Goal: Task Accomplishment & Management: Use online tool/utility

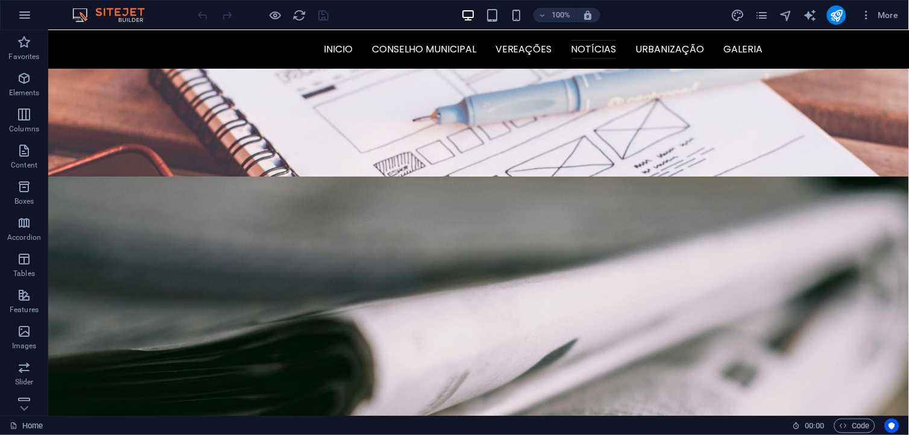
scroll to position [1696, 0]
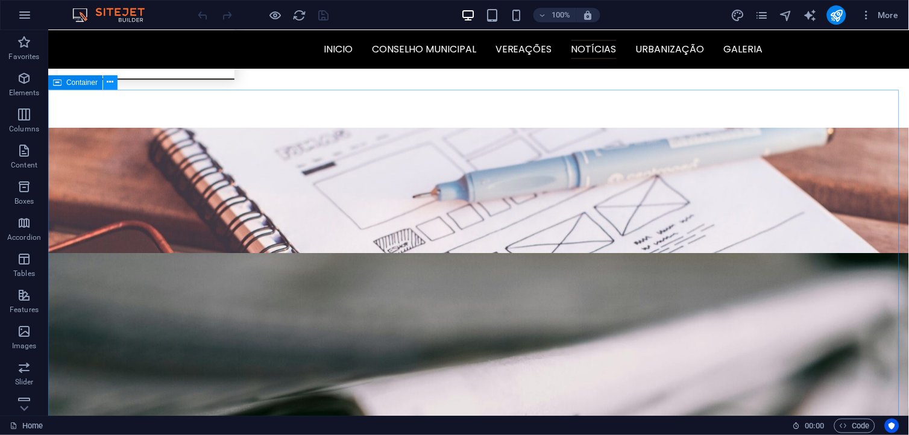
click at [108, 84] on icon at bounding box center [110, 82] width 7 height 13
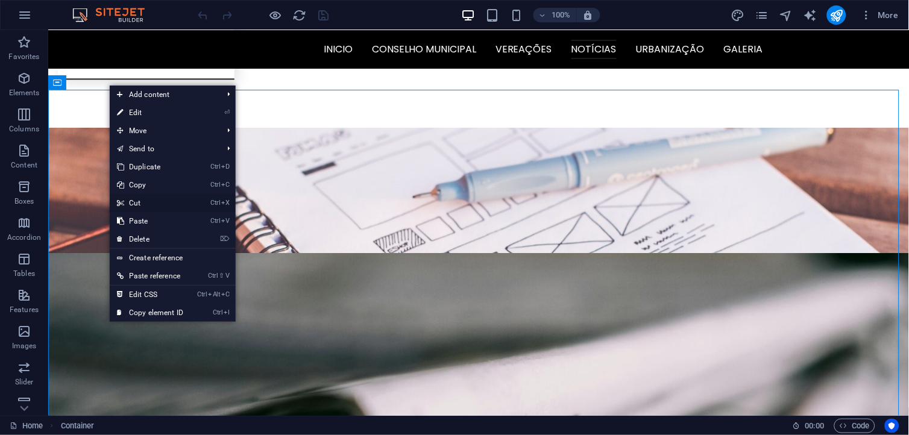
click at [152, 203] on link "Ctrl X Cut" at bounding box center [150, 203] width 81 height 18
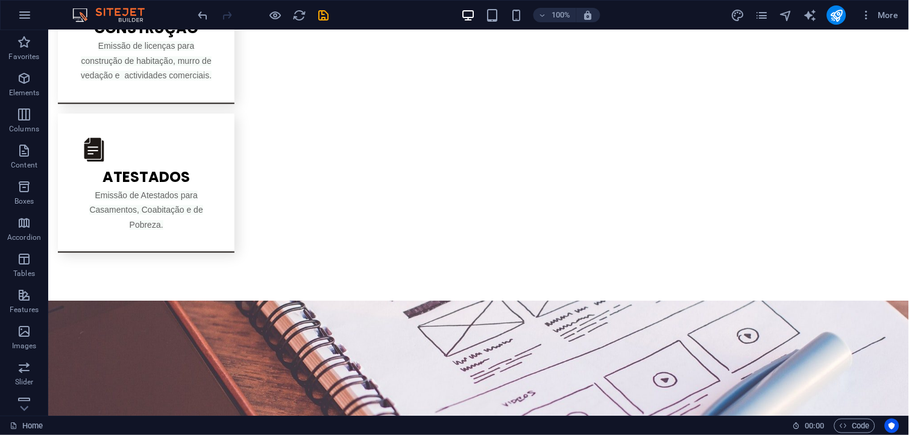
scroll to position [1534, 0]
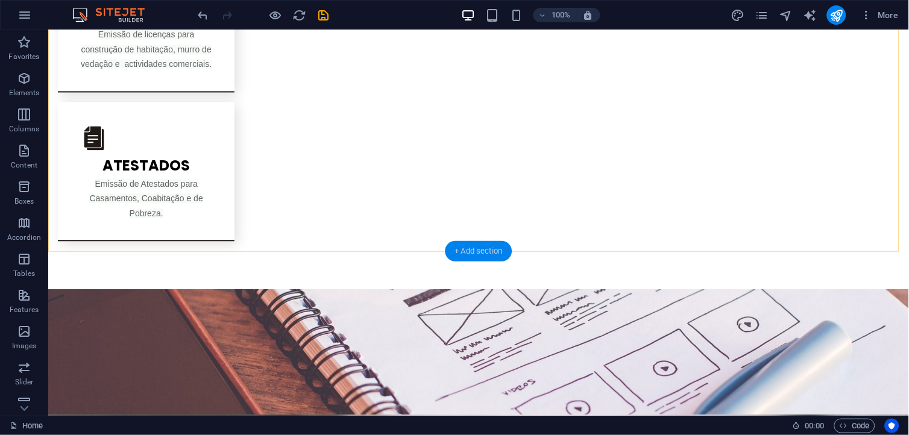
click at [465, 250] on div "+ Add section" at bounding box center [478, 251] width 67 height 20
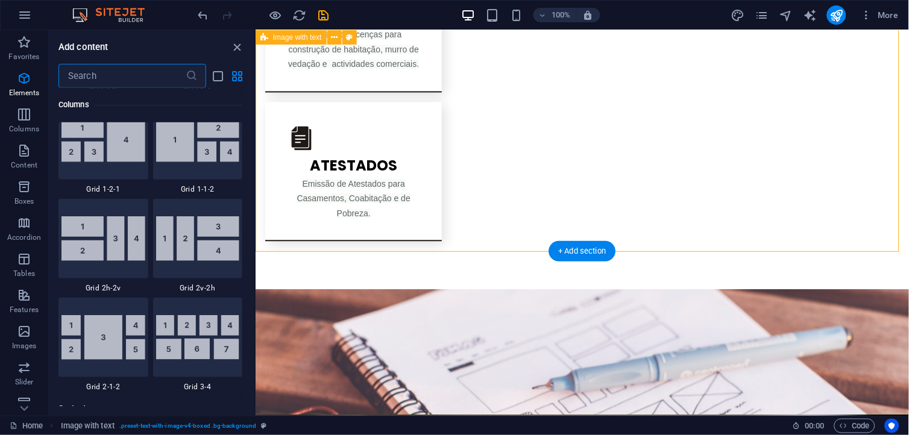
scroll to position [2108, 0]
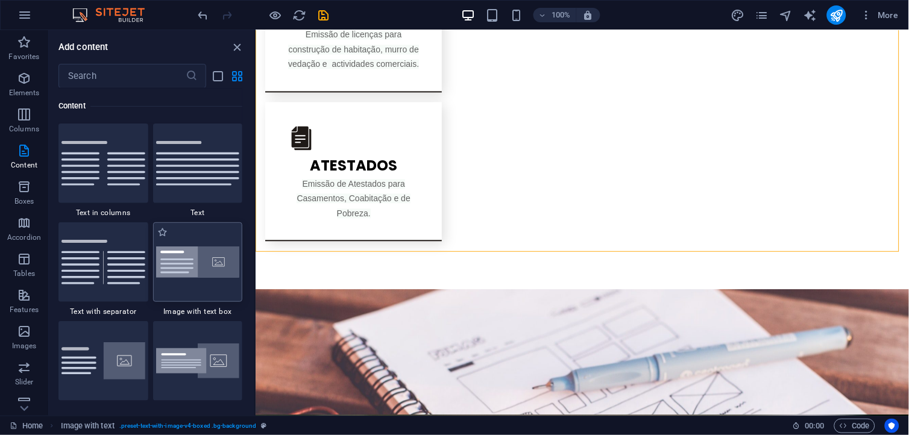
click at [226, 266] on img at bounding box center [198, 263] width 84 height 32
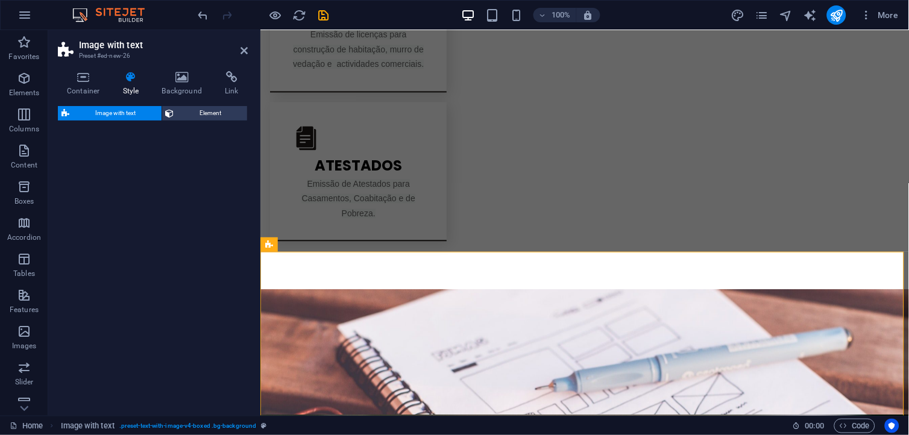
select select "rem"
select select "px"
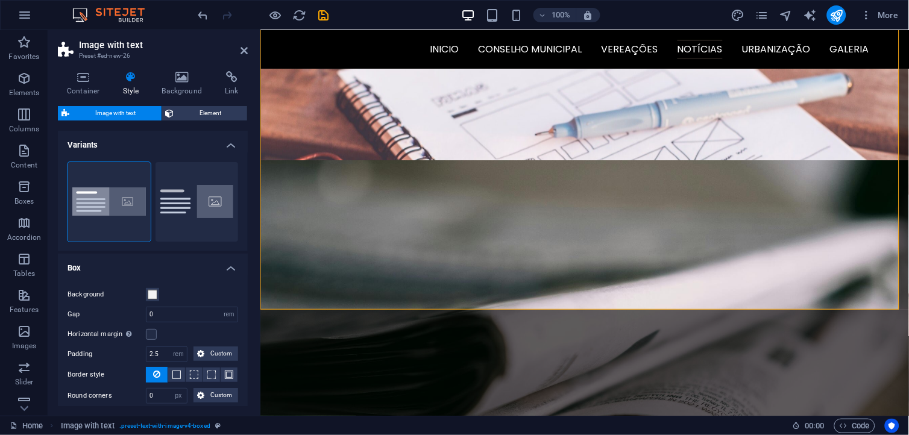
scroll to position [1783, 0]
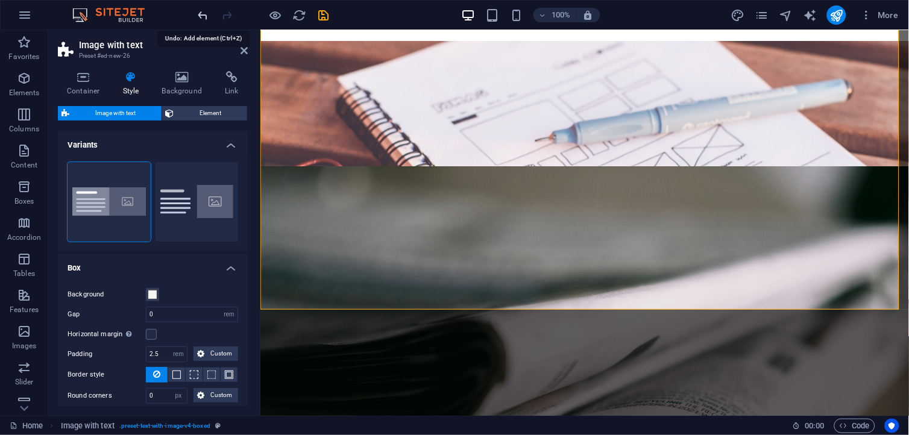
click at [201, 15] on icon "undo" at bounding box center [203, 15] width 14 height 14
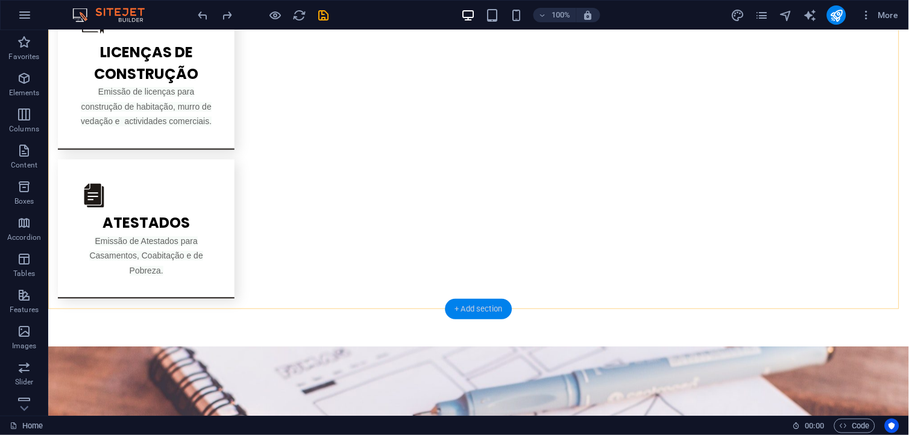
click at [474, 316] on div "+ Add section" at bounding box center [478, 309] width 67 height 20
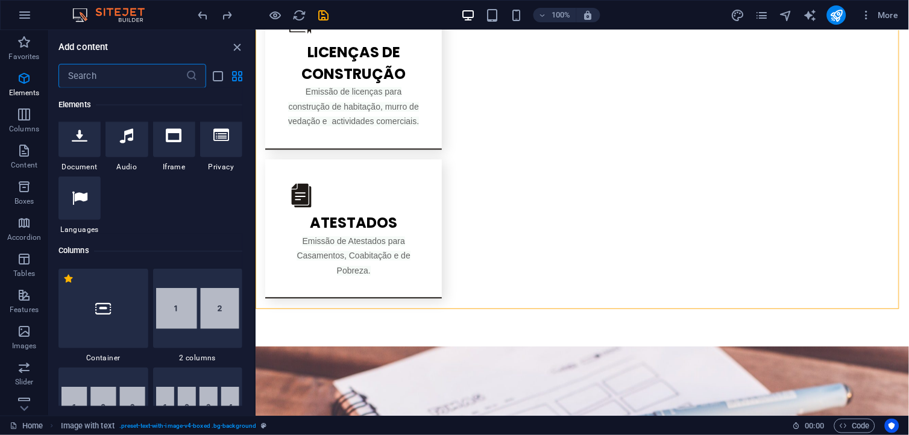
scroll to position [476, 0]
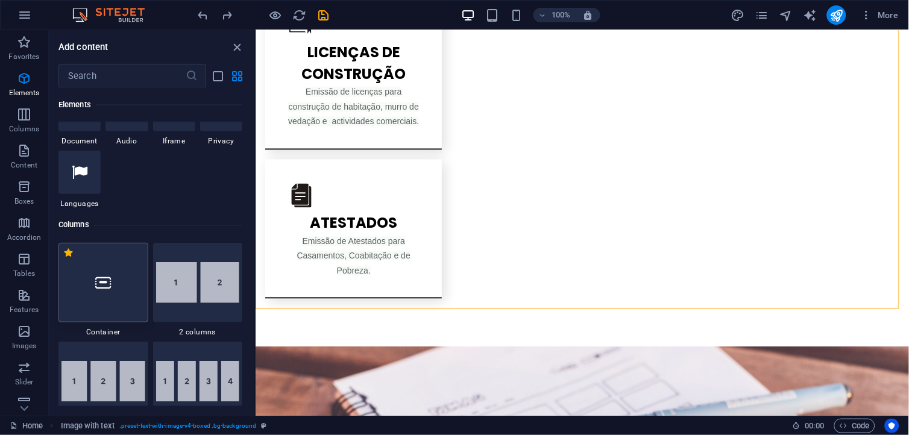
click at [119, 266] on div at bounding box center [103, 283] width 90 height 80
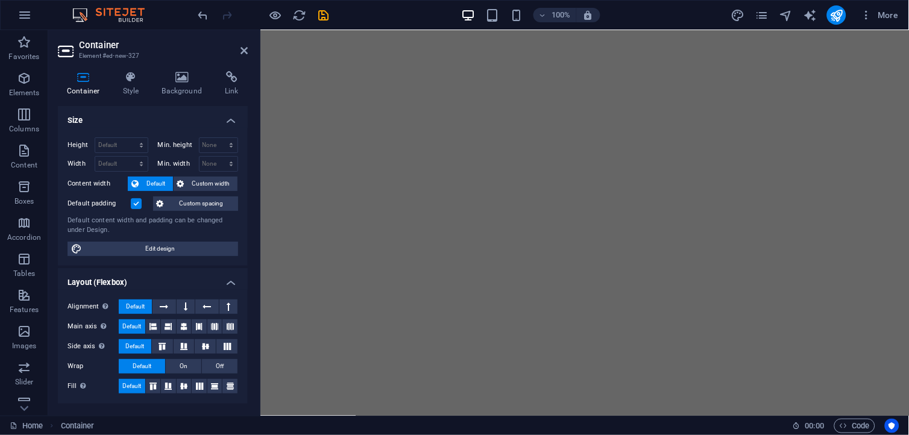
scroll to position [0, 0]
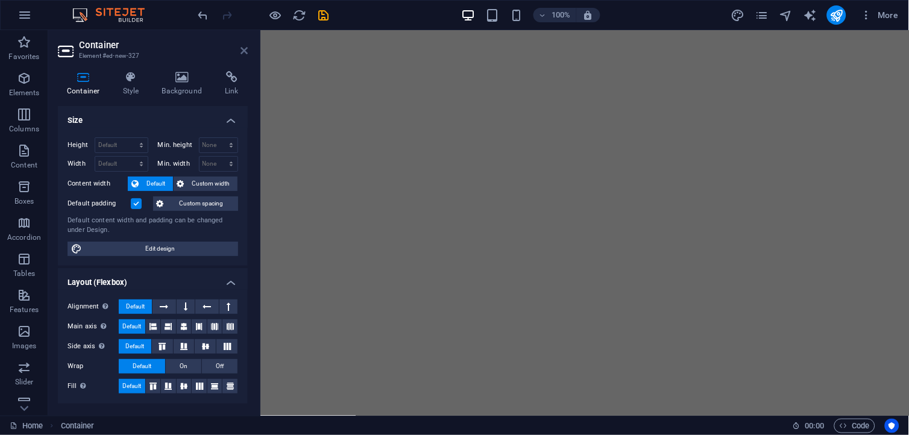
click at [242, 49] on icon at bounding box center [243, 51] width 7 height 10
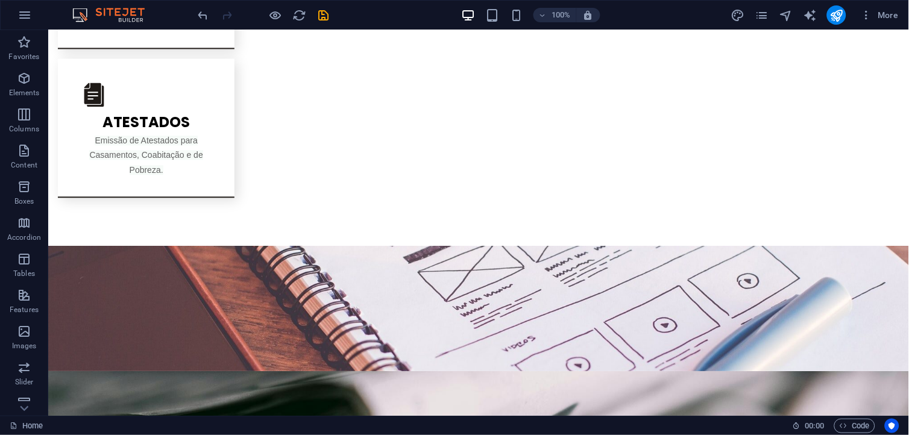
scroll to position [1620, 0]
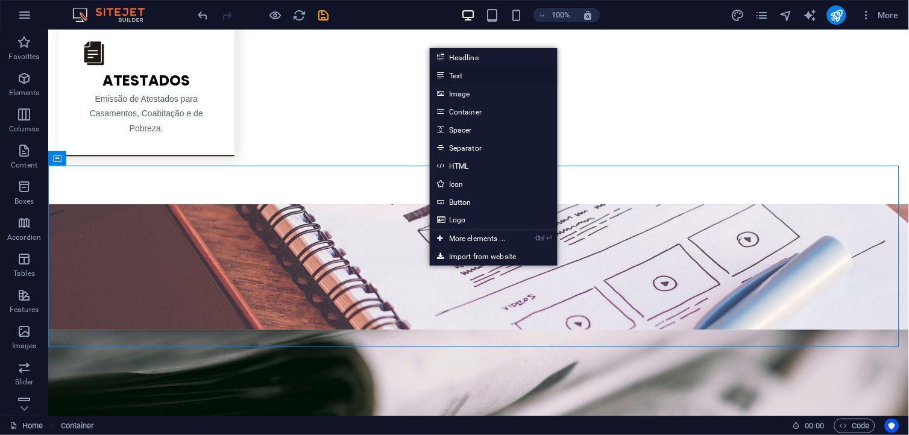
click at [483, 80] on link "Text" at bounding box center [494, 75] width 128 height 18
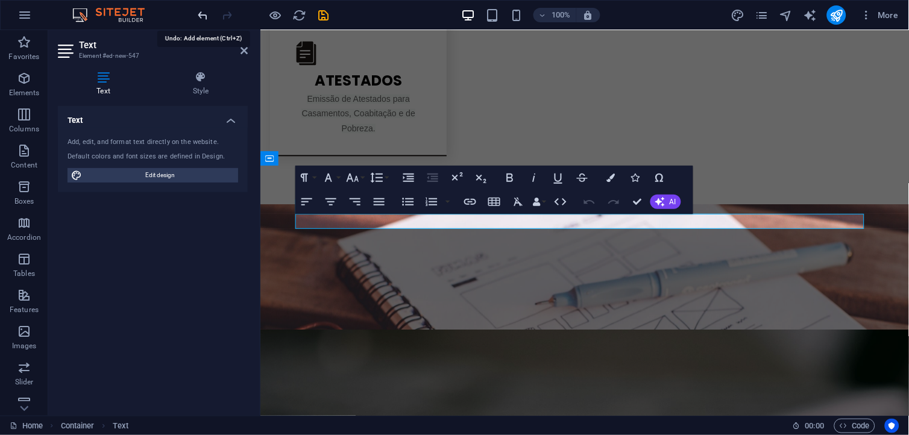
click at [207, 9] on icon "undo" at bounding box center [203, 15] width 14 height 14
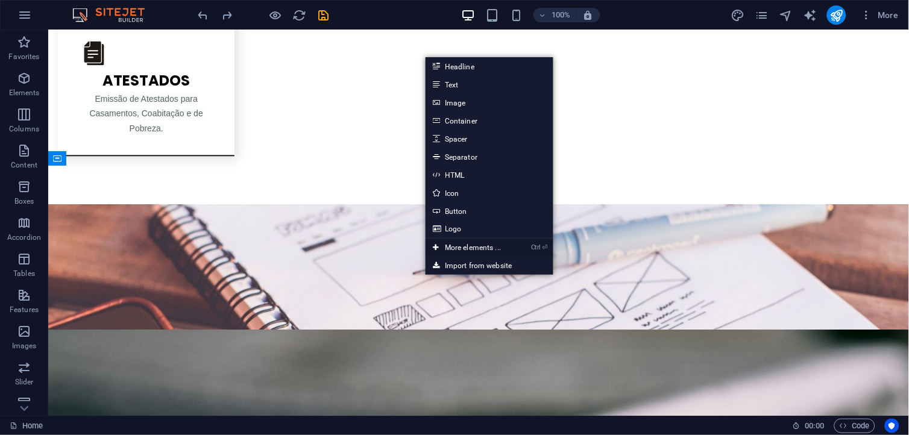
click at [468, 250] on link "Ctrl ⏎ More elements ..." at bounding box center [467, 248] width 83 height 18
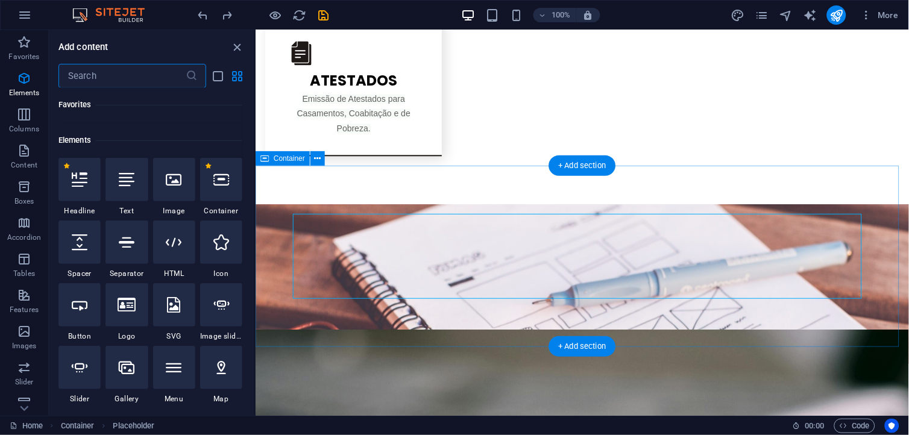
scroll to position [128, 0]
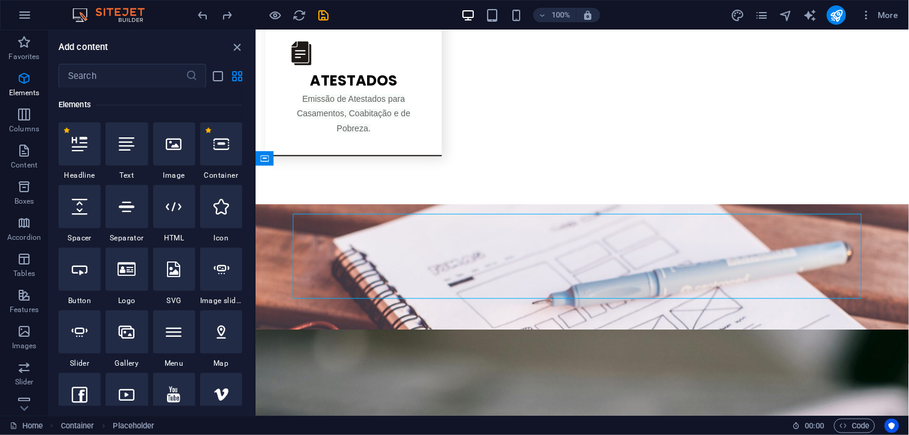
click at [251, 94] on div "Favorites 1 Star Headline 1 Star Container Elements 1 Star Headline 1 Star Text…" at bounding box center [152, 247] width 206 height 318
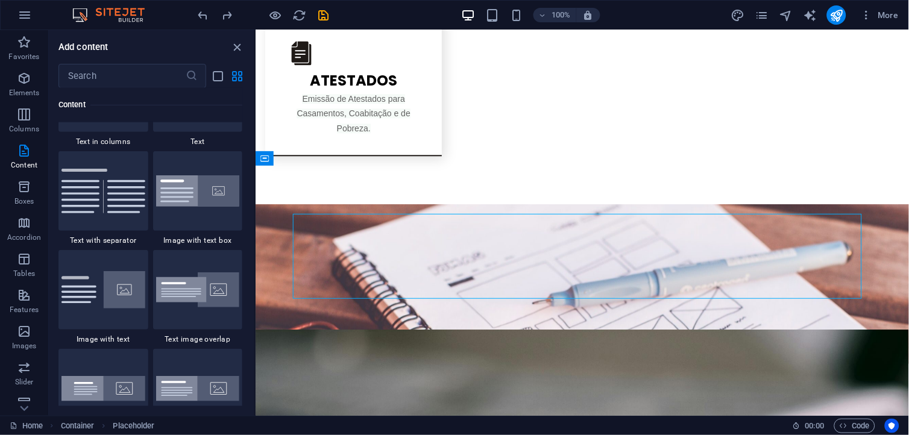
scroll to position [2280, 0]
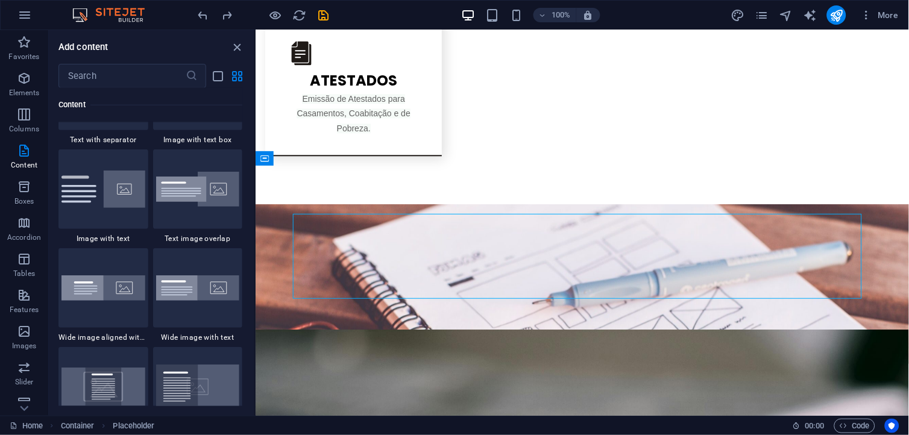
click at [215, 185] on img at bounding box center [198, 190] width 84 height 36
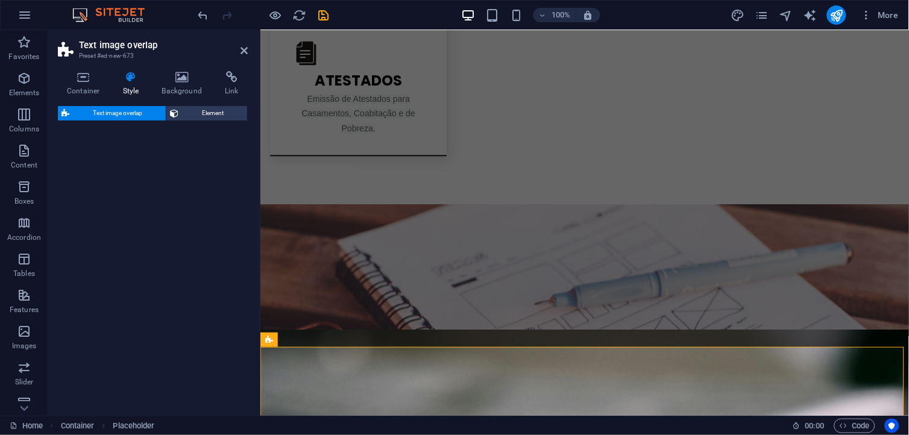
select select "rem"
select select "px"
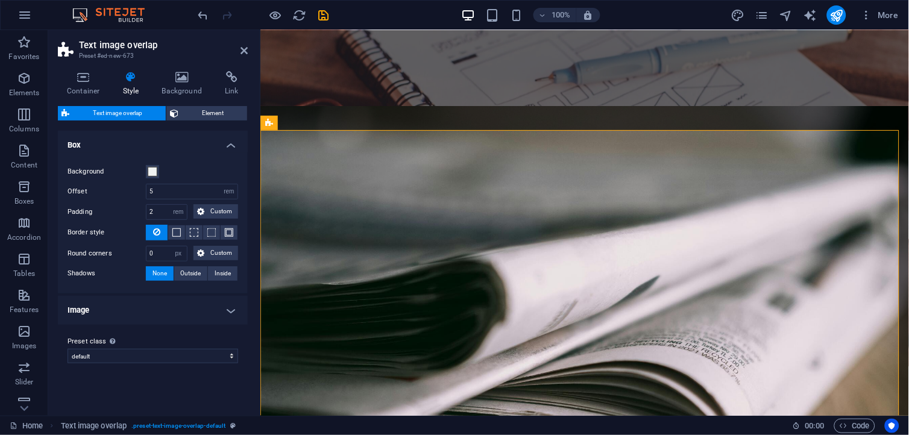
scroll to position [1863, 0]
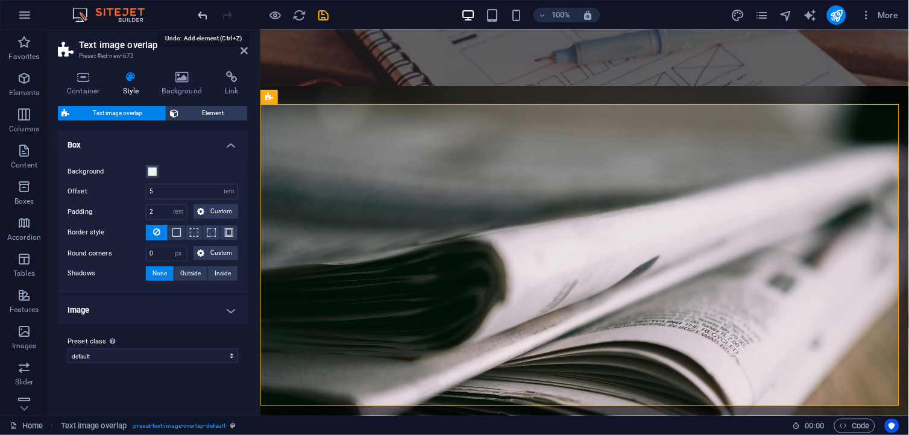
click at [204, 19] on icon "undo" at bounding box center [203, 15] width 14 height 14
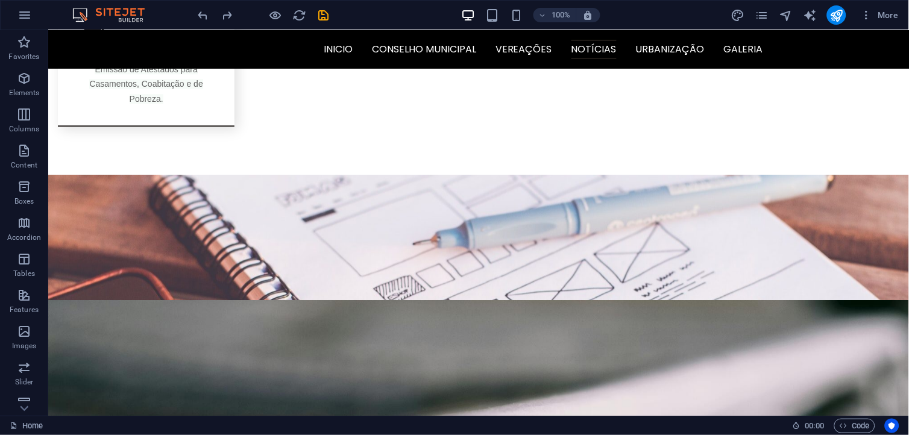
scroll to position [1637, 0]
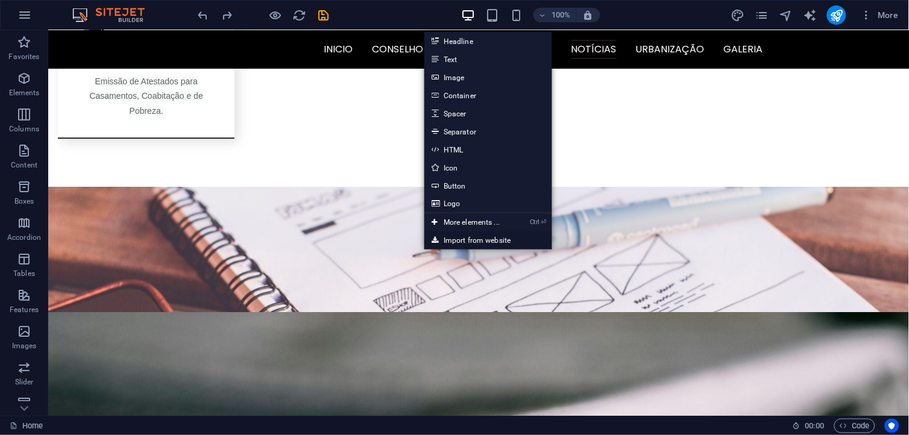
click at [463, 233] on link "Import from website" at bounding box center [488, 240] width 128 height 18
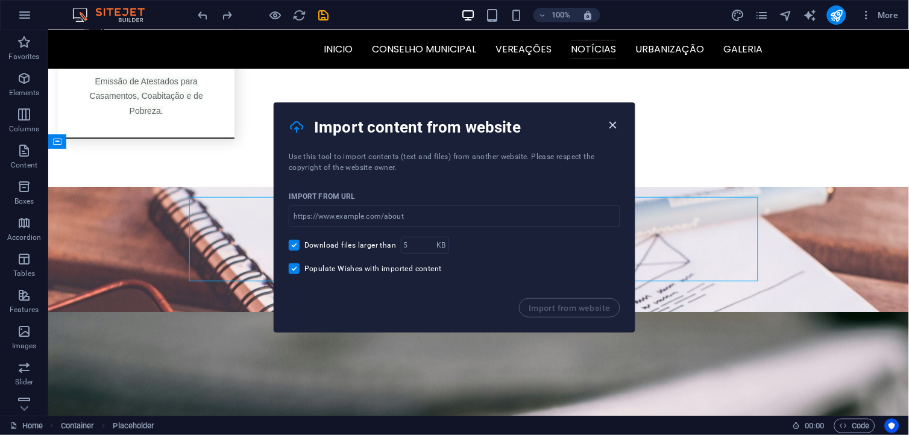
click at [618, 122] on icon "button" at bounding box center [613, 125] width 14 height 14
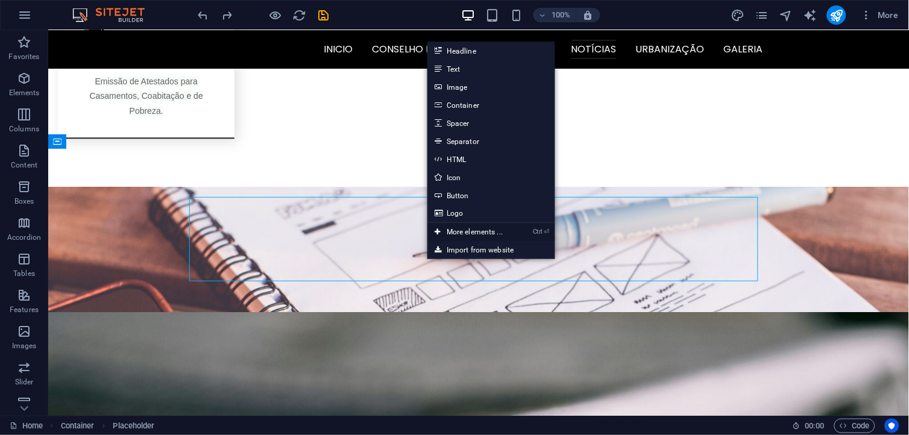
click at [488, 230] on link "Ctrl ⏎ More elements ..." at bounding box center [468, 232] width 83 height 18
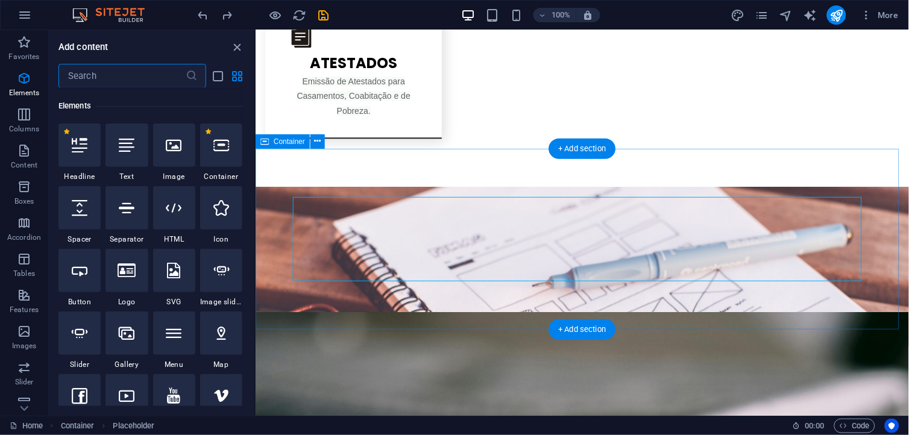
scroll to position [128, 0]
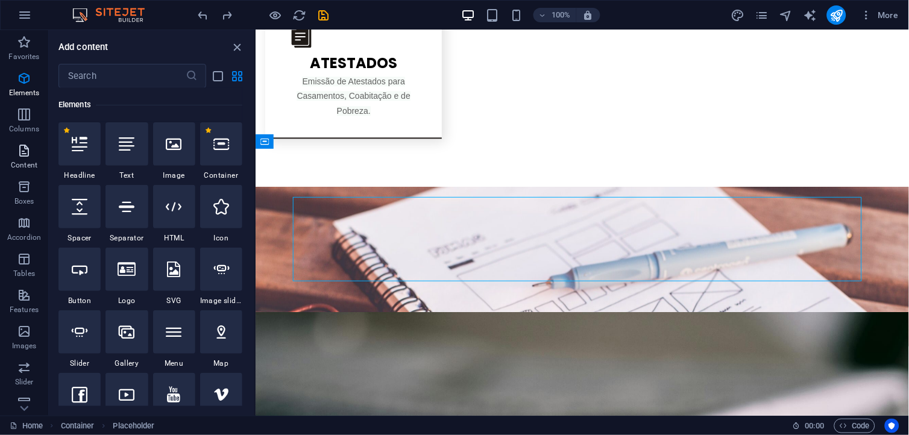
click at [26, 160] on p "Content" at bounding box center [24, 165] width 27 height 10
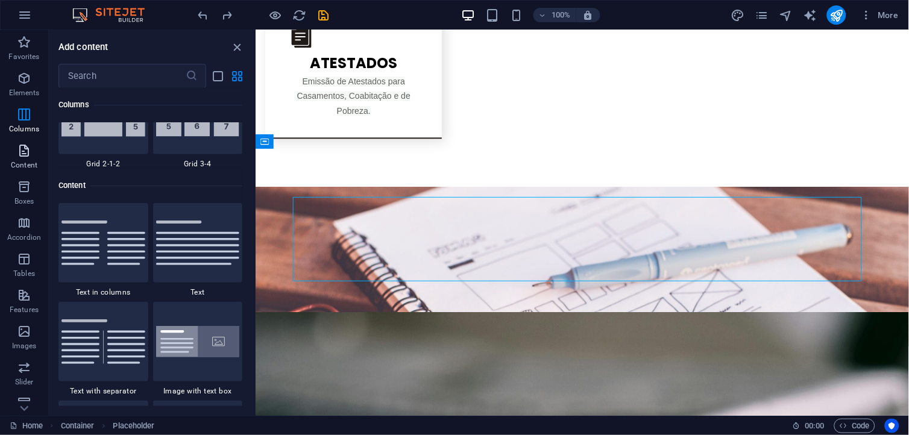
scroll to position [2108, 0]
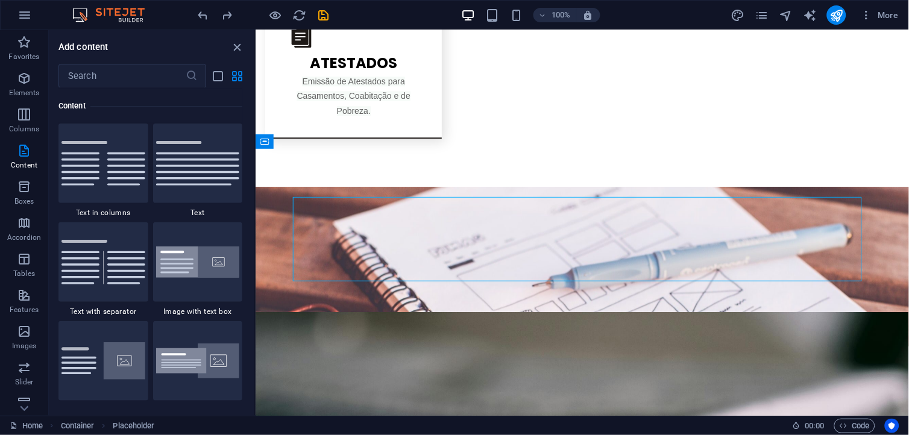
drag, startPoint x: 251, startPoint y: 148, endPoint x: 251, endPoint y: 155, distance: 7.2
click at [251, 155] on div "Favorites 1 Star Headline 1 Star Container Elements 1 Star Headline 1 Star Text…" at bounding box center [152, 247] width 206 height 318
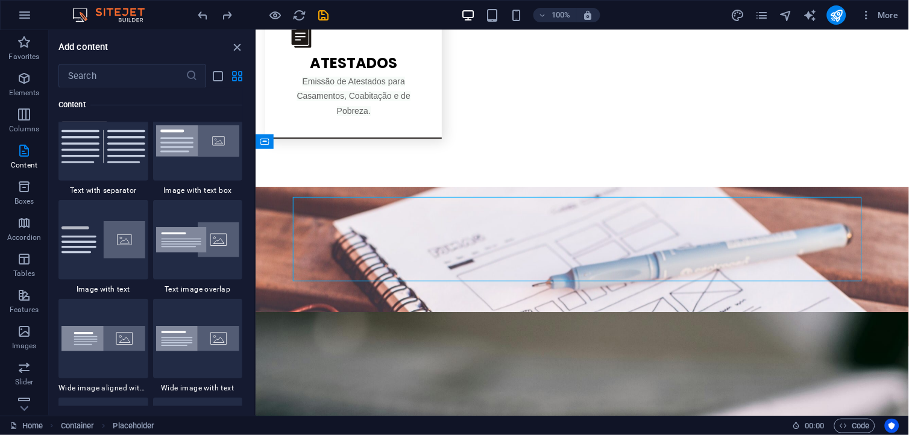
scroll to position [2180, 0]
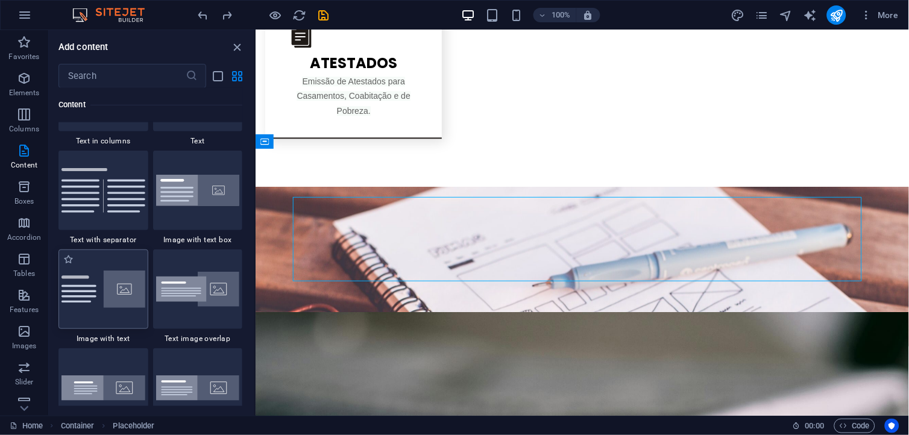
click at [98, 275] on img at bounding box center [103, 289] width 84 height 37
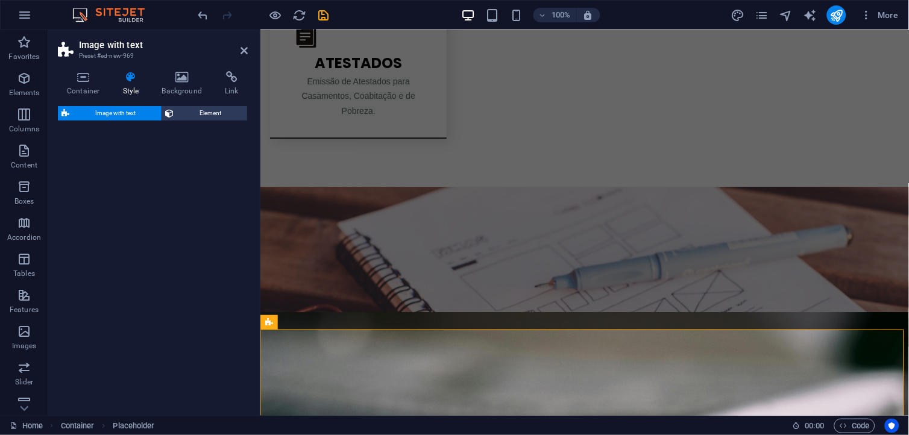
select select "rem"
select select "px"
select select "preset-text-with-image-v4-default"
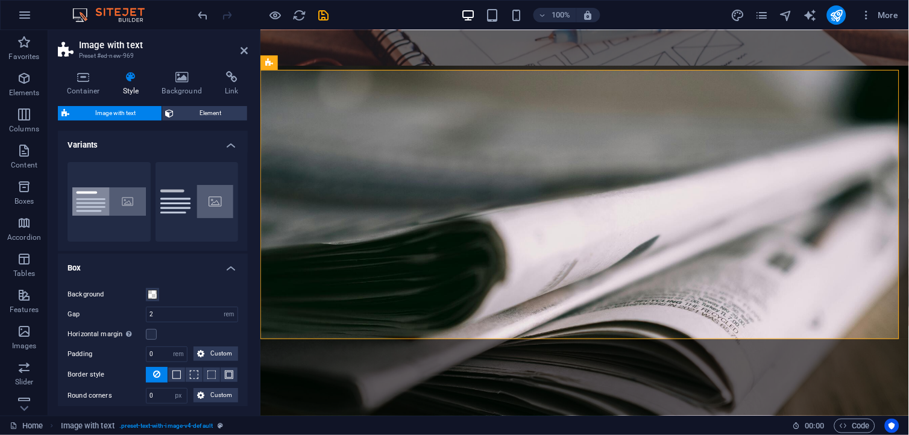
scroll to position [1903, 0]
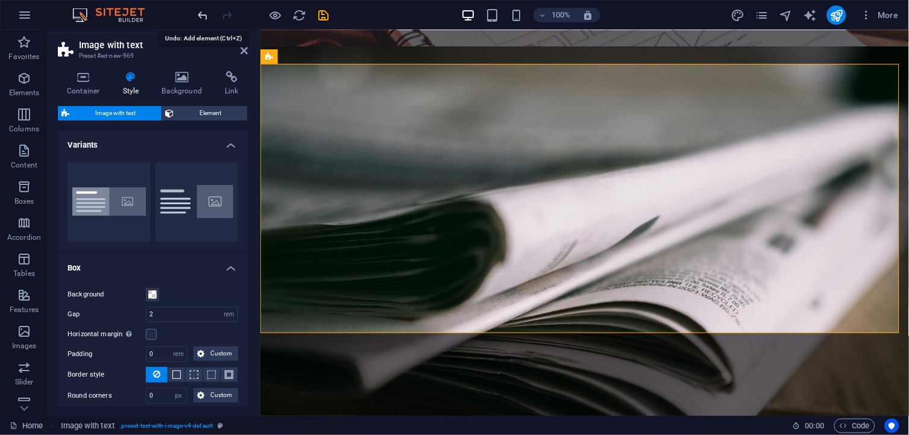
click at [203, 20] on icon "undo" at bounding box center [203, 15] width 14 height 14
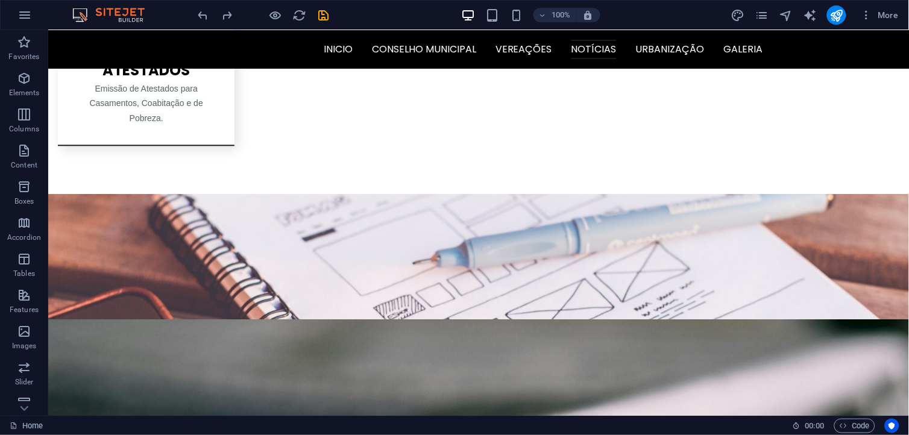
scroll to position [1618, 0]
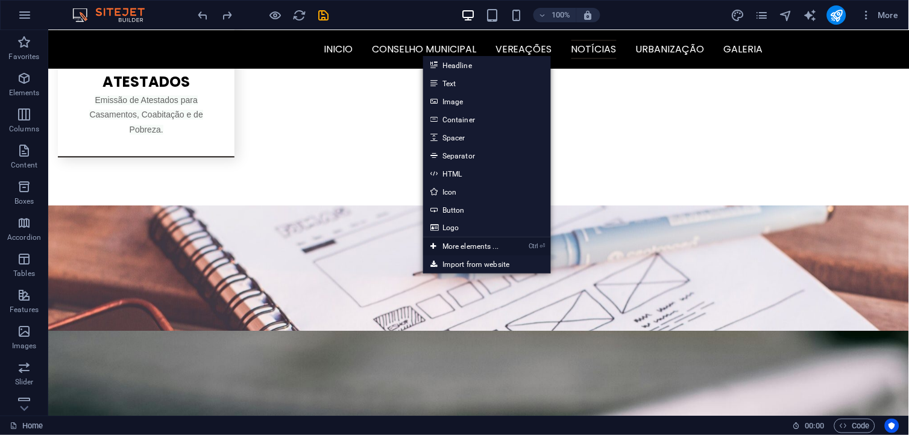
click at [470, 246] on link "Ctrl ⏎ More elements ..." at bounding box center [464, 246] width 83 height 18
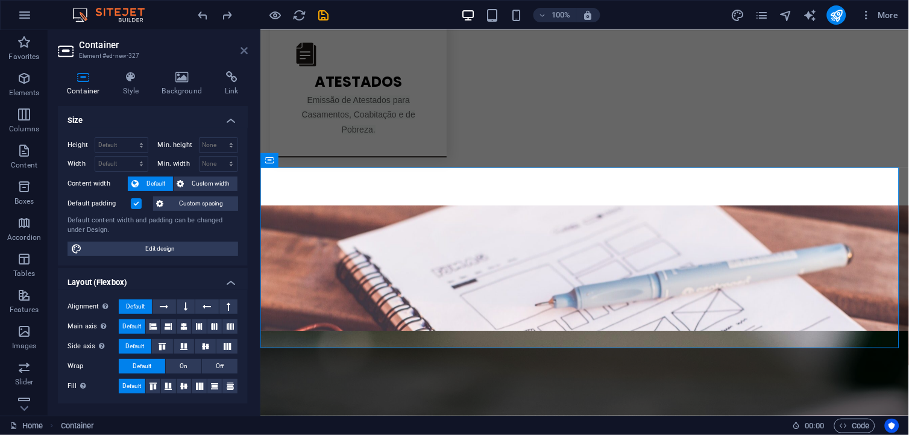
click at [245, 46] on icon at bounding box center [243, 51] width 7 height 10
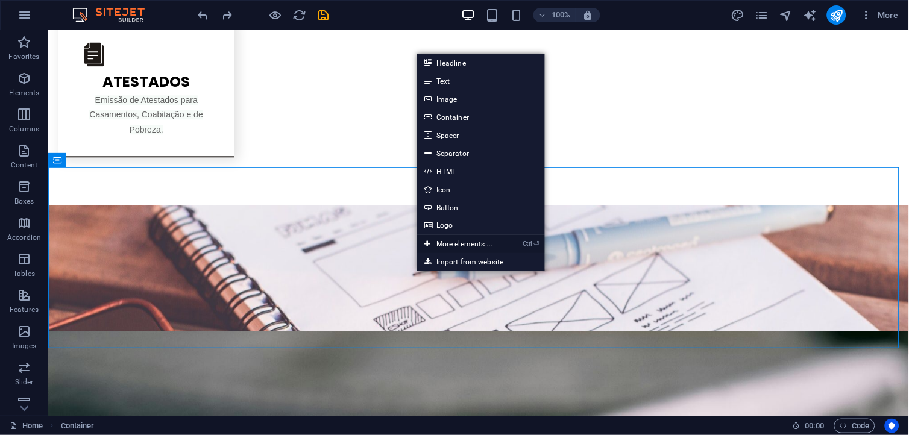
click at [443, 238] on link "Ctrl ⏎ More elements ..." at bounding box center [458, 244] width 83 height 18
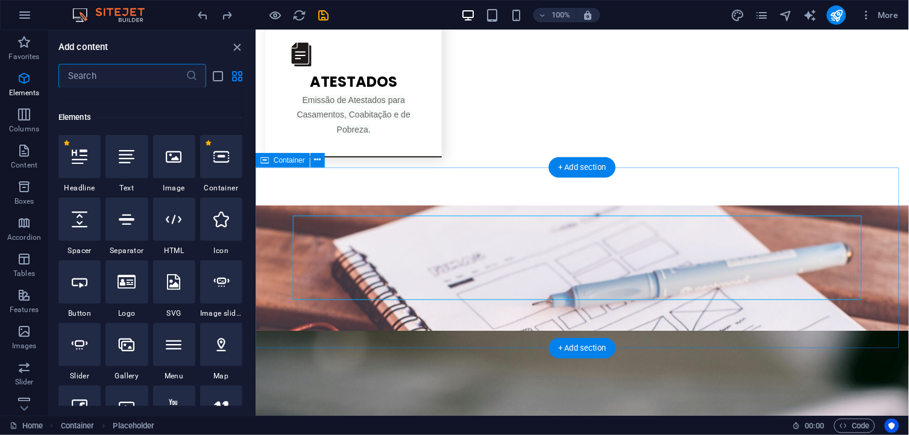
scroll to position [128, 0]
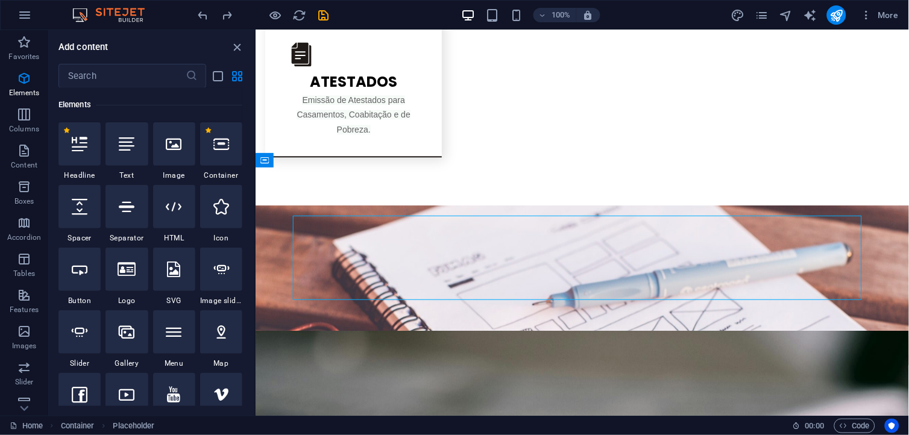
drag, startPoint x: 251, startPoint y: 99, endPoint x: 251, endPoint y: 90, distance: 8.4
click at [251, 90] on div "Favorites 1 Star Headline 1 Star Container Elements 1 Star Headline 1 Star Text…" at bounding box center [152, 247] width 206 height 318
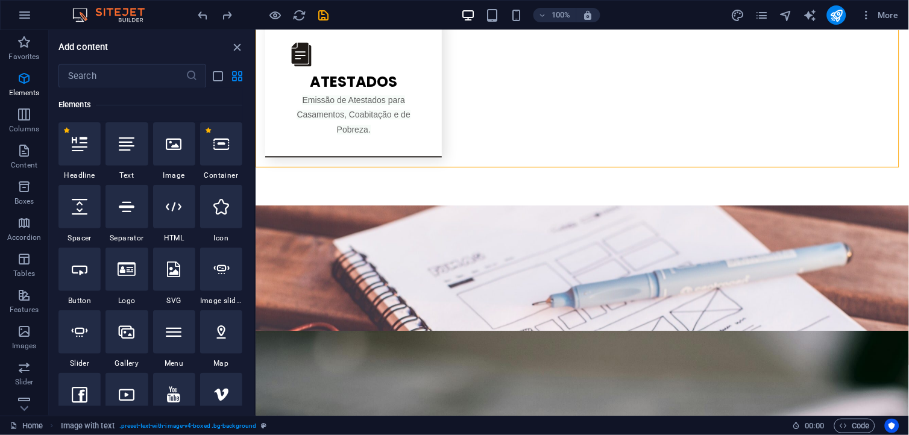
drag, startPoint x: 255, startPoint y: 95, endPoint x: 253, endPoint y: 86, distance: 9.4
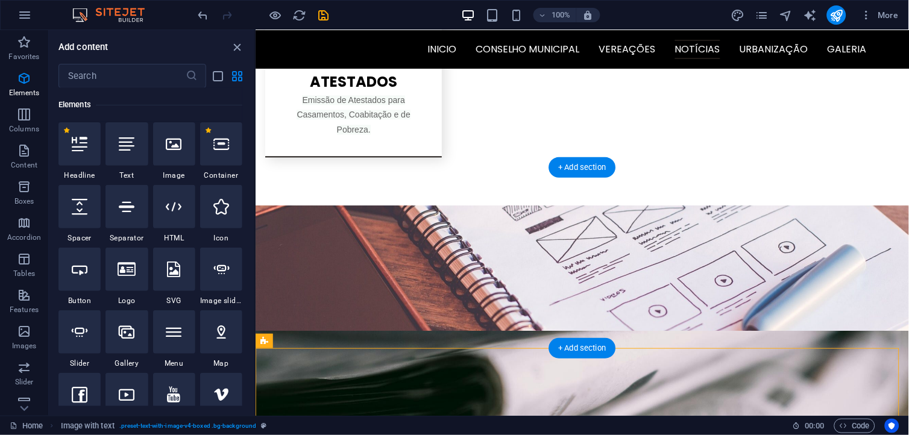
scroll to position [1073, 0]
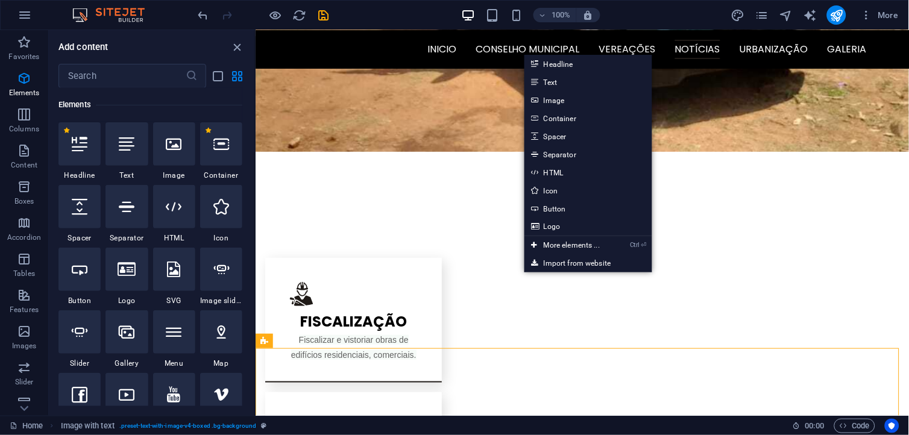
drag, startPoint x: 251, startPoint y: 94, endPoint x: 251, endPoint y: 113, distance: 19.3
click at [251, 113] on div "Favorites 1 Star Headline 1 Star Container Elements 1 Star Headline 1 Star Text…" at bounding box center [152, 247] width 206 height 318
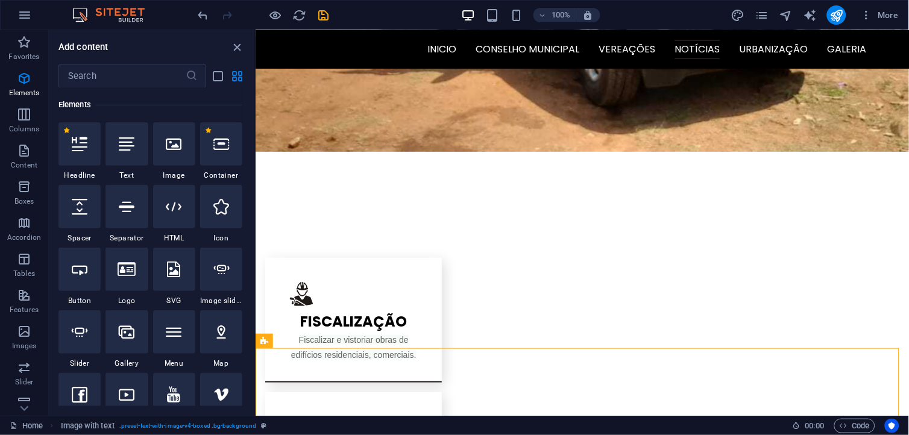
click at [251, 113] on div "Favorites 1 Star Headline 1 Star Container Elements 1 Star Headline 1 Star Text…" at bounding box center [152, 247] width 206 height 318
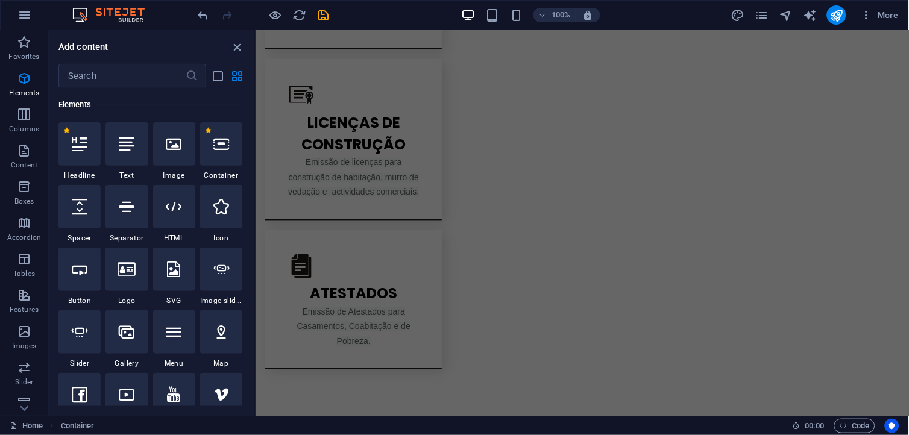
scroll to position [1412, 0]
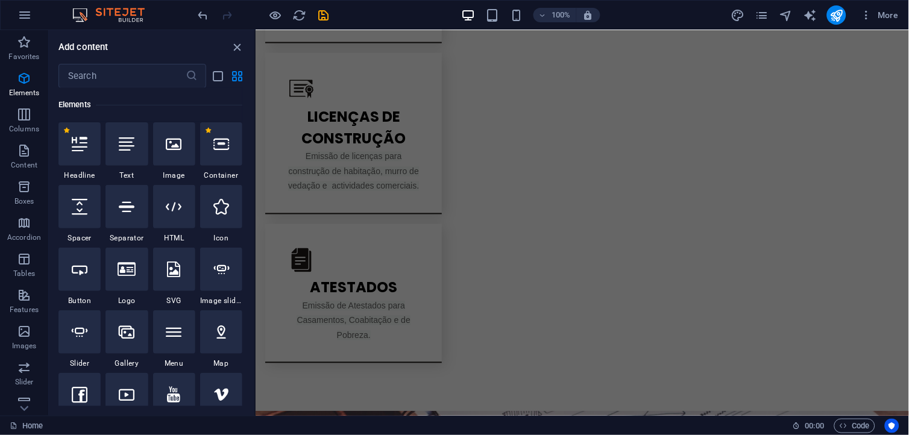
click at [246, 49] on div "Add content" at bounding box center [152, 47] width 206 height 14
drag, startPoint x: 239, startPoint y: 45, endPoint x: 190, endPoint y: 14, distance: 57.4
click at [238, 45] on icon "close panel" at bounding box center [238, 47] width 14 height 14
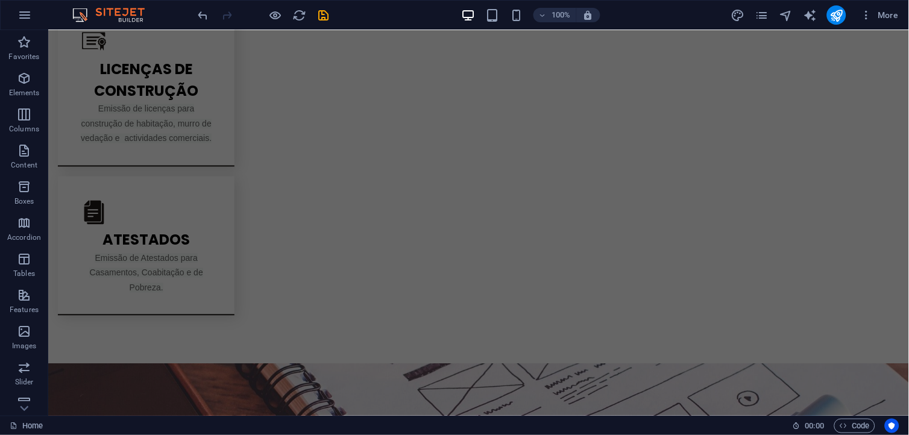
scroll to position [1472, 0]
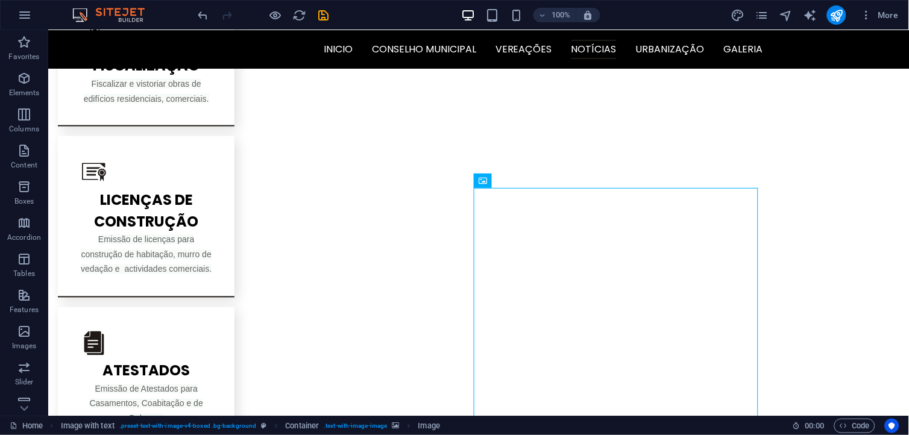
scroll to position [1216, 0]
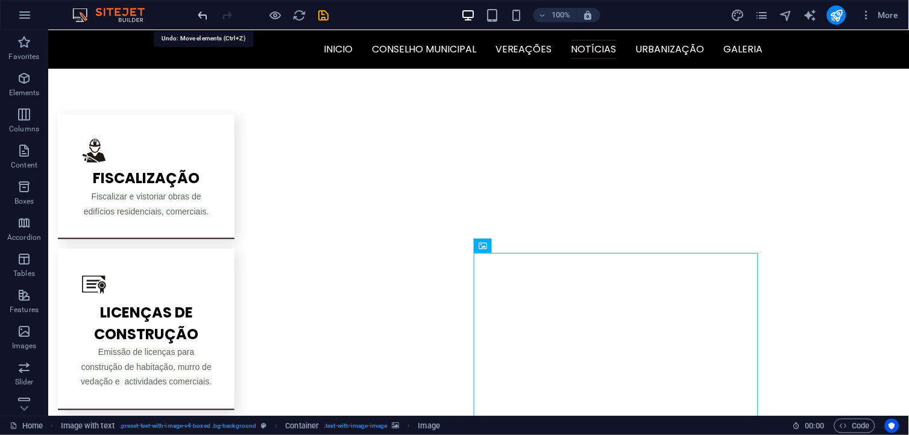
click at [207, 15] on icon "undo" at bounding box center [203, 15] width 14 height 14
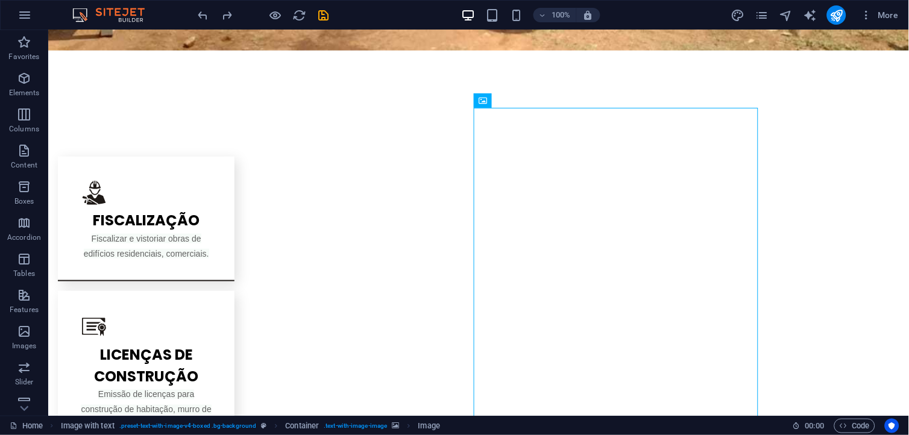
scroll to position [1180, 0]
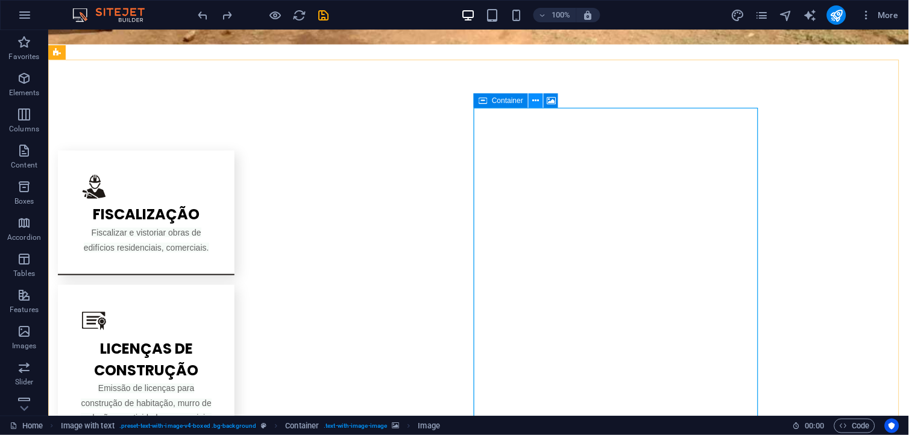
click at [535, 97] on icon at bounding box center [536, 101] width 7 height 13
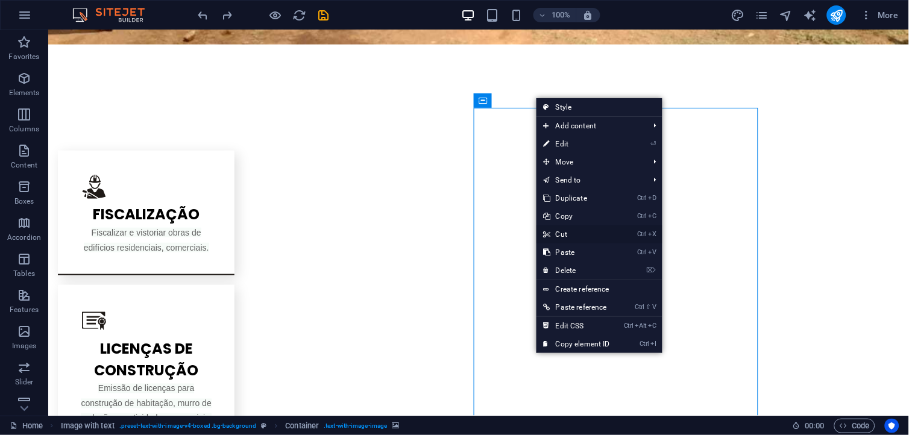
click at [576, 228] on link "Ctrl X Cut" at bounding box center [576, 234] width 81 height 18
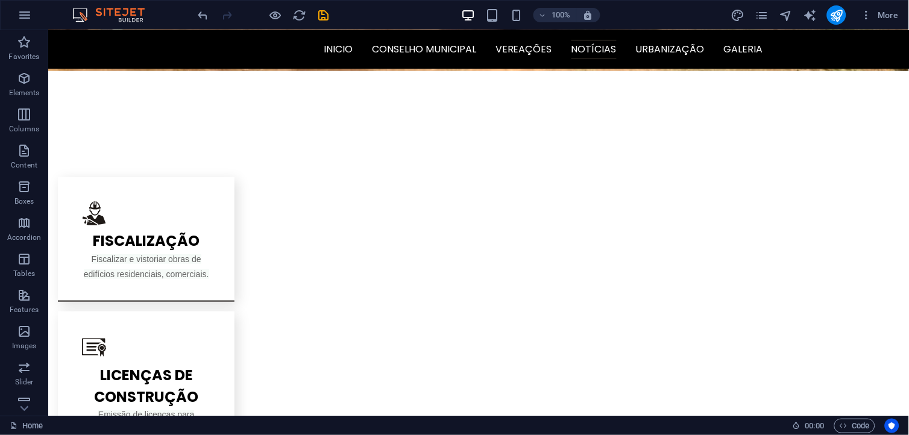
scroll to position [1148, 0]
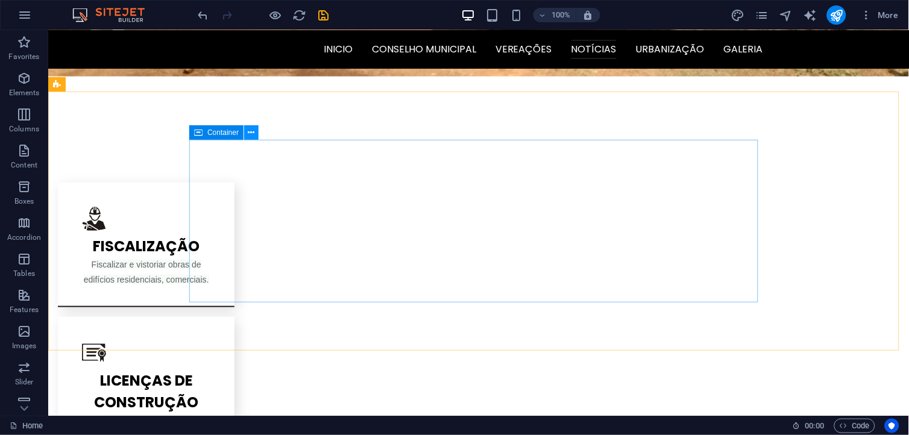
click at [248, 135] on icon at bounding box center [251, 133] width 7 height 13
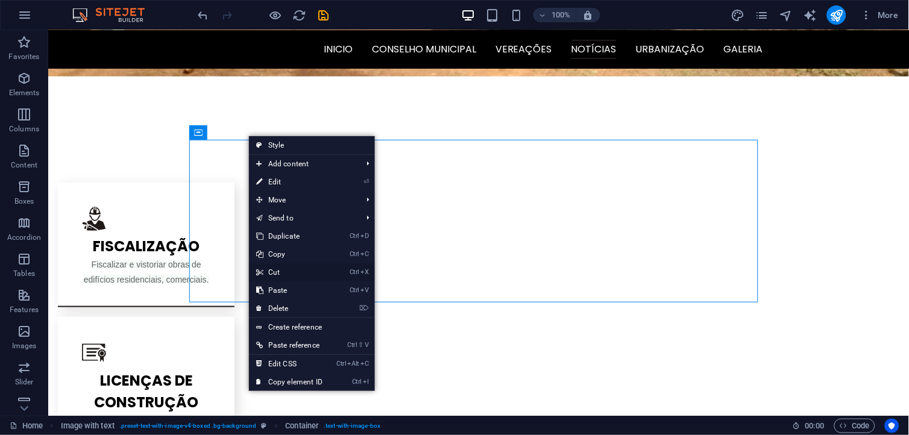
click at [300, 271] on link "Ctrl X Cut" at bounding box center [289, 272] width 81 height 18
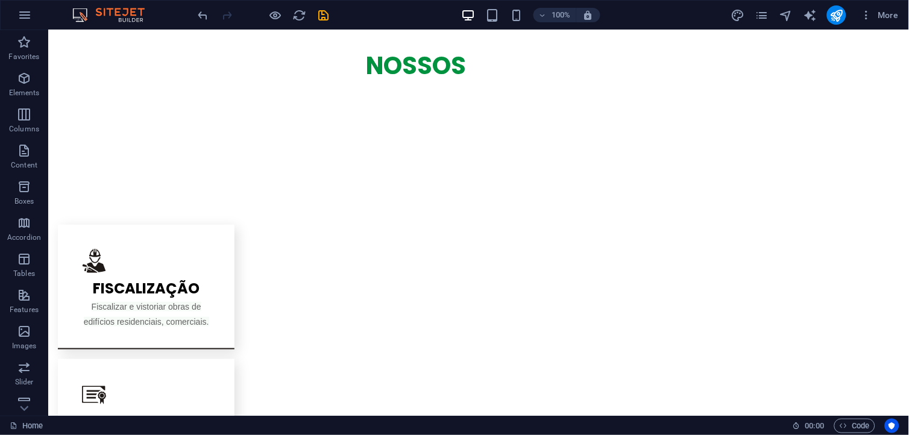
scroll to position [1169, 0]
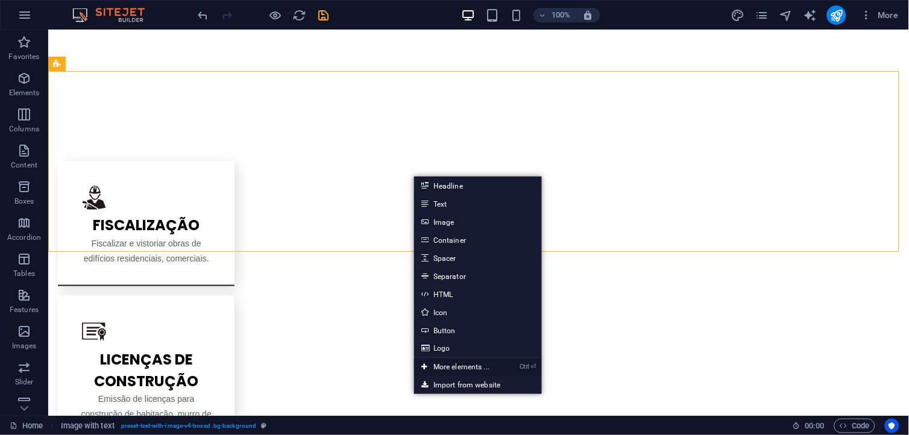
click at [474, 366] on link "Ctrl ⏎ More elements ..." at bounding box center [455, 367] width 83 height 18
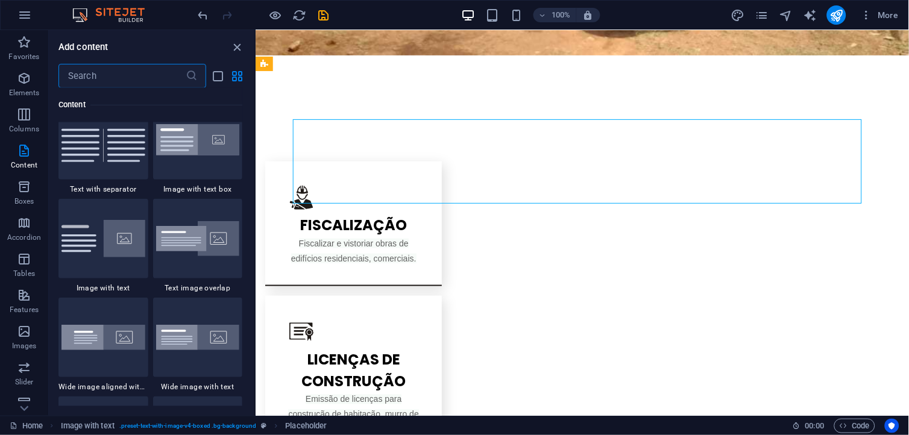
scroll to position [2280, 0]
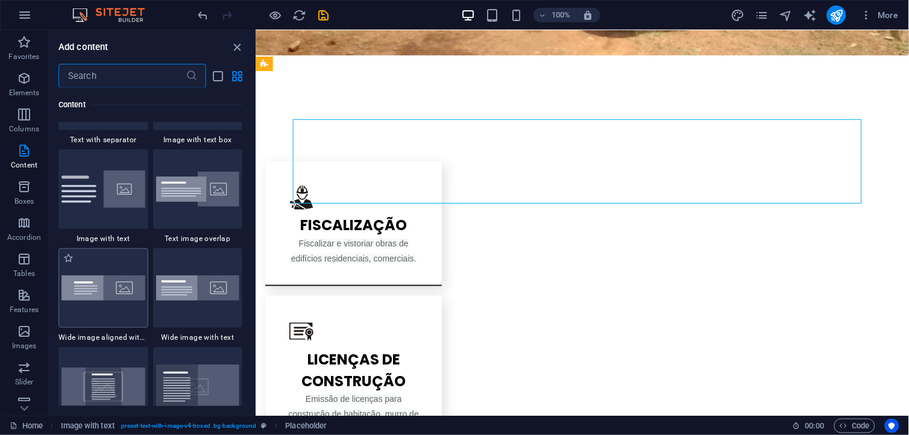
click at [113, 283] on img at bounding box center [103, 287] width 84 height 25
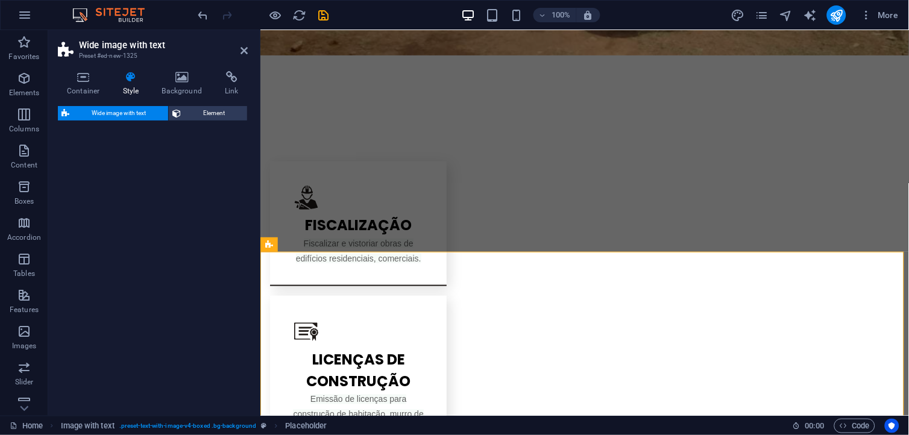
select select "%"
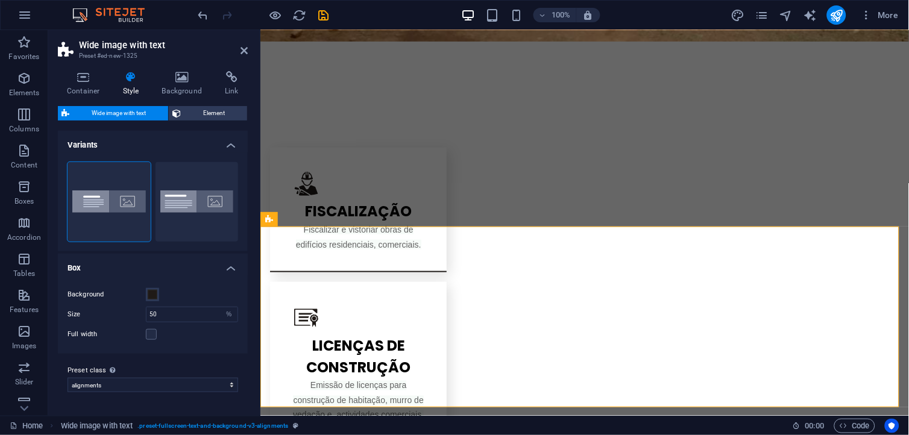
scroll to position [1233, 0]
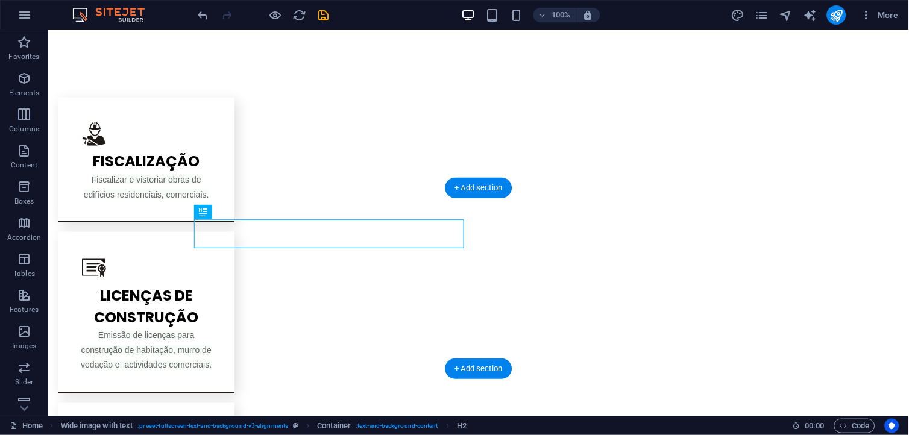
drag, startPoint x: 296, startPoint y: 228, endPoint x: 508, endPoint y: 225, distance: 212.2
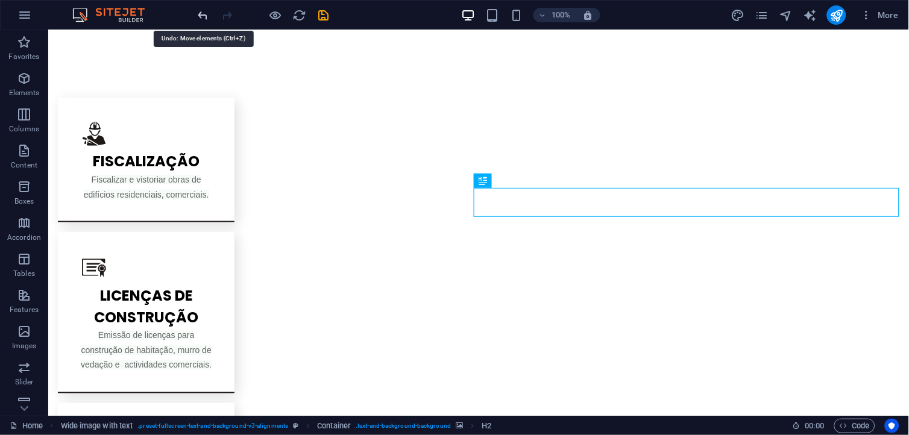
click at [206, 16] on icon "undo" at bounding box center [203, 15] width 14 height 14
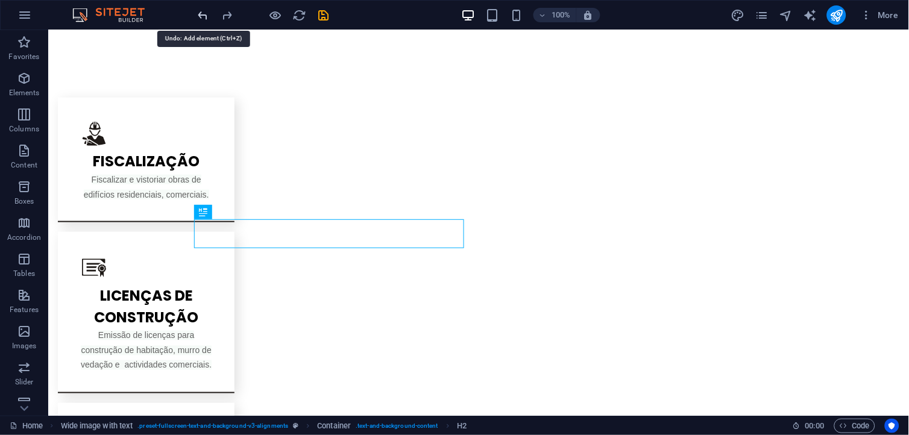
click at [206, 16] on icon "undo" at bounding box center [203, 15] width 14 height 14
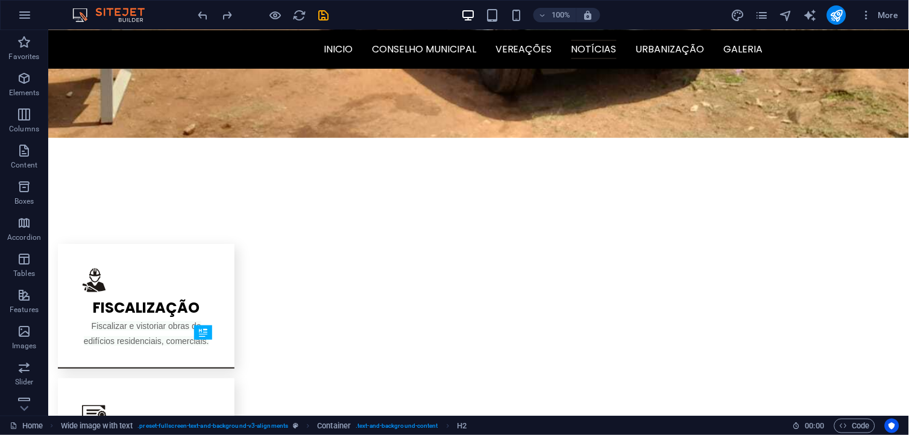
scroll to position [1081, 0]
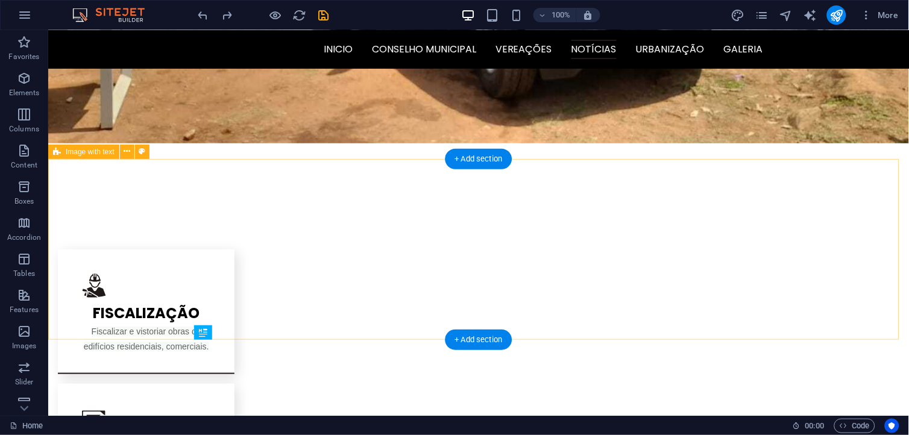
drag, startPoint x: 420, startPoint y: 257, endPoint x: 402, endPoint y: 250, distance: 19.2
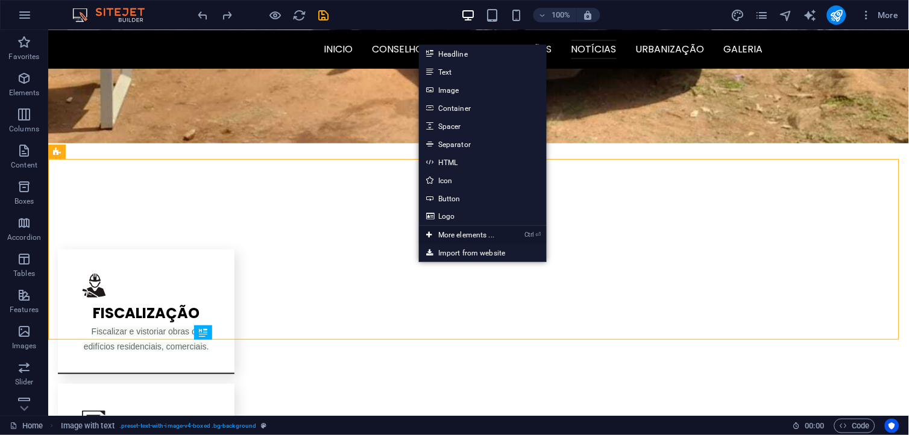
click at [472, 233] on link "Ctrl ⏎ More elements ..." at bounding box center [460, 235] width 83 height 18
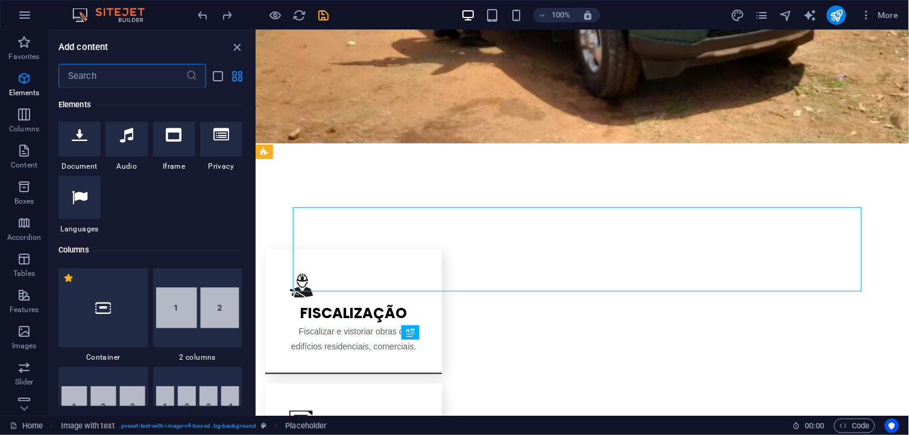
scroll to position [400, 0]
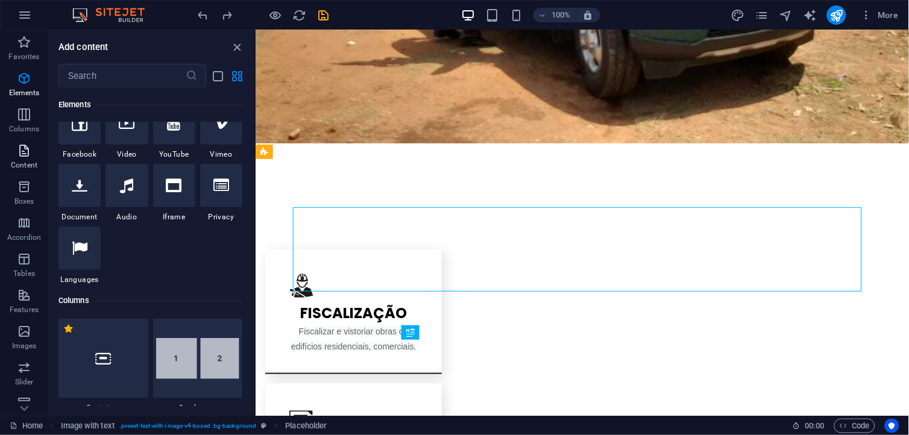
click at [13, 142] on button "Content" at bounding box center [24, 157] width 48 height 36
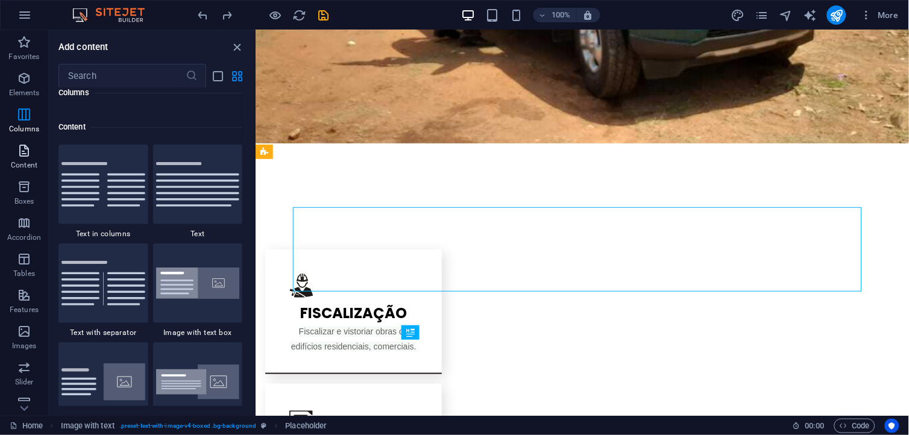
scroll to position [2108, 0]
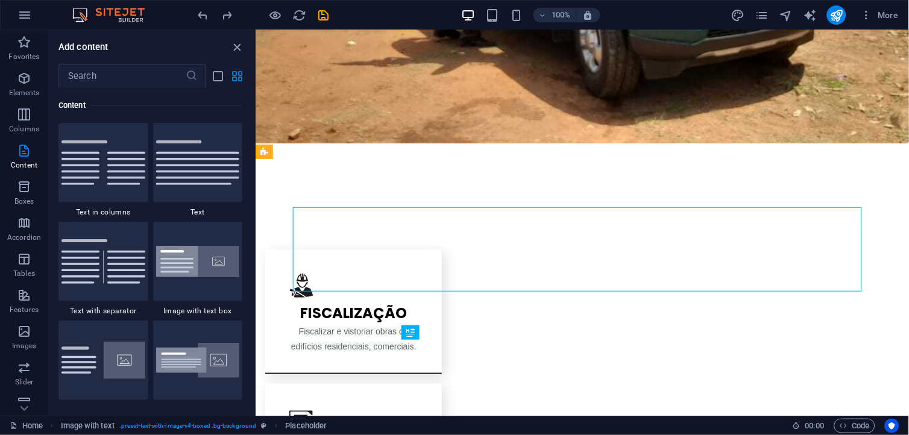
drag, startPoint x: 251, startPoint y: 148, endPoint x: 251, endPoint y: 161, distance: 12.7
click at [251, 161] on div "Favorites 1 Star Headline 1 Star Container Elements 1 Star Headline 1 Star Text…" at bounding box center [152, 247] width 206 height 318
click at [111, 366] on img at bounding box center [103, 360] width 84 height 37
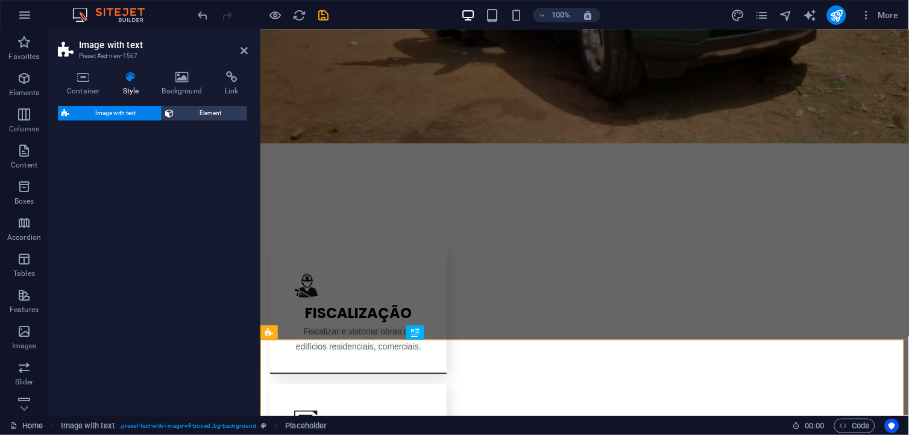
select select "rem"
select select "px"
select select "preset-text-with-image-v4-default"
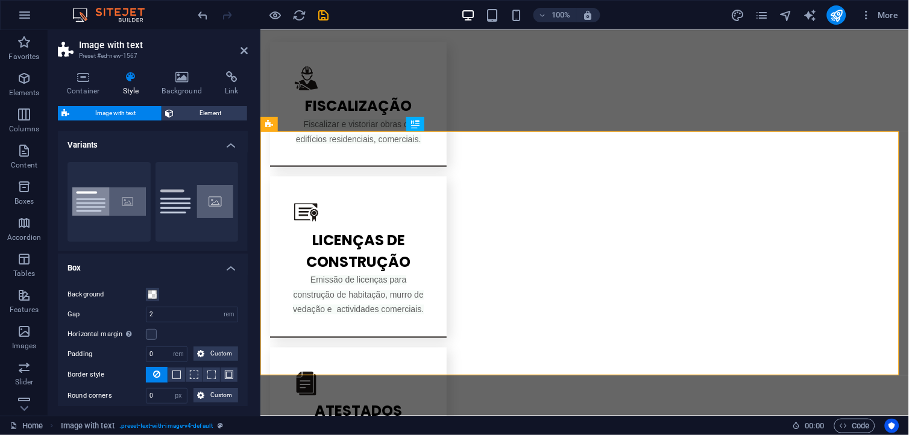
scroll to position [1290, 0]
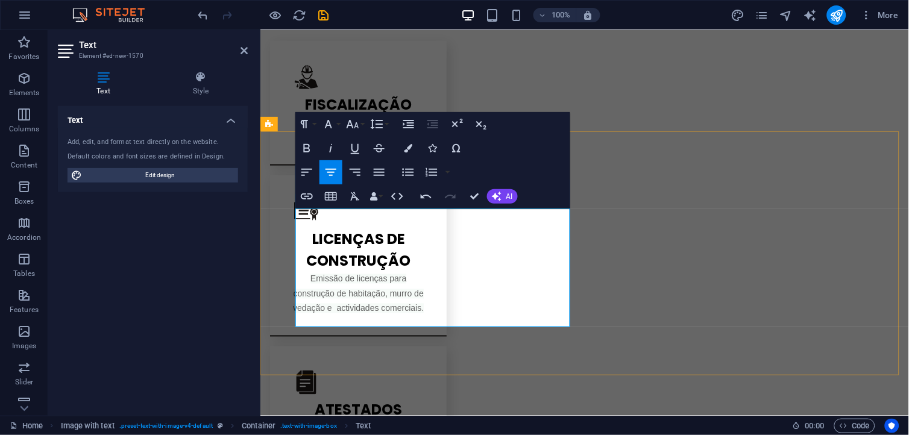
drag, startPoint x: 399, startPoint y: 238, endPoint x: 406, endPoint y: 243, distance: 8.2
drag, startPoint x: 406, startPoint y: 243, endPoint x: 315, endPoint y: 215, distance: 94.6
drag, startPoint x: 456, startPoint y: 309, endPoint x: 256, endPoint y: 221, distance: 218.1
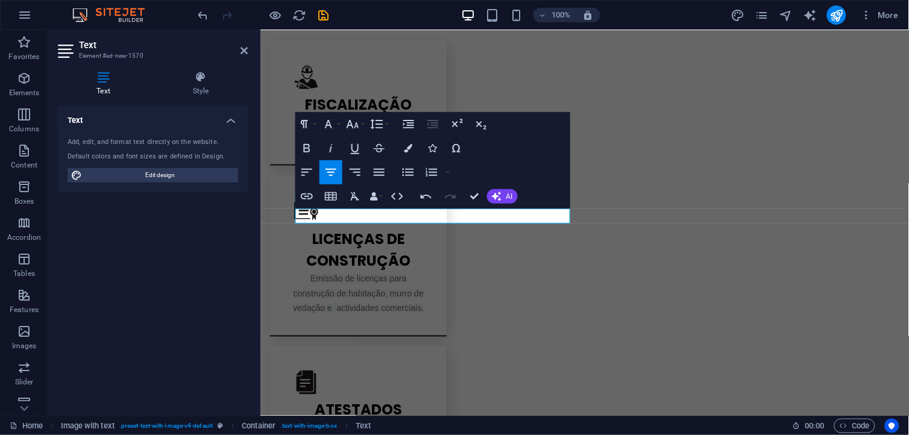
drag, startPoint x: 534, startPoint y: 215, endPoint x: 509, endPoint y: 236, distance: 32.1
drag, startPoint x: 453, startPoint y: 219, endPoint x: 306, endPoint y: 213, distance: 147.8
click at [310, 173] on icon "button" at bounding box center [307, 172] width 14 height 14
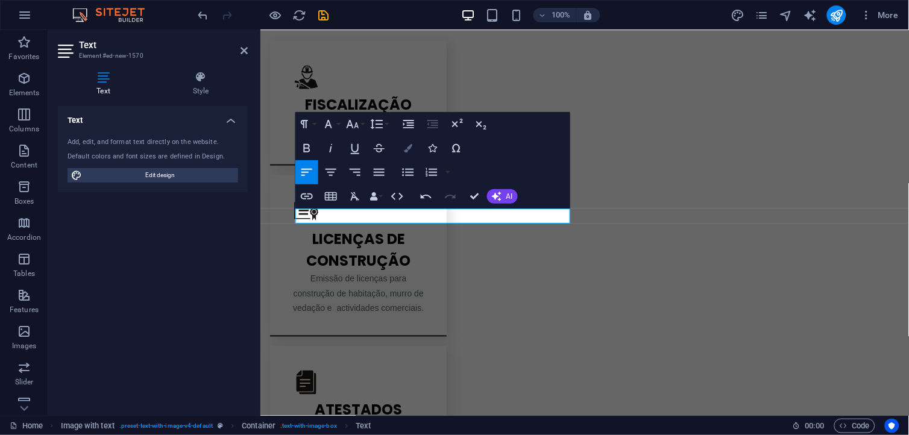
click at [410, 154] on button "Colors" at bounding box center [408, 148] width 23 height 24
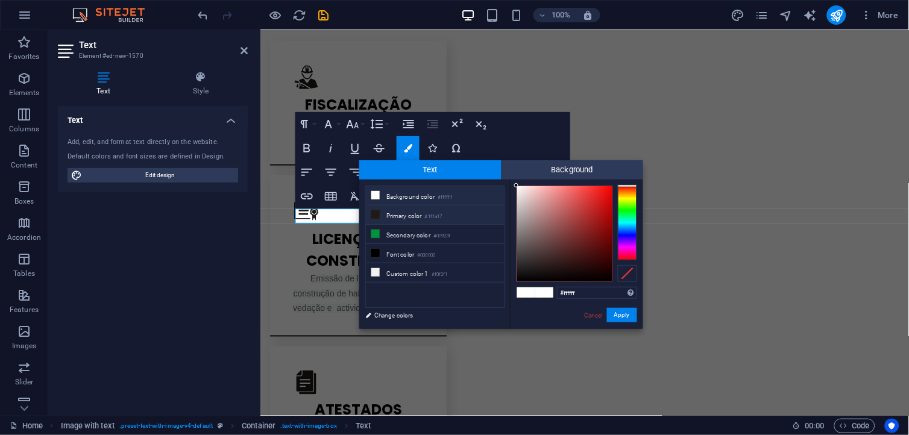
click at [427, 213] on li "Primary color #1f1a17" at bounding box center [435, 215] width 139 height 19
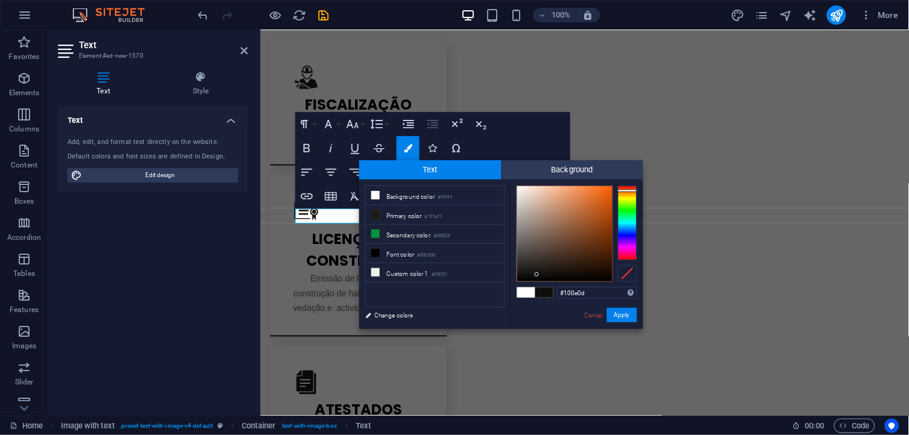
type input "#120f0e"
click at [538, 274] on div at bounding box center [564, 233] width 95 height 95
click at [621, 316] on button "Apply" at bounding box center [622, 315] width 30 height 14
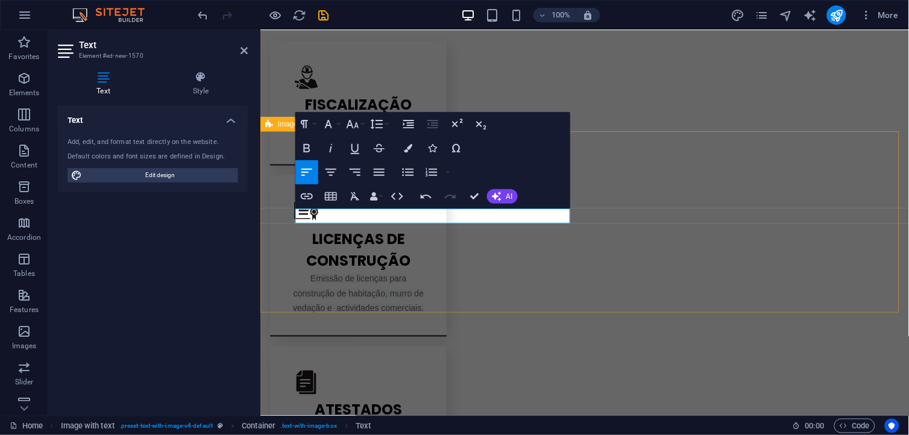
drag, startPoint x: 460, startPoint y: 273, endPoint x: 671, endPoint y: 273, distance: 211.6
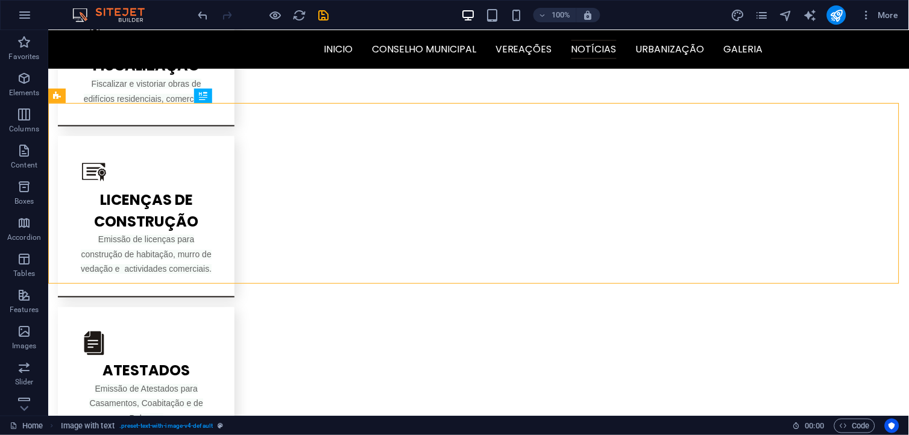
scroll to position [1318, 0]
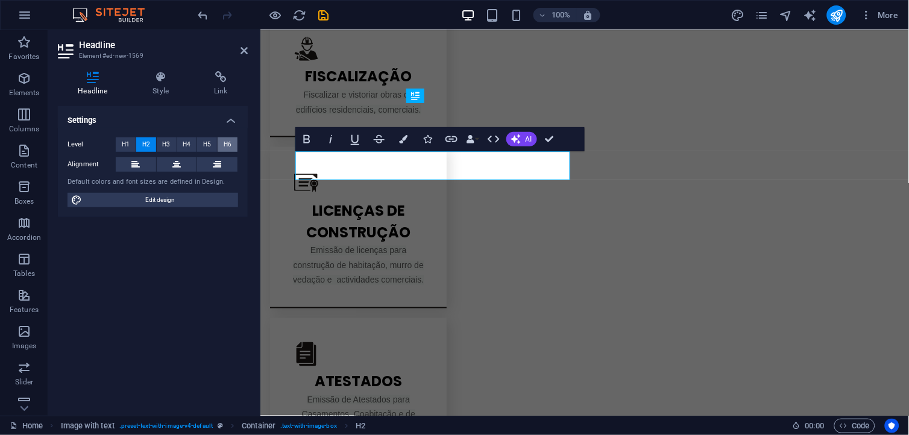
click at [223, 140] on button "H6" at bounding box center [228, 144] width 20 height 14
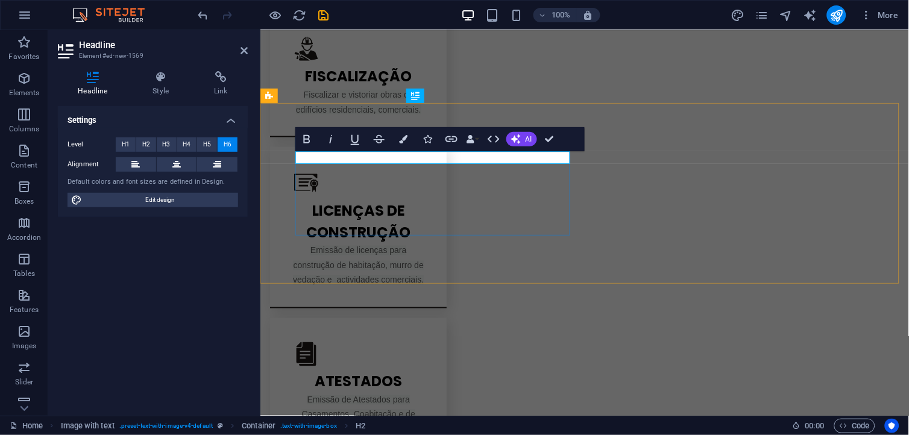
drag, startPoint x: 480, startPoint y: 156, endPoint x: 362, endPoint y: 152, distance: 117.6
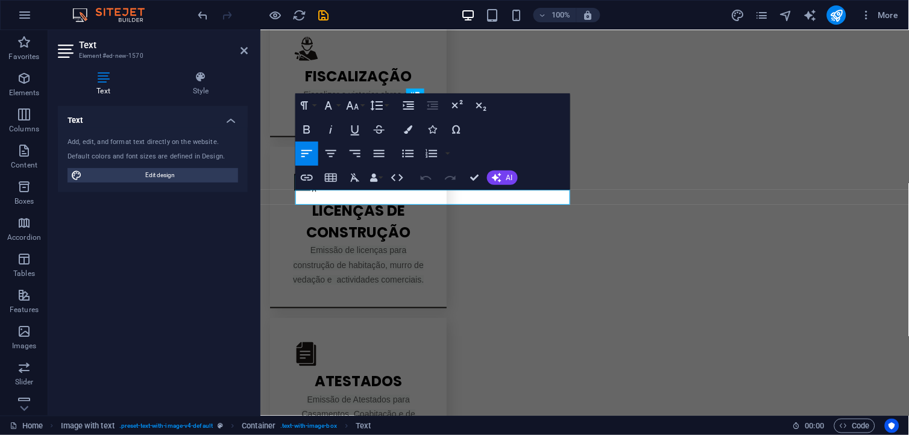
drag, startPoint x: 332, startPoint y: 193, endPoint x: 248, endPoint y: 193, distance: 84.4
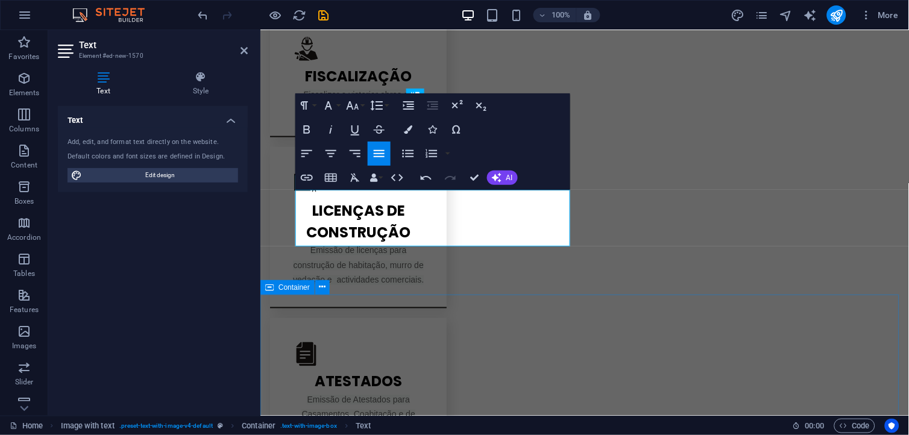
drag, startPoint x: 470, startPoint y: 297, endPoint x: 680, endPoint y: 296, distance: 210.4
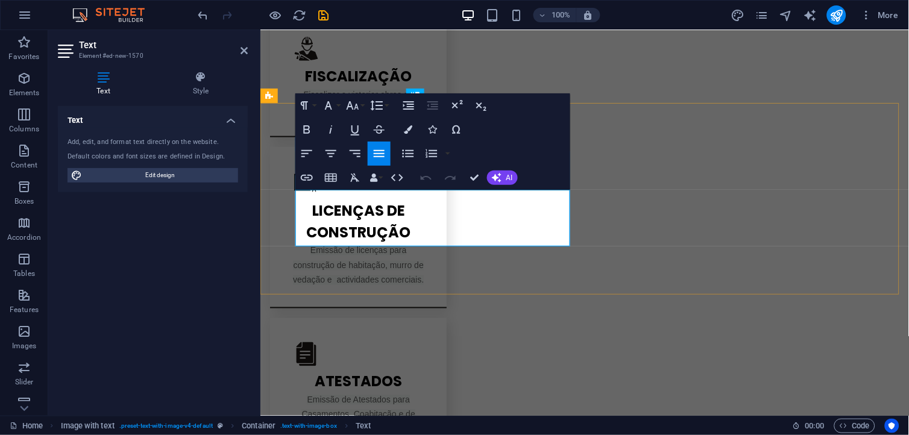
drag, startPoint x: 550, startPoint y: 233, endPoint x: 459, endPoint y: 228, distance: 91.7
drag, startPoint x: 558, startPoint y: 235, endPoint x: 262, endPoint y: 183, distance: 300.6
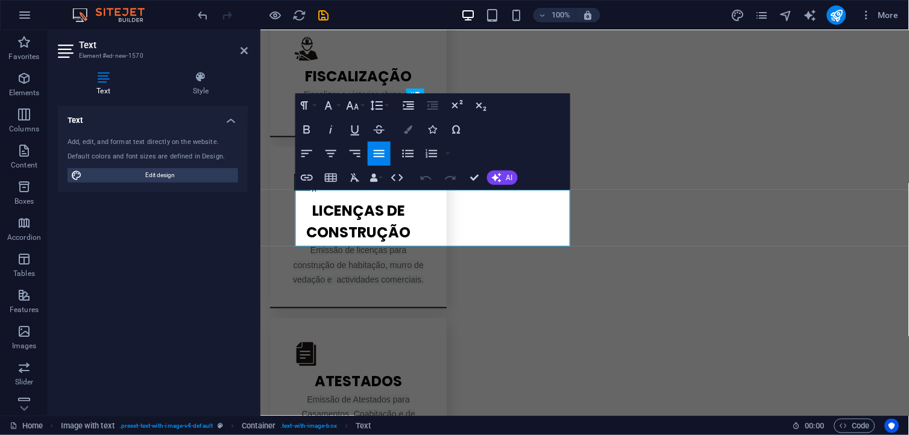
click at [408, 127] on icon "button" at bounding box center [408, 129] width 8 height 8
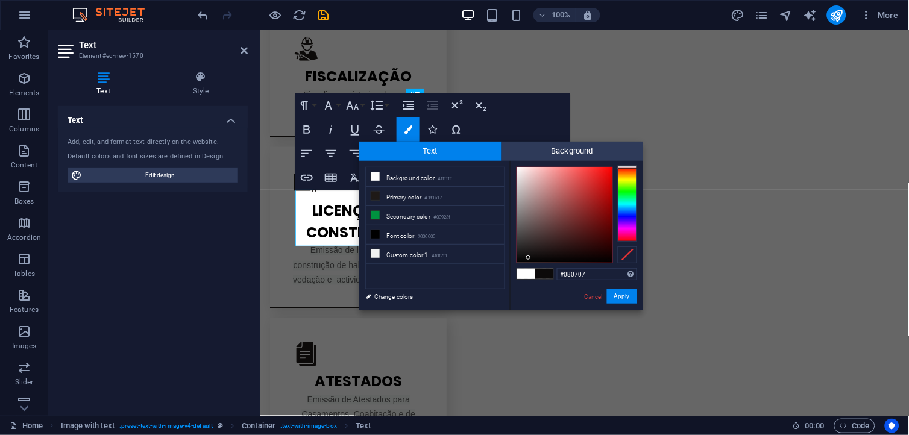
type input "#080808"
drag, startPoint x: 540, startPoint y: 248, endPoint x: 526, endPoint y: 259, distance: 18.5
click at [526, 259] on div at bounding box center [564, 215] width 95 height 95
click at [629, 297] on button "Apply" at bounding box center [622, 296] width 30 height 14
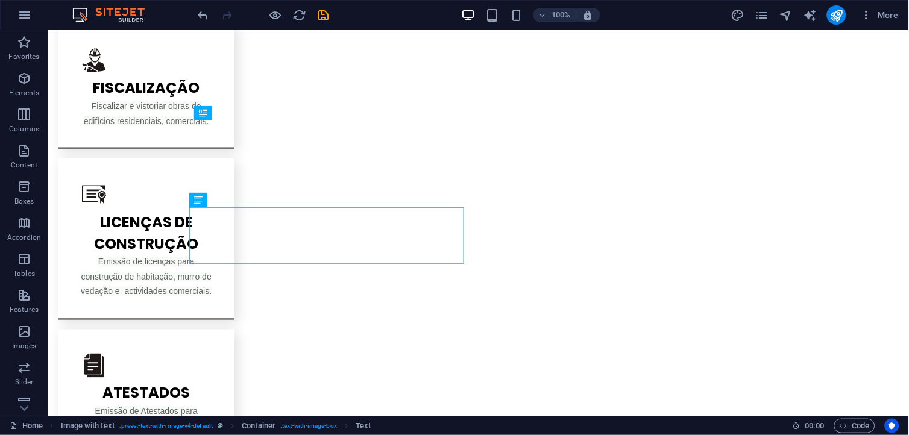
scroll to position [1296, 0]
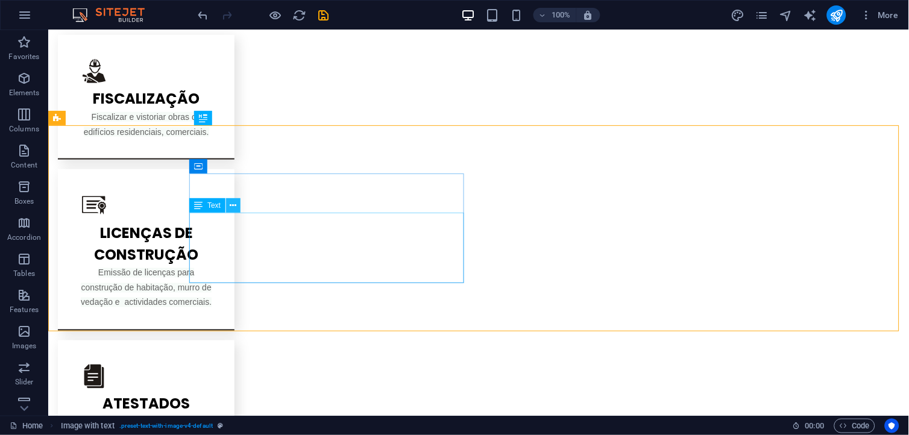
click at [233, 207] on icon at bounding box center [233, 206] width 7 height 13
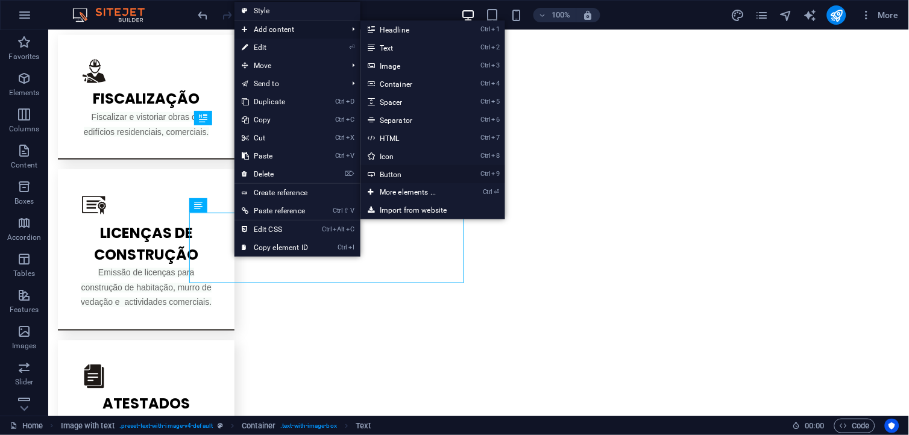
click at [402, 174] on link "Ctrl 9 Button" at bounding box center [409, 174] width 99 height 18
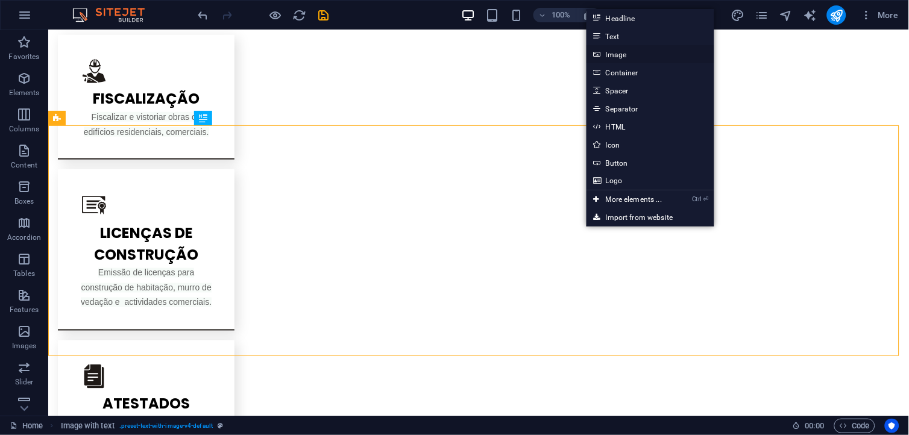
click at [628, 57] on link "Image" at bounding box center [650, 54] width 128 height 18
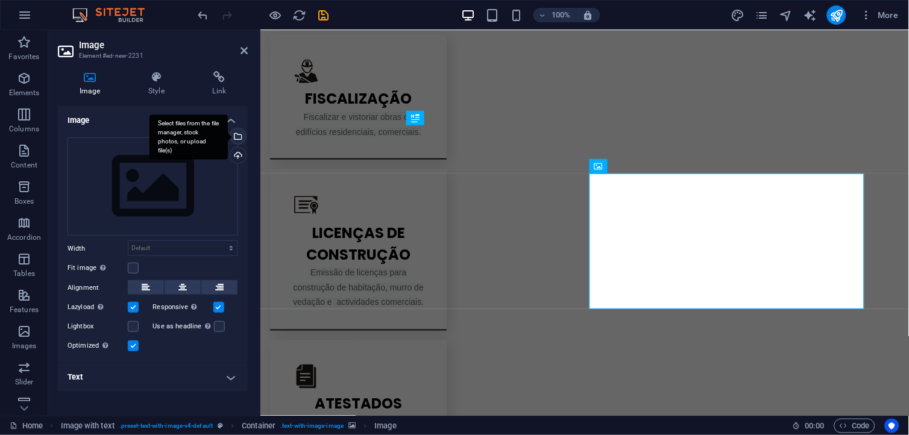
click at [237, 139] on div "Select files from the file manager, stock photos, or upload file(s)" at bounding box center [237, 137] width 18 height 18
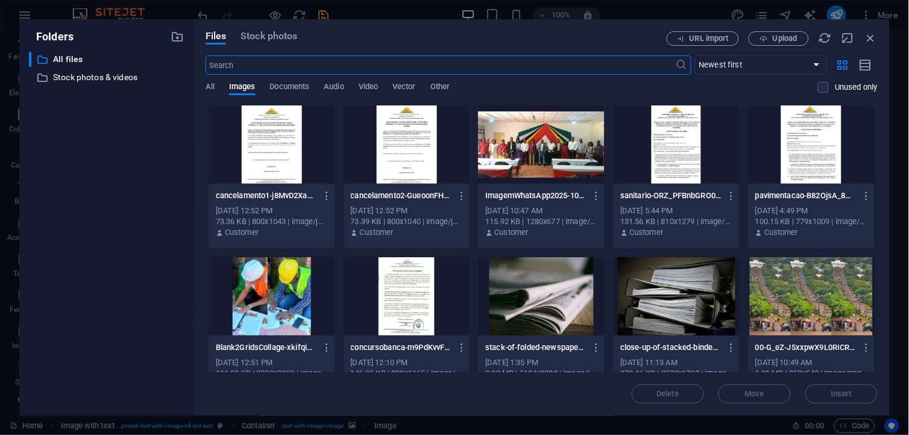
scroll to position [1396, 0]
click at [272, 177] on div at bounding box center [272, 144] width 127 height 78
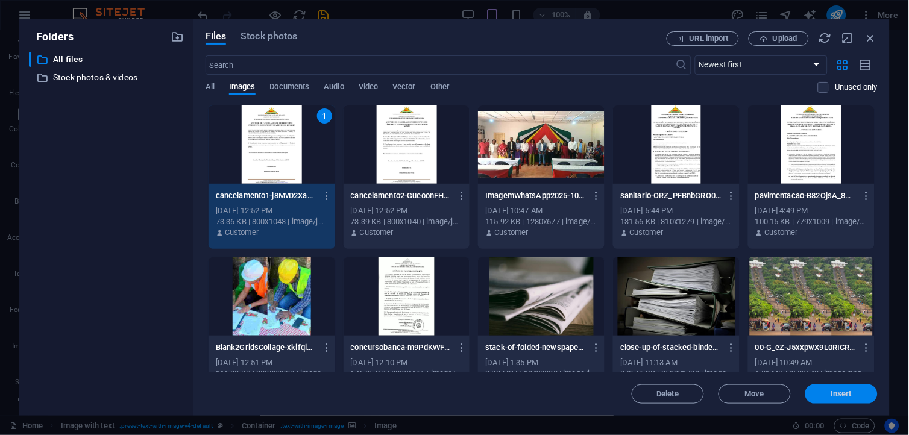
click at [850, 398] on span "Insert" at bounding box center [841, 394] width 21 height 7
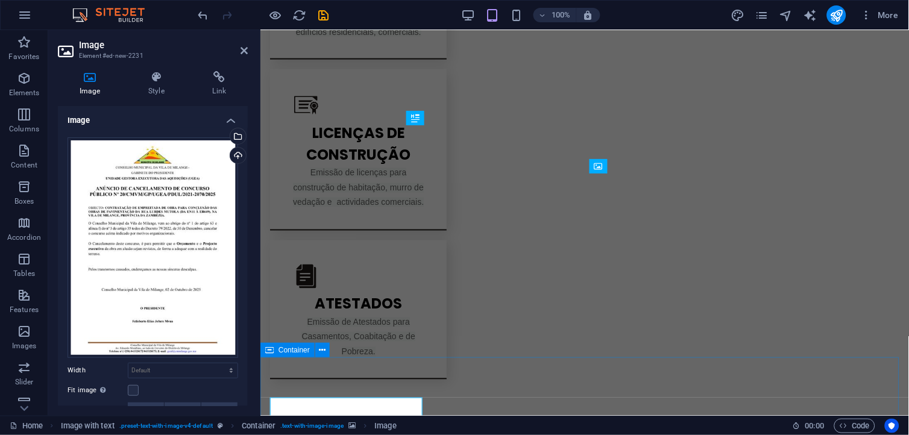
scroll to position [1296, 0]
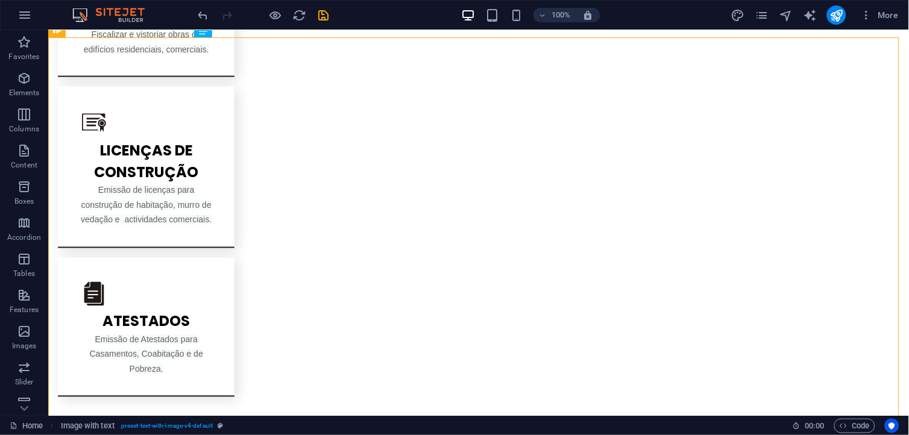
scroll to position [1403, 0]
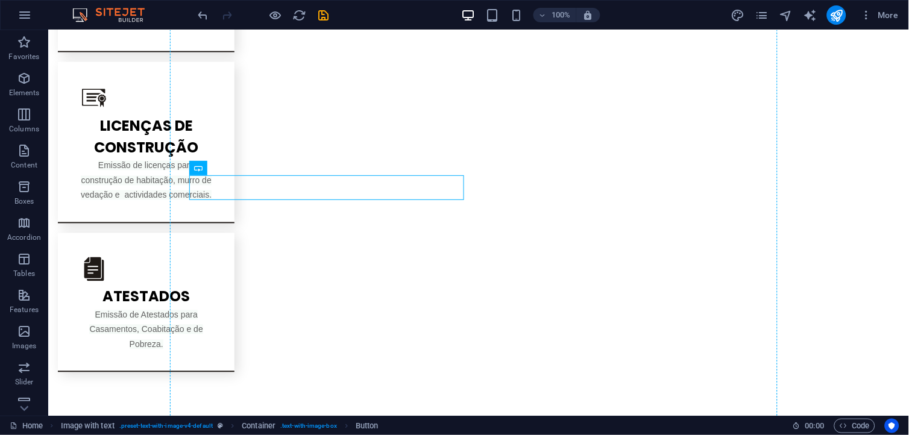
drag, startPoint x: 343, startPoint y: 184, endPoint x: 203, endPoint y: 234, distance: 148.7
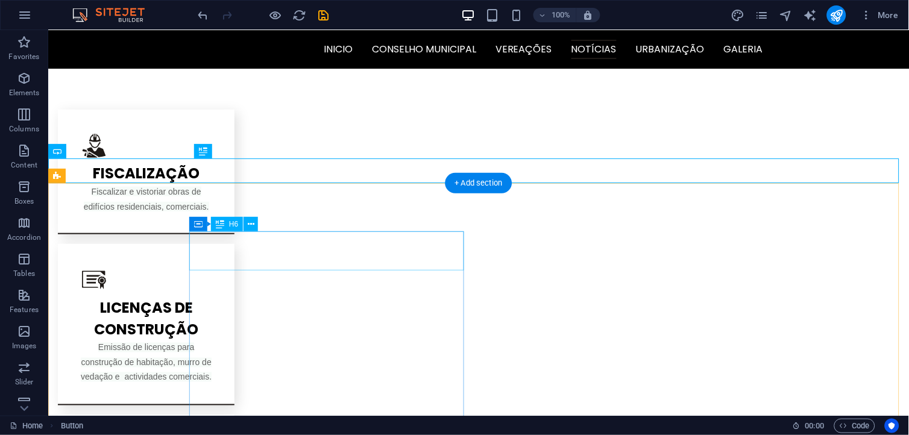
scroll to position [1210, 0]
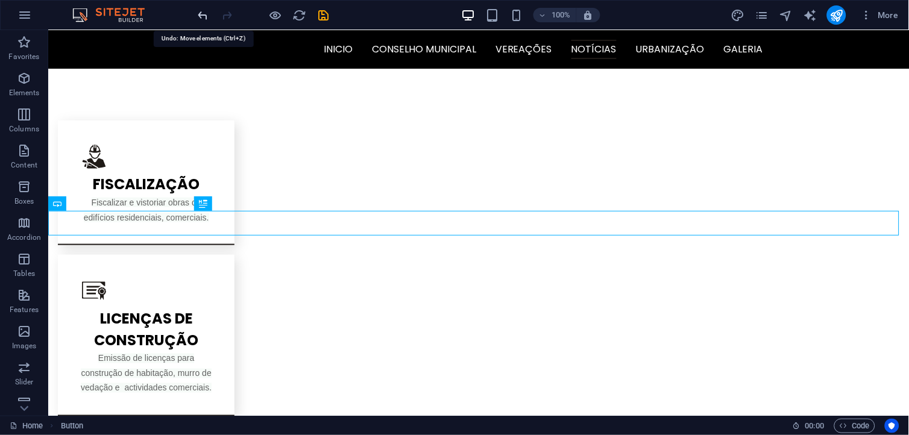
click at [201, 10] on icon "undo" at bounding box center [203, 15] width 14 height 14
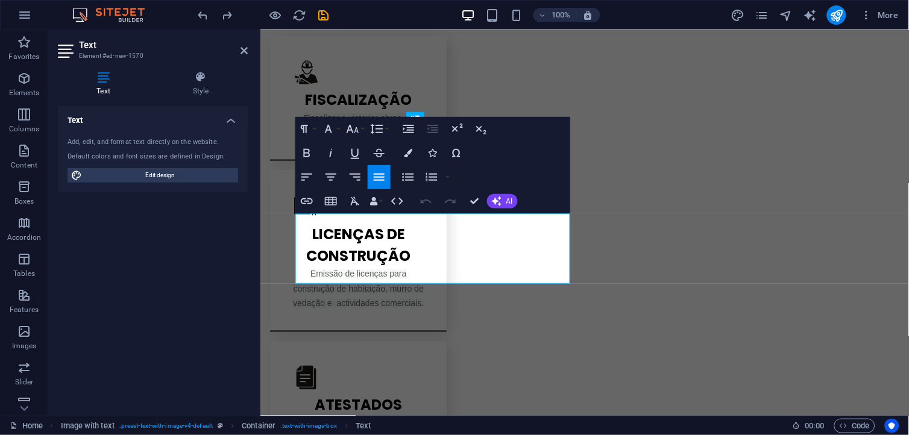
scroll to position [1313, 0]
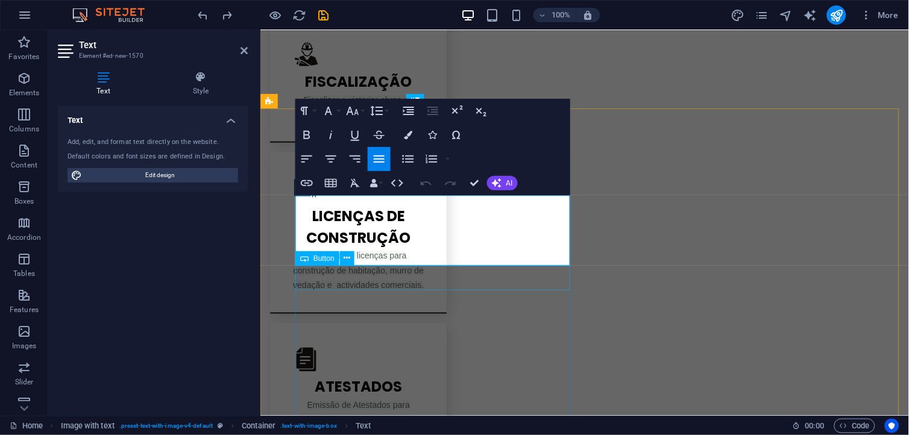
drag, startPoint x: 412, startPoint y: 274, endPoint x: 623, endPoint y: 274, distance: 211.0
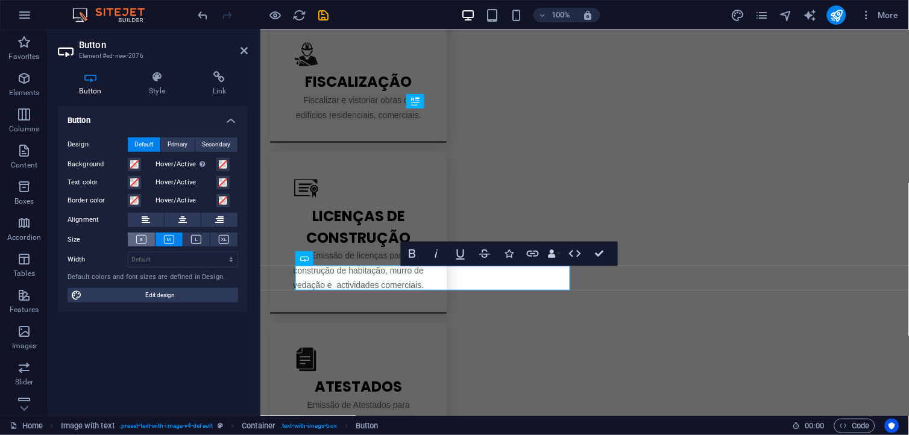
click at [146, 236] on icon at bounding box center [141, 239] width 10 height 9
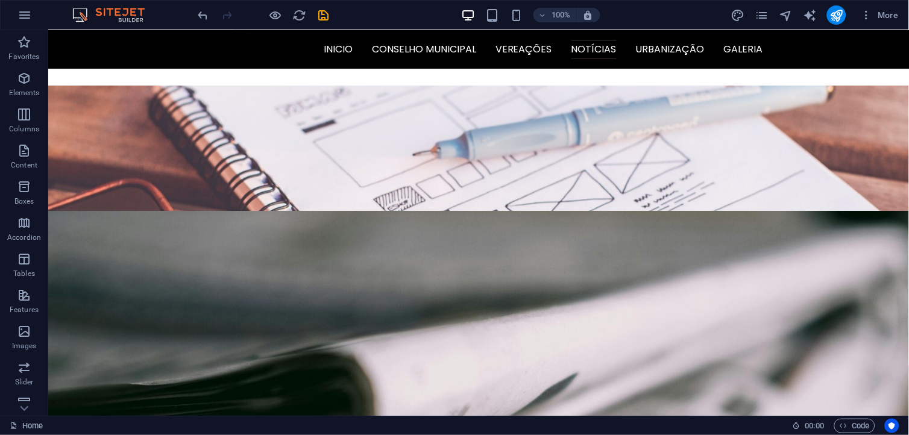
scroll to position [1690, 0]
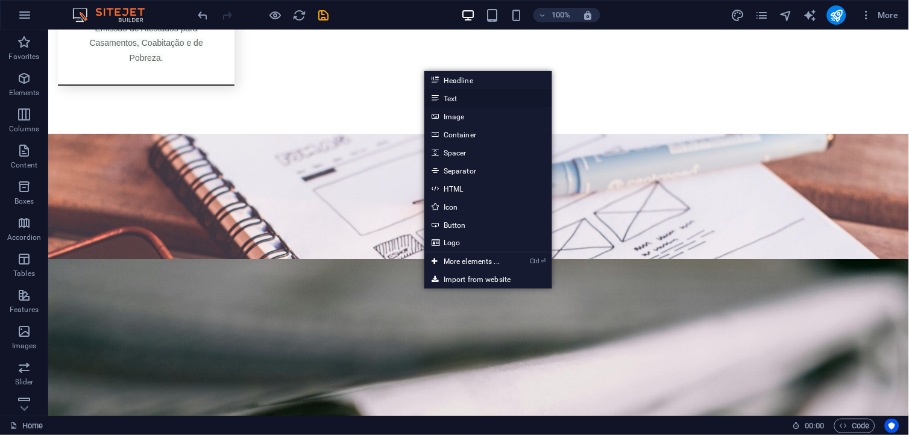
click at [462, 100] on link "Text" at bounding box center [488, 98] width 128 height 18
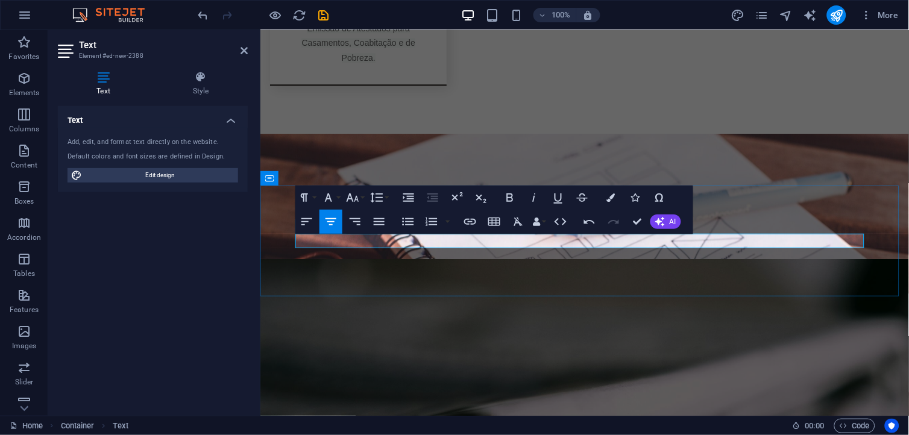
drag, startPoint x: 835, startPoint y: 241, endPoint x: 705, endPoint y: 247, distance: 130.9
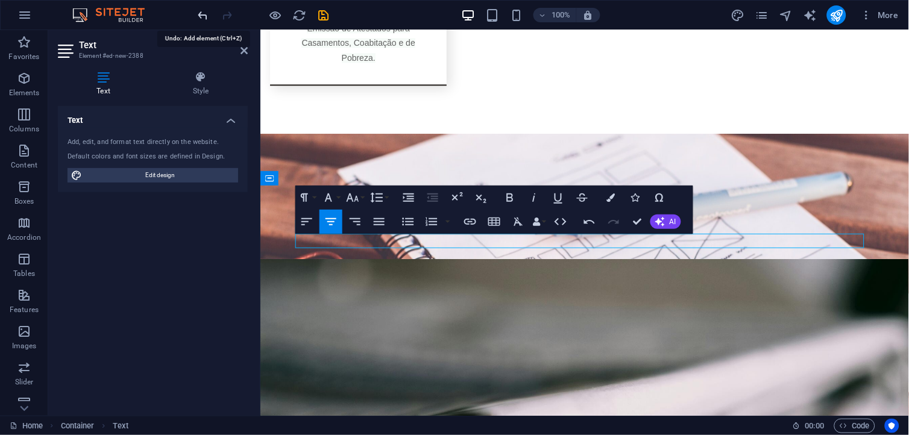
click at [204, 15] on icon "undo" at bounding box center [203, 15] width 14 height 14
drag, startPoint x: 858, startPoint y: 242, endPoint x: 271, endPoint y: 218, distance: 587.0
click at [611, 191] on button "Colors" at bounding box center [611, 198] width 23 height 24
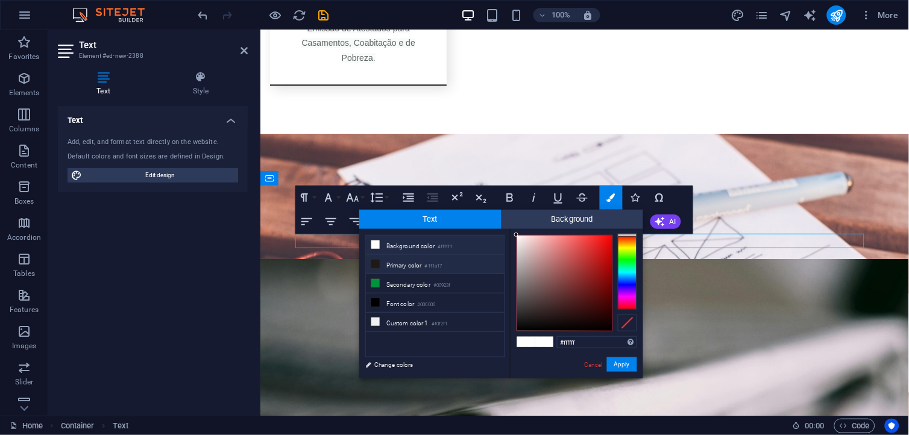
click at [431, 268] on small "#1f1a17" at bounding box center [433, 266] width 17 height 8
type input "#1f1a17"
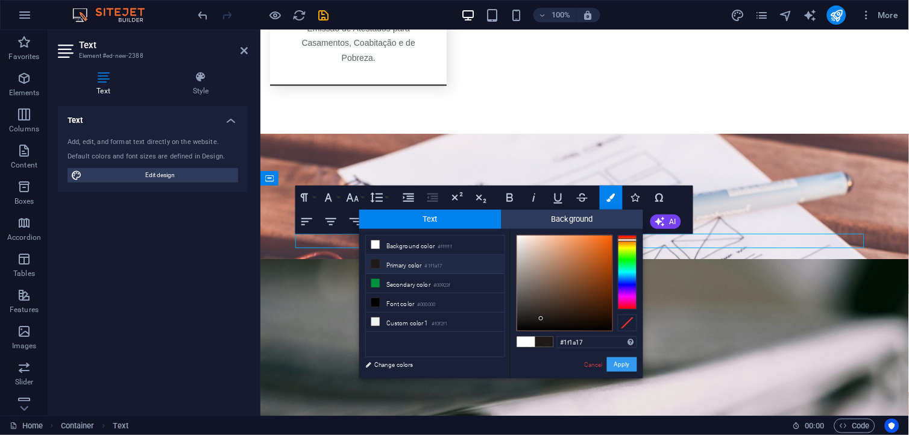
click at [624, 362] on button "Apply" at bounding box center [622, 364] width 30 height 14
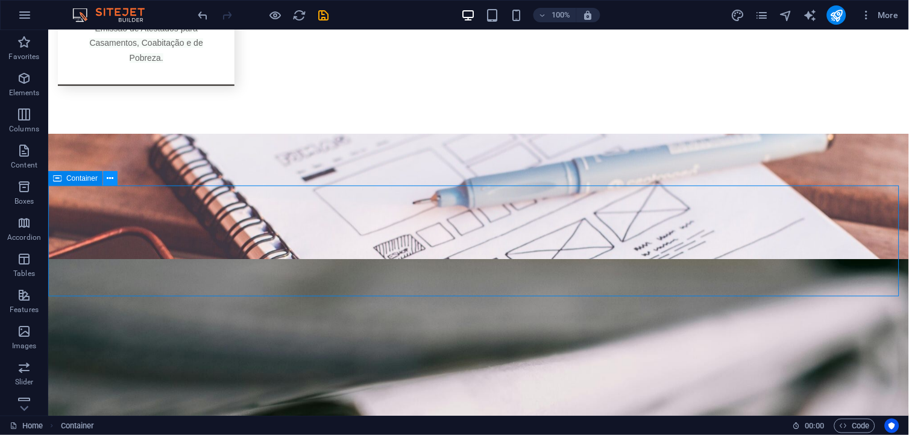
click at [110, 175] on icon at bounding box center [110, 178] width 7 height 13
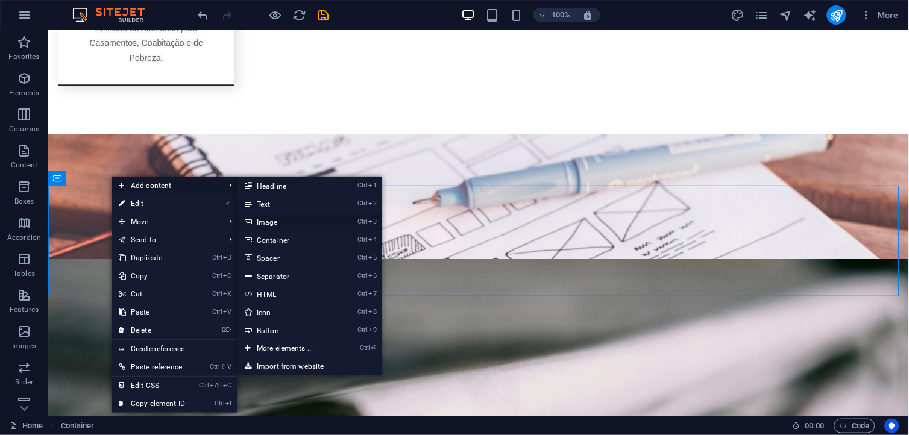
click at [297, 225] on link "Ctrl 3 Image" at bounding box center [286, 222] width 99 height 18
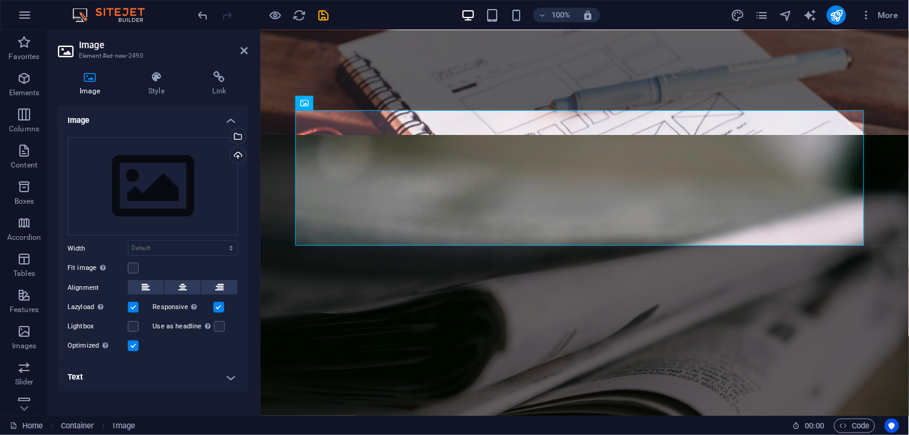
scroll to position [1808, 0]
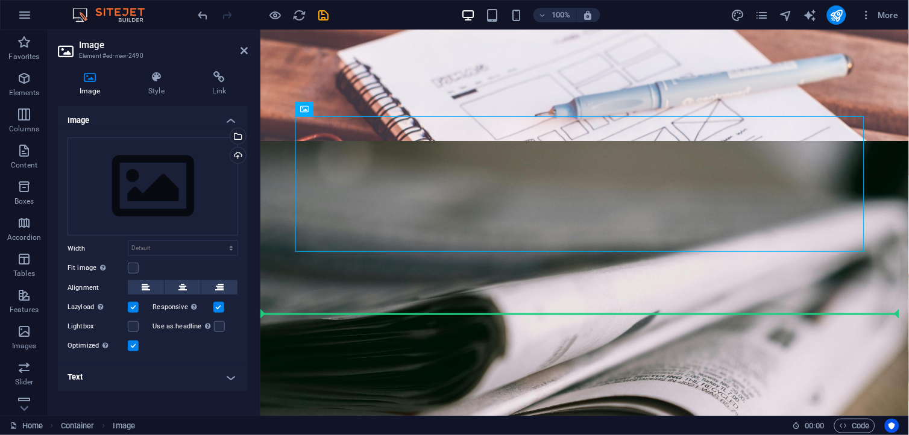
drag, startPoint x: 594, startPoint y: 121, endPoint x: 608, endPoint y: 295, distance: 174.8
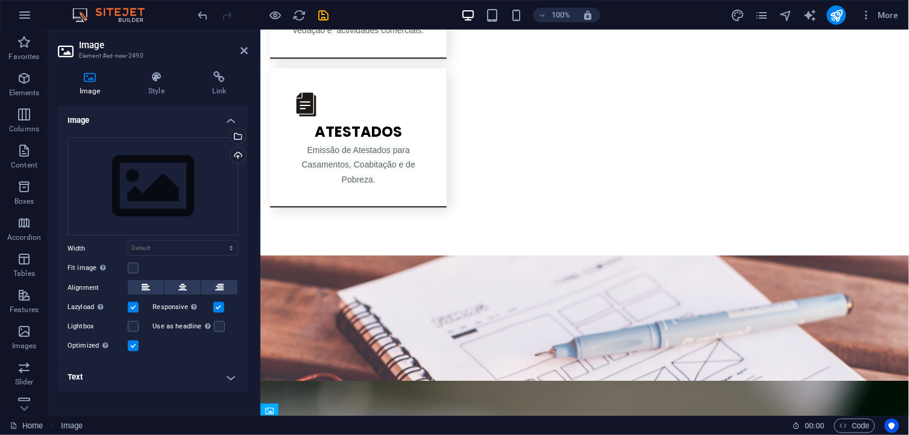
scroll to position [1648, 0]
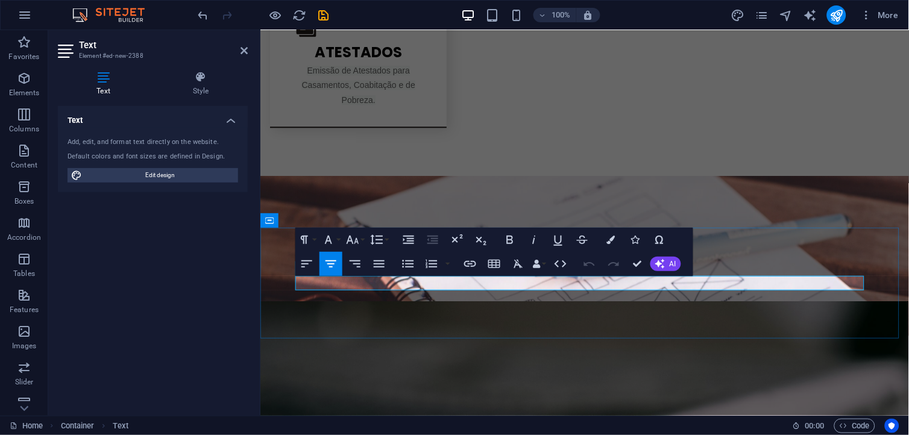
drag, startPoint x: 756, startPoint y: 281, endPoint x: 670, endPoint y: 289, distance: 85.9
drag, startPoint x: 847, startPoint y: 278, endPoint x: 732, endPoint y: 274, distance: 115.2
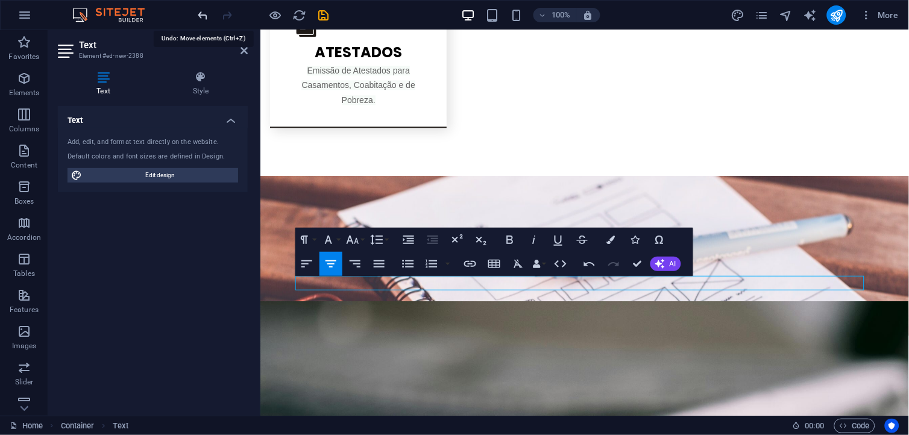
click at [203, 20] on icon "undo" at bounding box center [203, 15] width 14 height 14
drag, startPoint x: 860, startPoint y: 281, endPoint x: 649, endPoint y: 295, distance: 212.0
click at [617, 233] on button "Colors" at bounding box center [611, 240] width 23 height 24
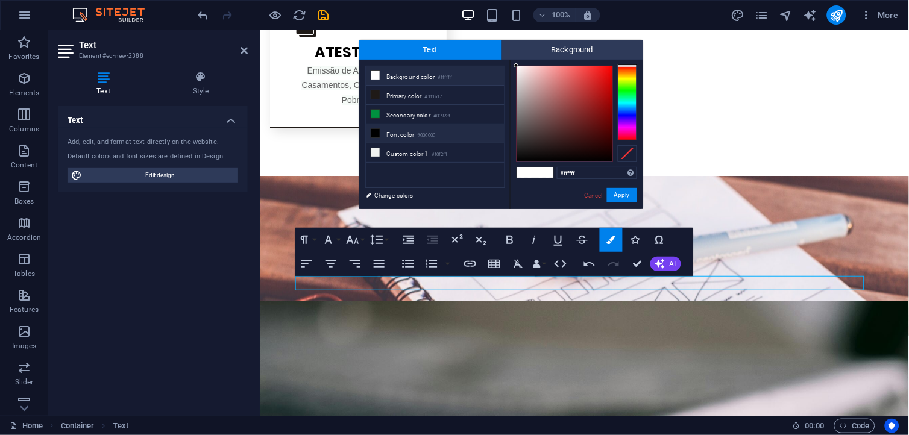
click at [421, 133] on small "#000000" at bounding box center [426, 135] width 18 height 8
type input "#000000"
click at [421, 133] on small "#000000" at bounding box center [426, 135] width 18 height 8
click at [623, 195] on button "Apply" at bounding box center [622, 195] width 30 height 14
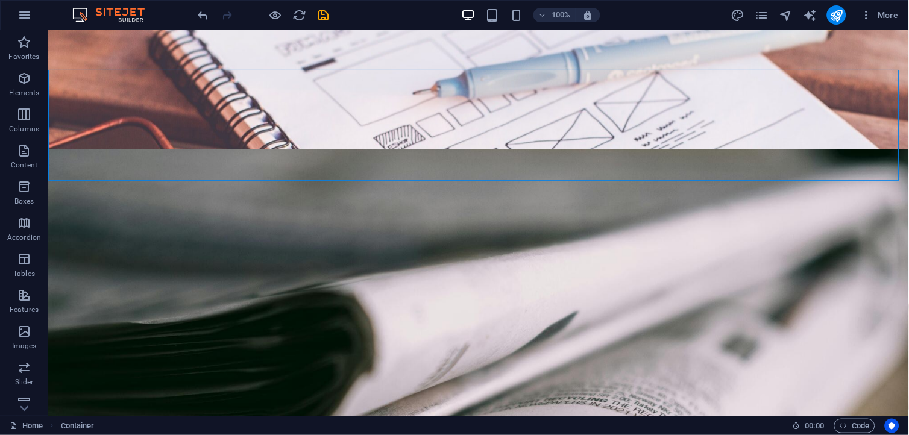
scroll to position [1812, 0]
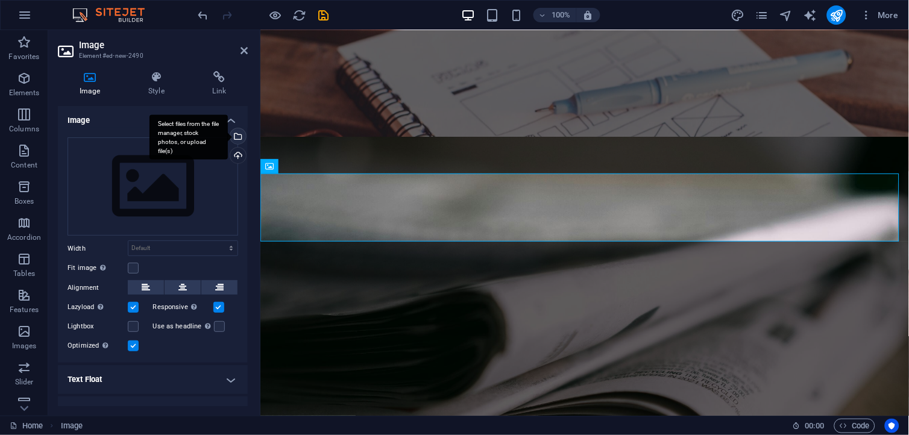
click at [239, 135] on div "Select files from the file manager, stock photos, or upload file(s)" at bounding box center [237, 137] width 18 height 18
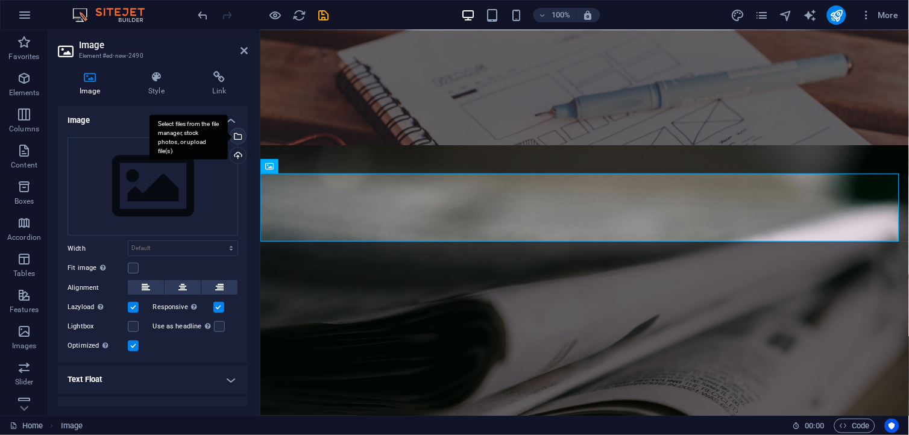
scroll to position [1913, 0]
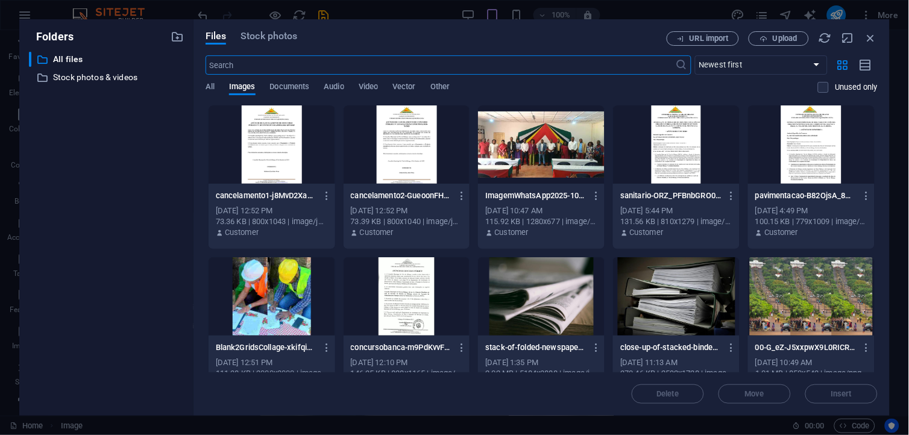
click at [412, 166] on div at bounding box center [407, 144] width 127 height 78
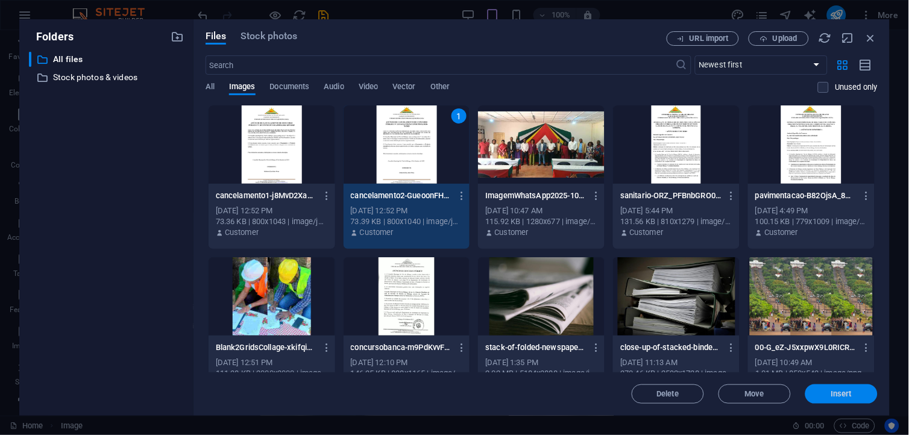
click at [822, 391] on span "Insert" at bounding box center [841, 394] width 63 height 7
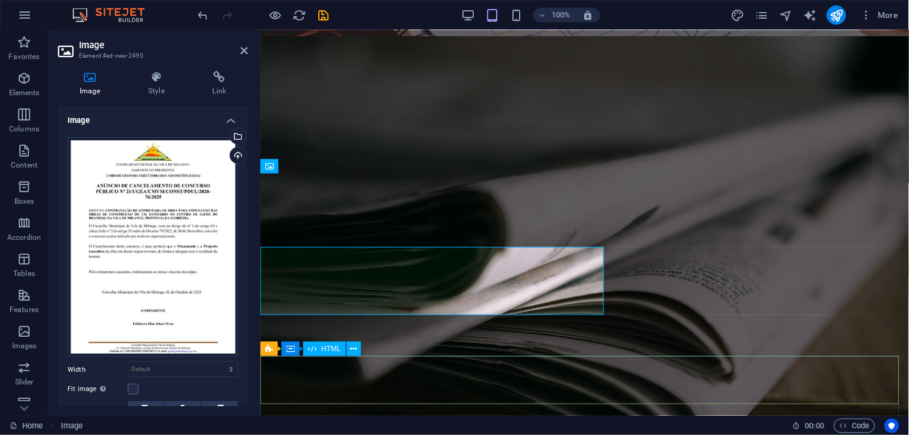
scroll to position [1812, 0]
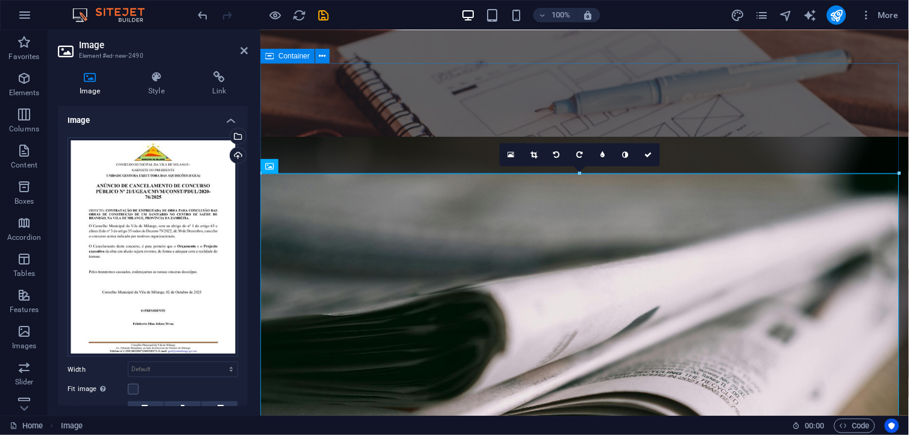
drag, startPoint x: 819, startPoint y: 143, endPoint x: 1030, endPoint y: 143, distance: 211.0
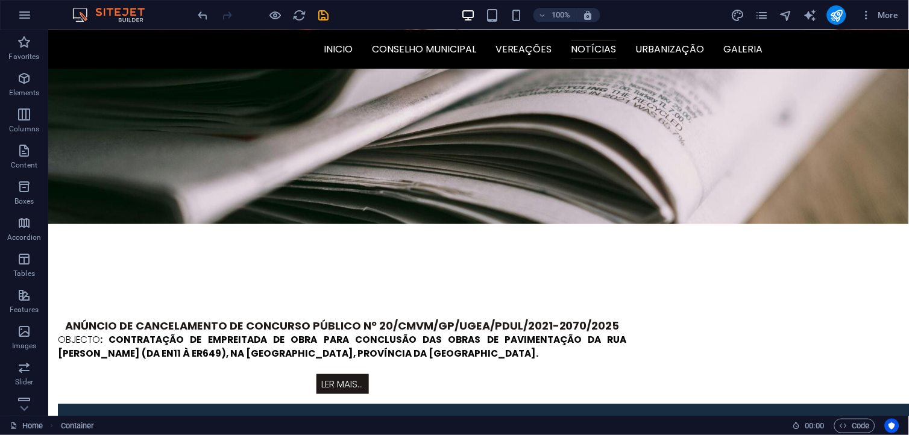
scroll to position [2014, 0]
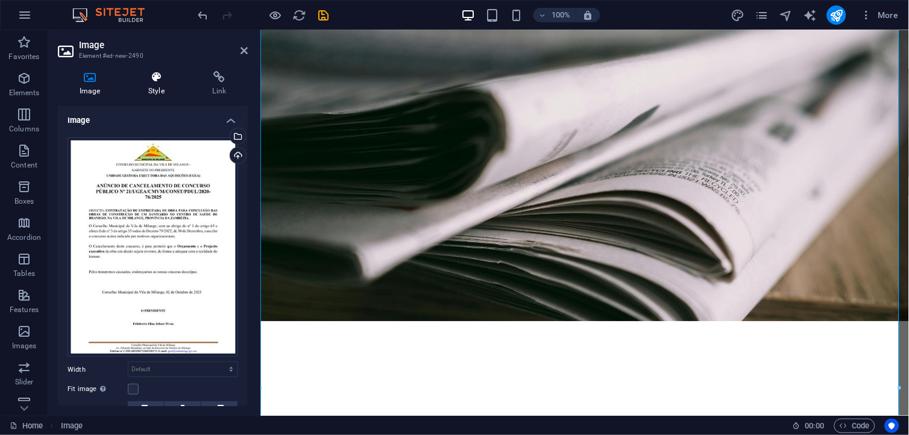
click at [152, 86] on h4 "Style" at bounding box center [159, 83] width 64 height 25
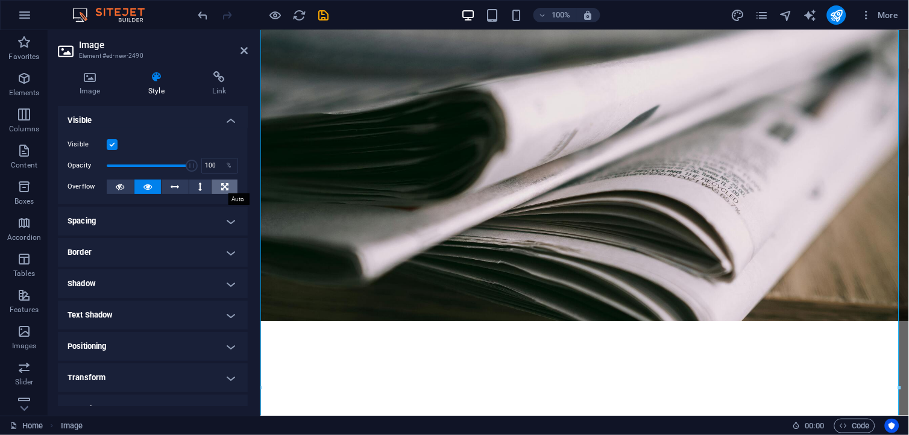
click at [226, 188] on icon at bounding box center [224, 187] width 7 height 14
click at [199, 191] on icon at bounding box center [200, 187] width 4 height 14
click at [179, 183] on button at bounding box center [175, 187] width 27 height 14
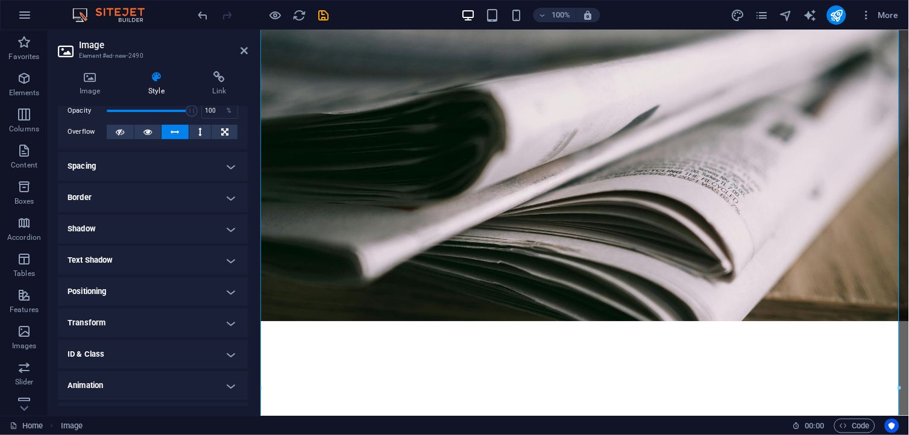
scroll to position [80, 0]
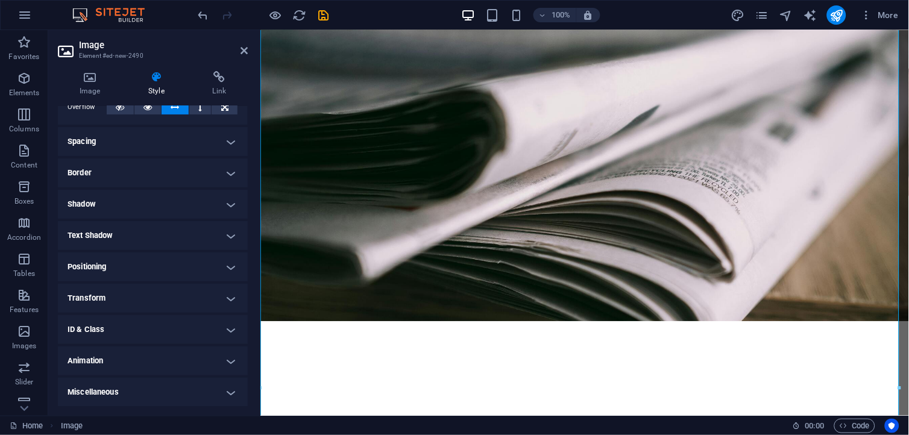
click at [185, 267] on h4 "Positioning" at bounding box center [153, 267] width 190 height 29
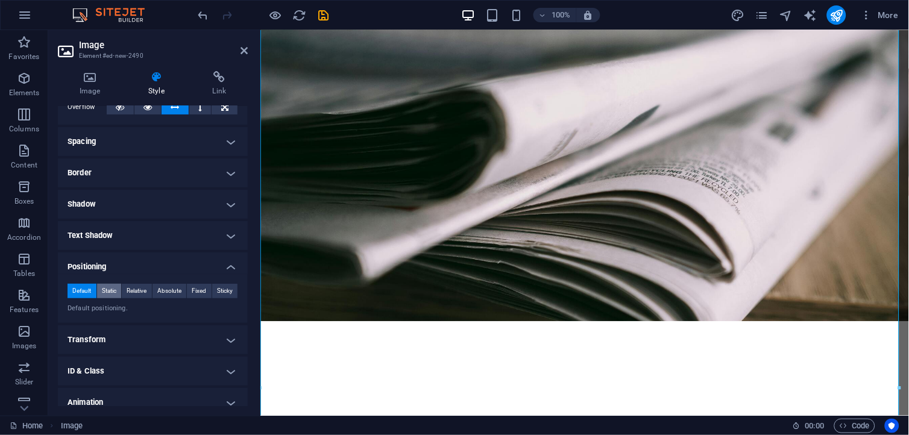
click at [113, 285] on span "Static" at bounding box center [109, 291] width 14 height 14
click at [139, 281] on div "Default Static Relative Absolute Fixed Sticky Z-Index Sets the order of the ele…" at bounding box center [153, 298] width 190 height 49
click at [139, 288] on span "Relative" at bounding box center [137, 291] width 20 height 14
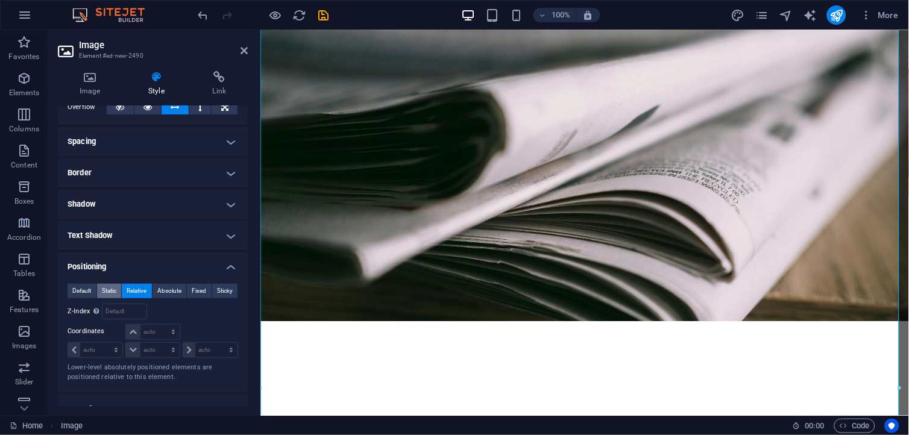
click at [109, 286] on span "Static" at bounding box center [109, 291] width 14 height 14
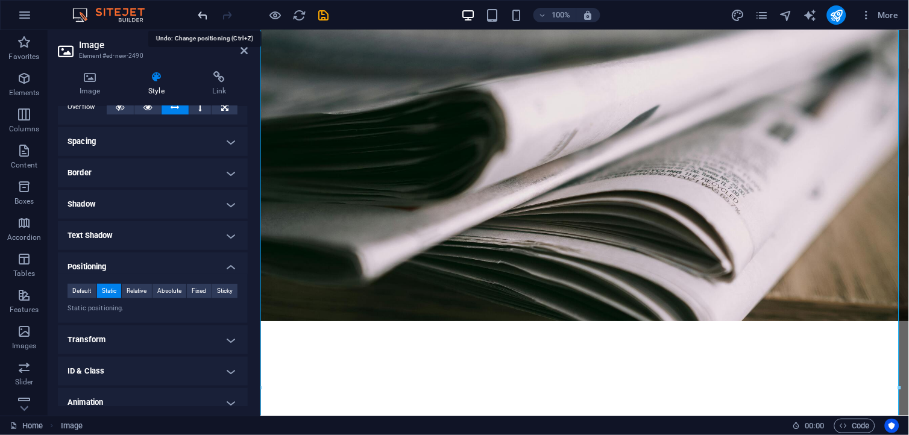
click at [203, 19] on icon "undo" at bounding box center [203, 15] width 14 height 14
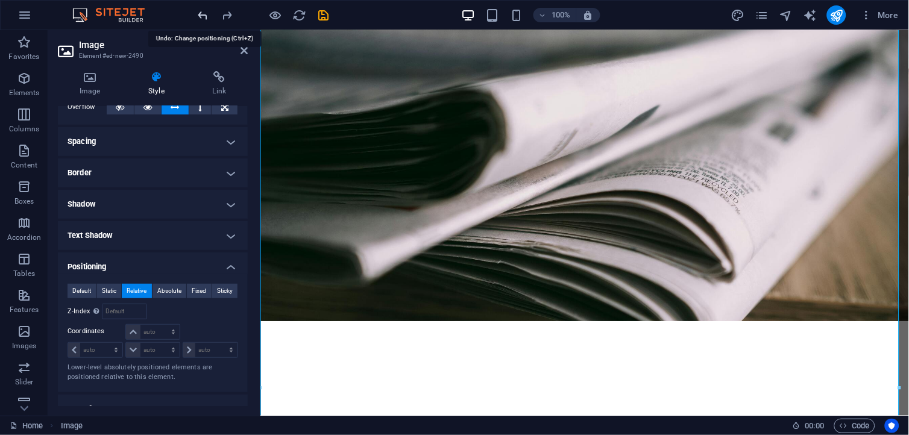
click at [203, 19] on icon "undo" at bounding box center [203, 15] width 14 height 14
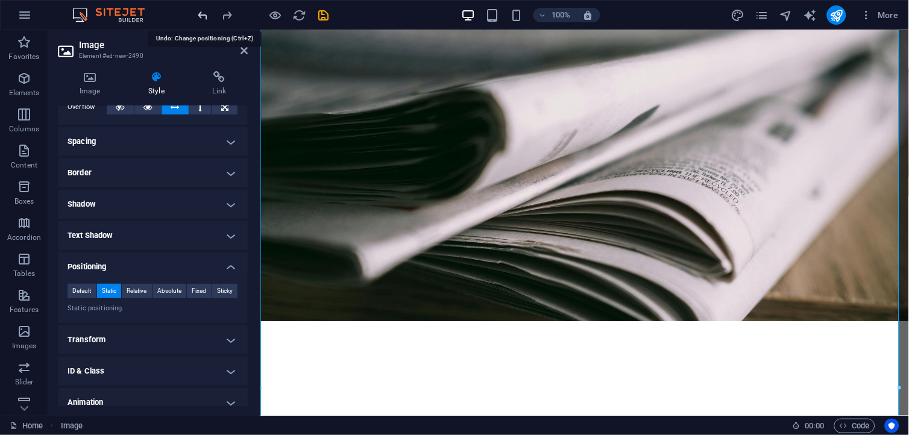
click at [203, 19] on icon "undo" at bounding box center [203, 15] width 14 height 14
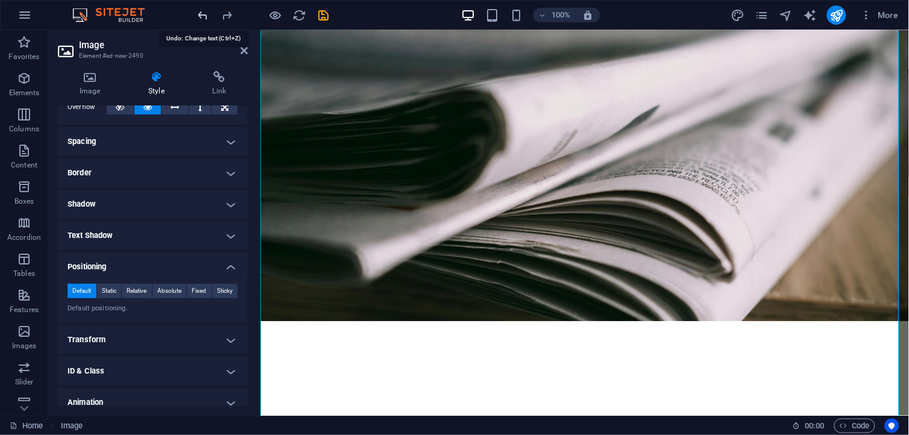
click at [203, 19] on icon "undo" at bounding box center [203, 15] width 14 height 14
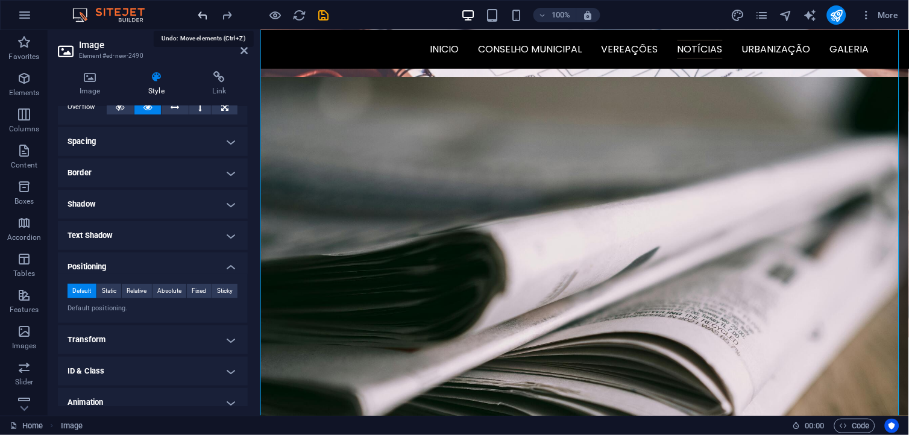
scroll to position [1708, 0]
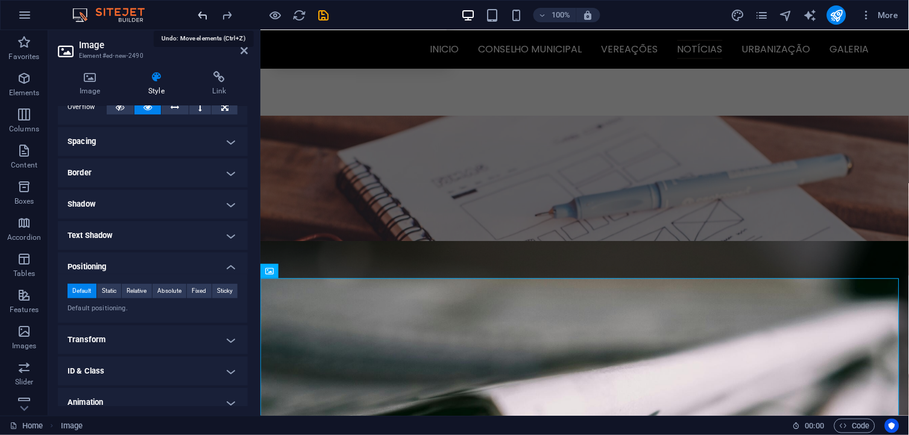
click at [203, 19] on icon "undo" at bounding box center [203, 15] width 14 height 14
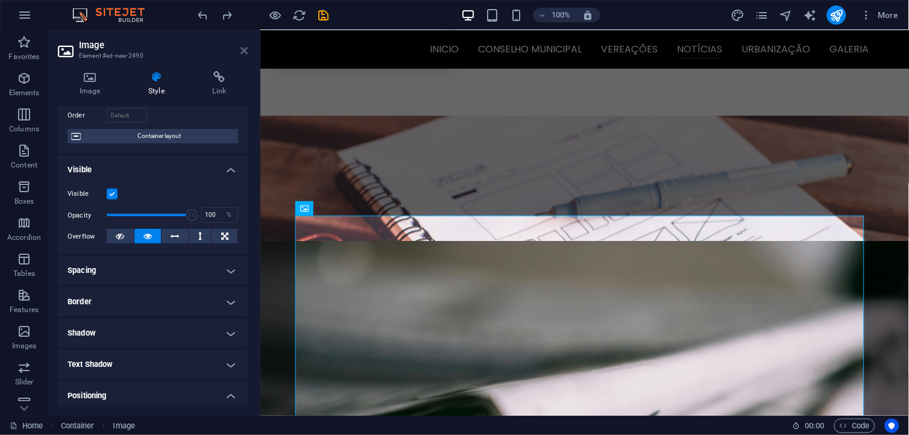
click at [242, 48] on icon at bounding box center [243, 51] width 7 height 10
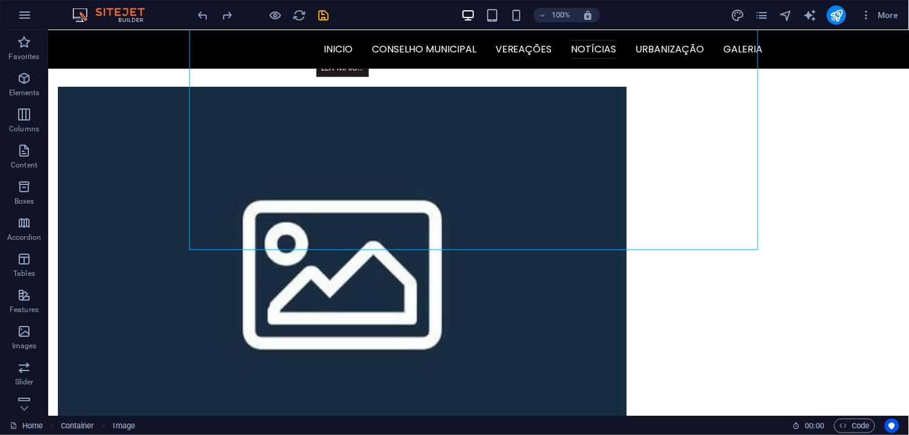
scroll to position [2370, 0]
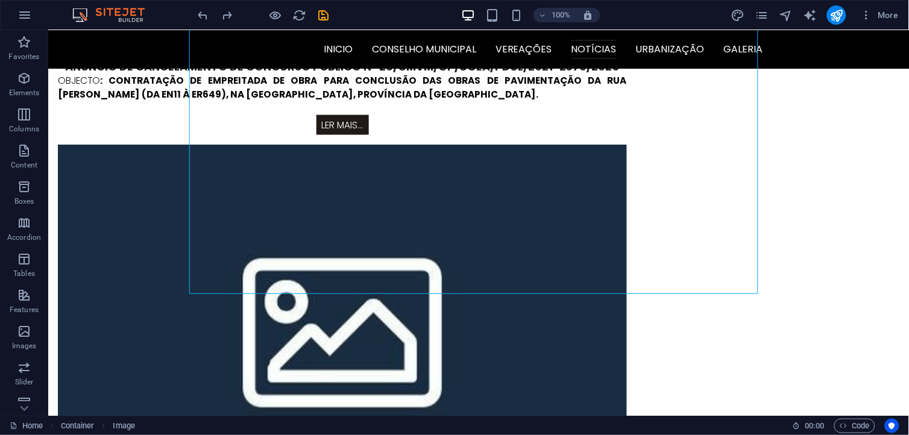
click at [195, 13] on div "100% More" at bounding box center [455, 15] width 908 height 29
click at [196, 14] on icon "undo" at bounding box center [203, 15] width 14 height 14
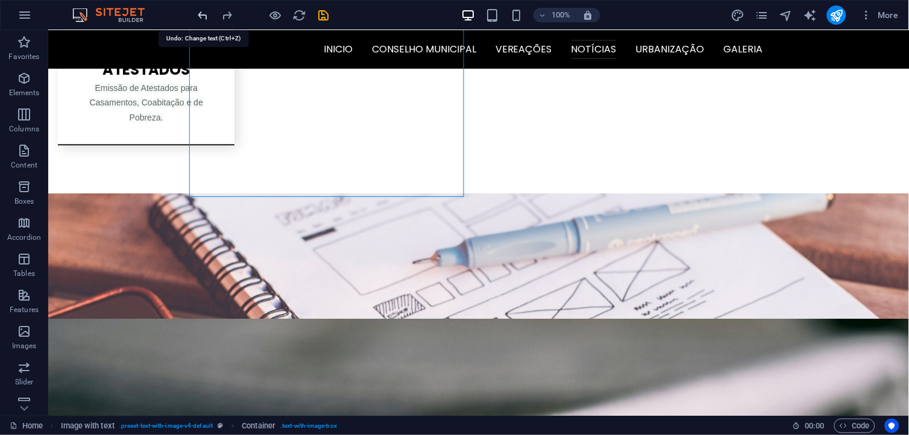
click at [200, 19] on icon "undo" at bounding box center [203, 15] width 14 height 14
click at [201, 19] on icon "undo" at bounding box center [203, 15] width 14 height 14
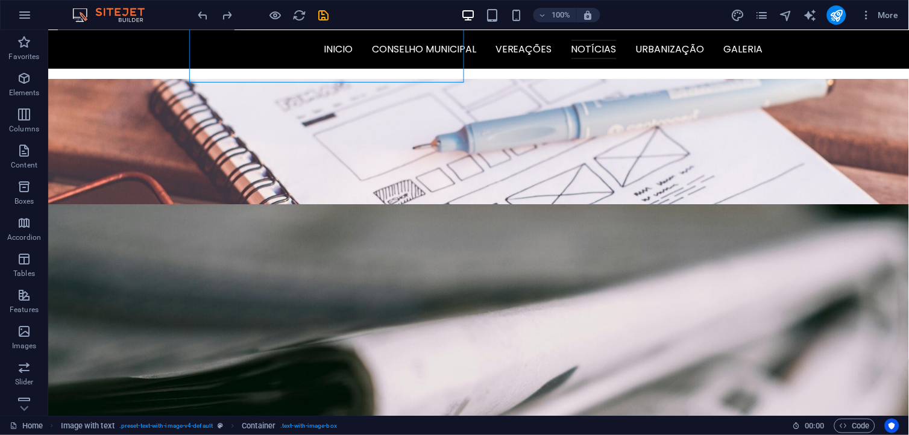
scroll to position [1702, 0]
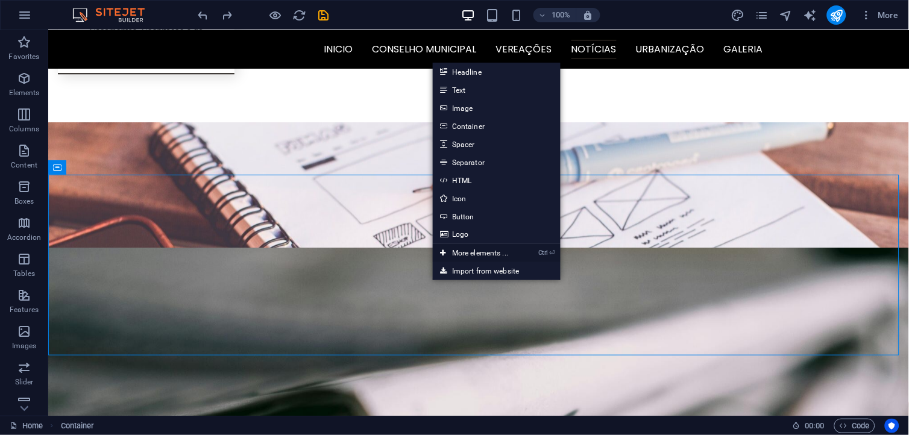
click at [485, 254] on link "Ctrl ⏎ More elements ..." at bounding box center [474, 253] width 83 height 18
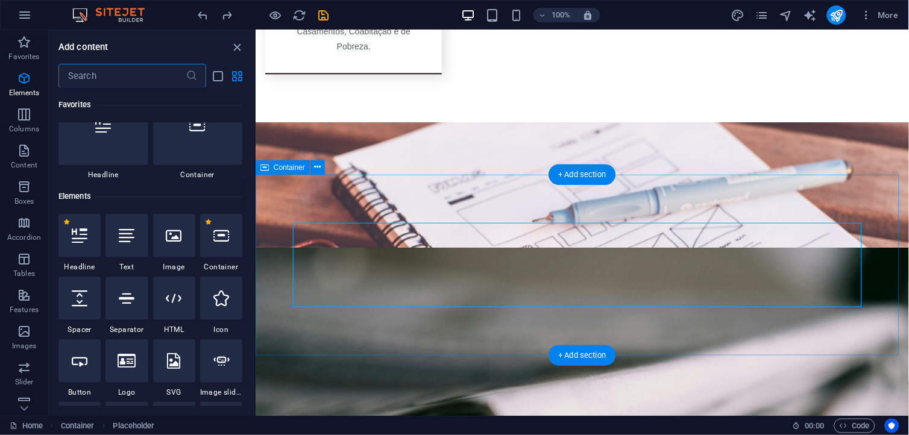
scroll to position [128, 0]
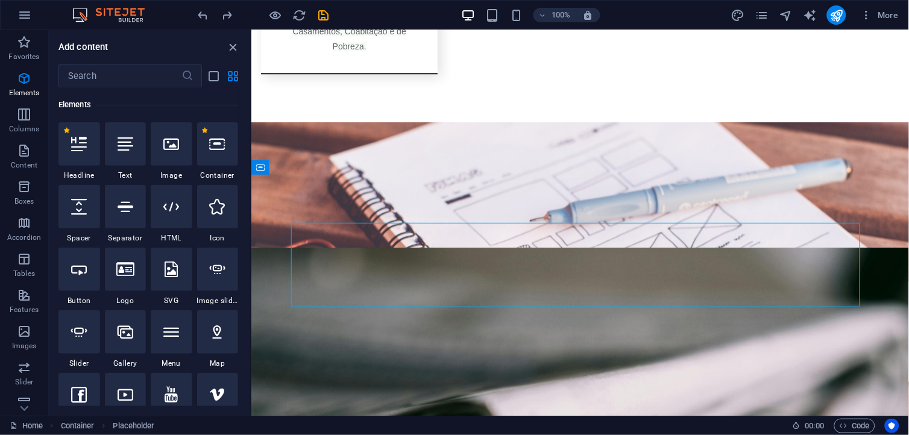
drag, startPoint x: 254, startPoint y: 97, endPoint x: 0, endPoint y: 64, distance: 256.4
click at [251, 95] on section "Favorites Elements Columns Content Boxes Accordion Tables Features Images Slide…" at bounding box center [454, 223] width 909 height 386
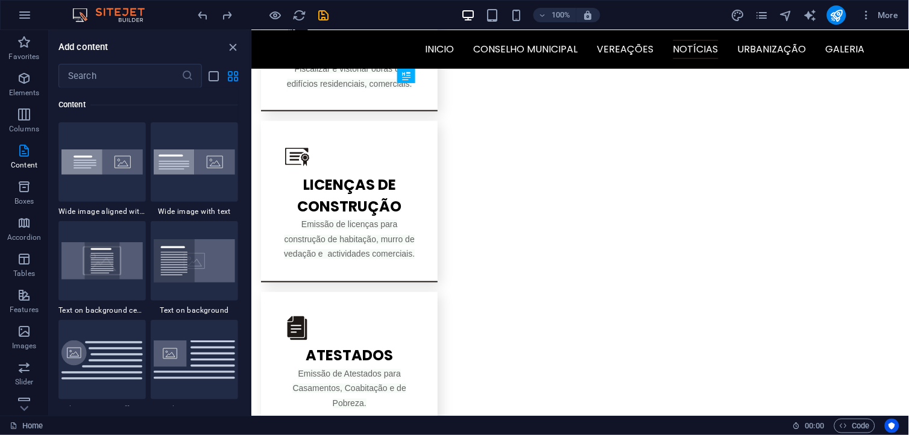
scroll to position [1338, 0]
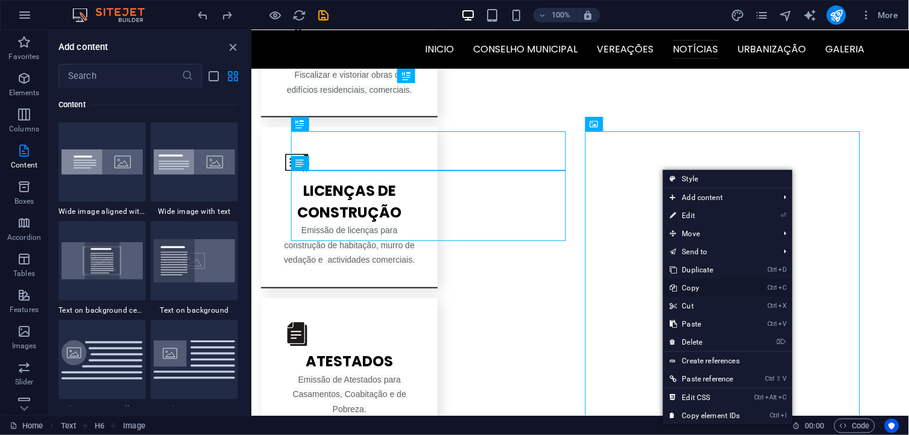
click at [696, 284] on link "Ctrl C Copy" at bounding box center [705, 288] width 84 height 18
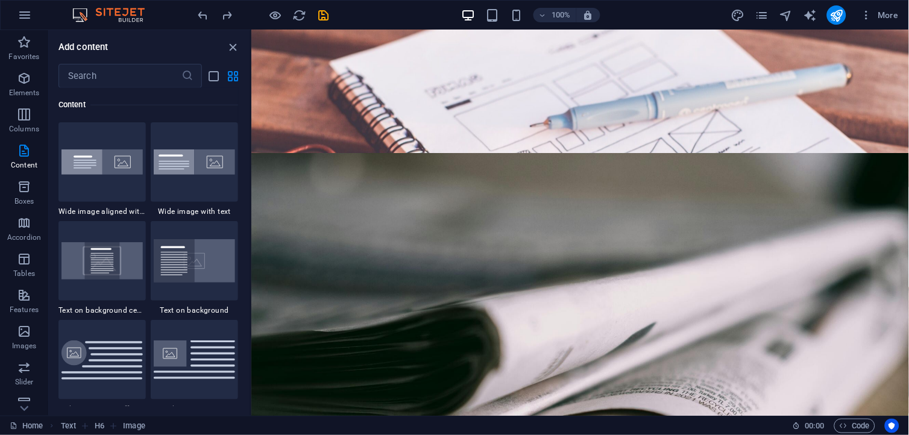
scroll to position [1832, 0]
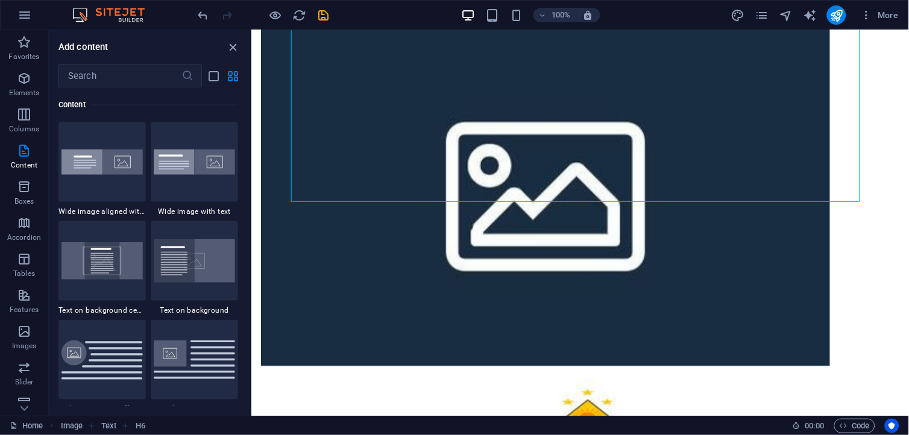
scroll to position [2520, 0]
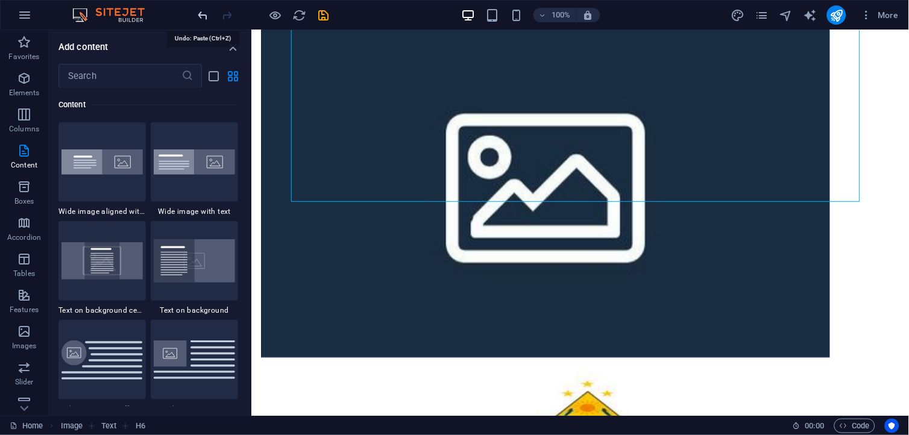
click at [200, 15] on icon "undo" at bounding box center [203, 15] width 14 height 14
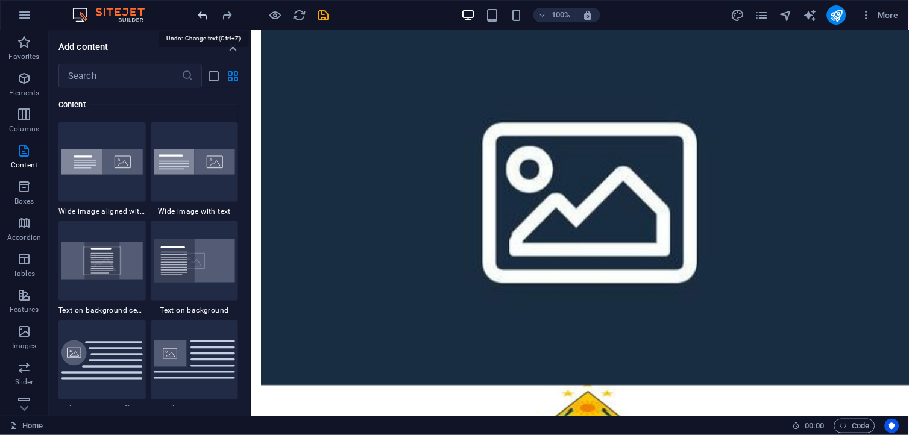
click at [200, 15] on icon "undo" at bounding box center [203, 15] width 14 height 14
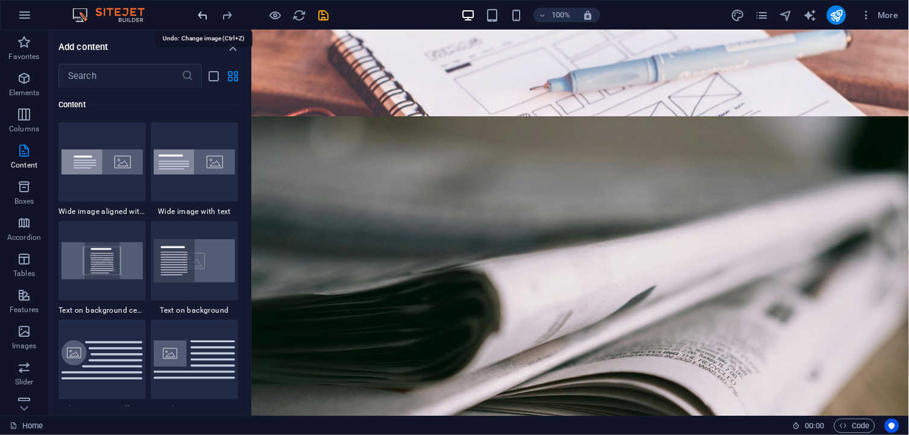
click at [200, 15] on icon "undo" at bounding box center [203, 15] width 14 height 14
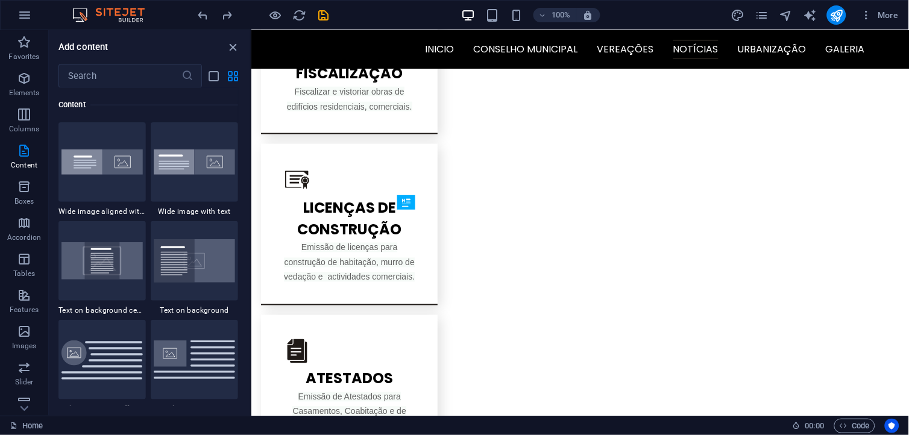
scroll to position [1212, 0]
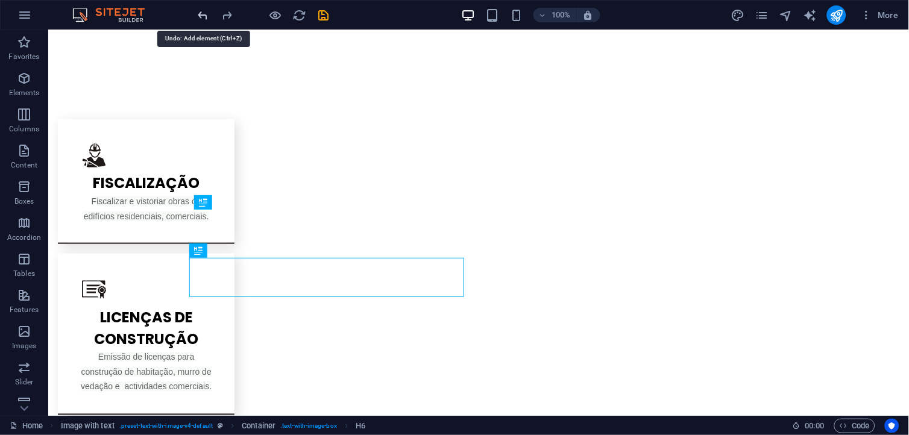
click at [201, 16] on icon "undo" at bounding box center [203, 15] width 14 height 14
click at [230, 19] on icon "redo" at bounding box center [228, 15] width 14 height 14
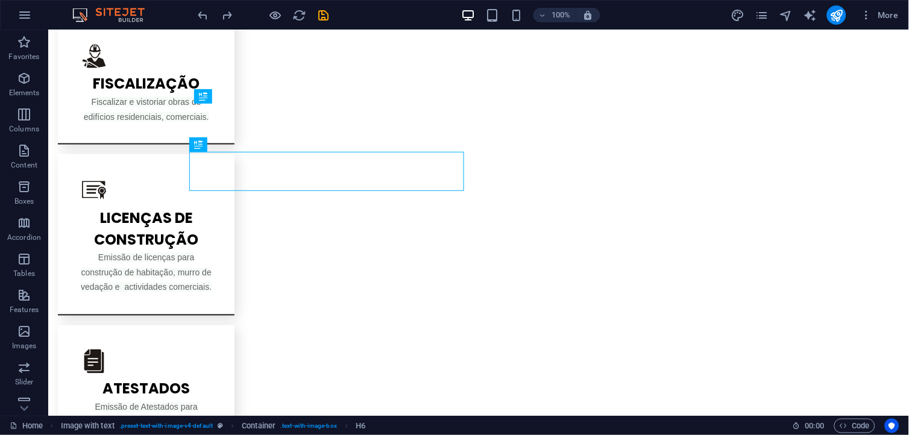
scroll to position [1336, 0]
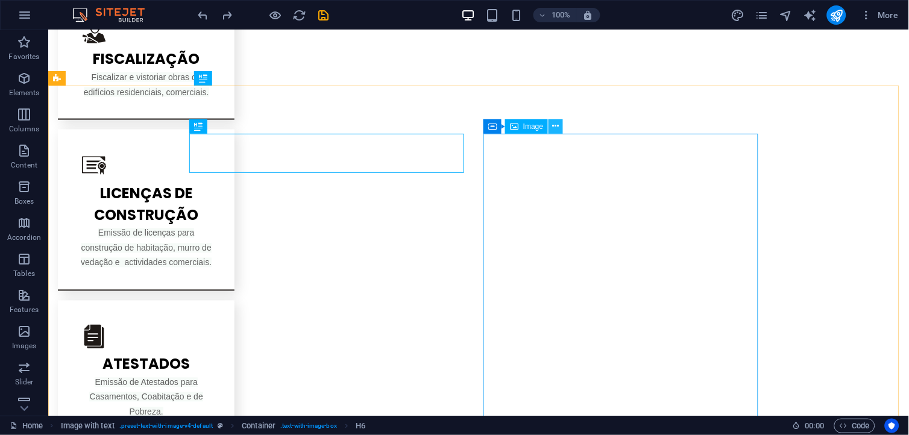
click at [558, 128] on icon at bounding box center [556, 126] width 7 height 13
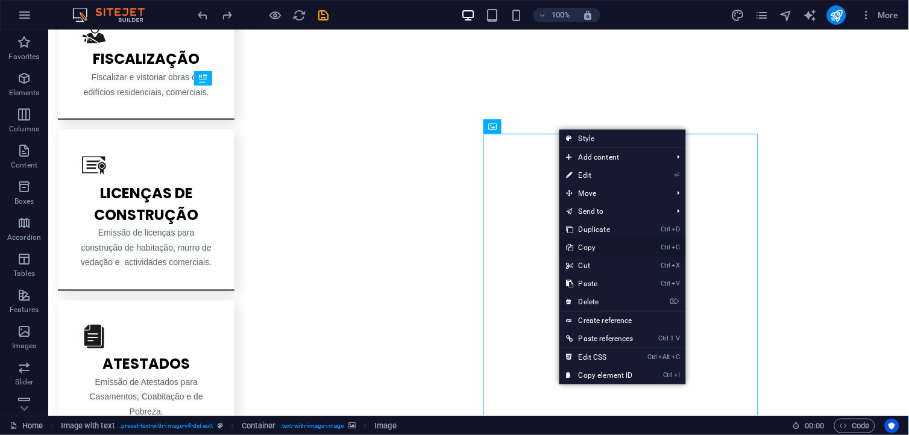
click at [597, 245] on link "Ctrl C Copy" at bounding box center [599, 248] width 81 height 18
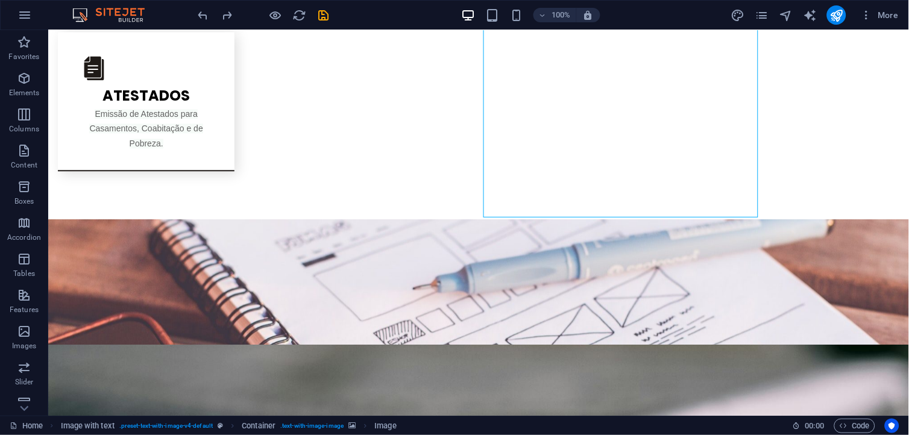
scroll to position [1653, 0]
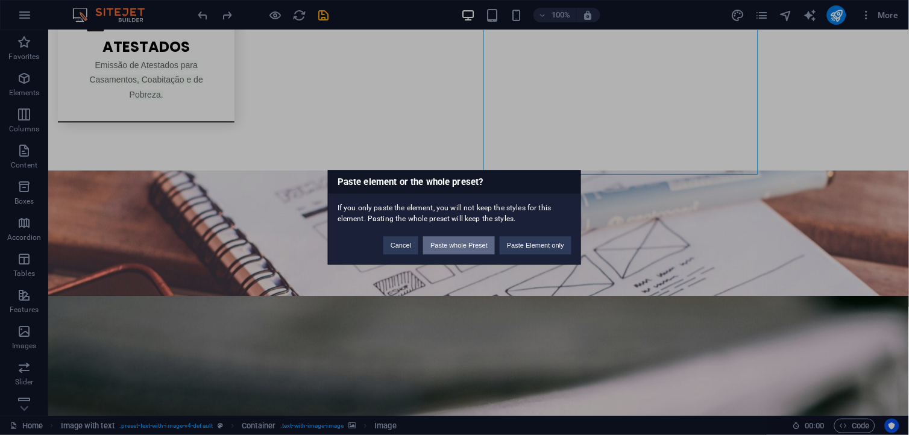
click at [482, 246] on button "Paste whole Preset" at bounding box center [459, 246] width 72 height 18
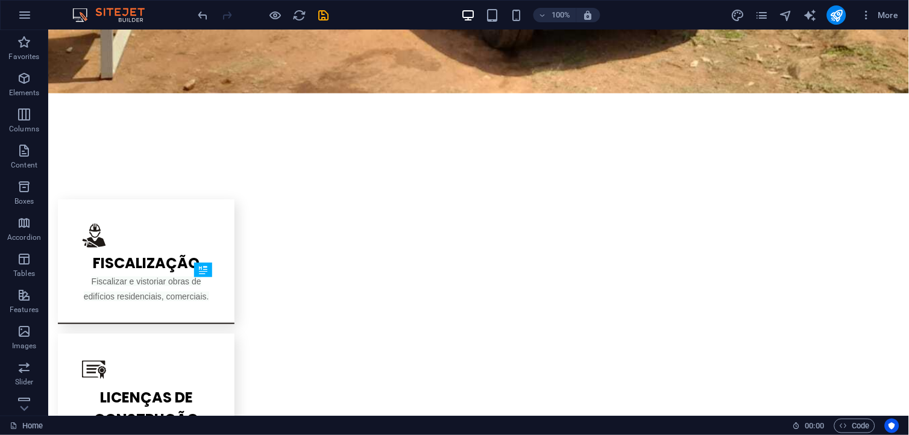
scroll to position [1125, 0]
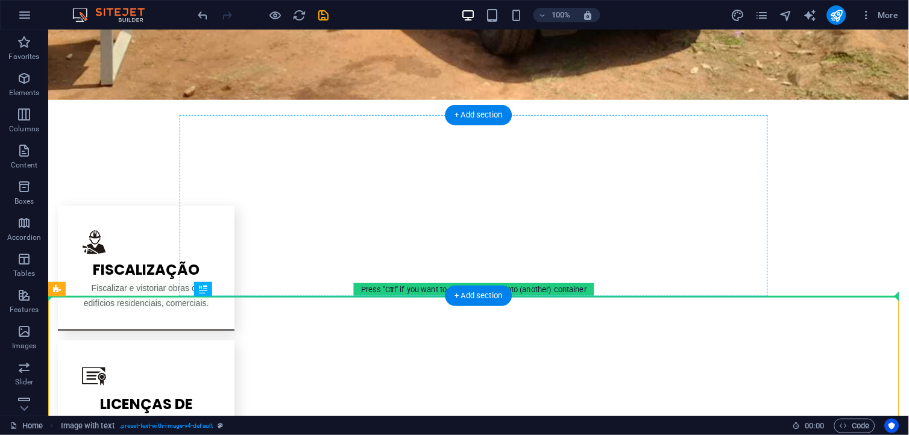
drag, startPoint x: 556, startPoint y: 311, endPoint x: 551, endPoint y: 229, distance: 82.2
drag, startPoint x: 567, startPoint y: 319, endPoint x: 559, endPoint y: 224, distance: 96.2
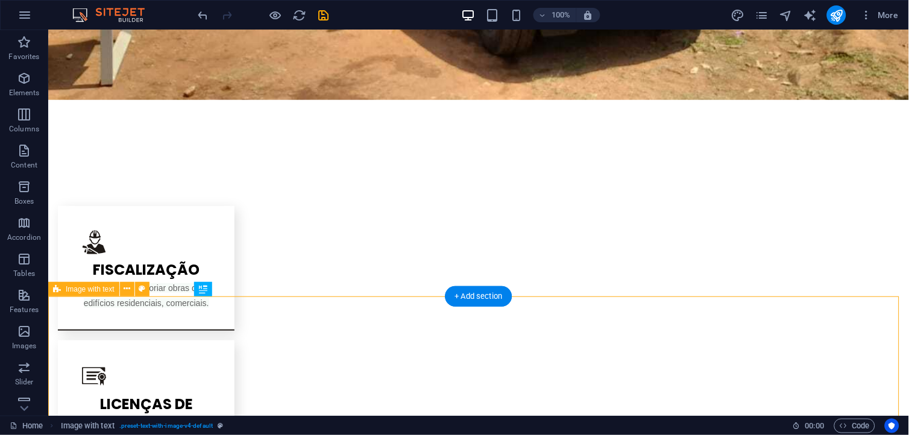
drag, startPoint x: 584, startPoint y: 357, endPoint x: 621, endPoint y: 314, distance: 57.3
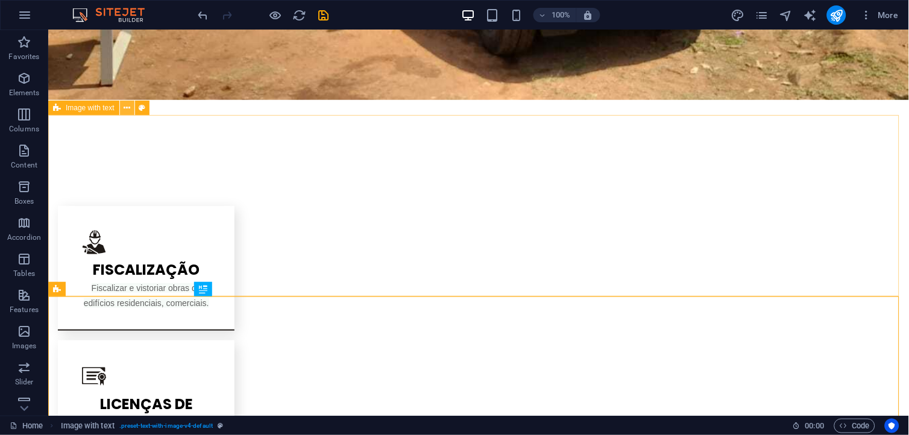
click at [130, 107] on icon at bounding box center [127, 108] width 7 height 13
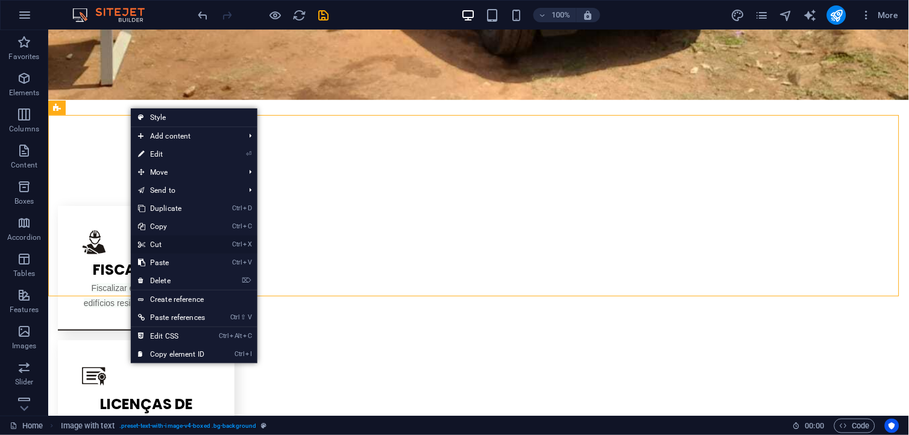
click at [169, 237] on link "Ctrl X Cut" at bounding box center [171, 245] width 81 height 18
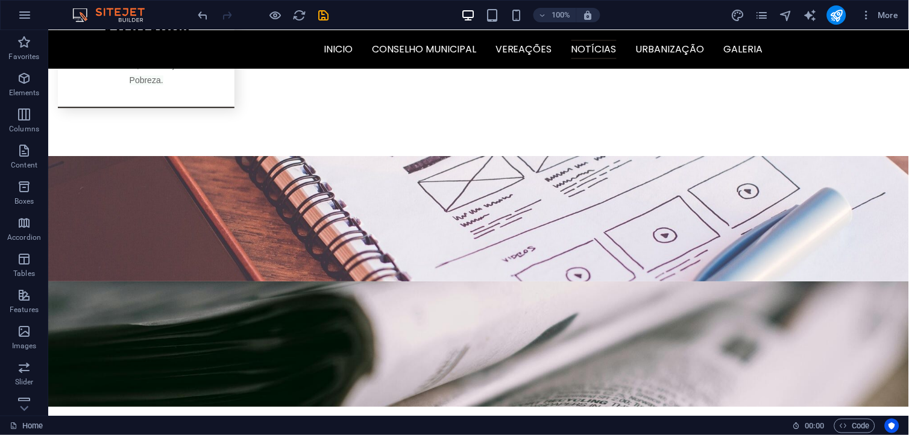
scroll to position [1612, 0]
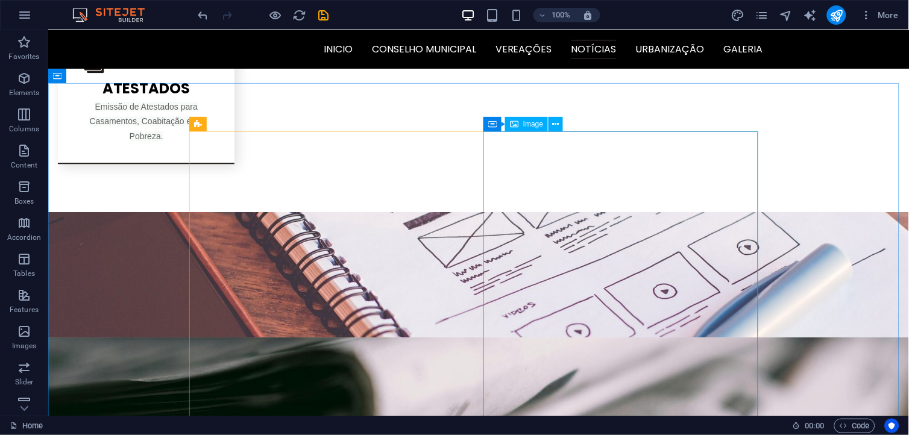
click at [533, 124] on span "Image" at bounding box center [533, 124] width 20 height 7
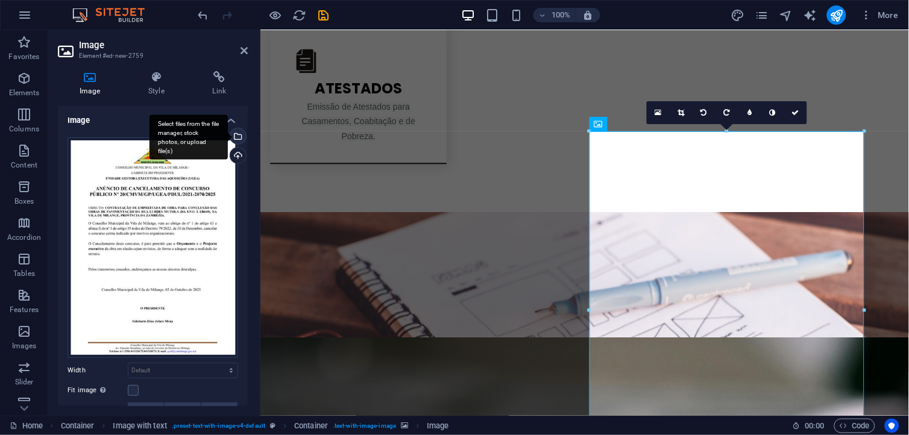
click at [228, 139] on div "Select files from the file manager, stock photos, or upload file(s)" at bounding box center [188, 137] width 78 height 45
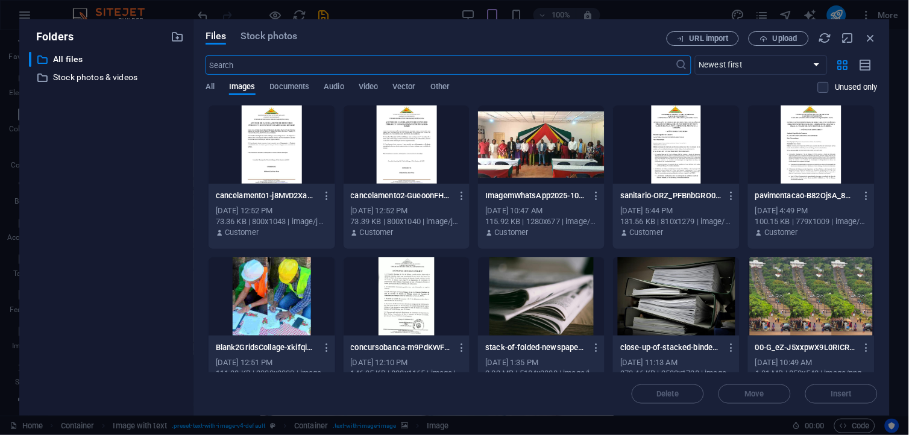
click at [413, 145] on div at bounding box center [407, 144] width 127 height 78
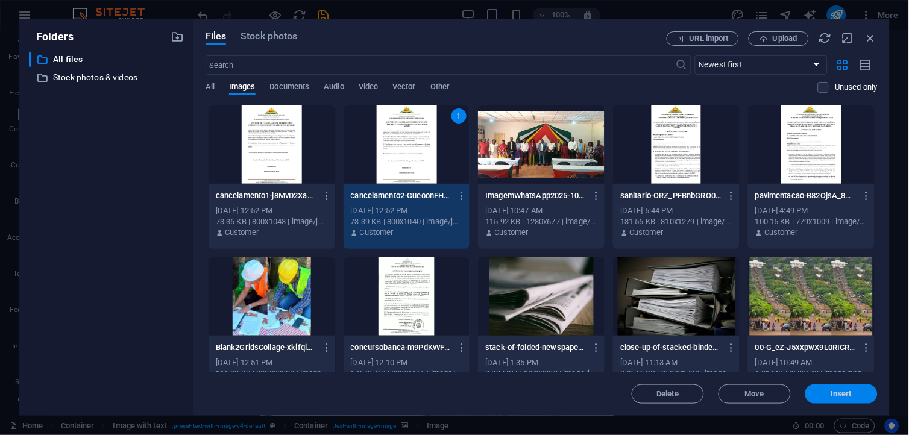
click at [835, 404] on button "Insert" at bounding box center [841, 394] width 72 height 19
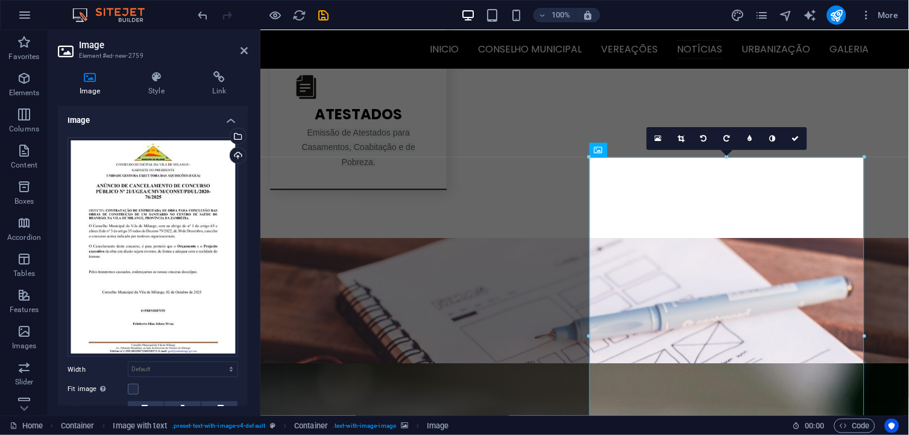
scroll to position [1579, 0]
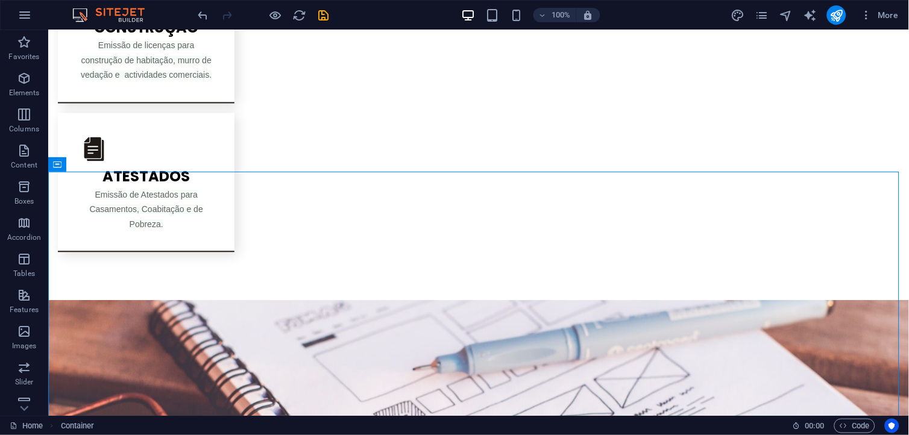
scroll to position [1542, 0]
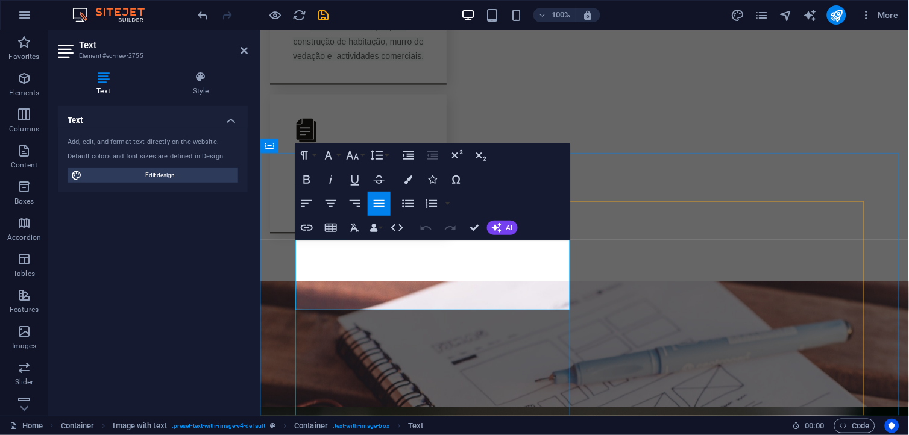
drag, startPoint x: 426, startPoint y: 291, endPoint x: 294, endPoint y: 248, distance: 138.8
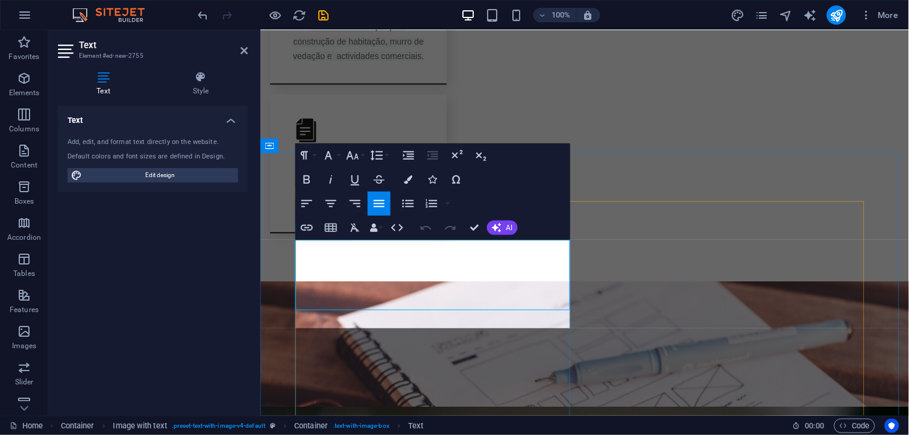
scroll to position [1494, 0]
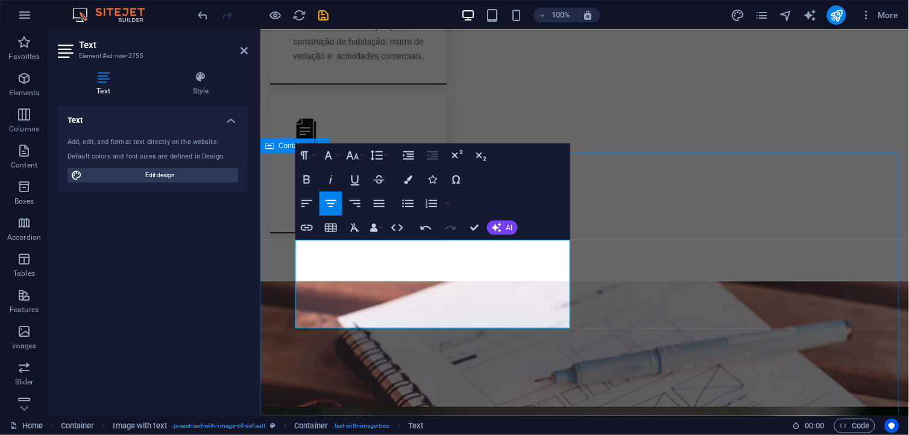
drag, startPoint x: 561, startPoint y: 312, endPoint x: 286, endPoint y: 236, distance: 285.2
click at [413, 181] on button "Colors" at bounding box center [408, 180] width 23 height 24
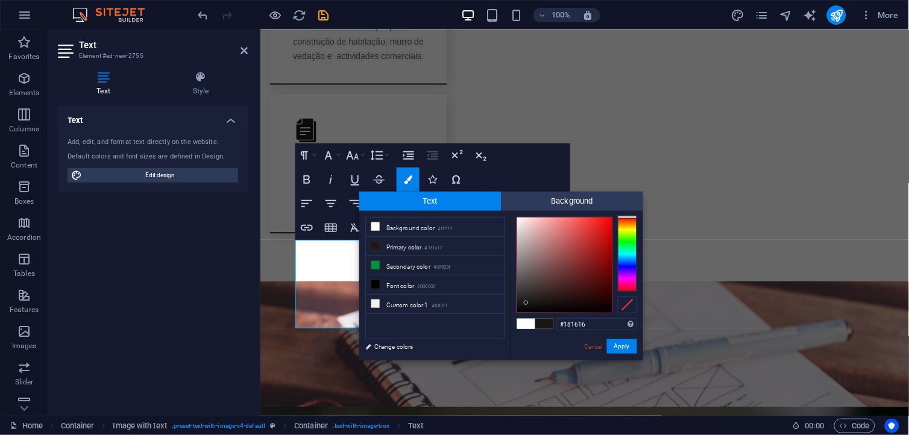
type input "#121010"
drag, startPoint x: 540, startPoint y: 300, endPoint x: 526, endPoint y: 306, distance: 14.9
click at [526, 306] on div at bounding box center [564, 265] width 95 height 95
click at [619, 345] on button "Apply" at bounding box center [622, 346] width 30 height 14
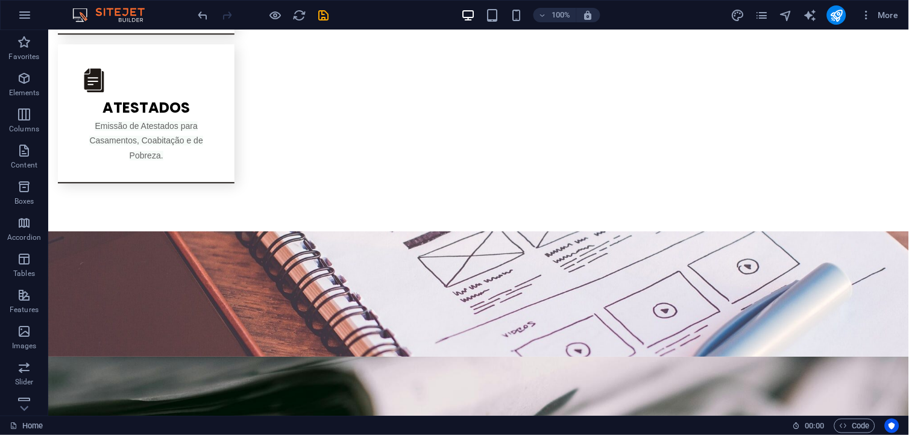
scroll to position [1612, 0]
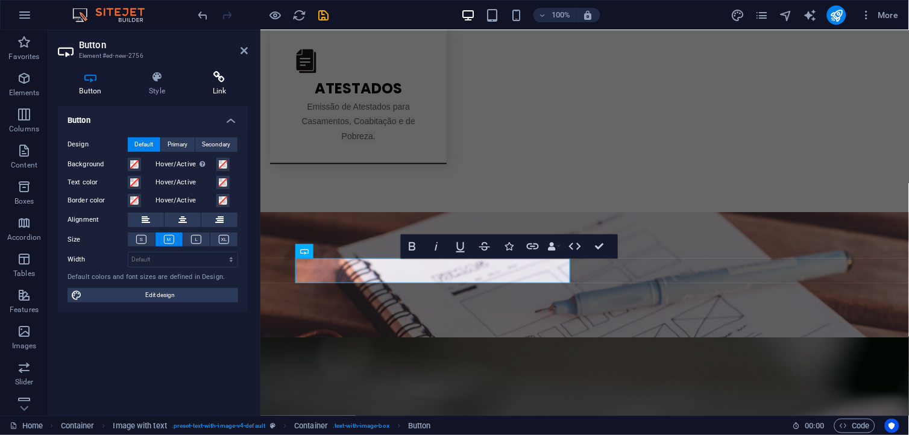
click at [221, 95] on h4 "Link" at bounding box center [219, 83] width 57 height 25
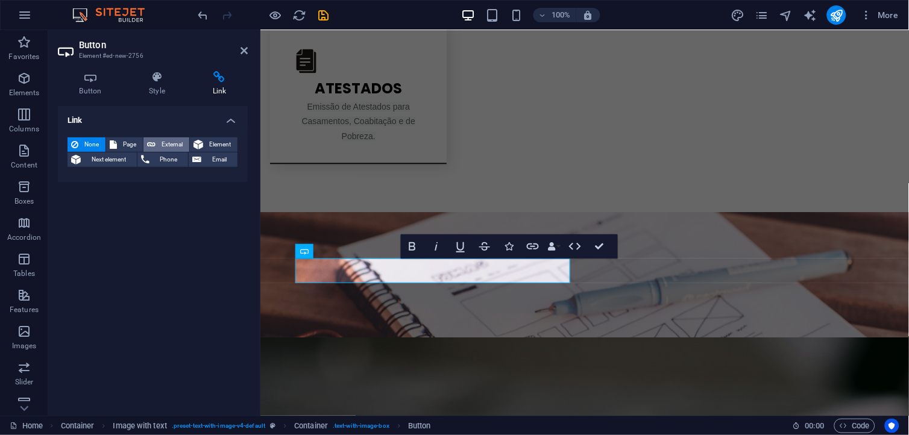
click at [167, 145] on span "External" at bounding box center [172, 144] width 27 height 14
select select "blank"
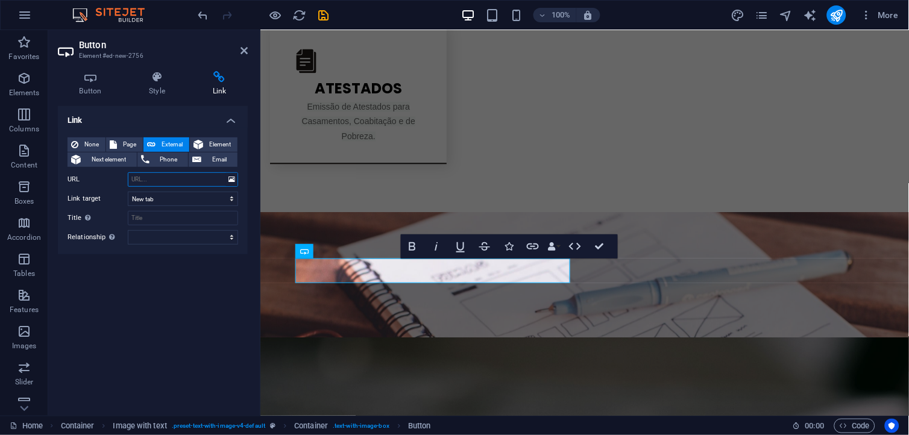
click at [167, 176] on input "URL" at bounding box center [183, 179] width 110 height 14
paste input "[URL][DOMAIN_NAME]"
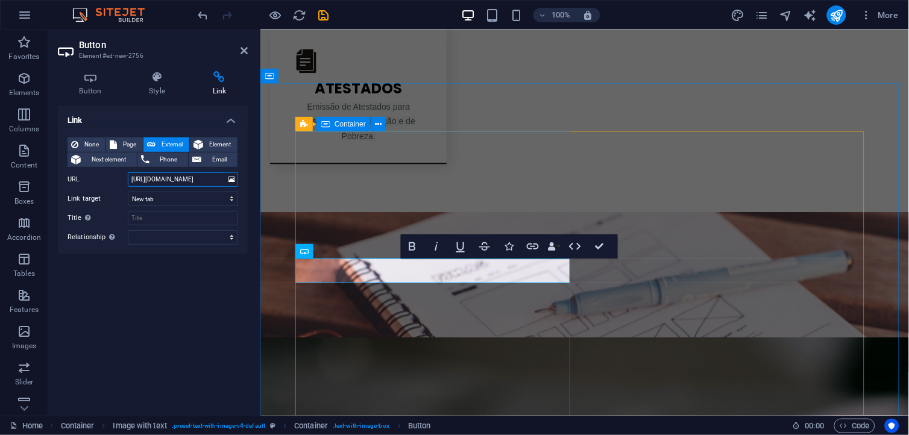
type input "[URL][DOMAIN_NAME]"
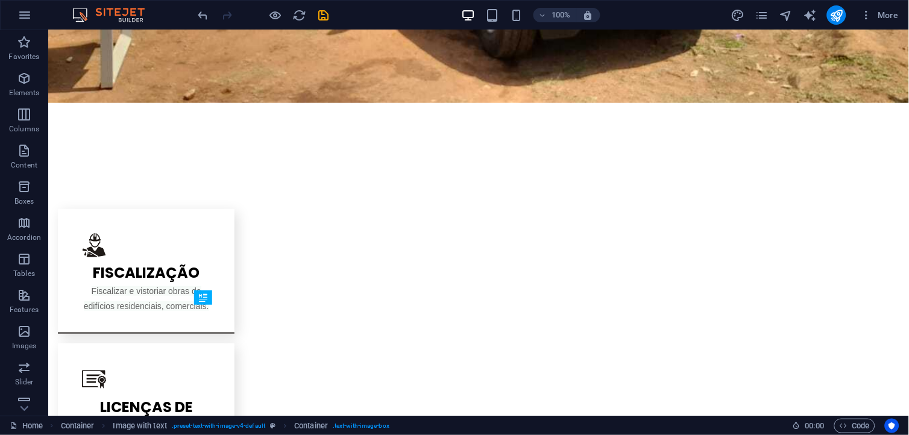
scroll to position [1116, 0]
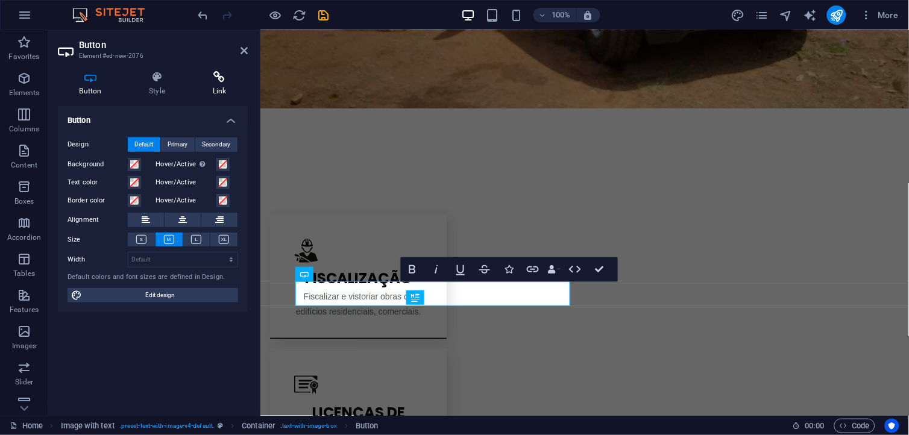
click at [213, 78] on icon at bounding box center [219, 77] width 57 height 12
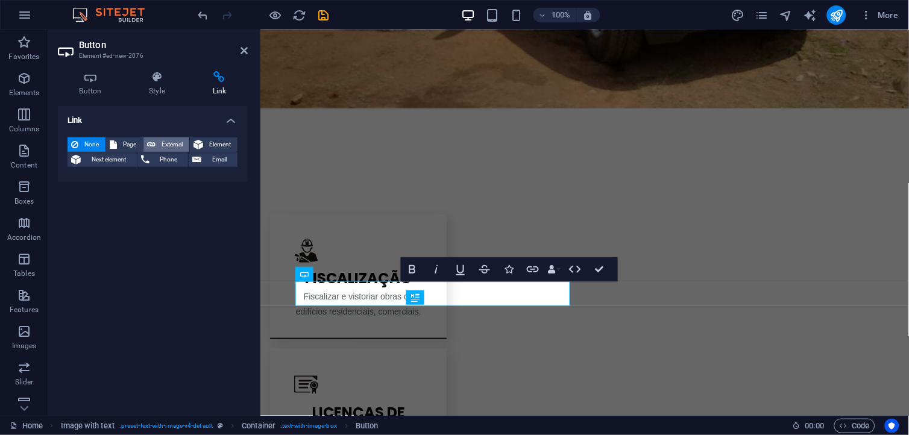
click at [168, 143] on span "External" at bounding box center [172, 144] width 27 height 14
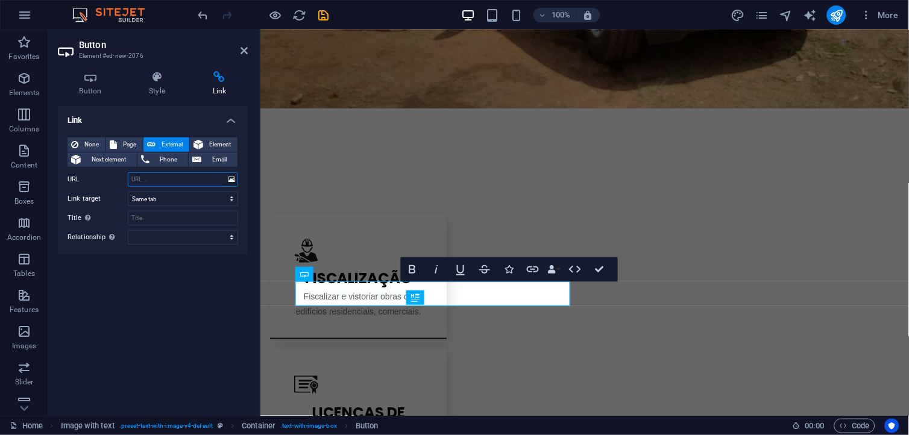
select select "blank"
click at [181, 178] on input "URL" at bounding box center [183, 179] width 110 height 14
paste input "[URL][DOMAIN_NAME]"
type input "[URL][DOMAIN_NAME]"
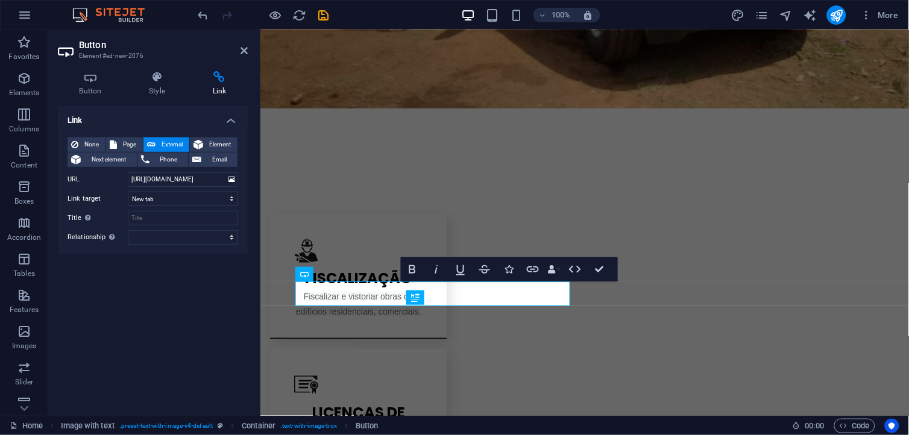
scroll to position [0, 0]
click at [228, 303] on div "Link None Page External Element Next element Phone Email Page Home Urbanizacao …" at bounding box center [153, 256] width 190 height 300
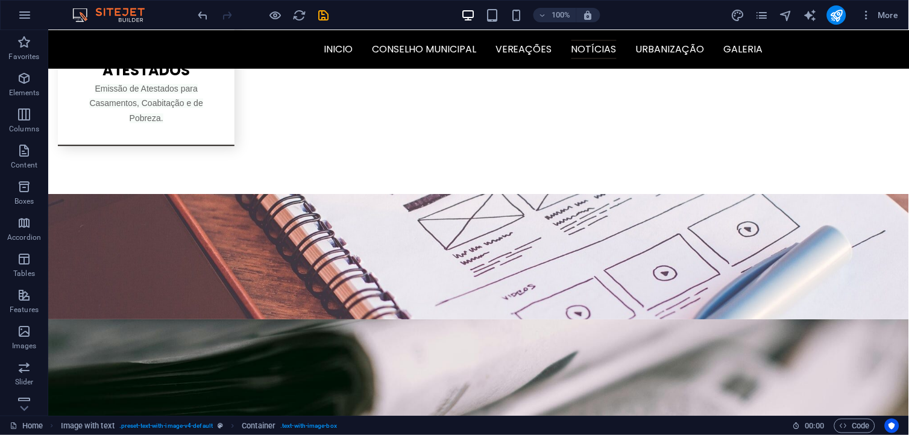
scroll to position [1611, 0]
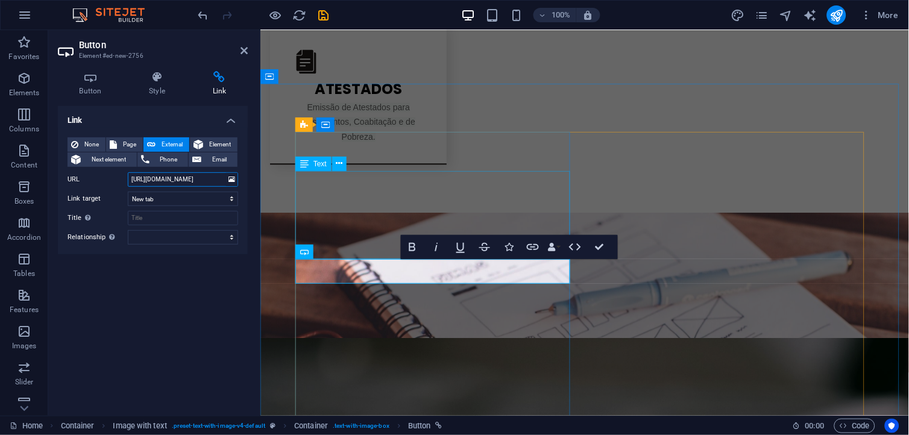
scroll to position [0, 151]
drag, startPoint x: 389, startPoint y: 207, endPoint x: 400, endPoint y: 195, distance: 16.7
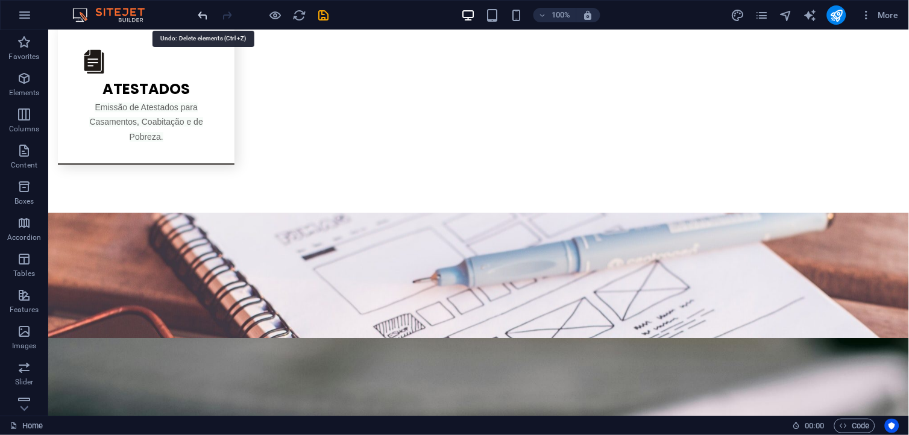
click at [202, 16] on icon "undo" at bounding box center [203, 15] width 14 height 14
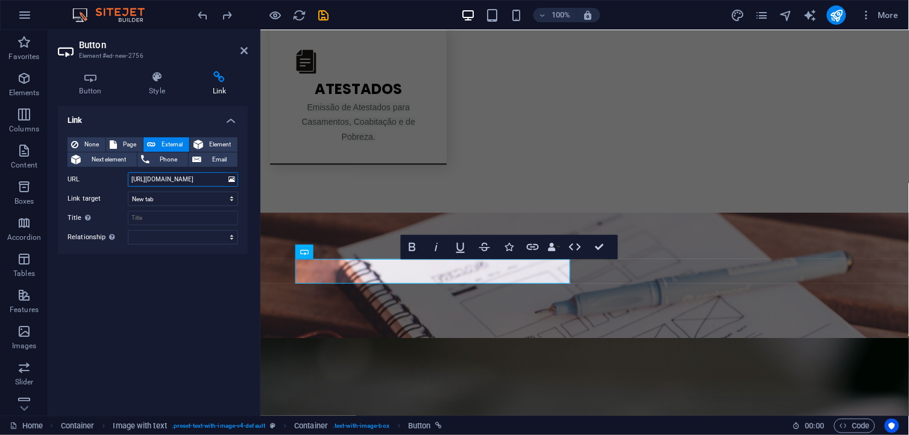
click at [141, 179] on input "[URL][DOMAIN_NAME]" at bounding box center [183, 179] width 110 height 14
drag, startPoint x: 131, startPoint y: 178, endPoint x: 221, endPoint y: 179, distance: 89.8
click at [221, 179] on input "[URL][DOMAIN_NAME]" at bounding box center [183, 179] width 110 height 14
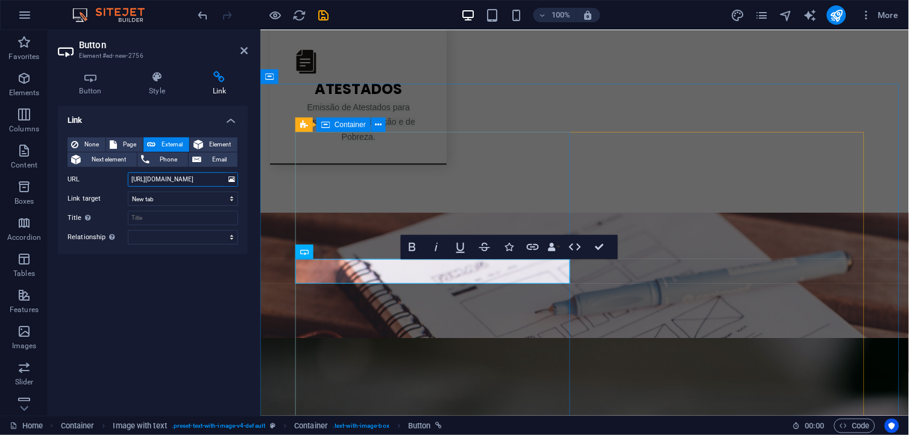
type input "[URL][DOMAIN_NAME]"
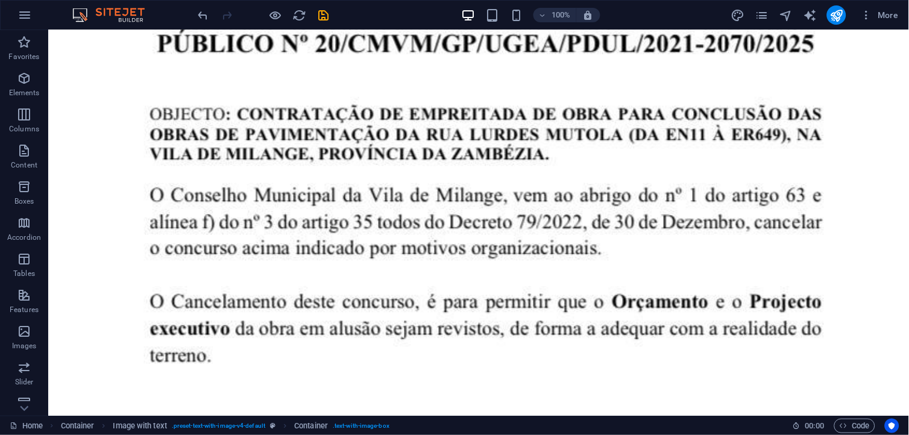
scroll to position [2940, 0]
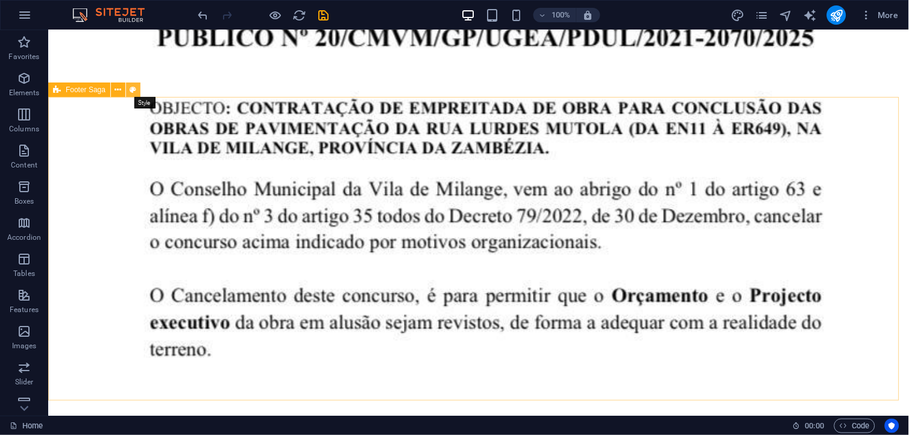
click at [133, 87] on icon at bounding box center [133, 90] width 7 height 13
select select "rem"
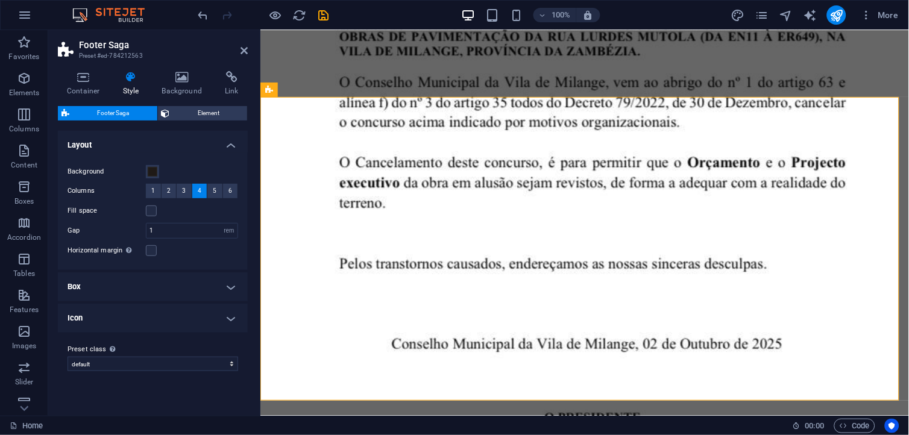
scroll to position [2898, 0]
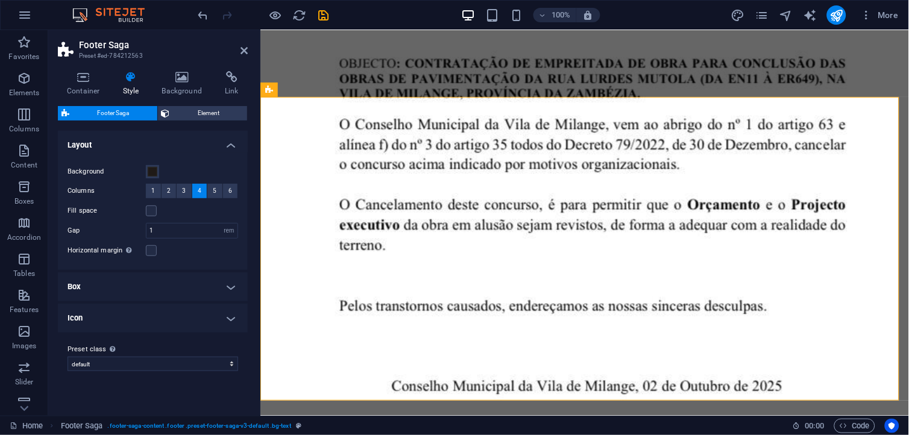
click at [177, 98] on div "Container Style Background Link Size Height Default px rem % vh vw Min. height …" at bounding box center [153, 238] width 190 height 335
click at [176, 92] on h4 "Background" at bounding box center [184, 83] width 63 height 25
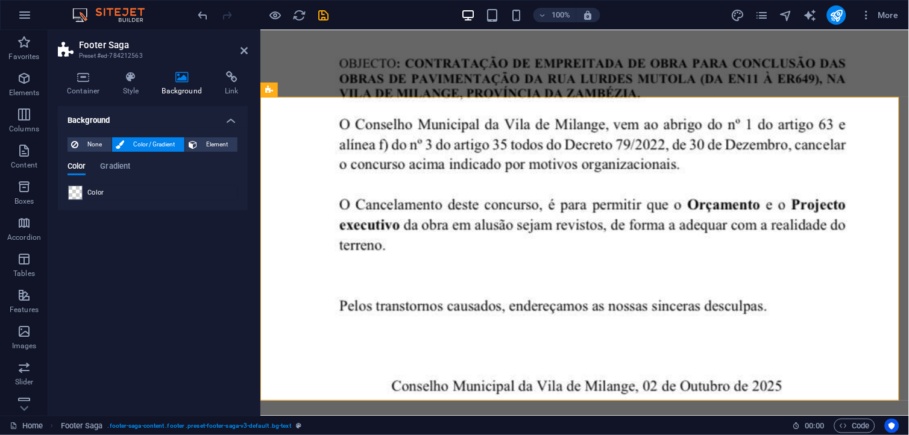
click at [102, 190] on span "Color" at bounding box center [95, 193] width 17 height 10
click at [94, 147] on span "None" at bounding box center [95, 144] width 26 height 14
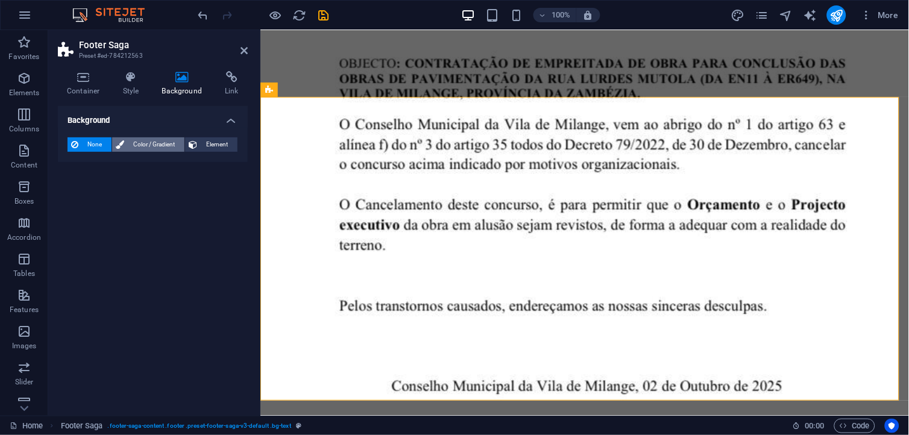
click at [124, 142] on button "Color / Gradient" at bounding box center [148, 144] width 72 height 14
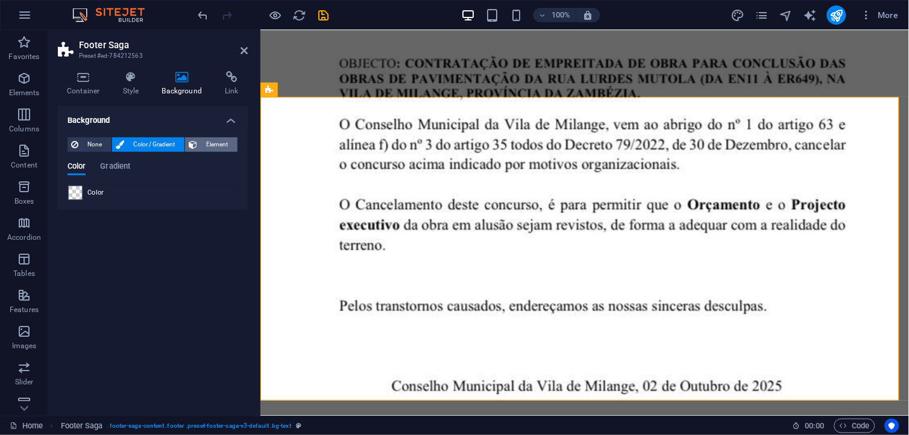
click at [225, 146] on span "Element" at bounding box center [217, 144] width 33 height 14
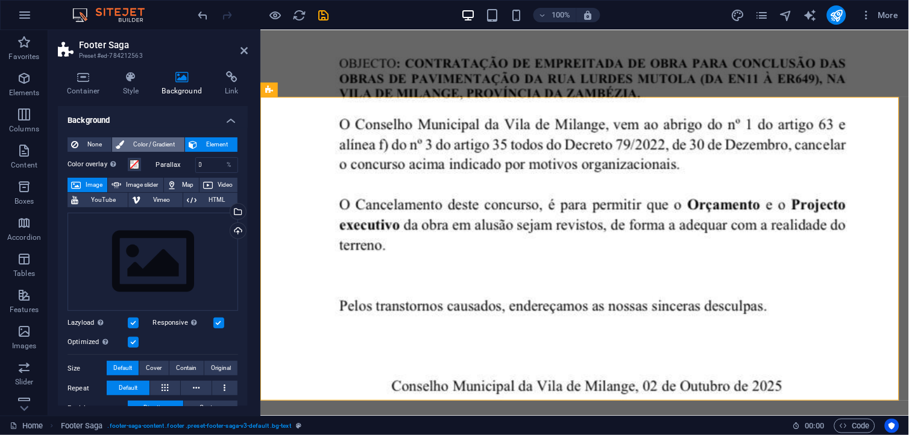
click at [161, 137] on span "Color / Gradient" at bounding box center [154, 144] width 53 height 14
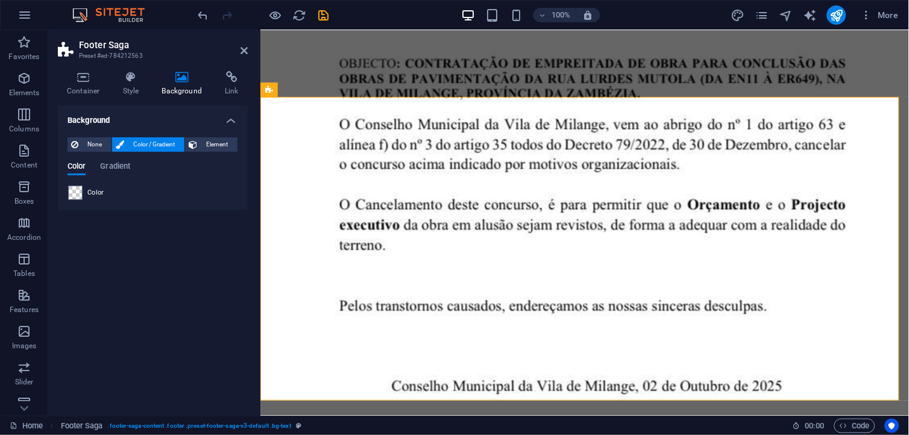
click at [100, 136] on div "None Color / Gradient Element Stretch background to full-width Color overlay Pl…" at bounding box center [153, 169] width 190 height 83
click at [97, 140] on span "None" at bounding box center [95, 144] width 26 height 14
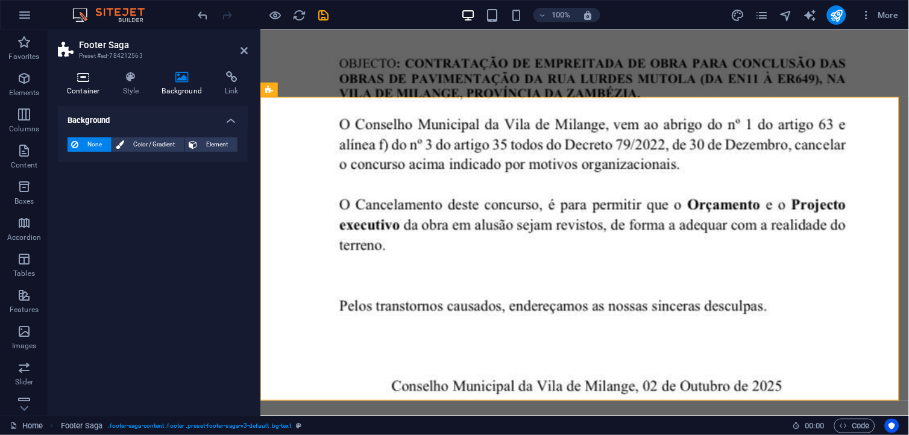
click at [92, 90] on h4 "Container" at bounding box center [86, 83] width 56 height 25
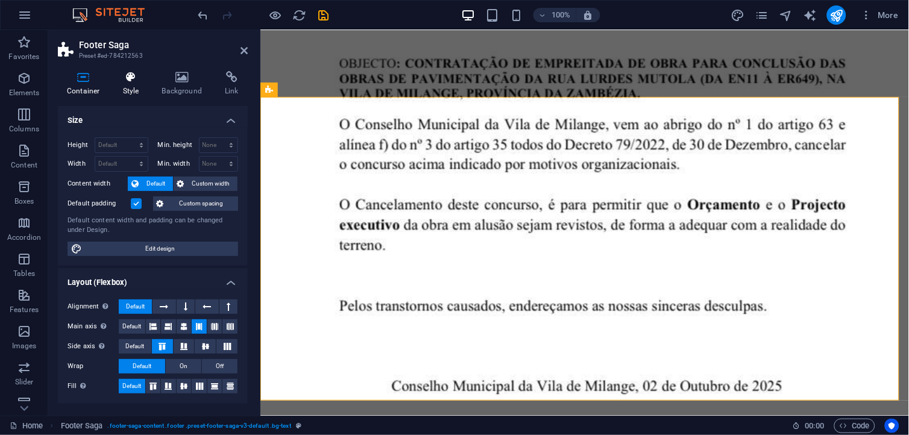
click at [124, 87] on h4 "Style" at bounding box center [133, 83] width 39 height 25
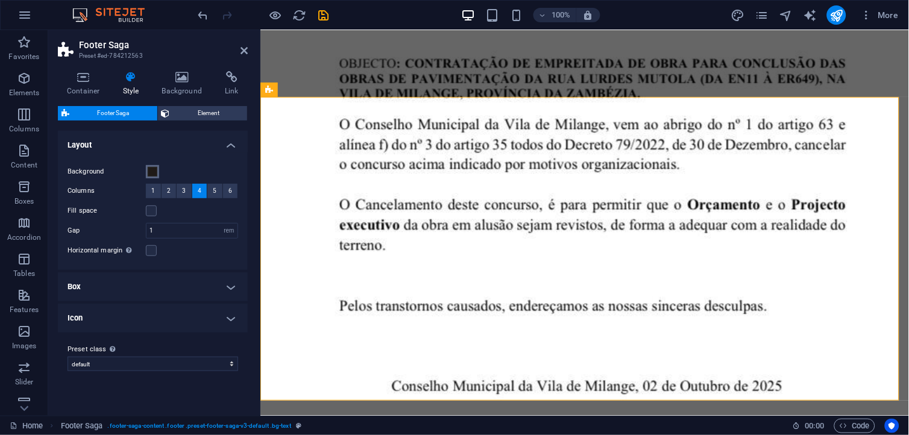
click at [156, 171] on span at bounding box center [153, 172] width 10 height 10
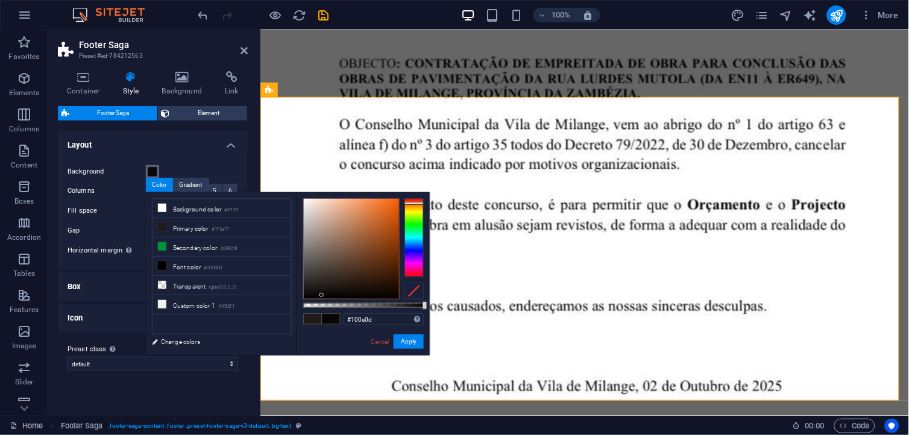
type input "#110f0e"
click at [320, 292] on div at bounding box center [351, 249] width 95 height 100
click at [319, 292] on div at bounding box center [319, 291] width 4 height 4
click at [400, 341] on button "Apply" at bounding box center [409, 342] width 30 height 14
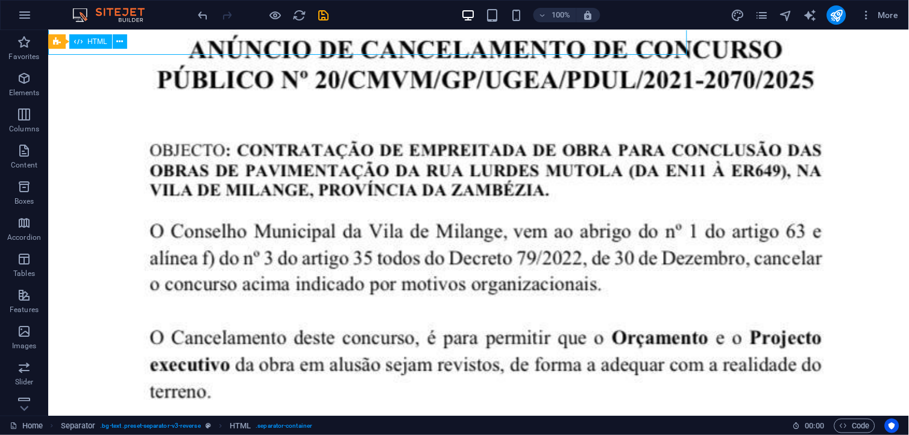
scroll to position [2940, 0]
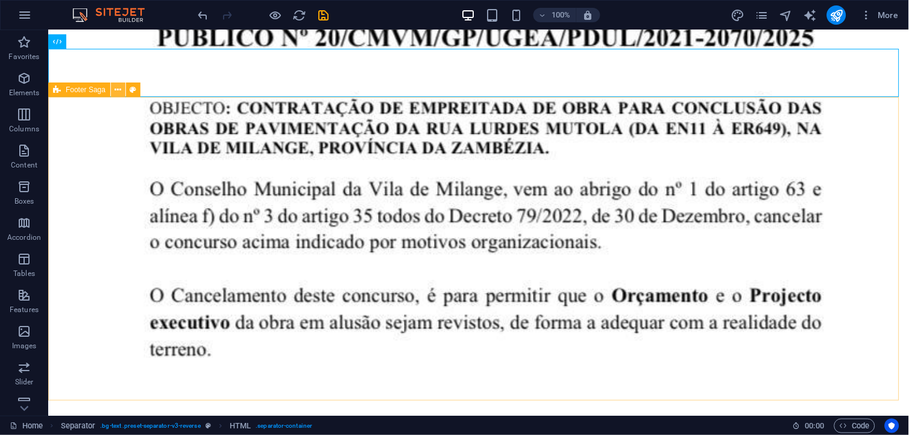
click at [121, 86] on icon at bounding box center [118, 90] width 7 height 13
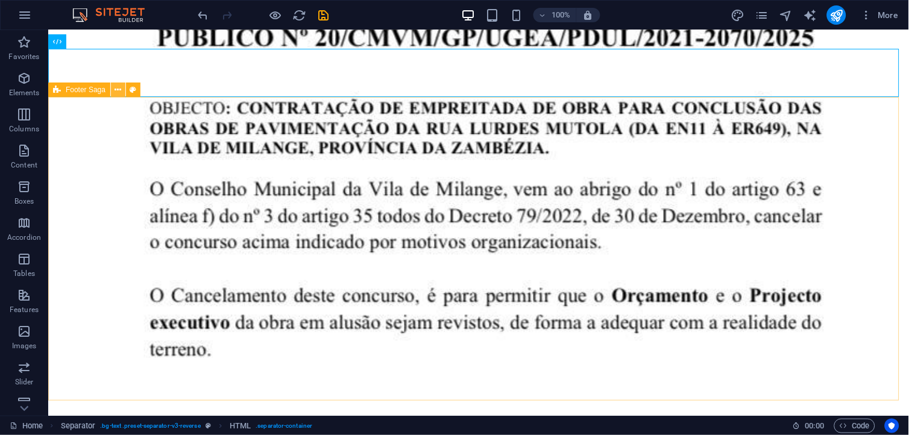
click at [118, 89] on icon at bounding box center [118, 90] width 7 height 13
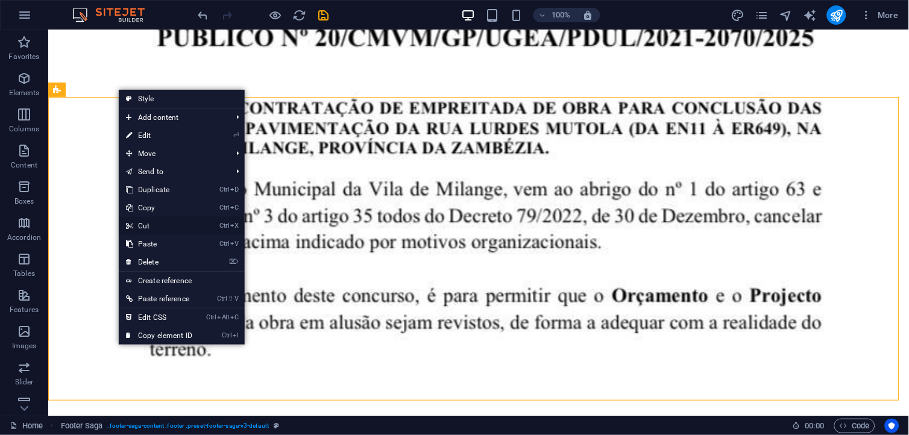
click at [155, 226] on link "Ctrl X Cut" at bounding box center [159, 226] width 81 height 18
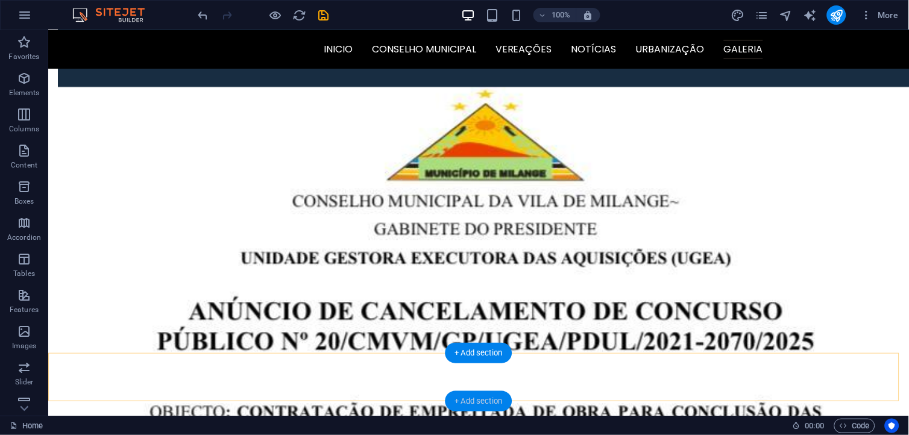
click at [466, 396] on div "+ Add section" at bounding box center [478, 401] width 67 height 20
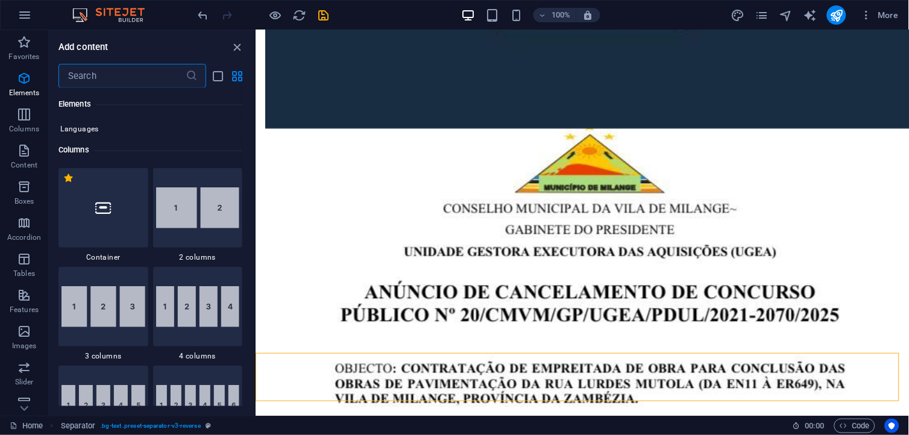
scroll to position [501, 0]
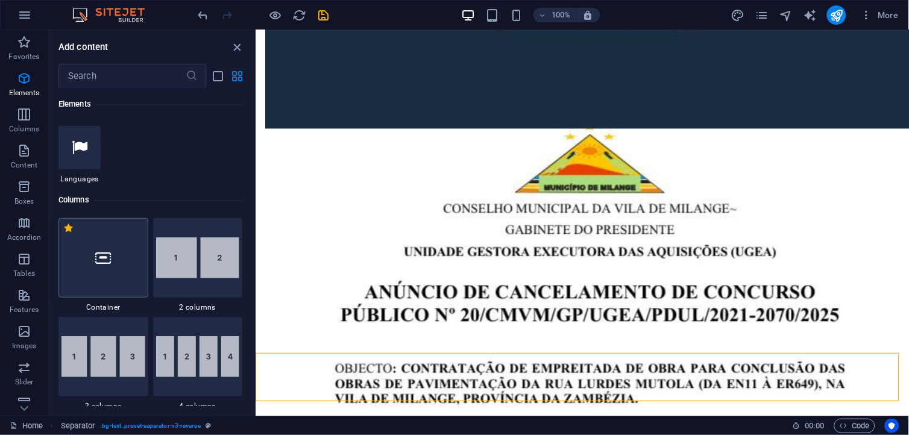
click at [105, 284] on div at bounding box center [103, 258] width 90 height 80
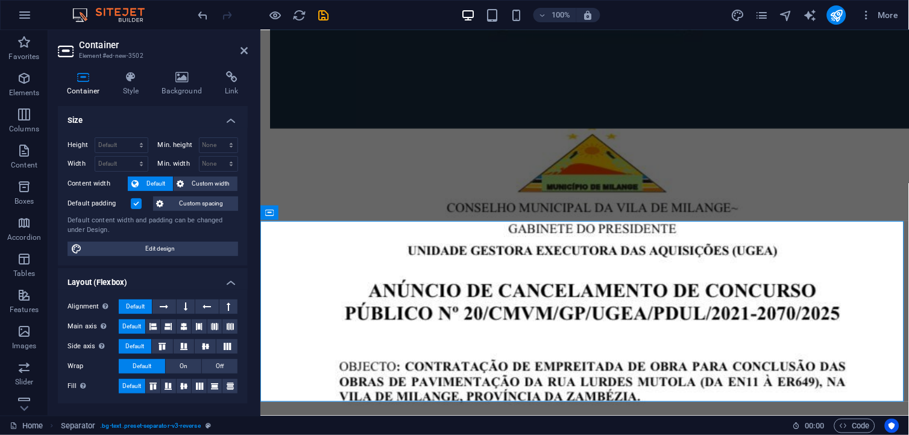
scroll to position [2775, 0]
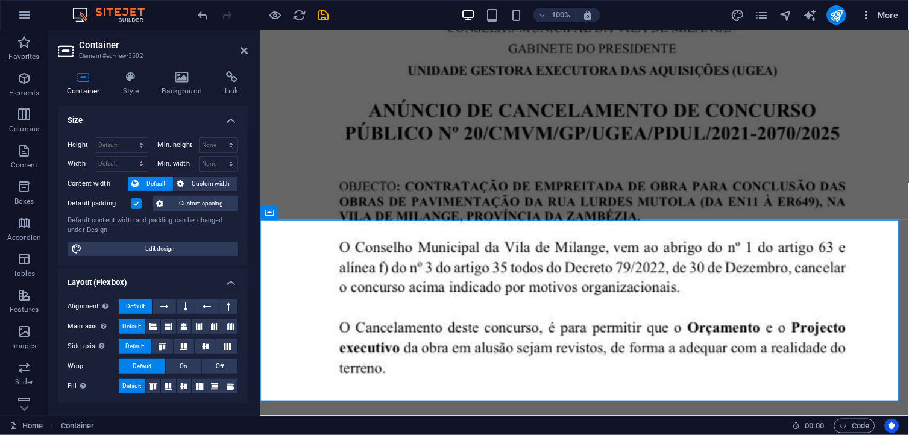
click at [863, 17] on icon "button" at bounding box center [867, 15] width 12 height 12
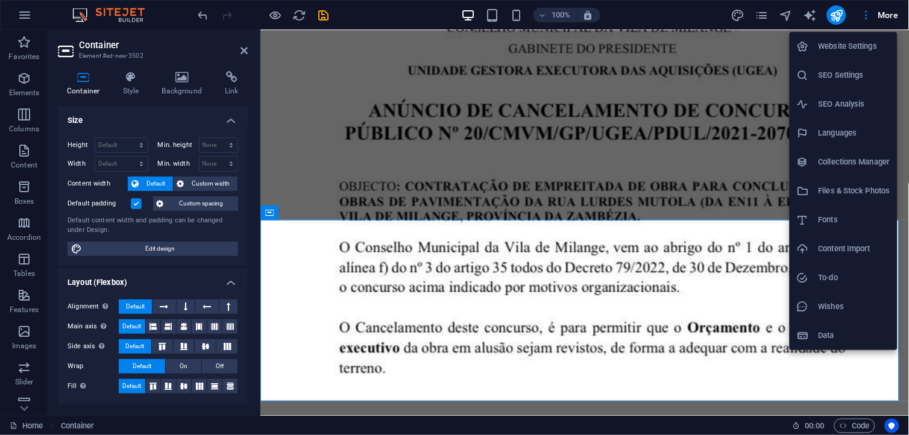
click at [758, 19] on div at bounding box center [454, 217] width 909 height 435
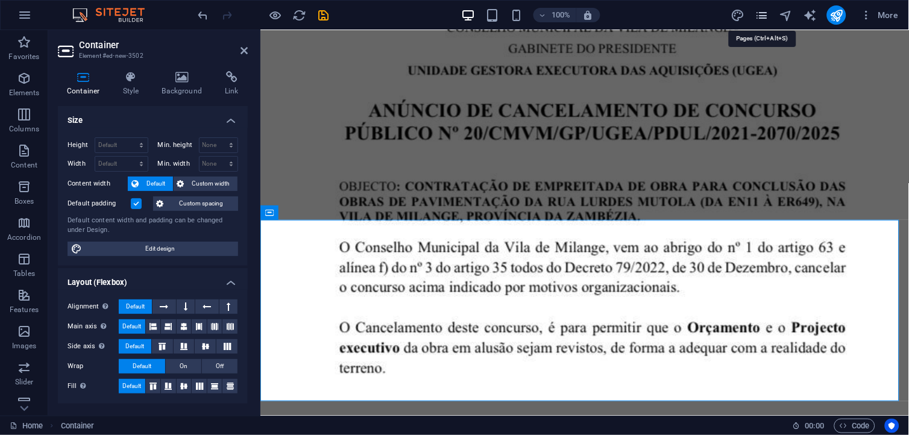
click at [761, 18] on icon "pages" at bounding box center [762, 15] width 14 height 14
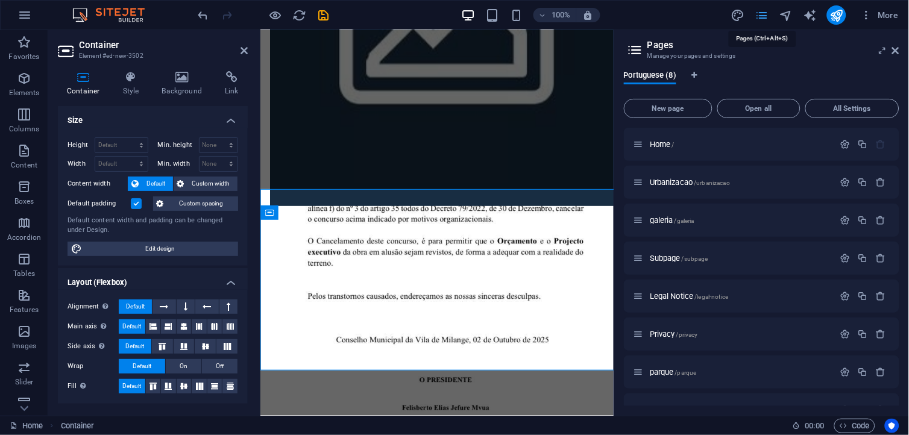
scroll to position [2806, 0]
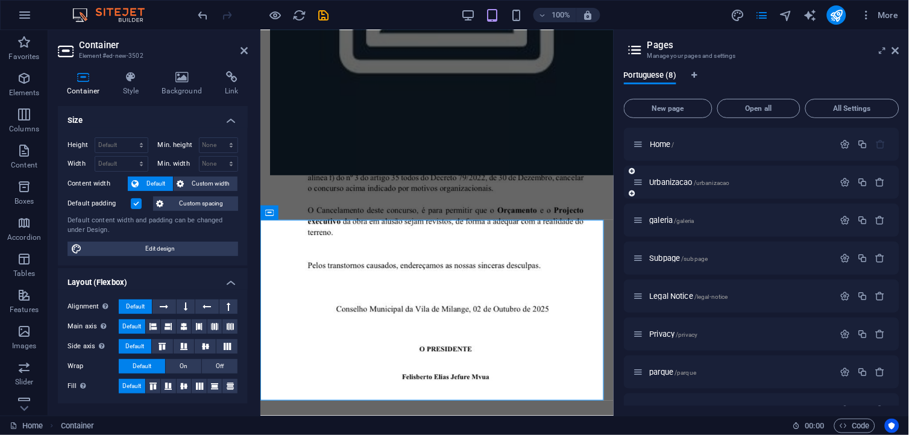
click at [734, 177] on div "Urbanizacao /urbanizacao" at bounding box center [733, 182] width 201 height 14
click at [748, 178] on p "Urbanizacao /urbanizacao" at bounding box center [740, 182] width 181 height 8
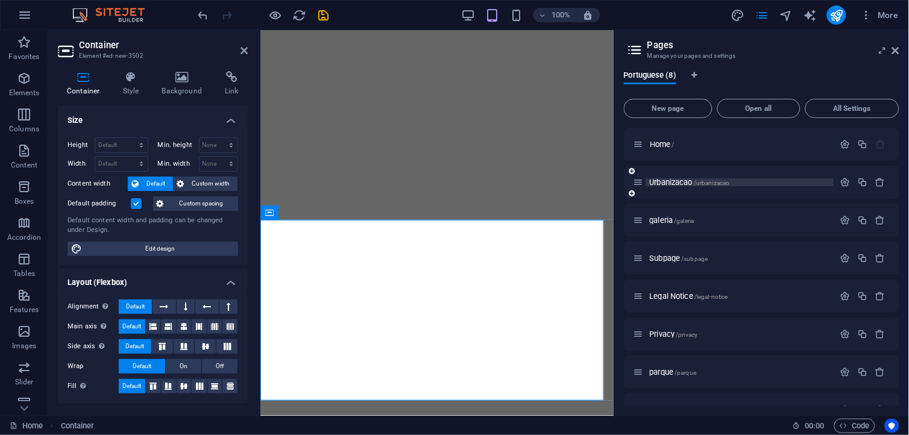
click at [748, 178] on div "Urbanizacao /urbanizacao" at bounding box center [761, 182] width 275 height 33
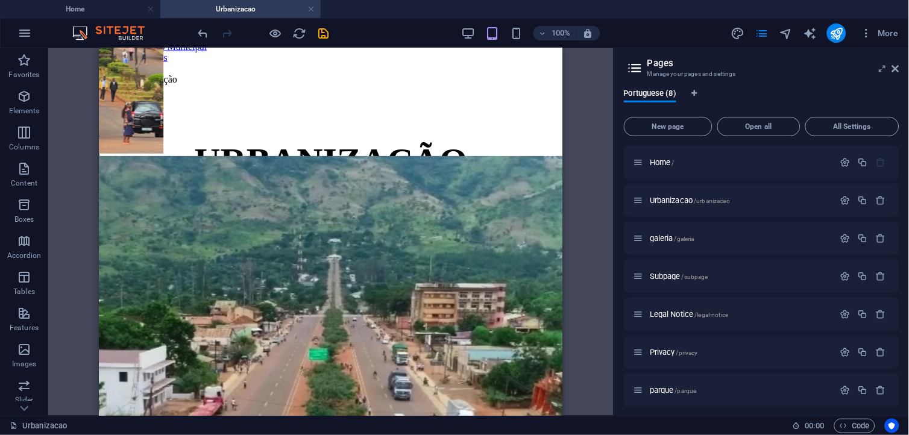
scroll to position [511, 0]
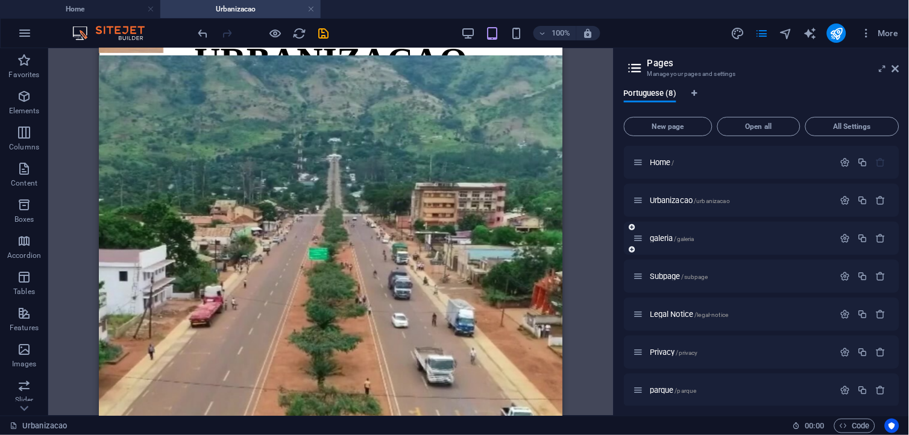
click at [678, 245] on div "galeria /galeria" at bounding box center [733, 238] width 201 height 14
click at [703, 240] on p "galeria /galeria" at bounding box center [740, 238] width 181 height 8
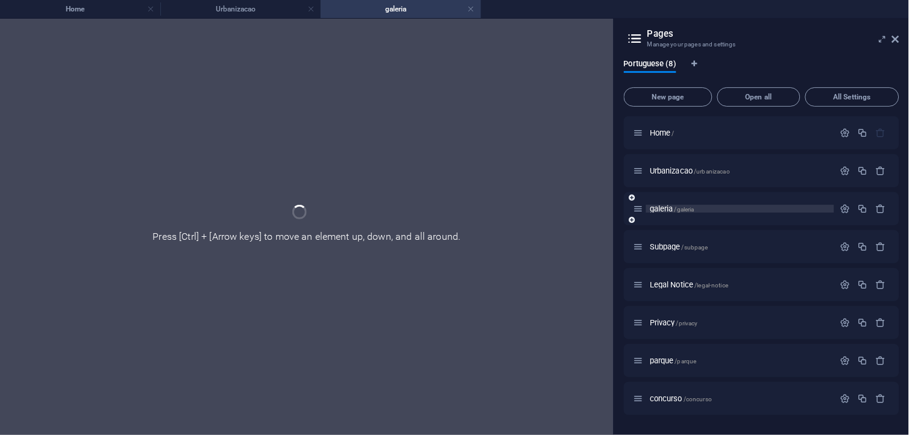
click at [703, 240] on div "Subpage /subpage" at bounding box center [733, 247] width 201 height 14
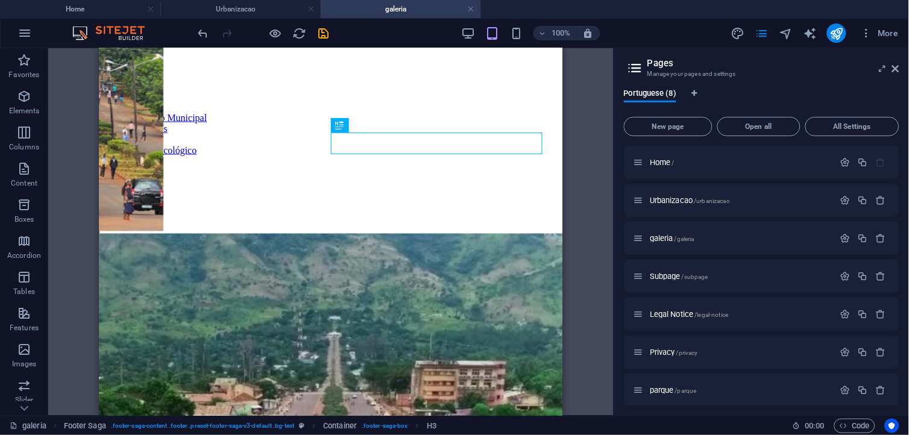
scroll to position [441, 0]
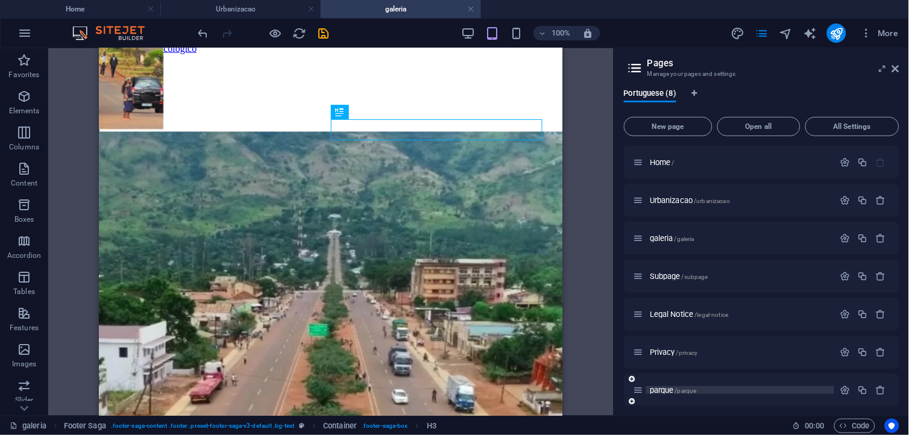
click at [728, 390] on p "parque /parque" at bounding box center [740, 390] width 181 height 8
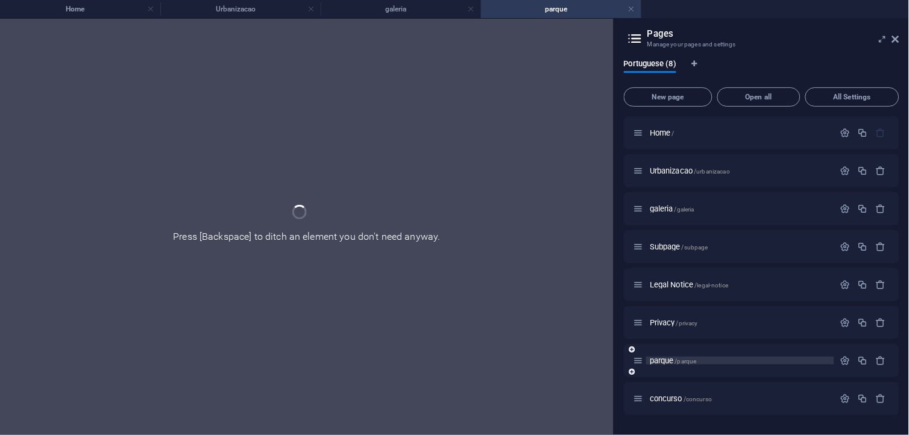
click at [728, 390] on div "concurso /concurso" at bounding box center [761, 398] width 275 height 33
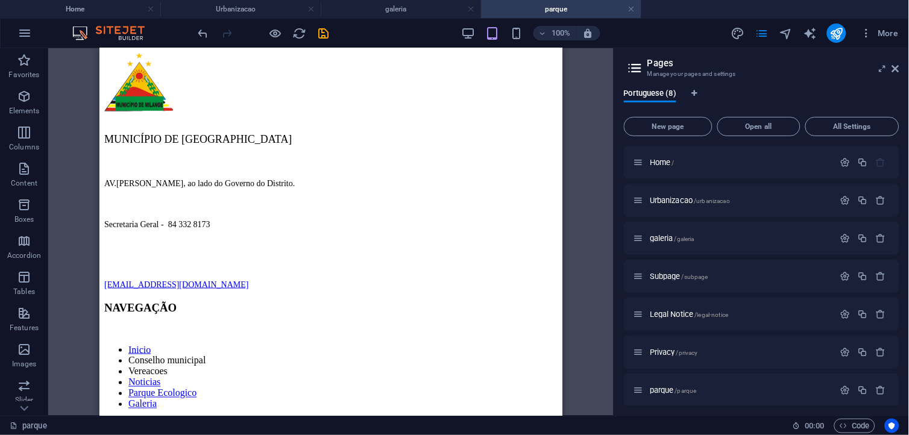
scroll to position [217, 0]
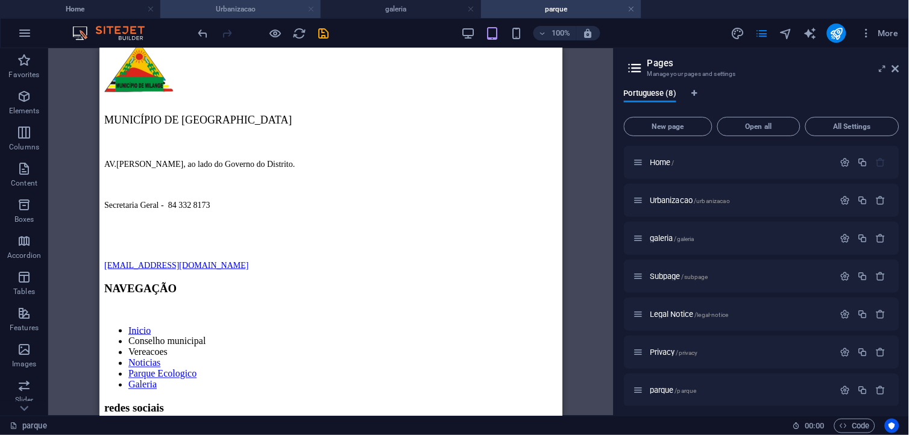
click at [310, 7] on link at bounding box center [310, 9] width 7 height 11
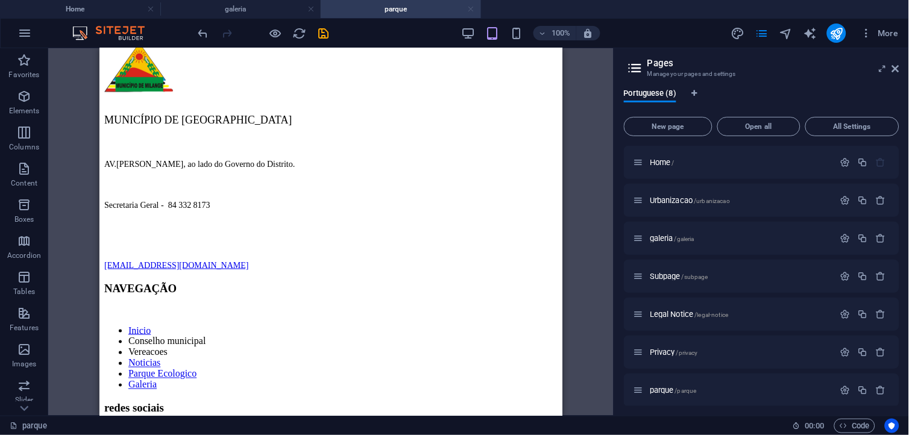
click at [470, 12] on link at bounding box center [471, 9] width 7 height 11
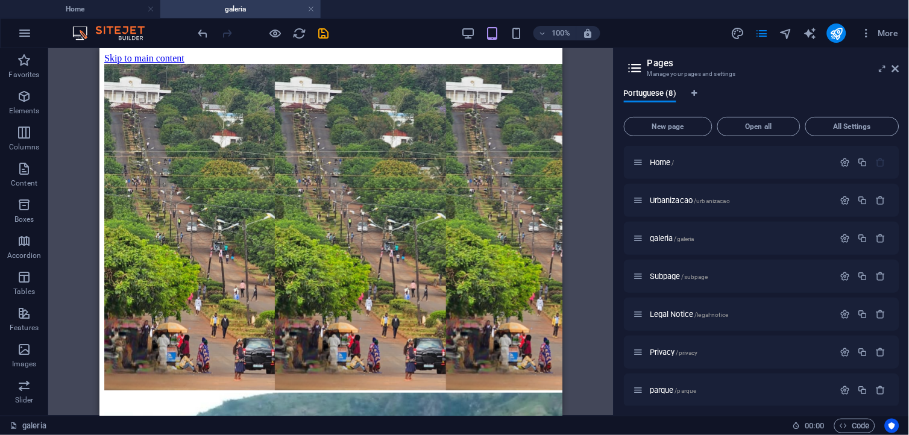
scroll to position [441, 0]
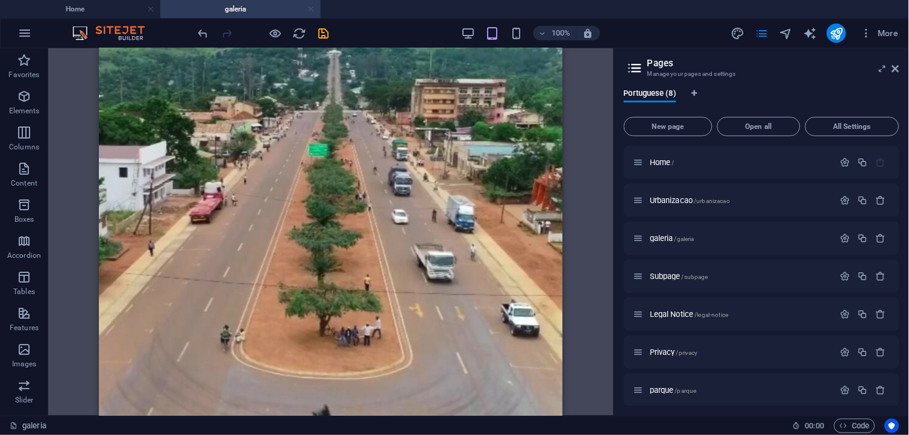
click at [309, 13] on link at bounding box center [310, 9] width 7 height 11
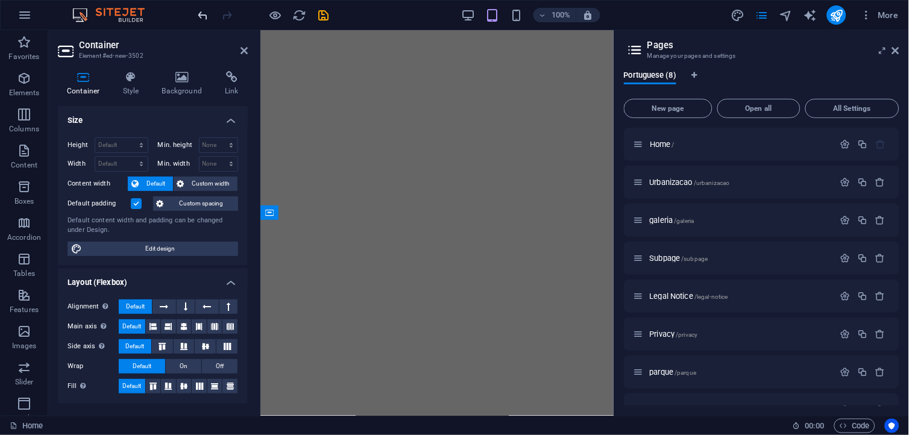
scroll to position [2806, 0]
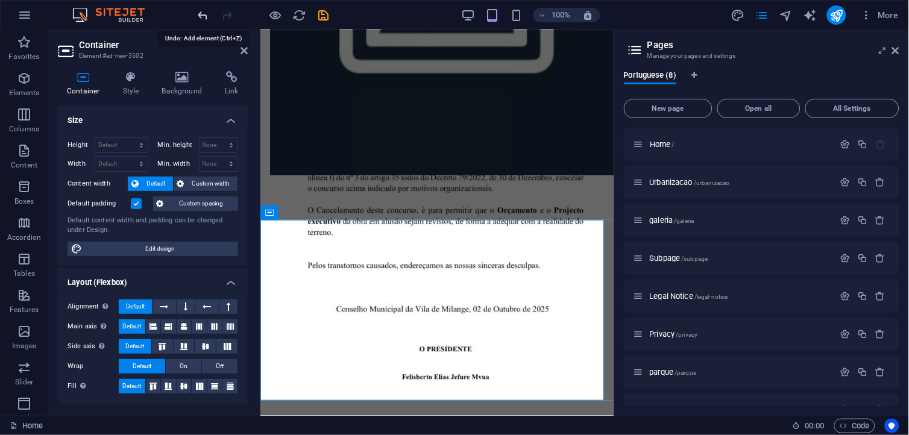
click at [201, 18] on icon "undo" at bounding box center [203, 15] width 14 height 14
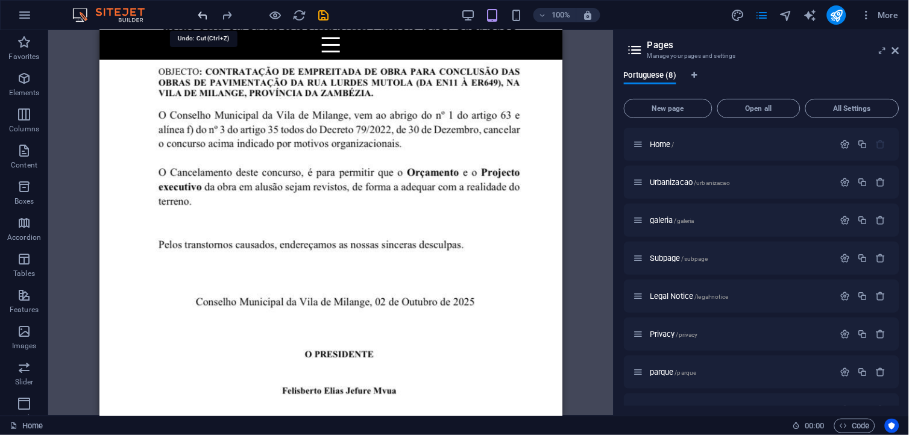
scroll to position [2445, 0]
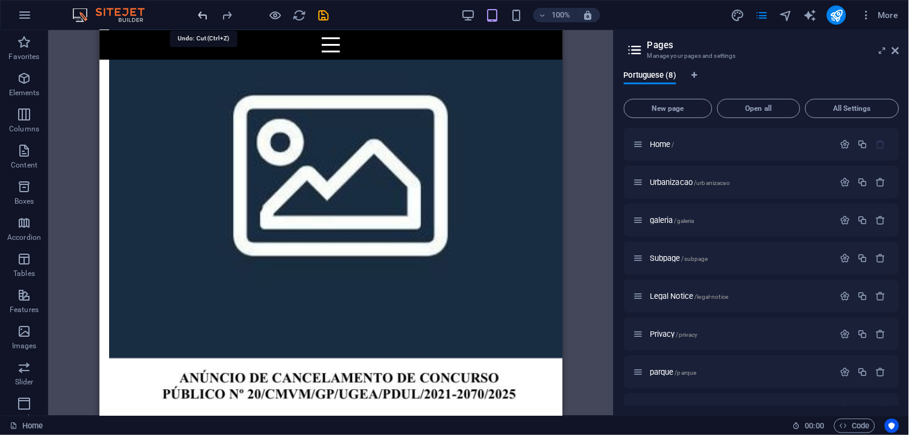
click at [201, 18] on icon "undo" at bounding box center [203, 15] width 14 height 14
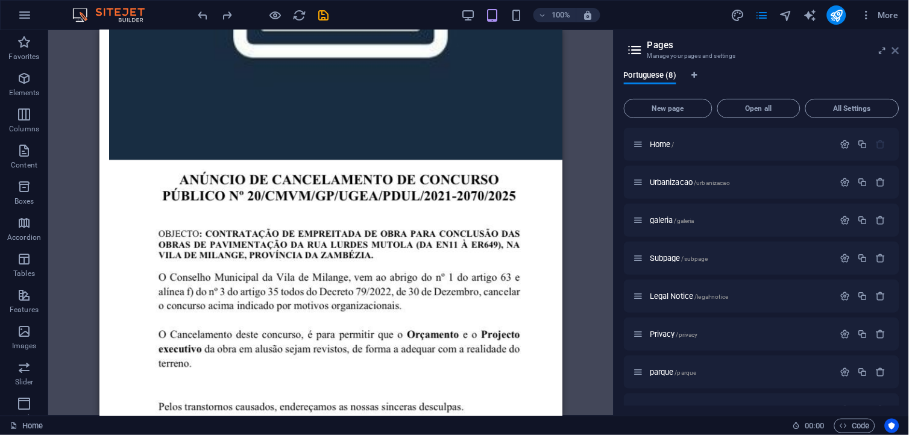
click at [897, 47] on icon at bounding box center [895, 51] width 7 height 10
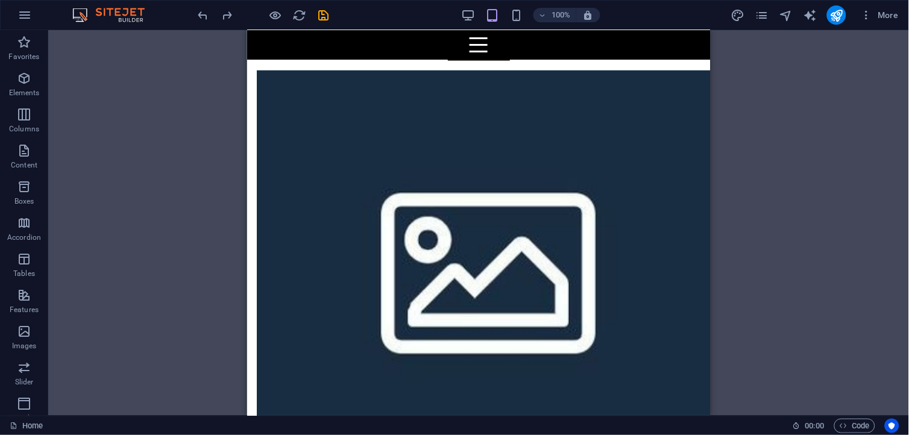
scroll to position [2335, 0]
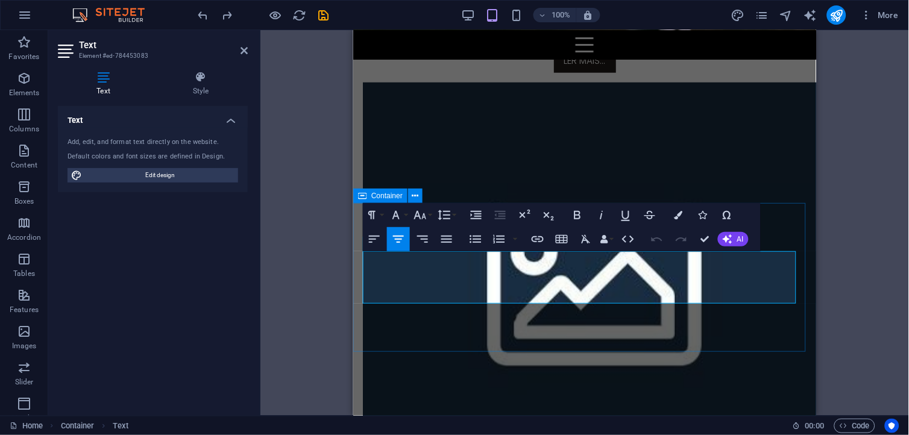
drag, startPoint x: 787, startPoint y: 292, endPoint x: 360, endPoint y: 248, distance: 429.6
click at [688, 218] on button "Colors" at bounding box center [678, 215] width 23 height 24
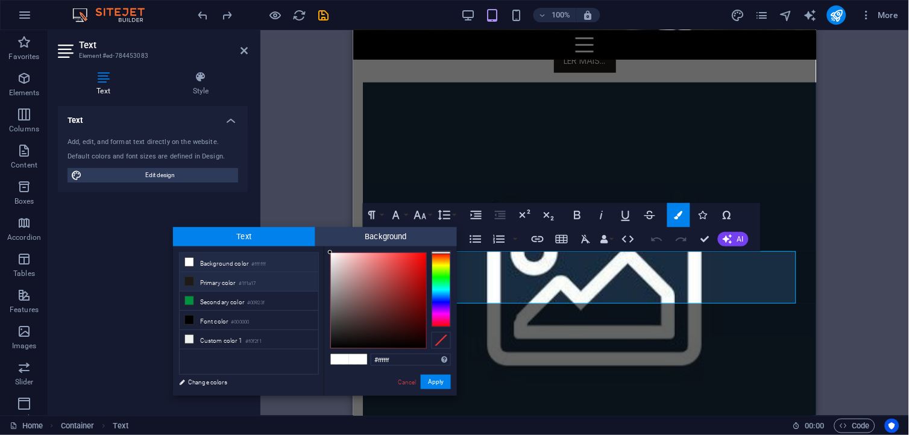
click at [242, 278] on li "Primary color #1f1a17" at bounding box center [249, 281] width 139 height 19
type input "#1f1a17"
click at [242, 278] on li "Primary color #1f1a17" at bounding box center [249, 281] width 139 height 19
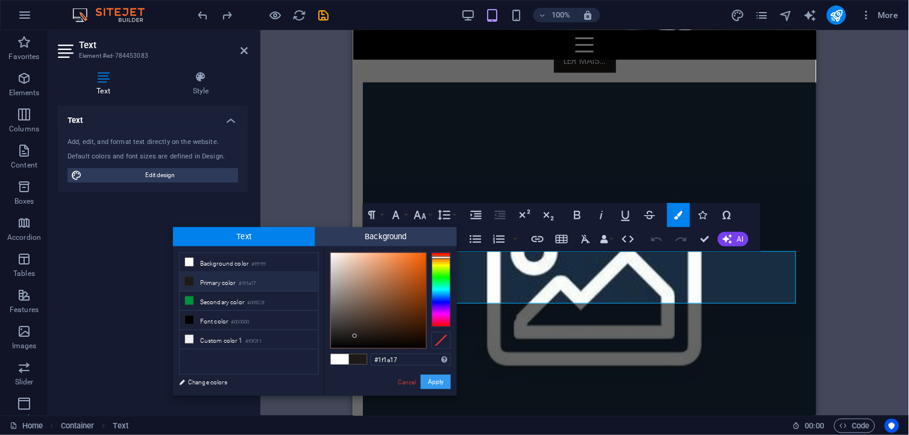
click at [440, 383] on button "Apply" at bounding box center [436, 382] width 30 height 14
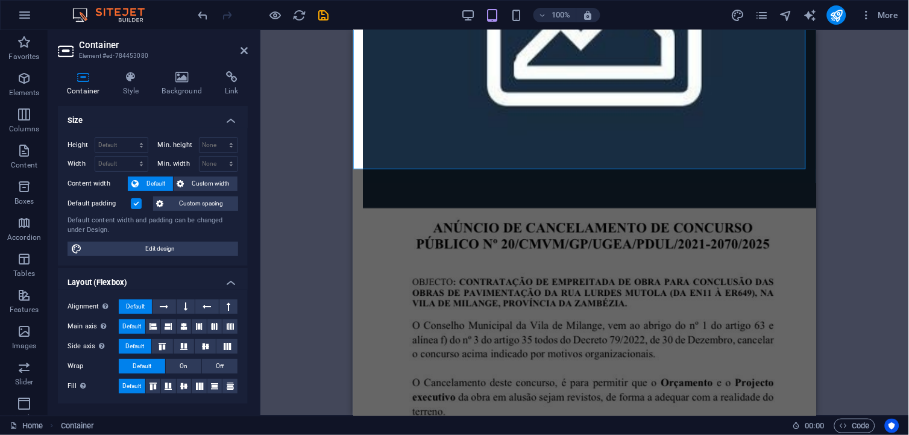
scroll to position [2626, 0]
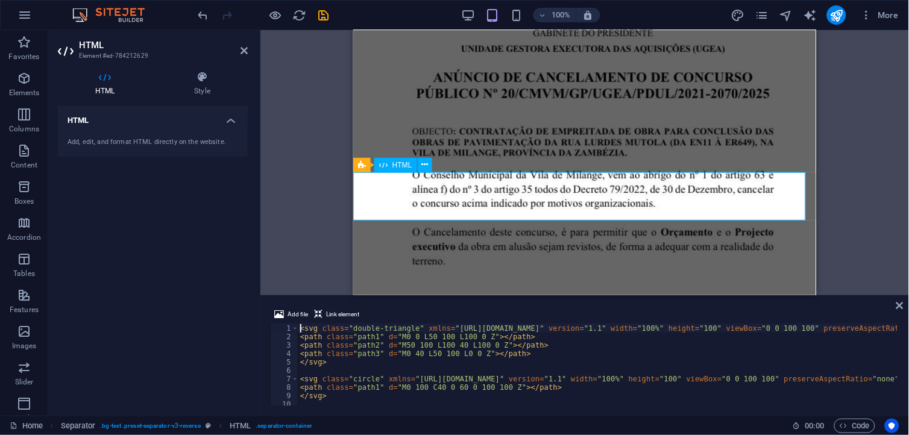
scroll to position [2505, 0]
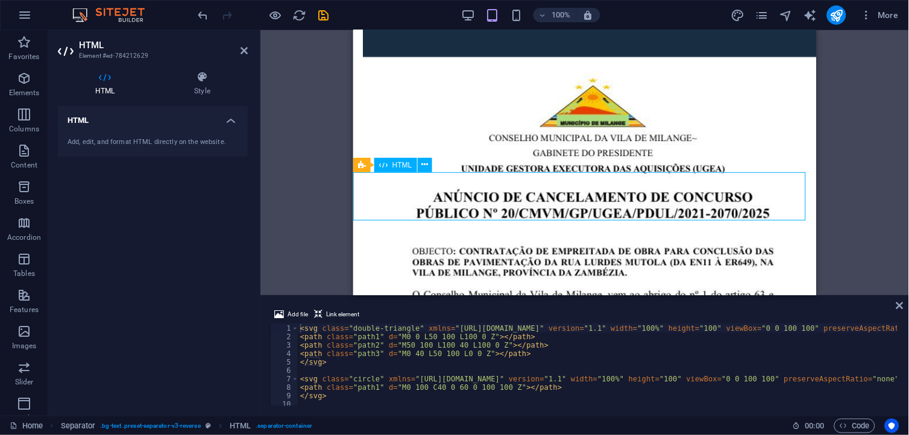
drag, startPoint x: 377, startPoint y: 189, endPoint x: 447, endPoint y: 187, distance: 69.3
click at [899, 303] on icon at bounding box center [899, 306] width 7 height 10
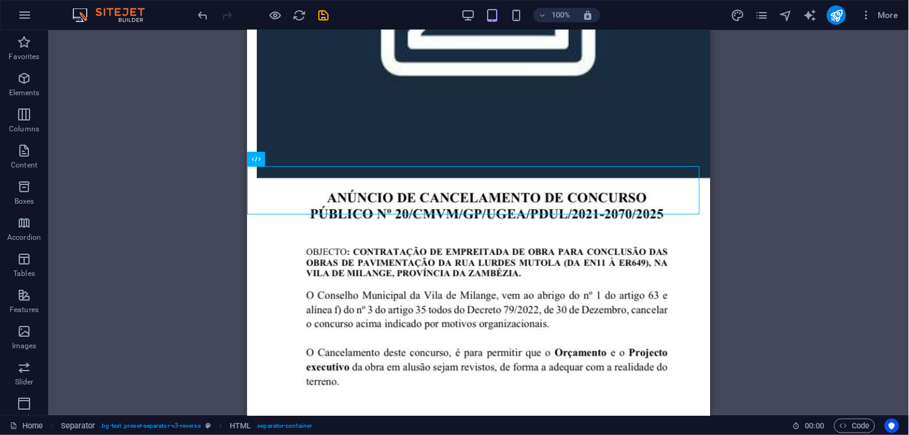
scroll to position [2819, 0]
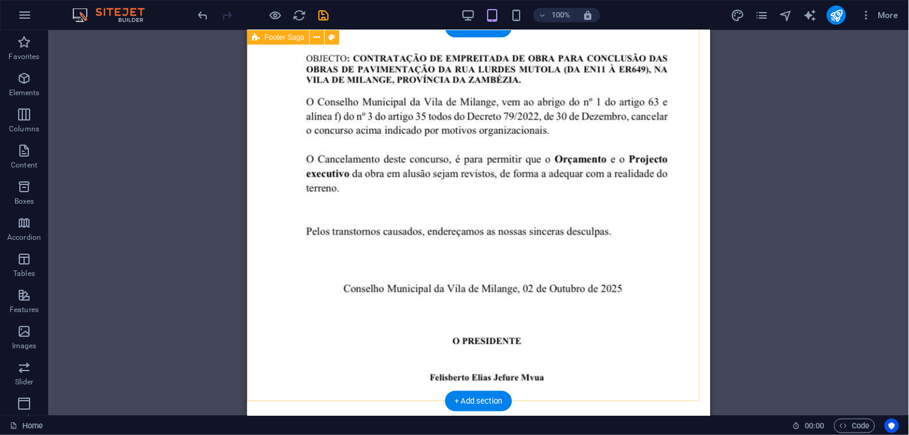
select select "rem"
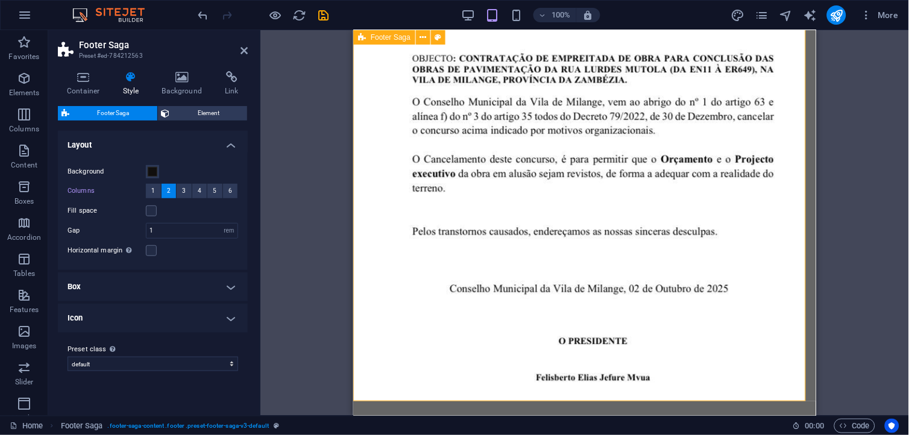
click at [248, 47] on aside "Footer Saga Preset #ed-784212563 Container Style Background Link Size Height De…" at bounding box center [154, 223] width 212 height 386
click at [241, 47] on icon at bounding box center [243, 51] width 7 height 10
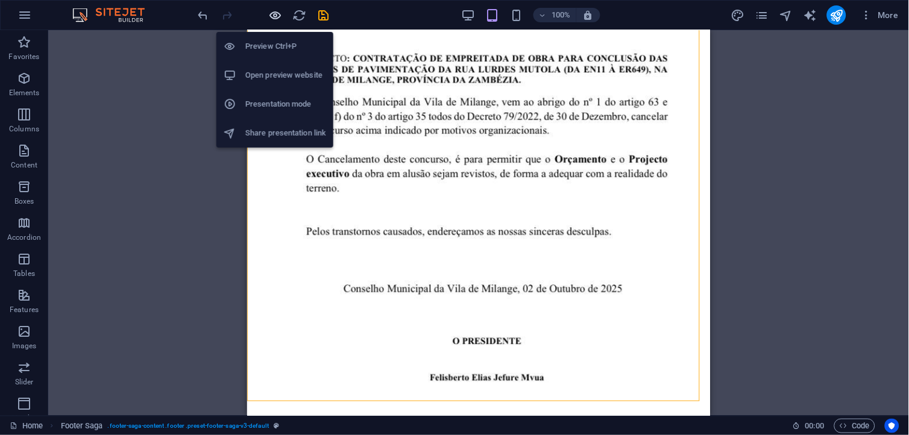
click at [275, 17] on icon "button" at bounding box center [276, 15] width 14 height 14
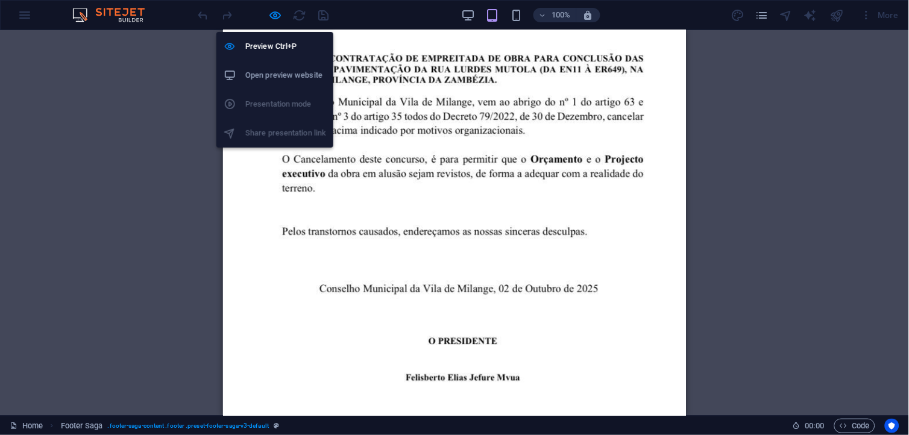
click at [283, 73] on h6 "Open preview website" at bounding box center [285, 75] width 81 height 14
click at [272, 14] on icon "button" at bounding box center [276, 15] width 14 height 14
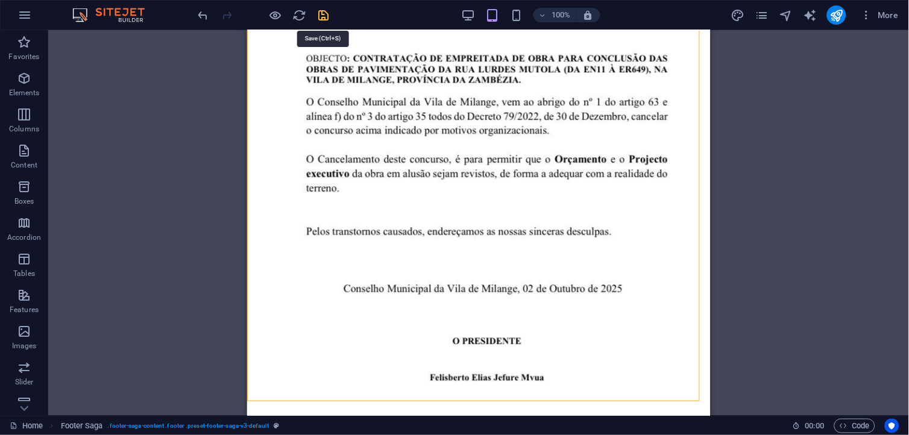
click at [325, 13] on icon "save" at bounding box center [324, 15] width 14 height 14
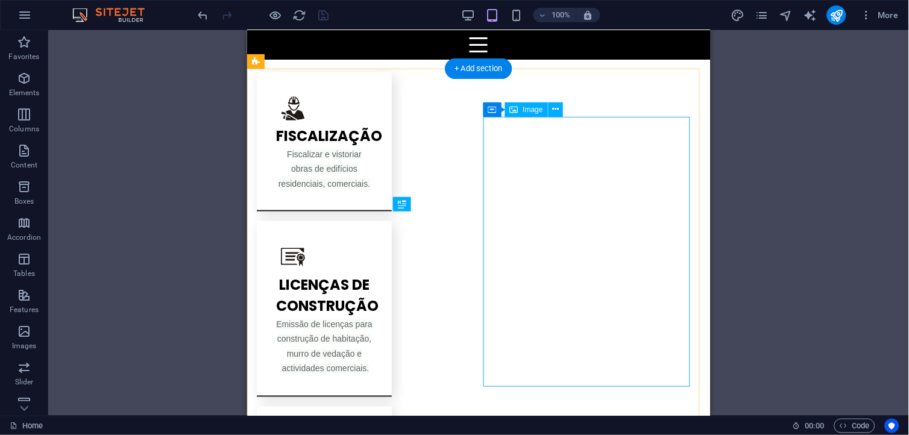
scroll to position [1210, 0]
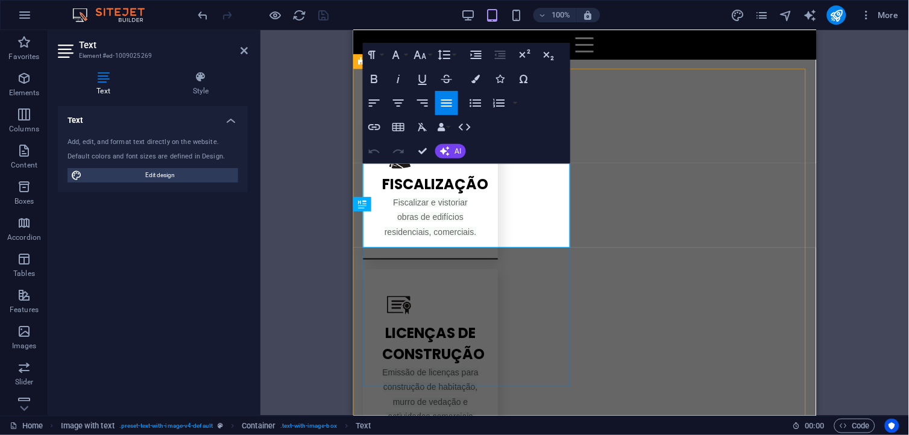
drag, startPoint x: 363, startPoint y: 165, endPoint x: 509, endPoint y: 229, distance: 158.9
click at [375, 80] on icon "button" at bounding box center [374, 79] width 14 height 14
click at [379, 78] on icon "button" at bounding box center [374, 79] width 14 height 14
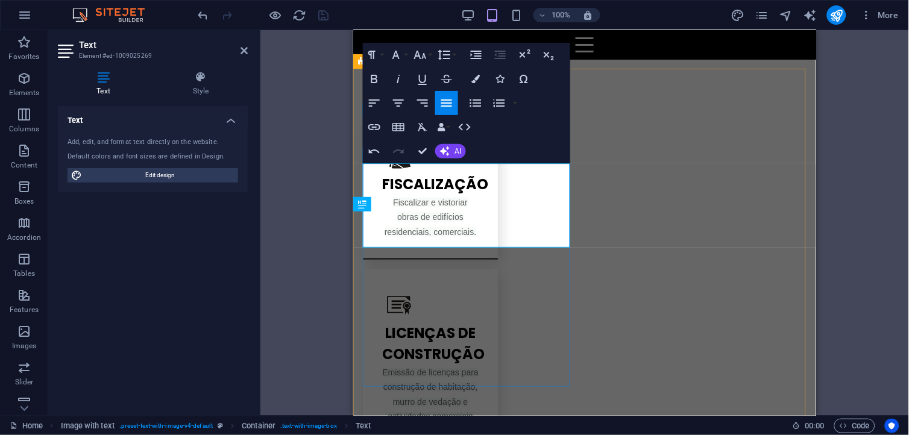
drag, startPoint x: 403, startPoint y: 169, endPoint x: 488, endPoint y: 224, distance: 101.0
click at [376, 76] on icon "button" at bounding box center [374, 79] width 14 height 14
click at [375, 76] on icon "button" at bounding box center [374, 79] width 14 height 14
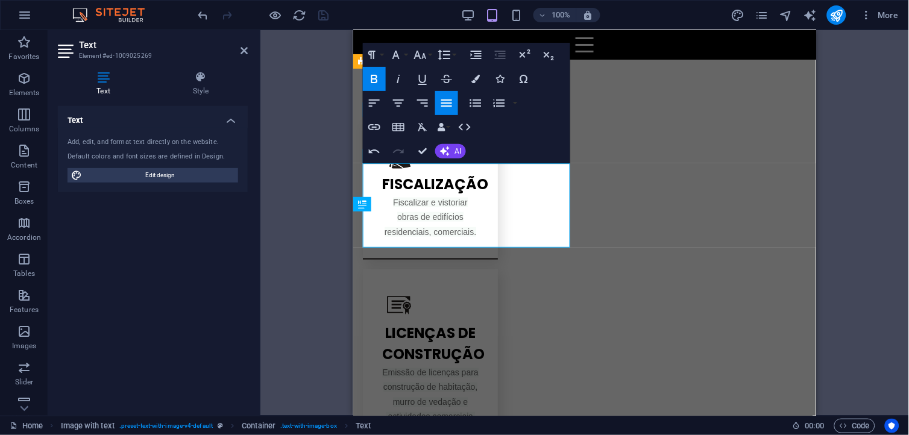
click at [375, 76] on icon "button" at bounding box center [374, 79] width 14 height 14
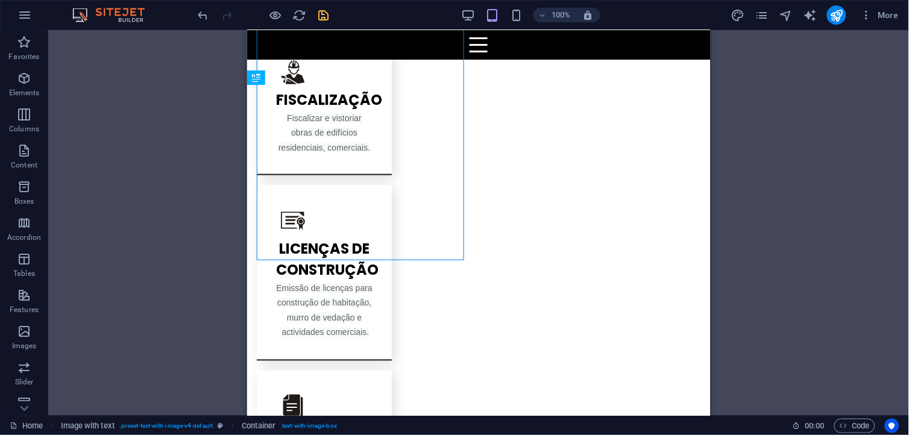
scroll to position [1270, 0]
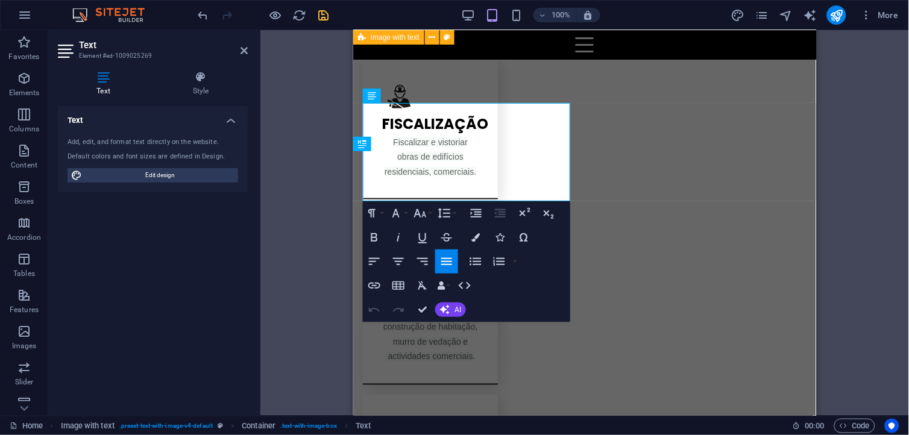
click at [308, 124] on div "Drag here to replace the existing content. Press “Ctrl” if you want to create a…" at bounding box center [584, 223] width 649 height 386
drag, startPoint x: 413, startPoint y: 123, endPoint x: 401, endPoint y: 117, distance: 13.5
drag, startPoint x: 412, startPoint y: 123, endPoint x: 500, endPoint y: 178, distance: 103.2
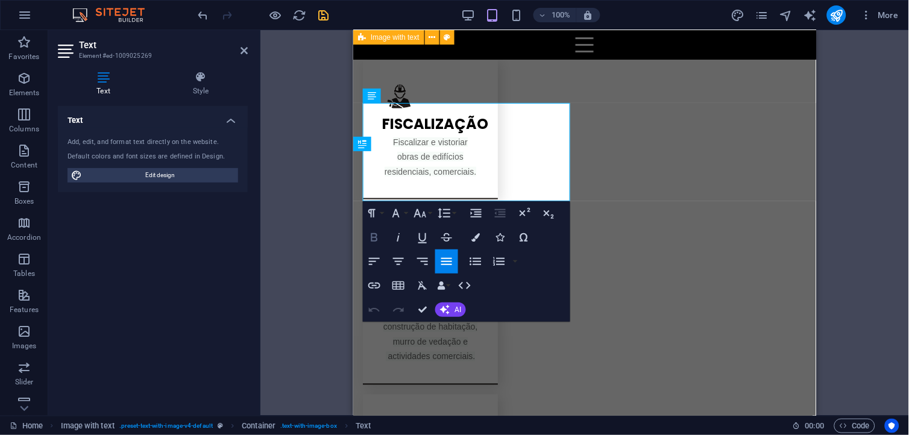
click at [374, 235] on icon "button" at bounding box center [374, 237] width 14 height 14
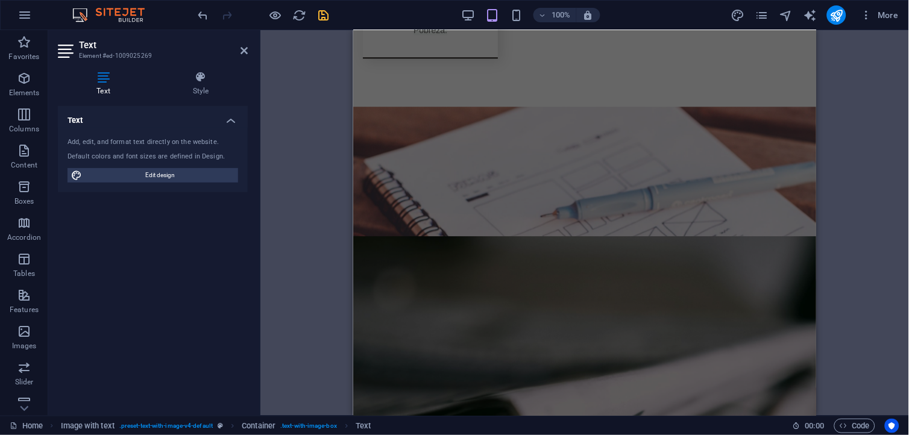
scroll to position [1767, 0]
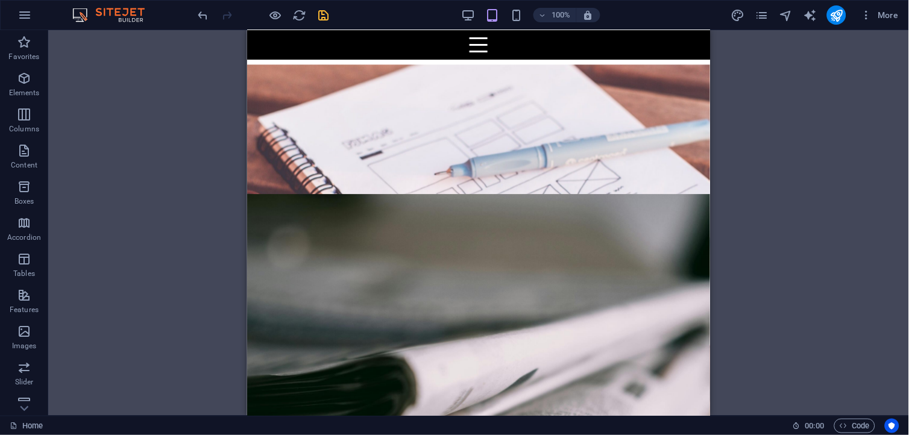
scroll to position [1743, 0]
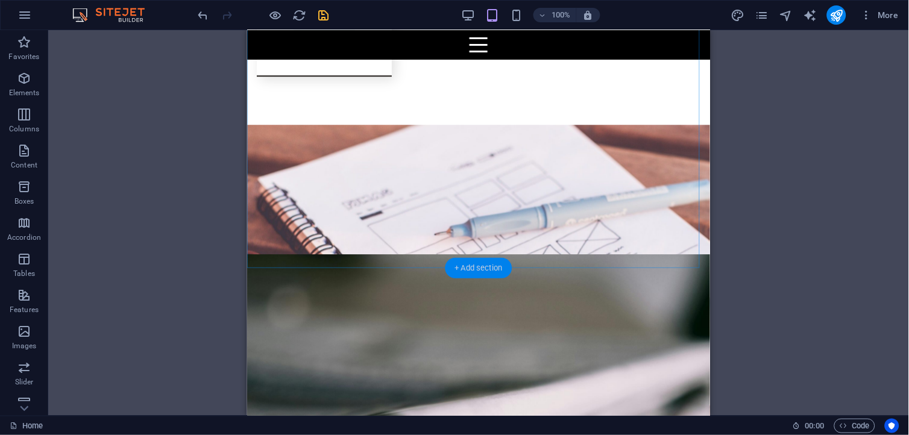
click at [479, 268] on div "+ Add section" at bounding box center [478, 268] width 67 height 20
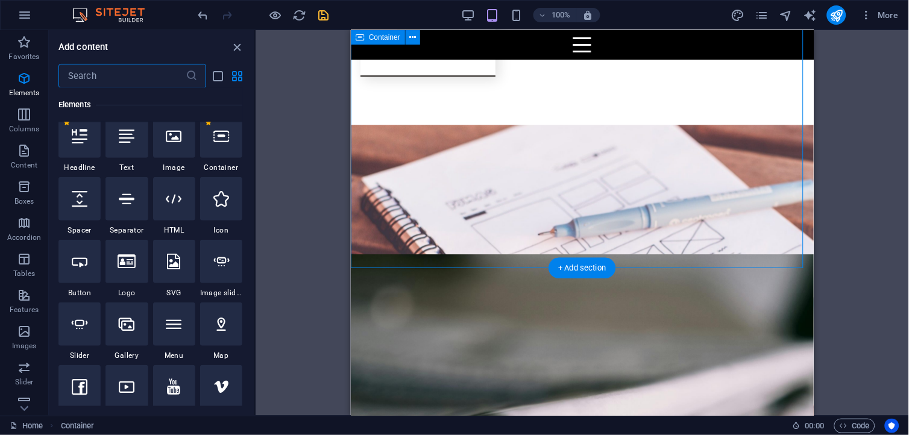
scroll to position [2108, 0]
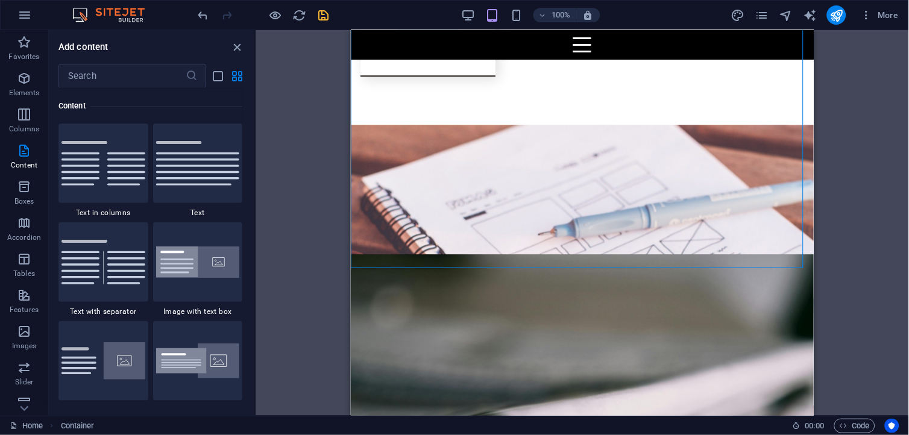
drag, startPoint x: 255, startPoint y: 151, endPoint x: 255, endPoint y: 160, distance: 9.0
click at [256, 160] on div "Drag here to replace the existing content. Press “Ctrl” if you want to create a…" at bounding box center [582, 223] width 653 height 386
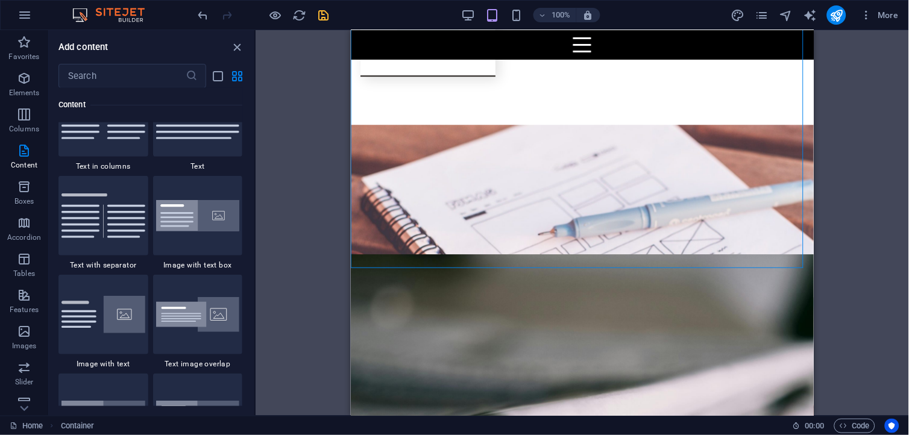
scroll to position [2204, 0]
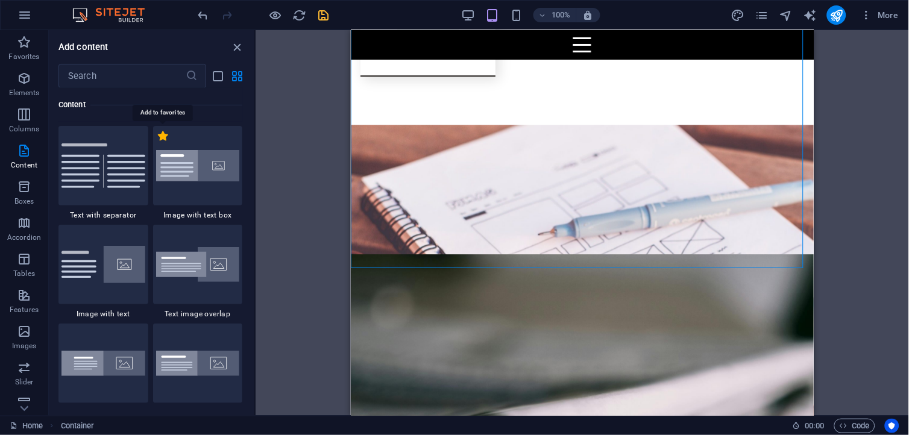
click at [160, 137] on label "1 Star" at bounding box center [163, 136] width 10 height 10
click at [158, 142] on input "1 Star" at bounding box center [157, 142] width 1 height 1
radio input "true"
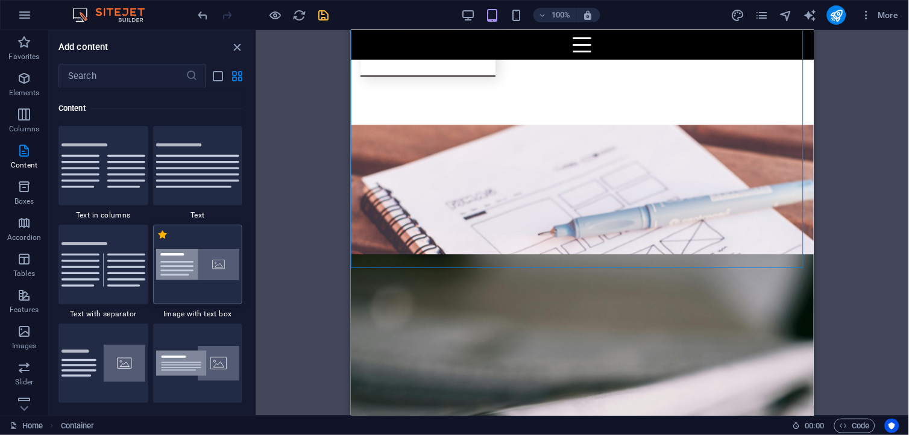
scroll to position [2303, 0]
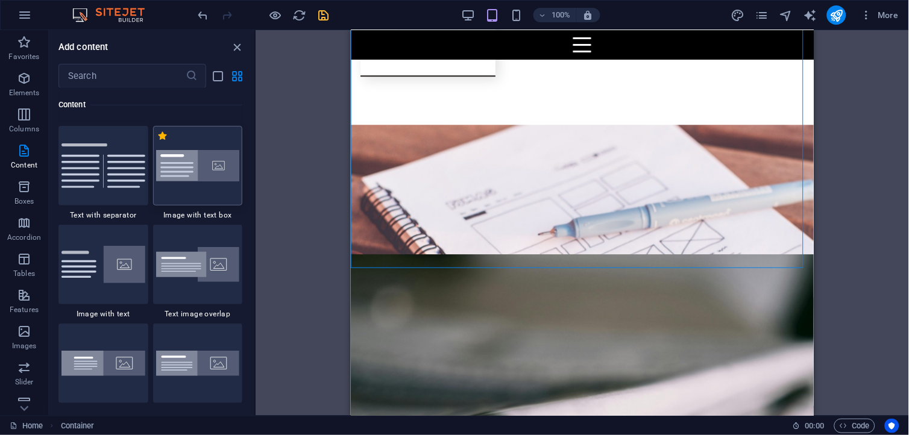
click at [220, 154] on img at bounding box center [198, 166] width 84 height 32
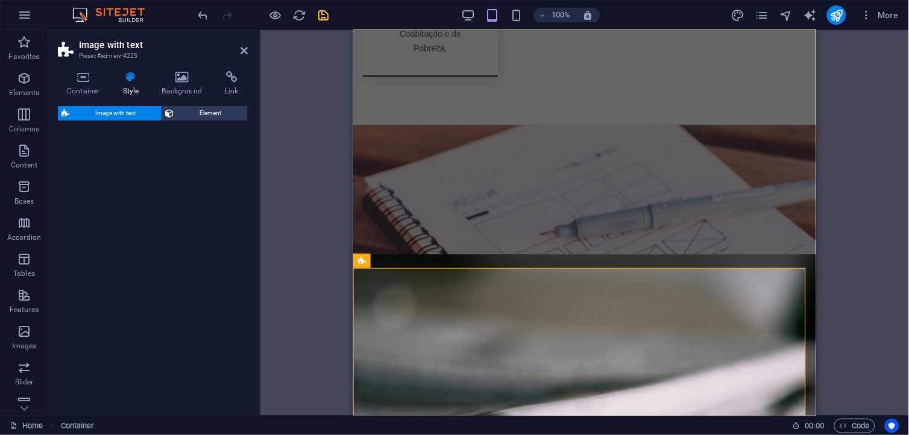
select select "rem"
select select "px"
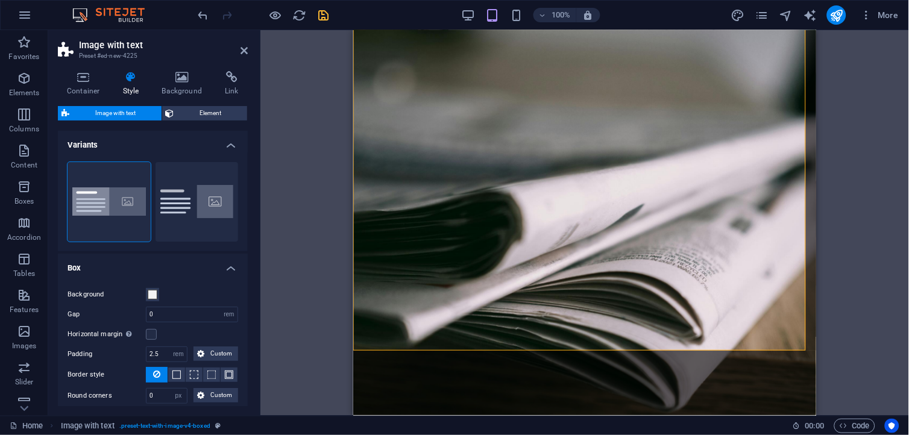
scroll to position [2049, 0]
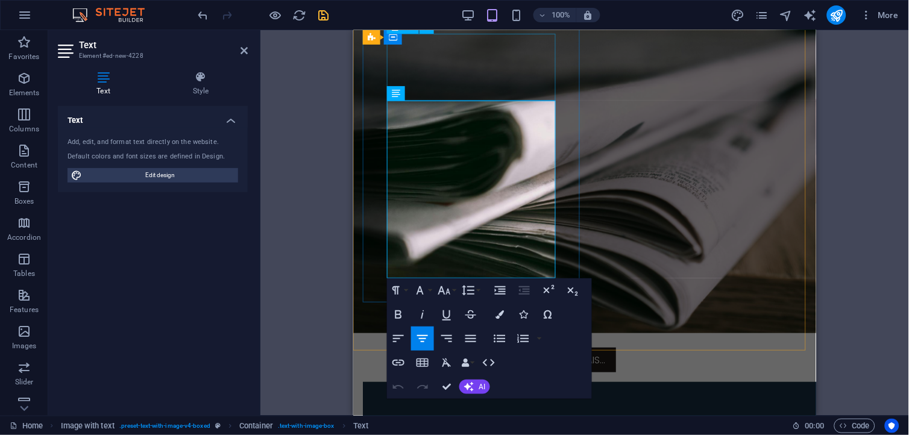
drag, startPoint x: 544, startPoint y: 268, endPoint x: 397, endPoint y: 94, distance: 227.9
click at [500, 312] on icon "button" at bounding box center [499, 314] width 8 height 8
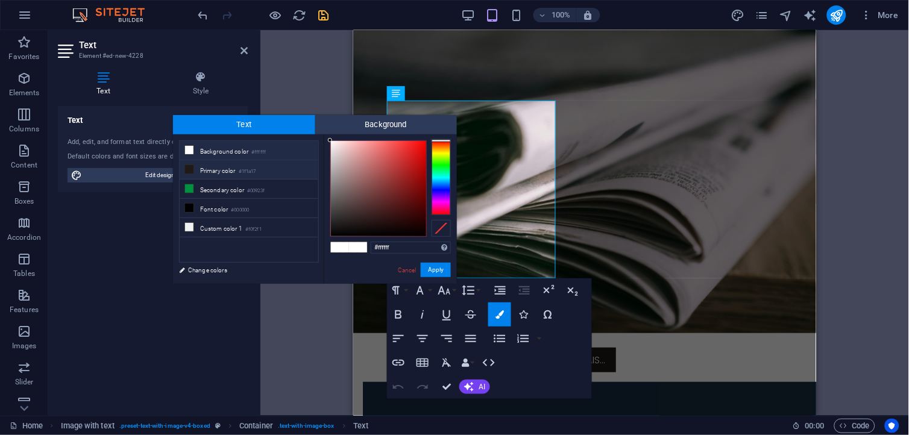
click at [234, 174] on li "Primary color #1f1a17" at bounding box center [249, 169] width 139 height 19
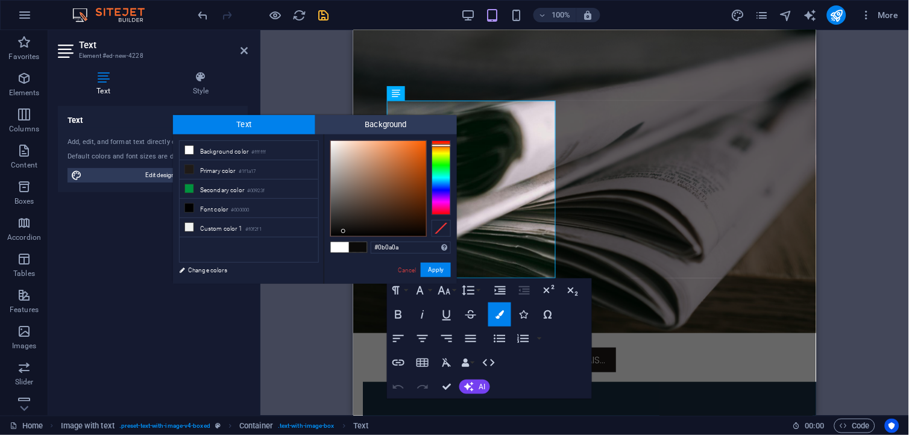
type input "#090908"
drag, startPoint x: 348, startPoint y: 225, endPoint x: 342, endPoint y: 232, distance: 9.8
click at [342, 232] on div at bounding box center [378, 188] width 95 height 95
click at [438, 269] on button "Apply" at bounding box center [436, 270] width 30 height 14
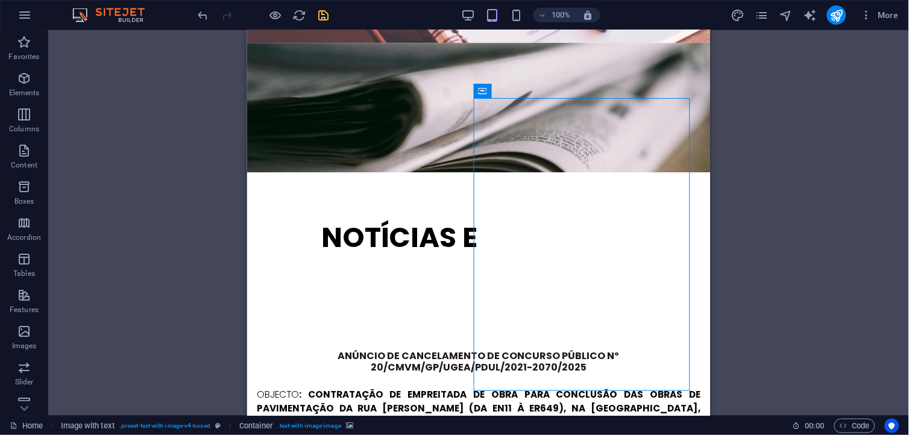
scroll to position [1961, 0]
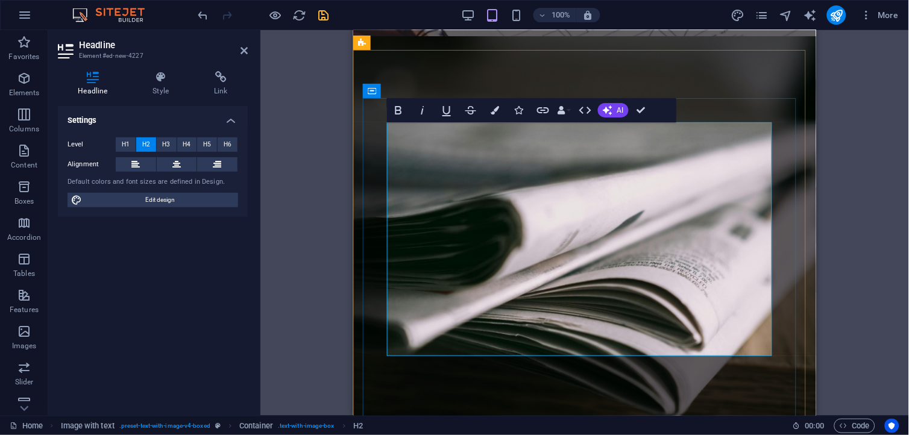
scroll to position [1027, 1]
drag, startPoint x: 619, startPoint y: 341, endPoint x: 447, endPoint y: 131, distance: 272.0
click at [233, 140] on button "H6" at bounding box center [228, 144] width 20 height 14
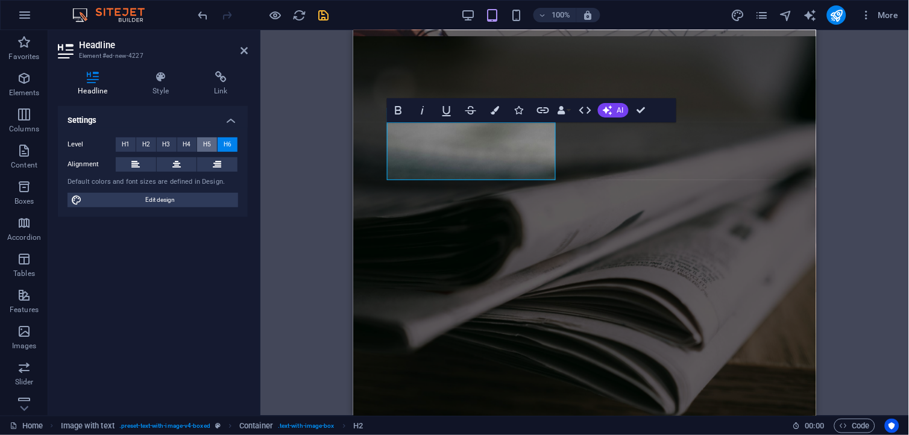
click at [209, 141] on span "H5" at bounding box center [207, 144] width 8 height 14
click at [227, 143] on span "H6" at bounding box center [228, 144] width 8 height 14
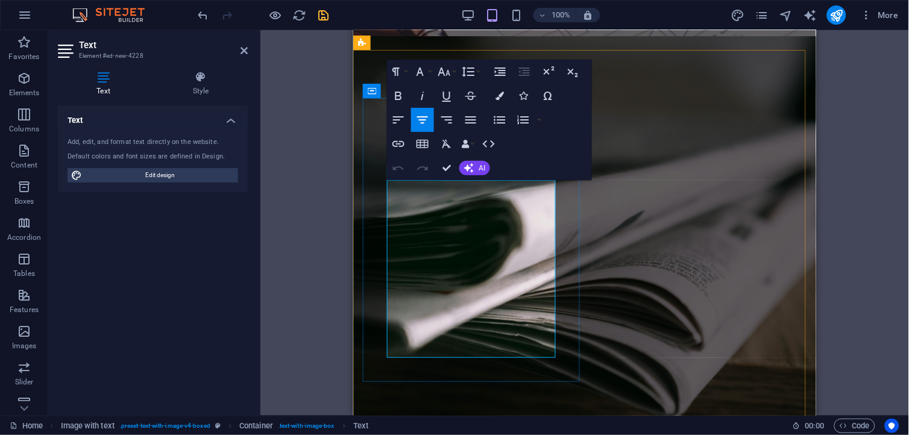
drag, startPoint x: 406, startPoint y: 187, endPoint x: 541, endPoint y: 350, distance: 211.8
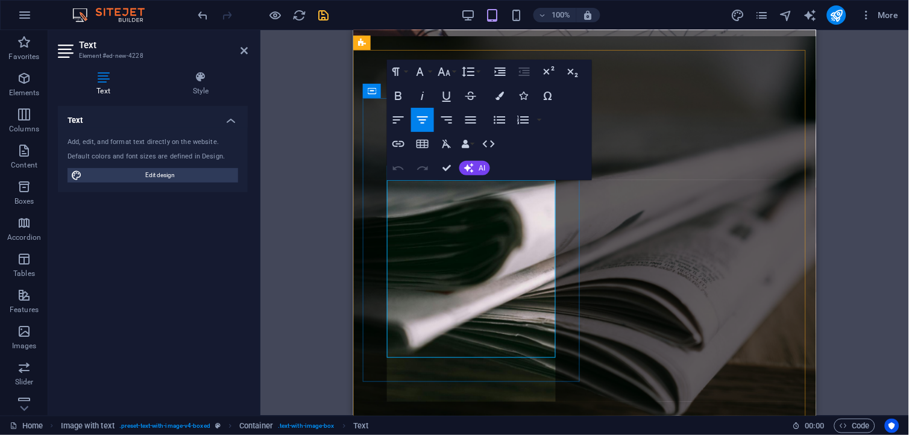
scroll to position [4191, 2]
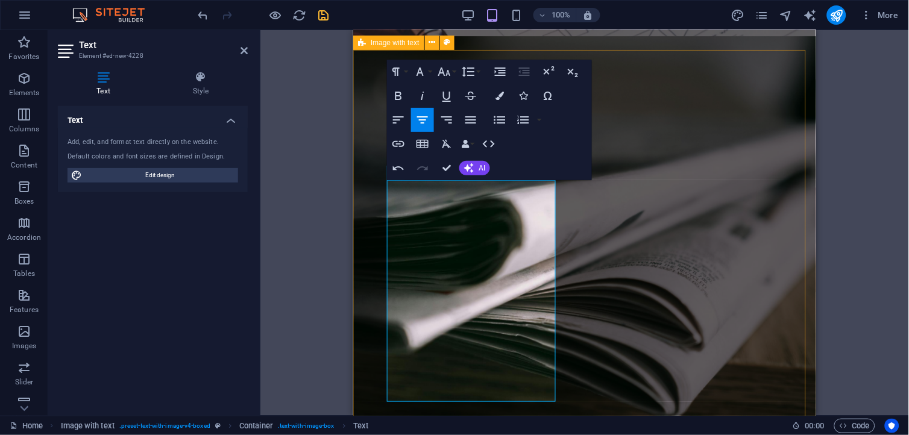
drag, startPoint x: 537, startPoint y: 398, endPoint x: 359, endPoint y: 193, distance: 271.3
click at [500, 97] on icon "button" at bounding box center [499, 96] width 8 height 8
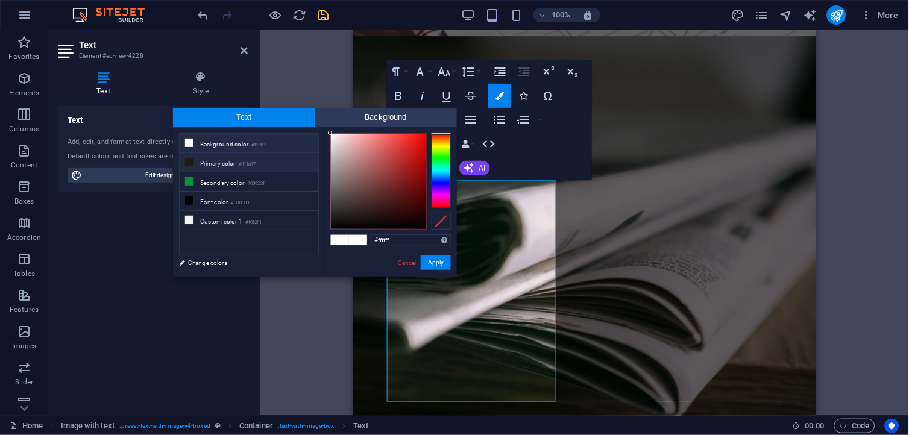
click at [251, 169] on small "#1f1a17" at bounding box center [247, 164] width 17 height 8
type input "#1f1a17"
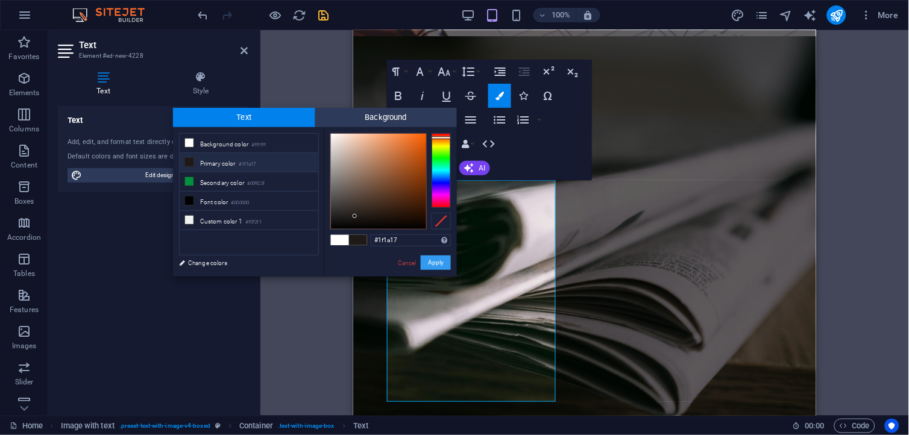
click at [435, 262] on button "Apply" at bounding box center [436, 263] width 30 height 14
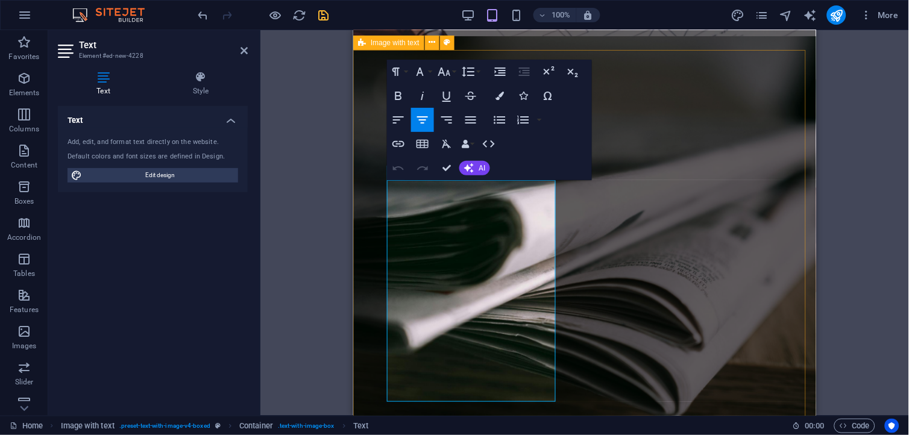
drag, startPoint x: 521, startPoint y: 277, endPoint x: 356, endPoint y: 165, distance: 200.5
click at [471, 124] on icon "button" at bounding box center [471, 120] width 14 height 14
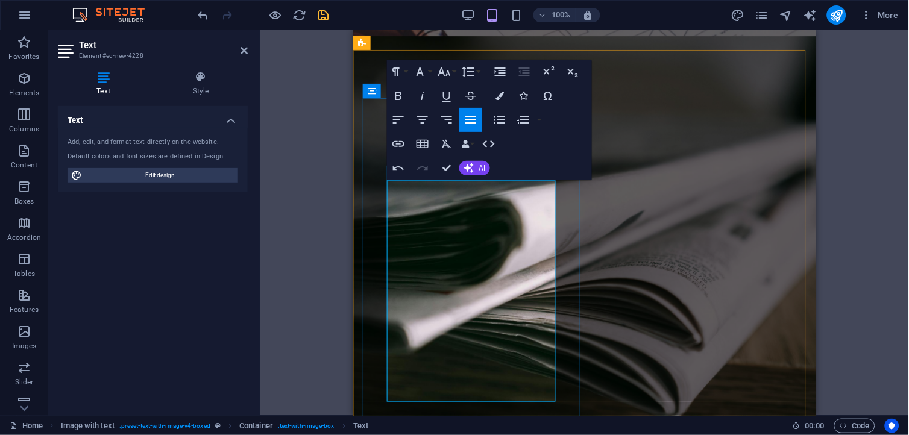
drag, startPoint x: 406, startPoint y: 301, endPoint x: 523, endPoint y: 399, distance: 152.3
click at [474, 121] on icon "button" at bounding box center [471, 120] width 14 height 14
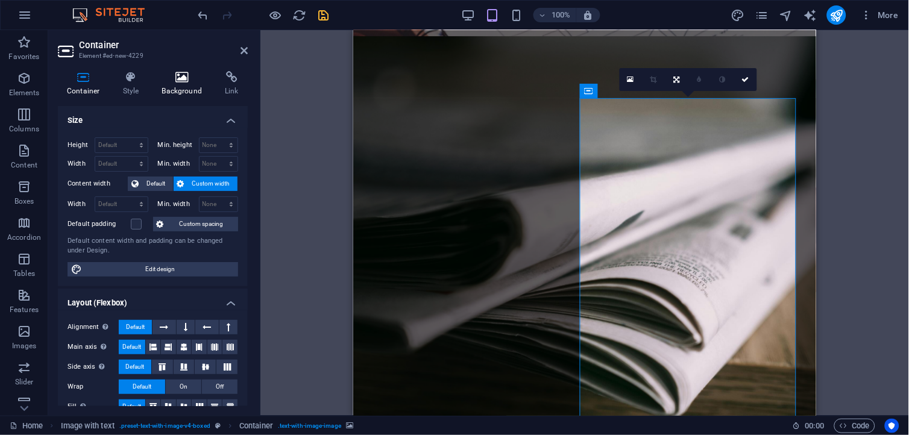
click at [189, 85] on h4 "Background" at bounding box center [184, 83] width 63 height 25
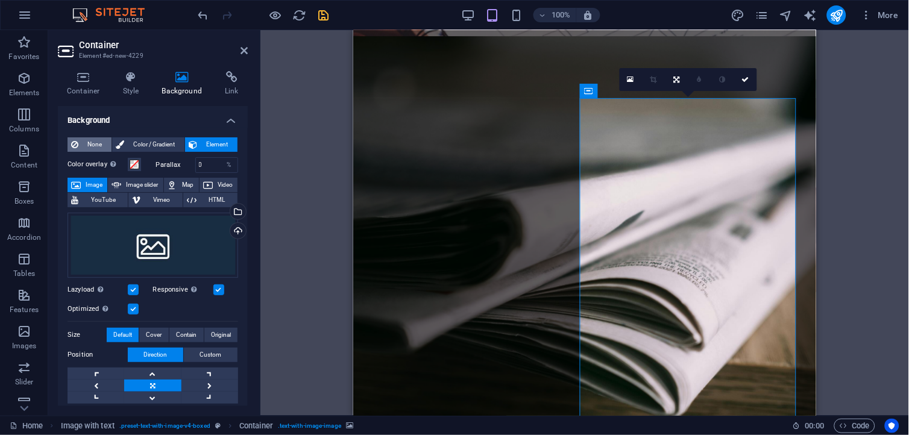
click at [99, 142] on span "None" at bounding box center [95, 144] width 26 height 14
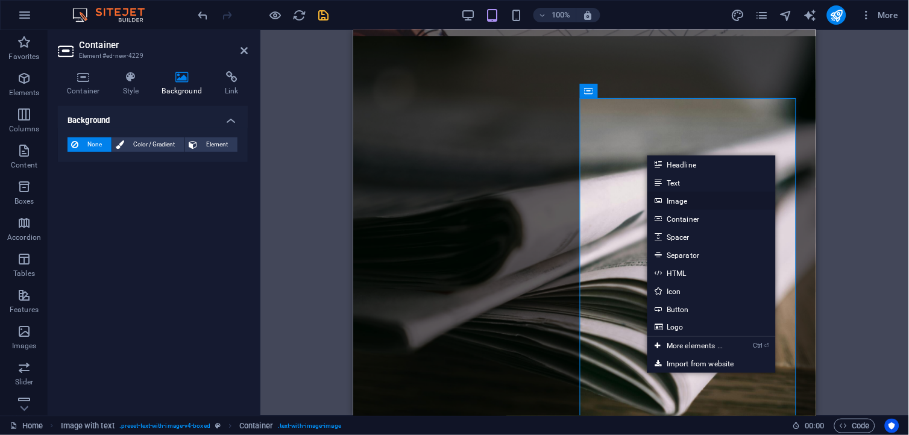
click at [686, 196] on link "Image" at bounding box center [711, 201] width 128 height 18
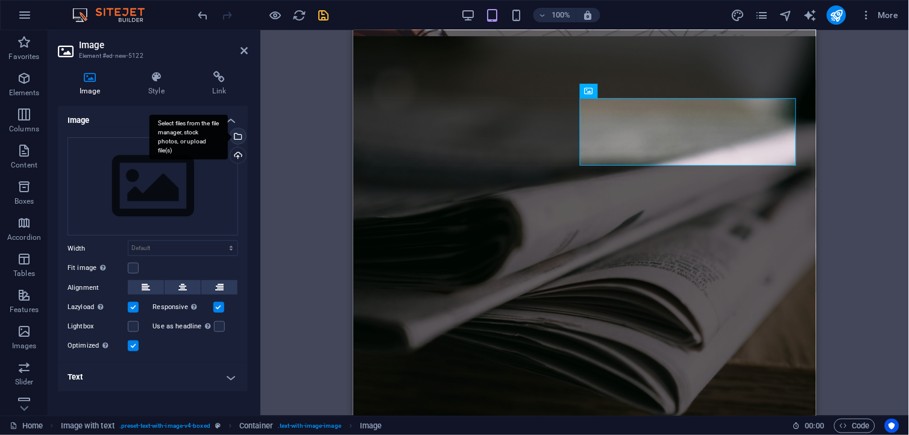
click at [237, 139] on div "Select files from the file manager, stock photos, or upload file(s)" at bounding box center [237, 137] width 18 height 18
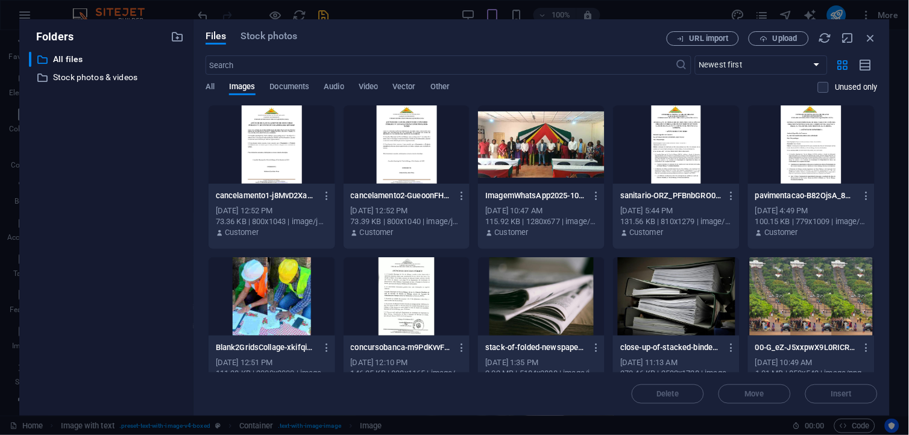
click at [556, 133] on div at bounding box center [541, 144] width 127 height 78
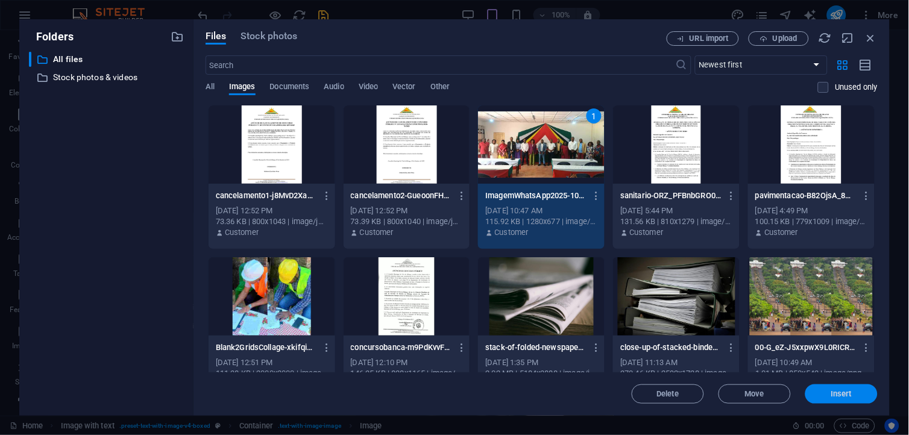
click at [834, 394] on span "Insert" at bounding box center [841, 394] width 21 height 7
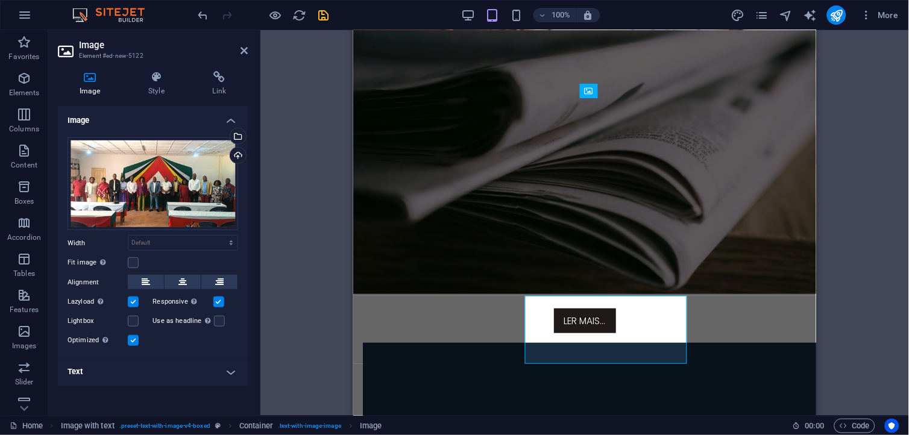
scroll to position [1961, 0]
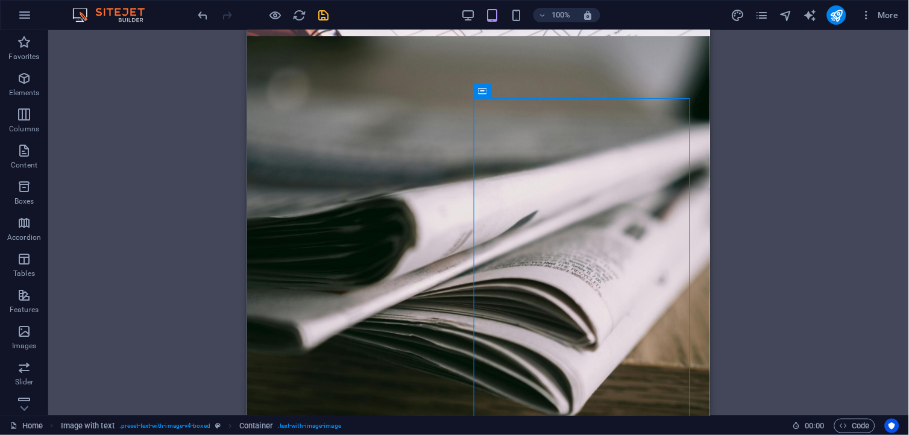
drag, startPoint x: 697, startPoint y: 257, endPoint x: 704, endPoint y: 256, distance: 6.7
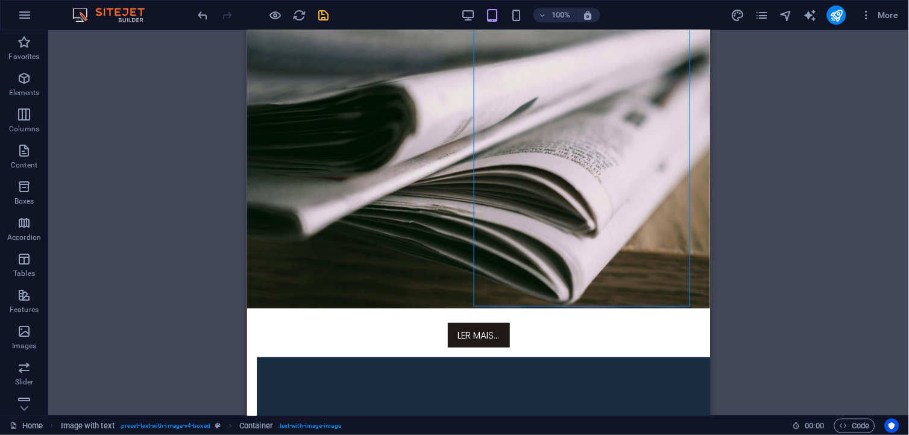
scroll to position [2101, 0]
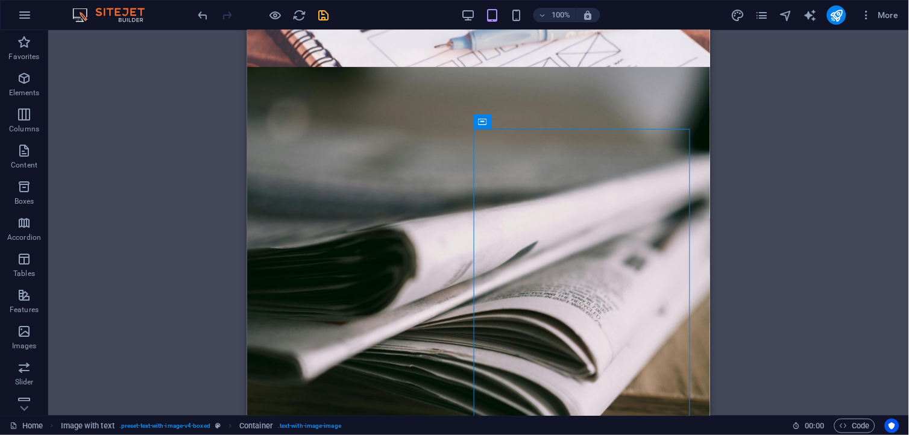
scroll to position [1957, 0]
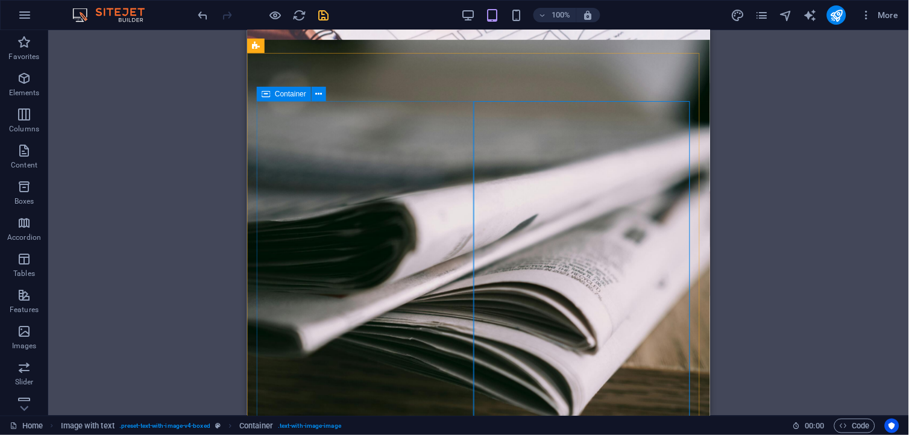
click at [296, 96] on span "Container" at bounding box center [290, 93] width 31 height 7
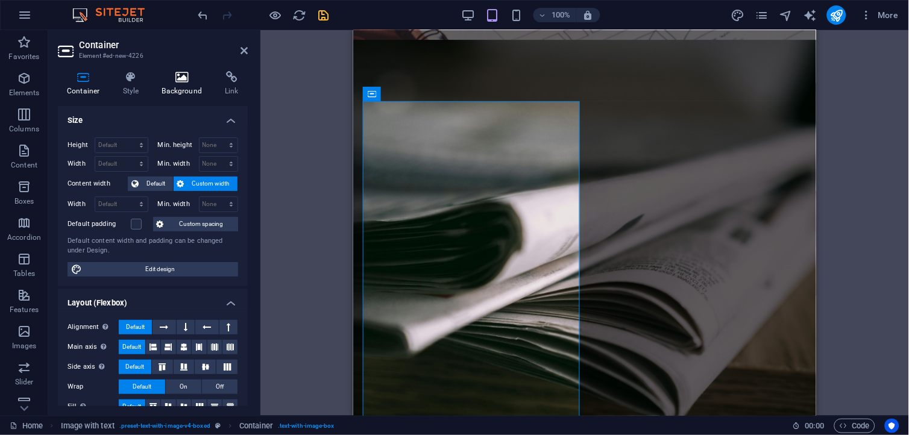
click at [177, 77] on icon at bounding box center [182, 77] width 58 height 12
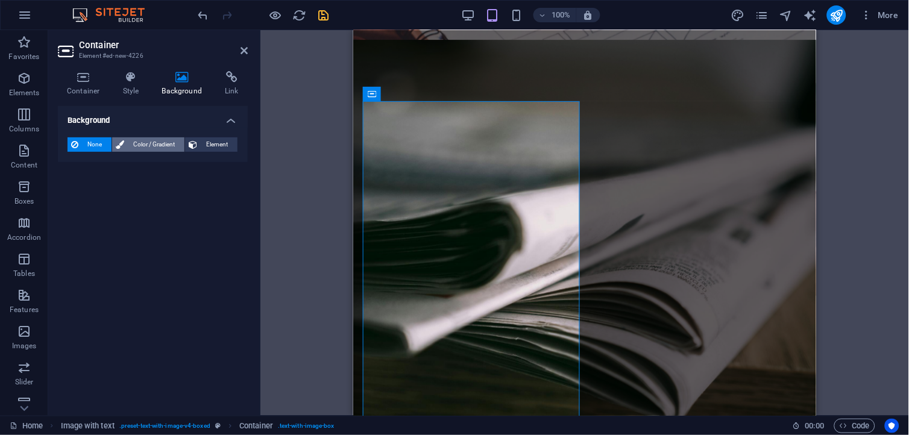
click at [156, 140] on span "Color / Gradient" at bounding box center [154, 144] width 53 height 14
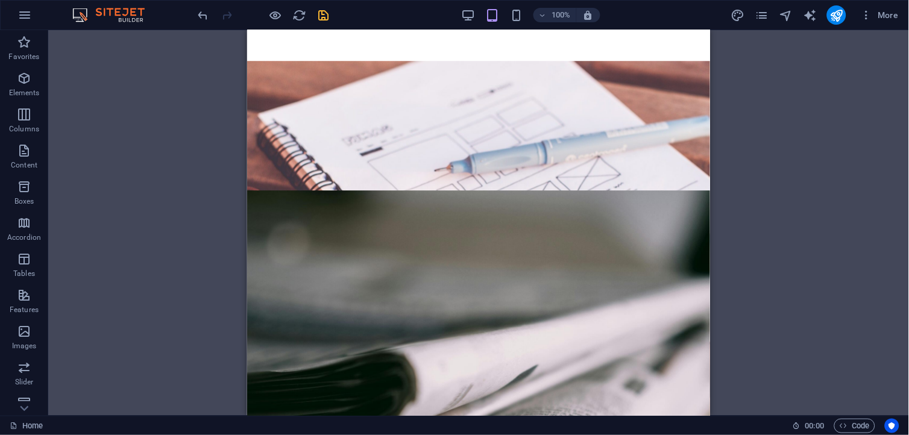
scroll to position [1861, 0]
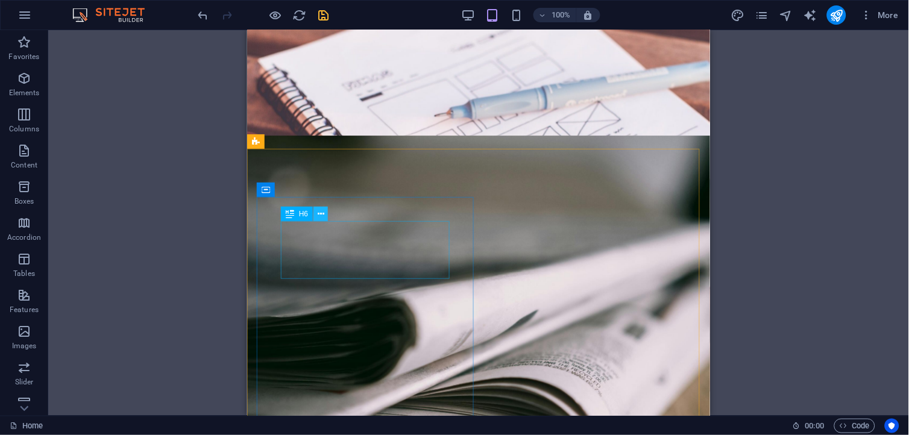
click at [321, 213] on icon at bounding box center [321, 214] width 7 height 13
click at [320, 208] on icon at bounding box center [321, 214] width 7 height 13
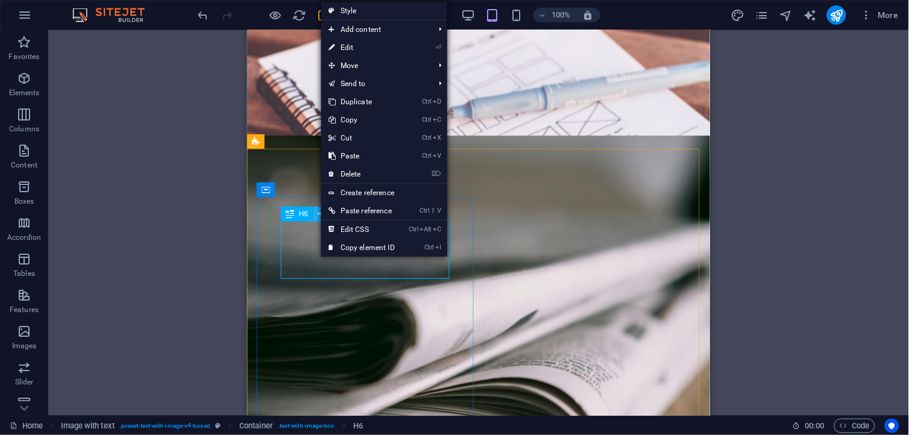
click at [315, 211] on button at bounding box center [320, 214] width 14 height 14
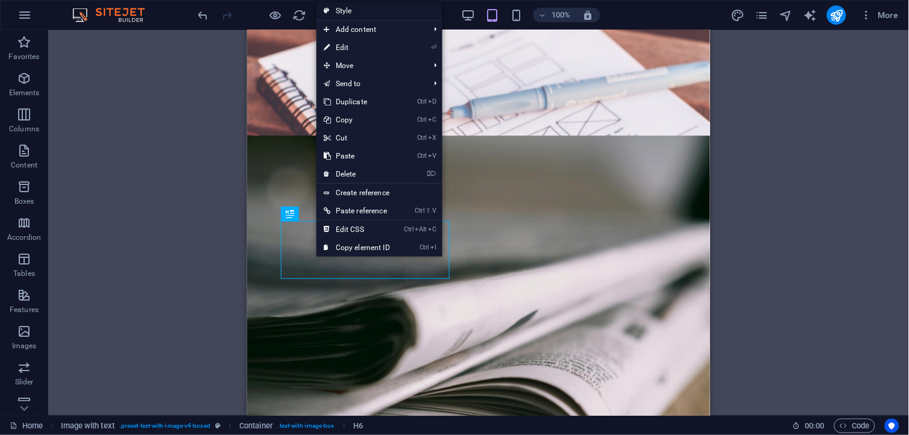
click at [353, 7] on link "Style" at bounding box center [379, 11] width 126 height 18
select select "rem"
select select "px"
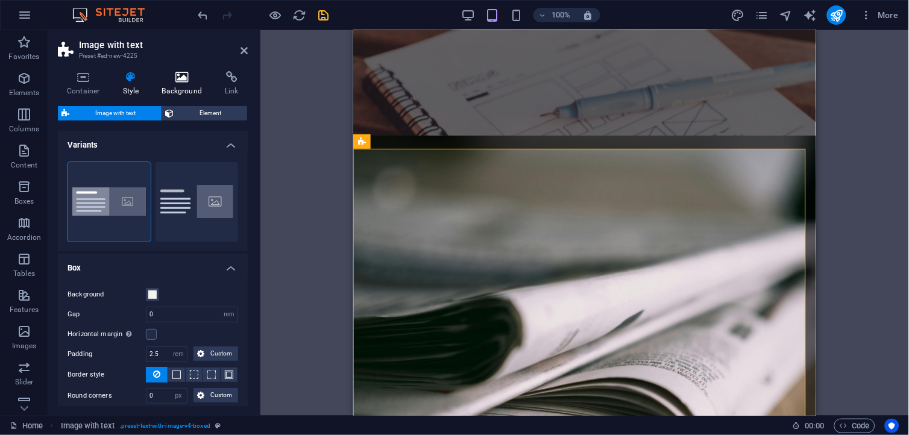
click at [182, 93] on h4 "Background" at bounding box center [184, 83] width 63 height 25
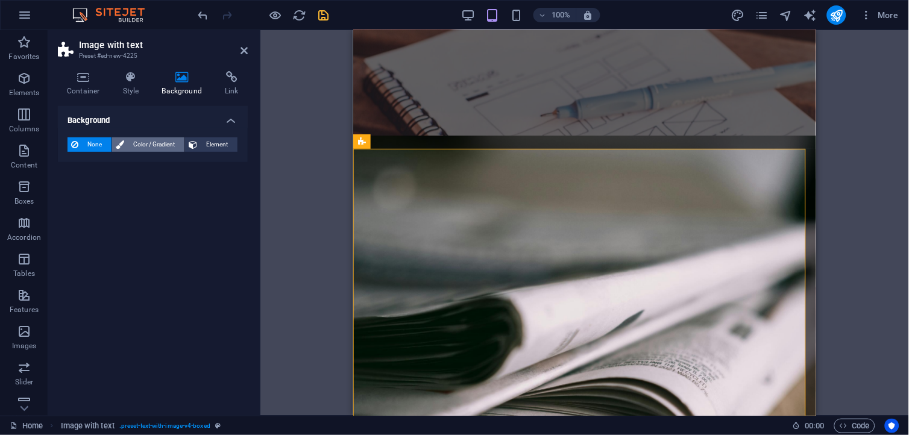
click at [136, 139] on span "Color / Gradient" at bounding box center [154, 144] width 53 height 14
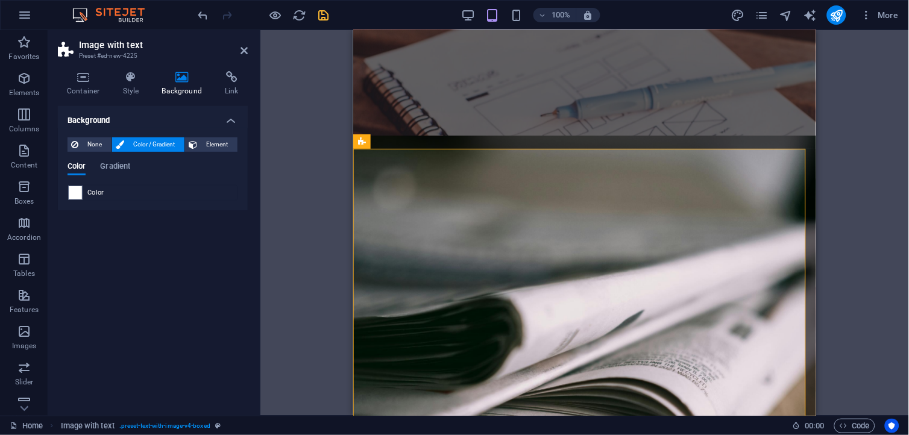
click at [119, 190] on div "Color" at bounding box center [152, 193] width 169 height 14
click at [96, 190] on span "Color" at bounding box center [95, 193] width 17 height 10
click at [112, 165] on span "Gradient" at bounding box center [115, 167] width 30 height 17
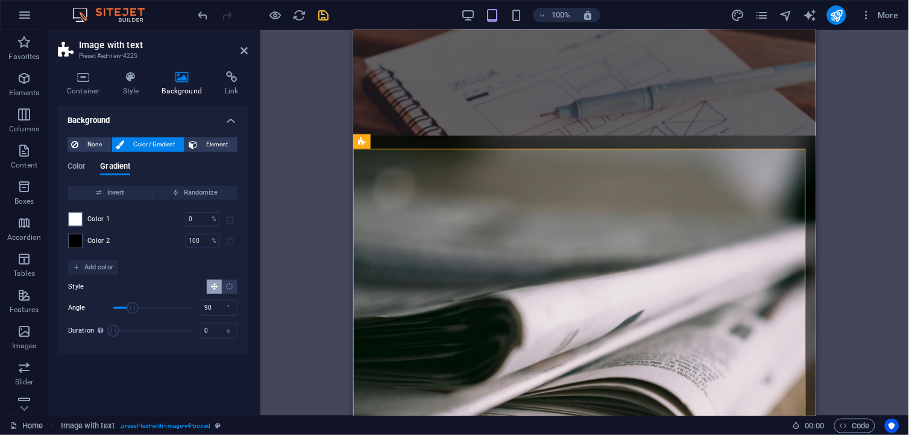
click at [95, 223] on span "Color 1" at bounding box center [98, 220] width 23 height 10
click at [203, 14] on icon "undo" at bounding box center [203, 15] width 14 height 14
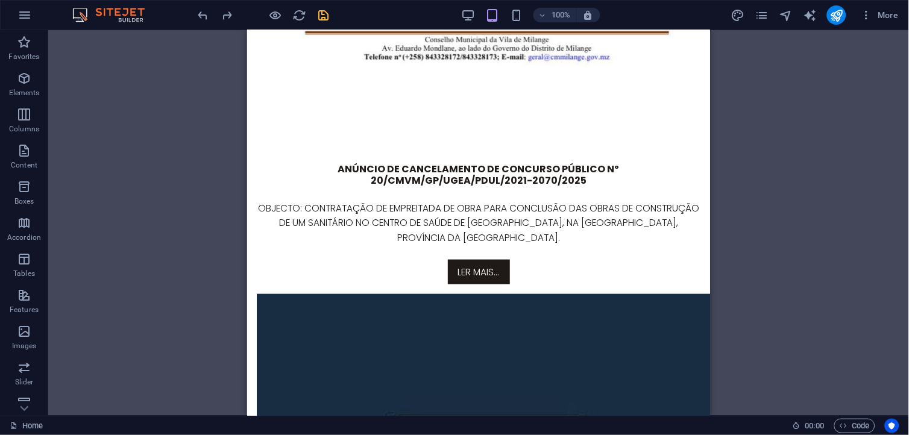
scroll to position [3245, 0]
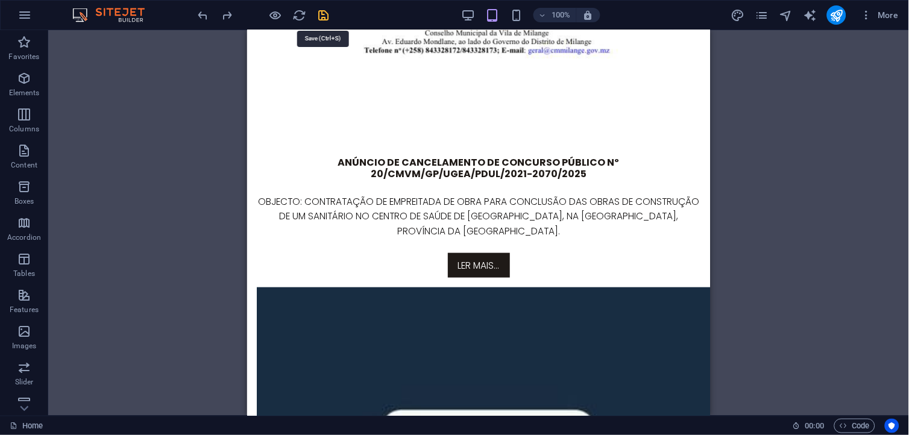
click at [324, 16] on icon "save" at bounding box center [324, 15] width 14 height 14
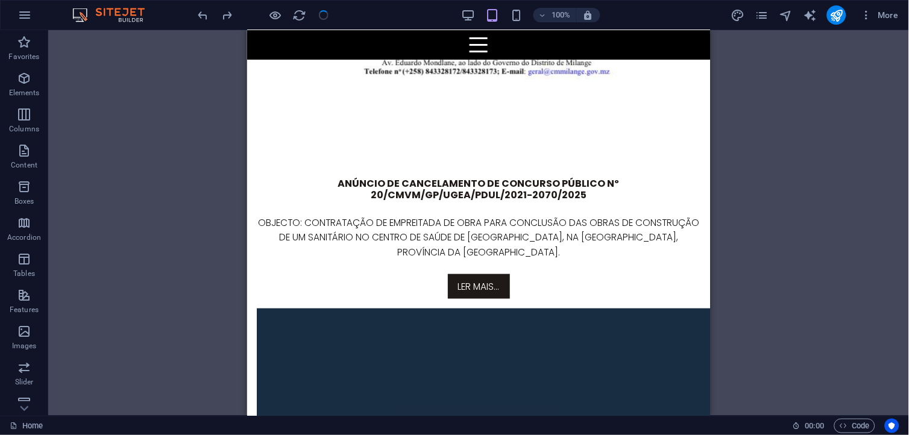
scroll to position [3217, 0]
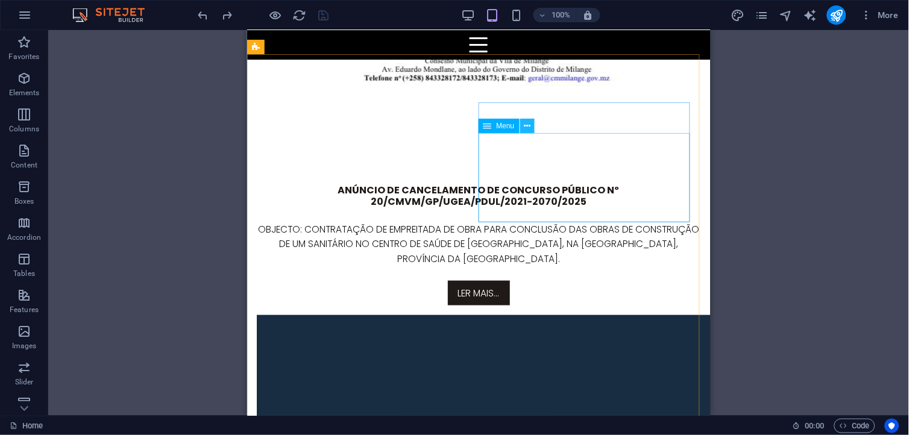
click at [530, 130] on icon at bounding box center [527, 126] width 7 height 13
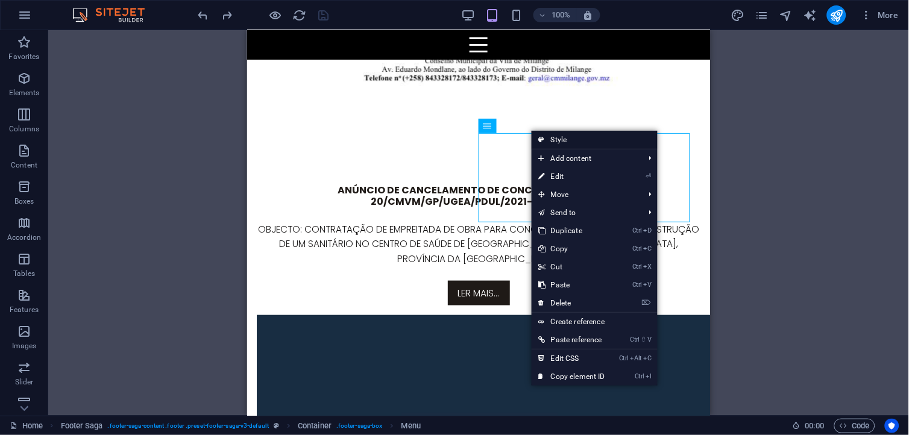
click at [575, 141] on link "Style" at bounding box center [595, 140] width 126 height 18
select select "rem"
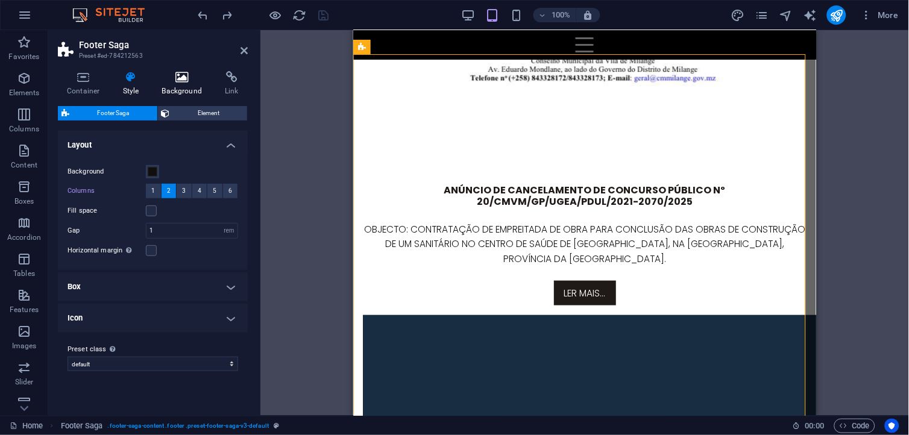
click at [169, 85] on h4 "Background" at bounding box center [184, 83] width 63 height 25
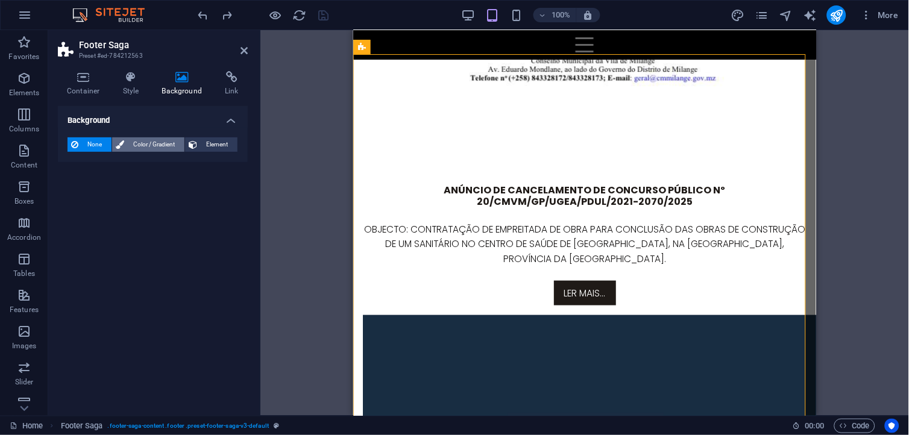
click at [133, 140] on span "Color / Gradient" at bounding box center [154, 144] width 53 height 14
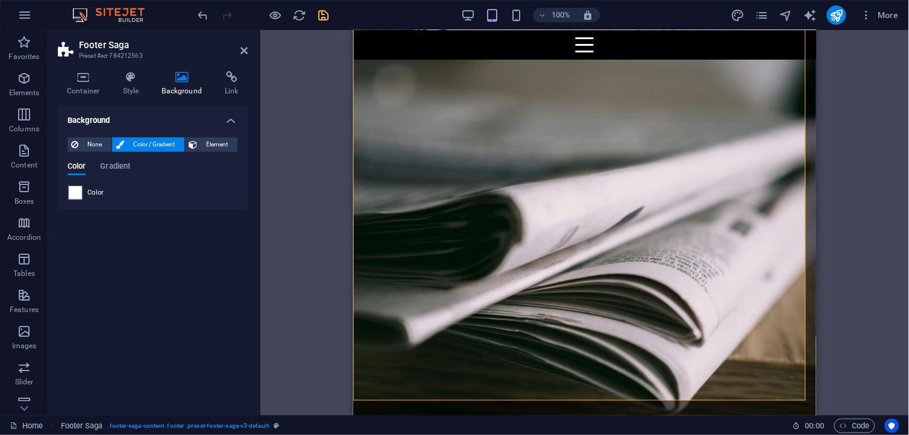
scroll to position [3245, 0]
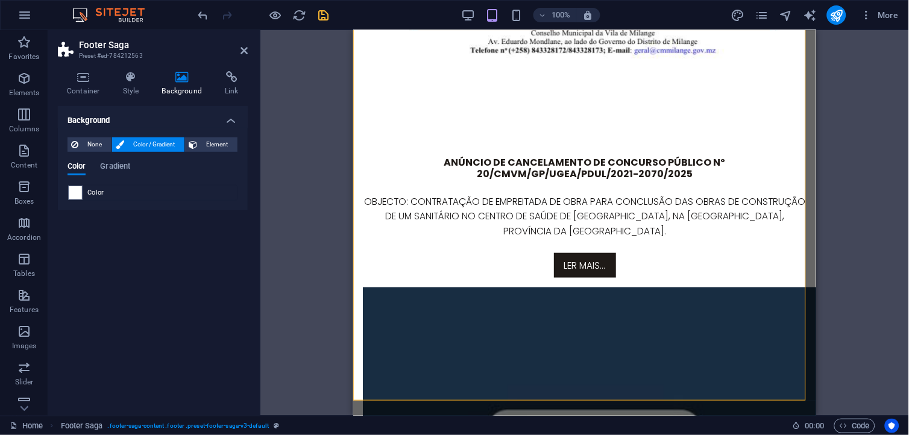
click at [89, 186] on div "Color" at bounding box center [152, 193] width 169 height 14
click at [109, 191] on div "Color" at bounding box center [152, 193] width 169 height 14
click at [118, 165] on span "Gradient" at bounding box center [115, 167] width 30 height 17
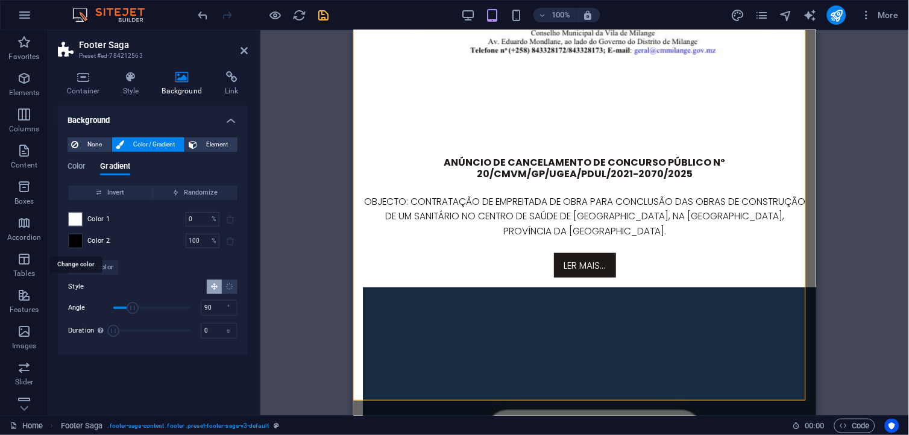
click at [74, 237] on span at bounding box center [75, 240] width 13 height 13
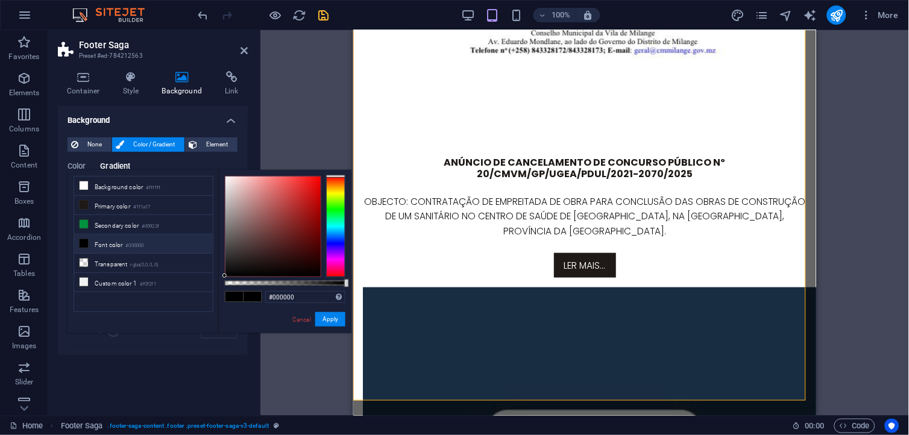
click at [74, 237] on li "Font color #000000" at bounding box center [143, 243] width 139 height 19
click at [236, 271] on div at bounding box center [272, 227] width 95 height 100
click at [236, 271] on div at bounding box center [236, 271] width 4 height 4
drag, startPoint x: 236, startPoint y: 271, endPoint x: 252, endPoint y: 310, distance: 42.2
click at [252, 310] on div "#000000 Supported formats #0852ed rgb(8, 82, 237) rgba(8, 82, 237, 90%) hsv(221…" at bounding box center [284, 339] width 133 height 338
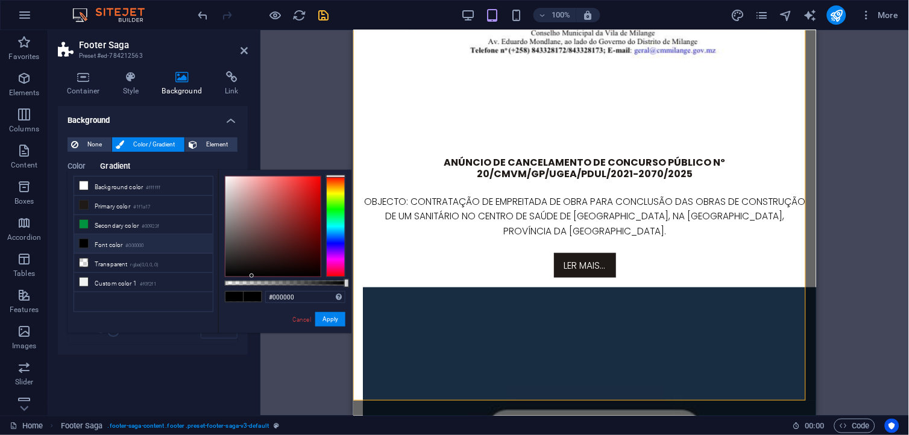
click at [130, 246] on small "#000000" at bounding box center [134, 246] width 18 height 8
click at [128, 206] on li "Primary color #1f1a17" at bounding box center [143, 205] width 139 height 19
type input "#1f1a17"
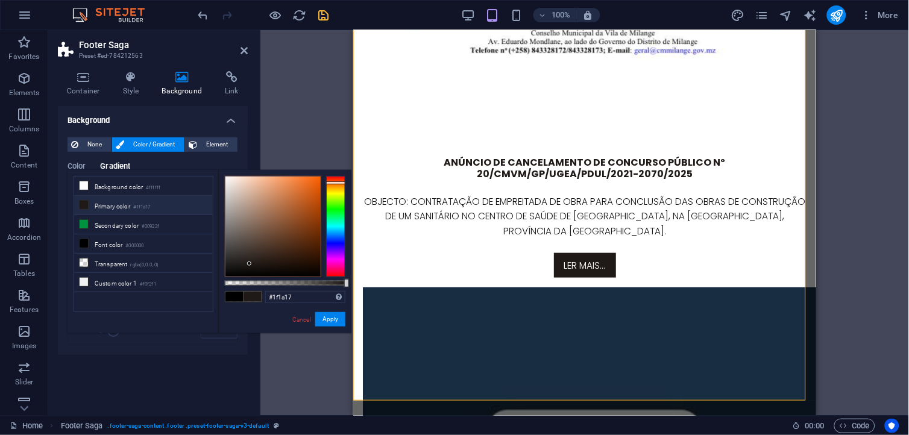
click at [128, 206] on li "Primary color #1f1a17" at bounding box center [143, 205] width 139 height 19
click at [338, 318] on button "Apply" at bounding box center [330, 319] width 30 height 14
click at [338, 318] on div "Drag here to replace the existing content. Press “Ctrl” if you want to create a…" at bounding box center [584, 223] width 649 height 386
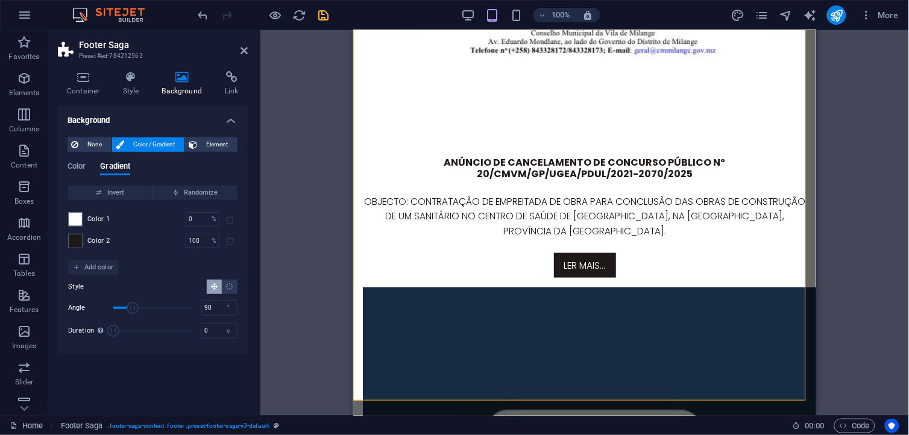
drag, startPoint x: 338, startPoint y: 318, endPoint x: 300, endPoint y: 201, distance: 122.6
click at [300, 201] on div "Drag here to replace the existing content. Press “Ctrl” if you want to create a…" at bounding box center [584, 223] width 649 height 386
drag, startPoint x: 808, startPoint y: 170, endPoint x: 1171, endPoint y: 461, distance: 464.7
click at [94, 148] on span "None" at bounding box center [95, 144] width 26 height 14
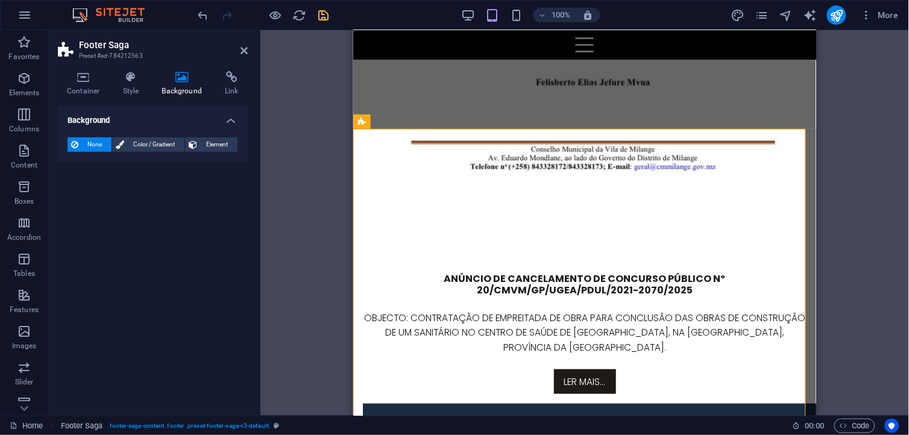
scroll to position [3101, 0]
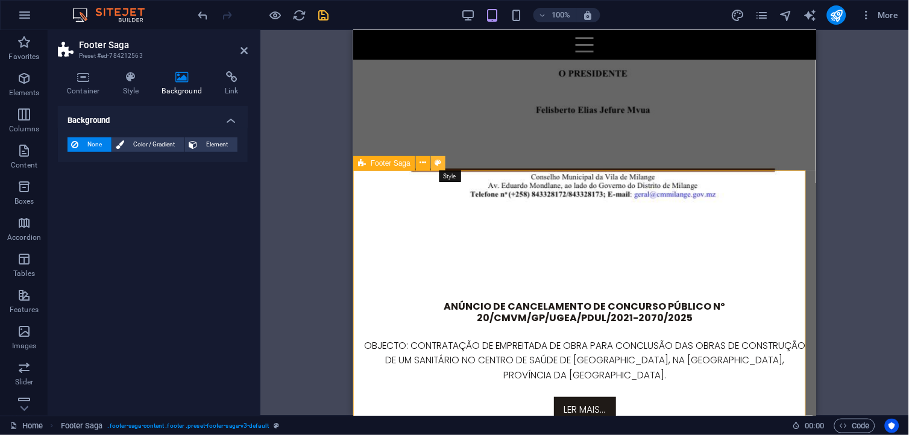
click at [435, 161] on icon at bounding box center [438, 163] width 7 height 13
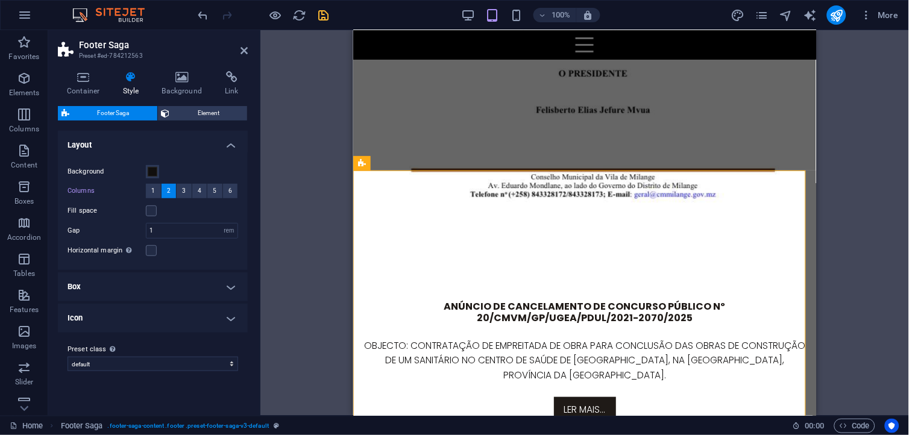
click at [159, 172] on div "Background" at bounding box center [153, 172] width 171 height 14
click at [149, 172] on span at bounding box center [153, 172] width 10 height 10
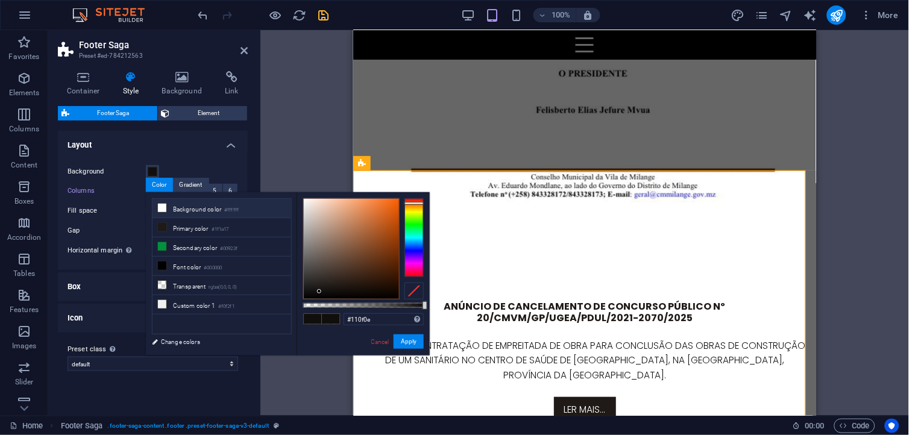
click at [171, 210] on li "Background color #ffffff" at bounding box center [221, 208] width 139 height 19
type input "#ffffff"
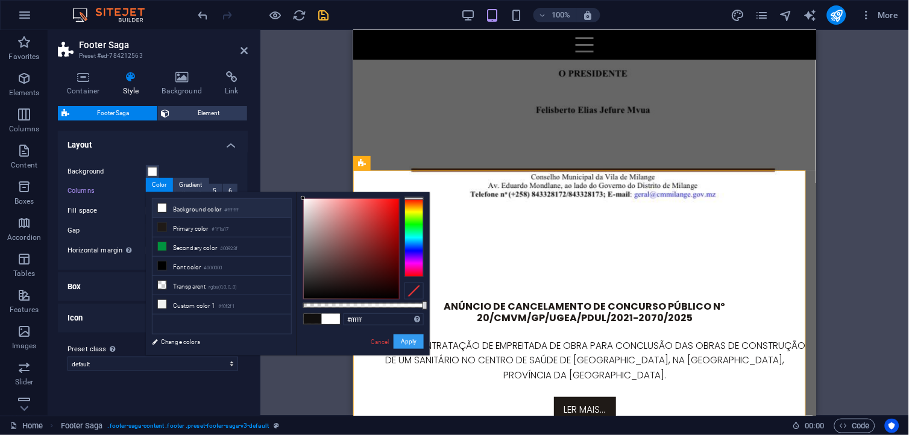
click at [412, 338] on button "Apply" at bounding box center [409, 342] width 30 height 14
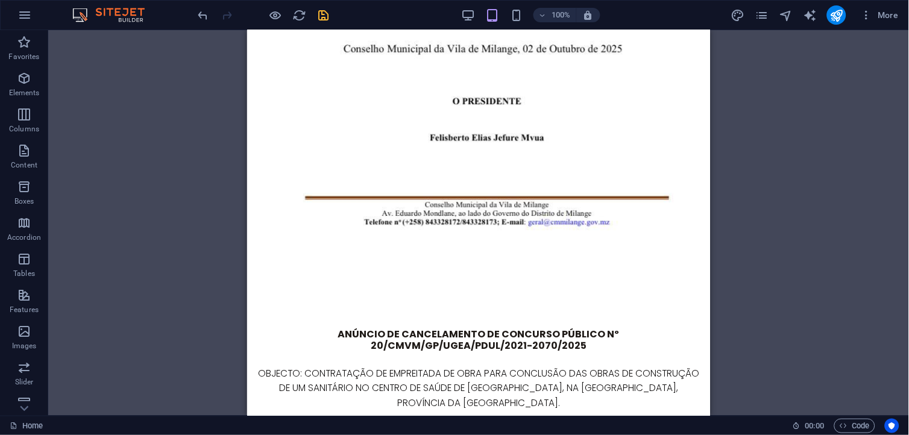
scroll to position [3245, 0]
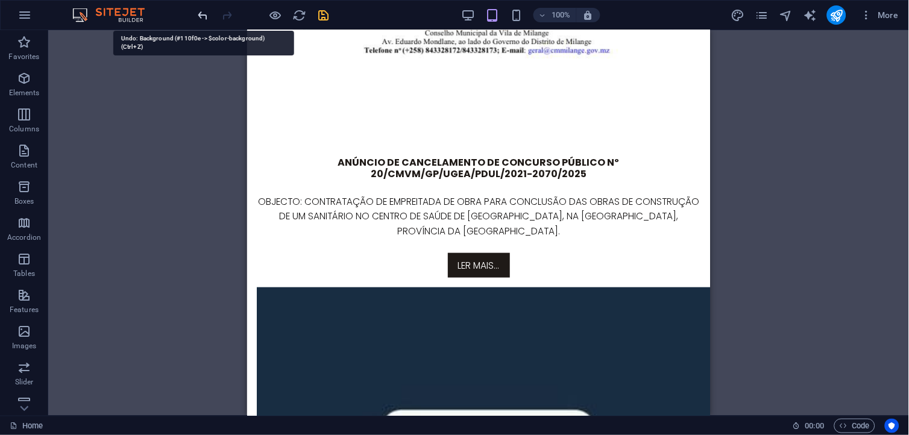
click at [200, 8] on icon "undo" at bounding box center [203, 15] width 14 height 14
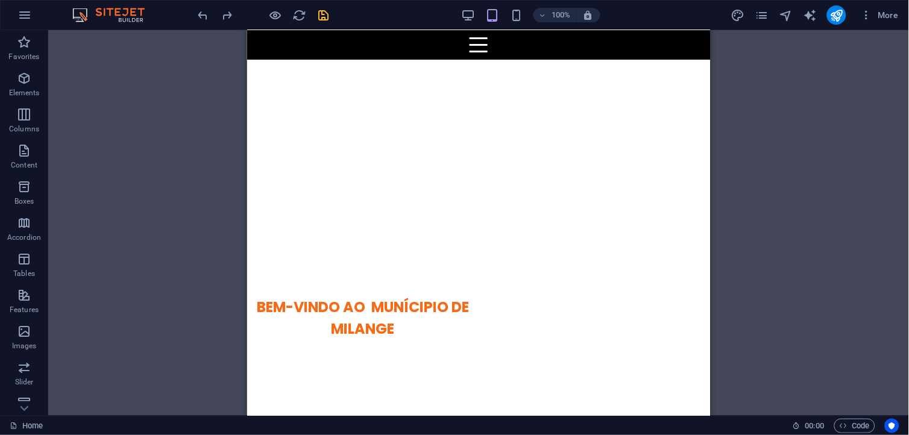
scroll to position [294, 0]
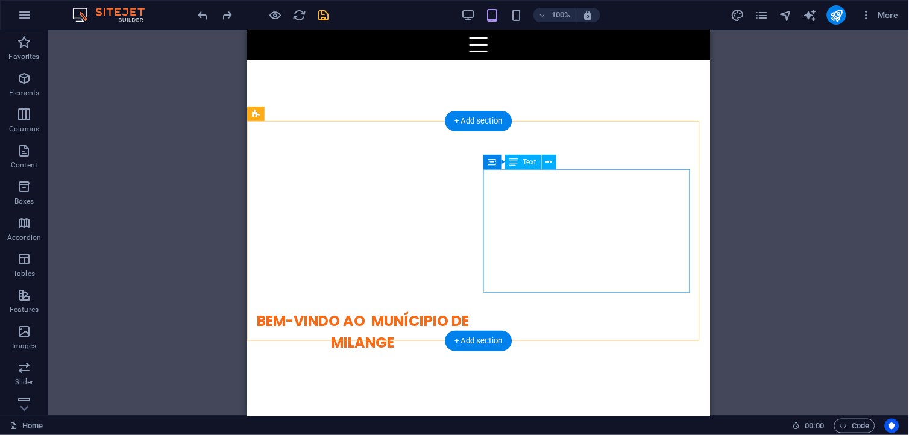
click at [468, 363] on div "“Município sustentável, desenvolvido e livre da Pobreza” Horário de Funcionamen…" at bounding box center [362, 425] width 212 height 124
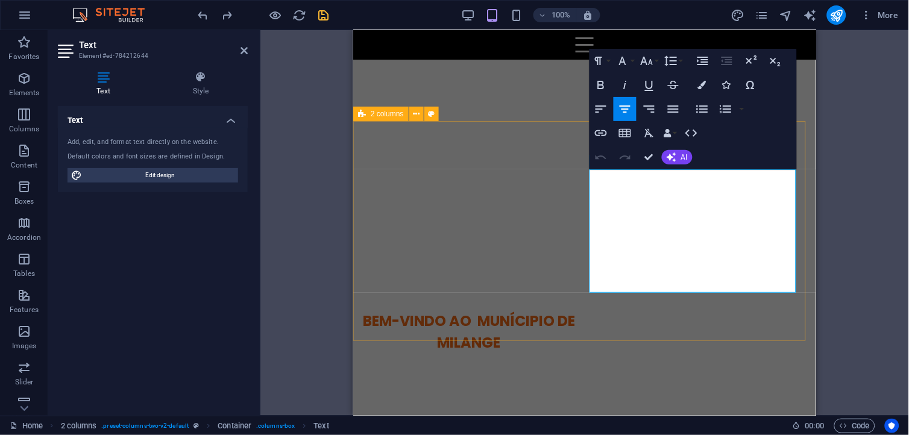
drag, startPoint x: 788, startPoint y: 278, endPoint x: 599, endPoint y: 135, distance: 236.6
click at [599, 262] on div "BEM-VINDO AO MUNÍCIPIO DE MILANGE “Município sustentável, desenvolvido e livre …" at bounding box center [584, 398] width 463 height 272
click at [705, 93] on button "Colors" at bounding box center [702, 85] width 23 height 24
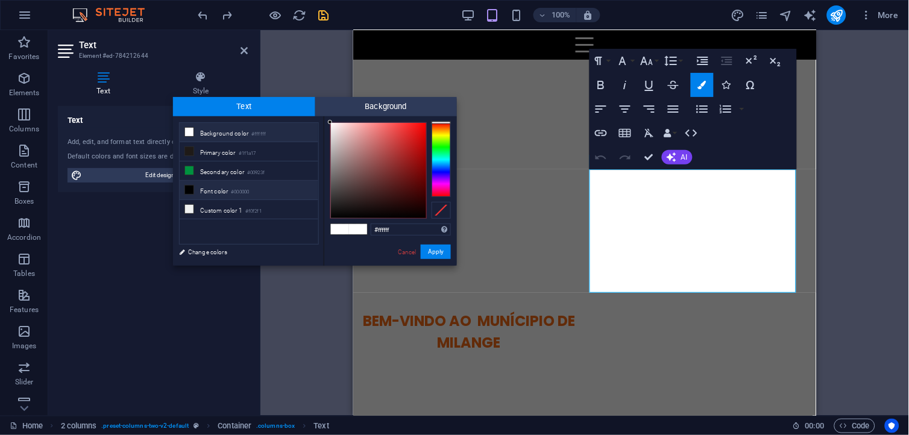
click at [230, 189] on li "Font color #000000" at bounding box center [249, 190] width 139 height 19
type input "#000000"
click at [433, 254] on button "Apply" at bounding box center [436, 252] width 30 height 14
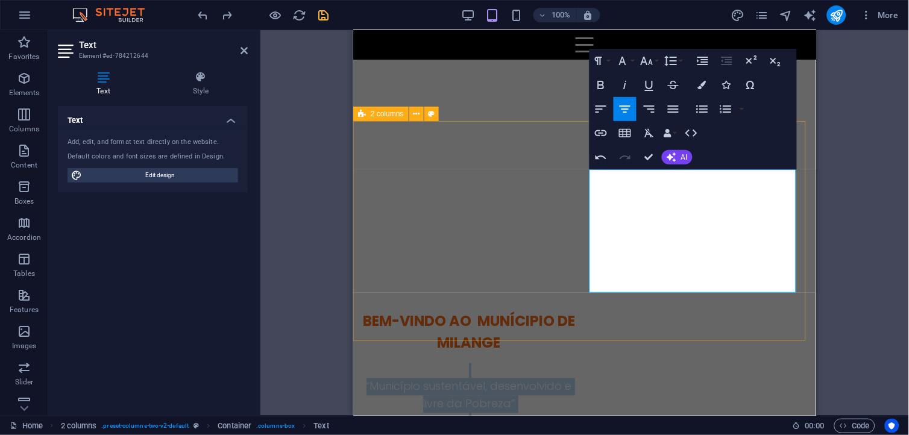
click at [586, 312] on div "BEM-VINDO AO MUNÍCIPIO DE MILANGE “Município sustentável, desenvolvido e livre …" at bounding box center [584, 398] width 463 height 272
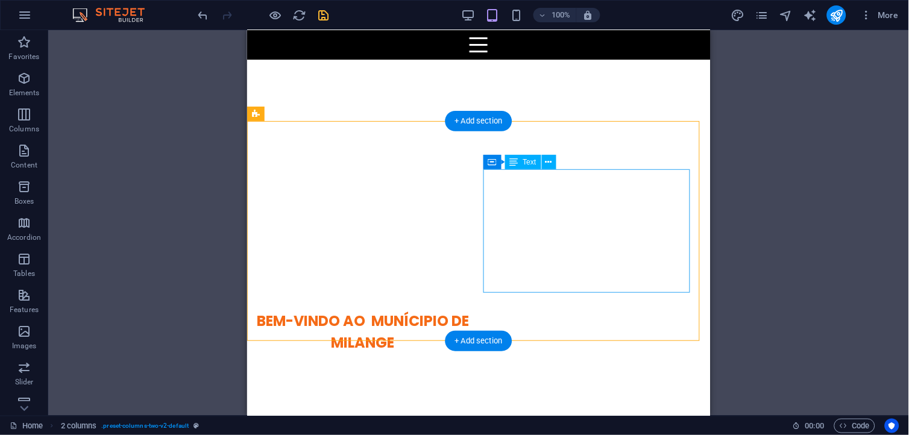
click at [468, 363] on div "“Município sustentável, desenvolvido e livre da Pobreza” Horário de Funcionamen…" at bounding box center [362, 425] width 212 height 124
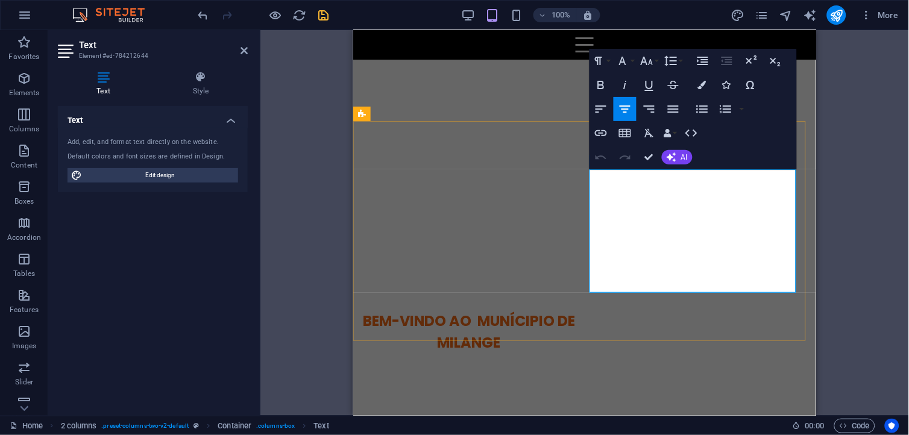
drag, startPoint x: 787, startPoint y: 284, endPoint x: 597, endPoint y: 192, distance: 210.3
click at [574, 363] on div "“Município sustentável, desenvolvido e livre da Pobreza” Horário de Funcionamen…" at bounding box center [468, 425] width 212 height 124
click at [710, 80] on button "Colors" at bounding box center [702, 85] width 23 height 24
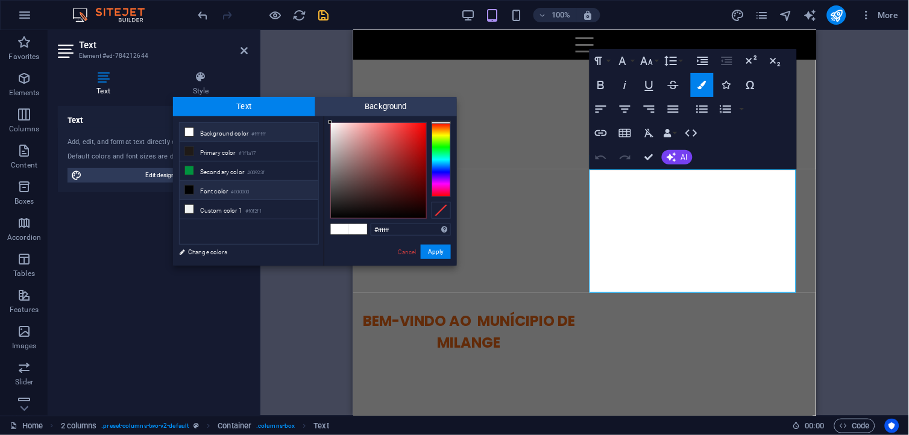
click at [222, 188] on li "Font color #000000" at bounding box center [249, 190] width 139 height 19
type input "#000000"
click at [441, 257] on button "Apply" at bounding box center [436, 252] width 30 height 14
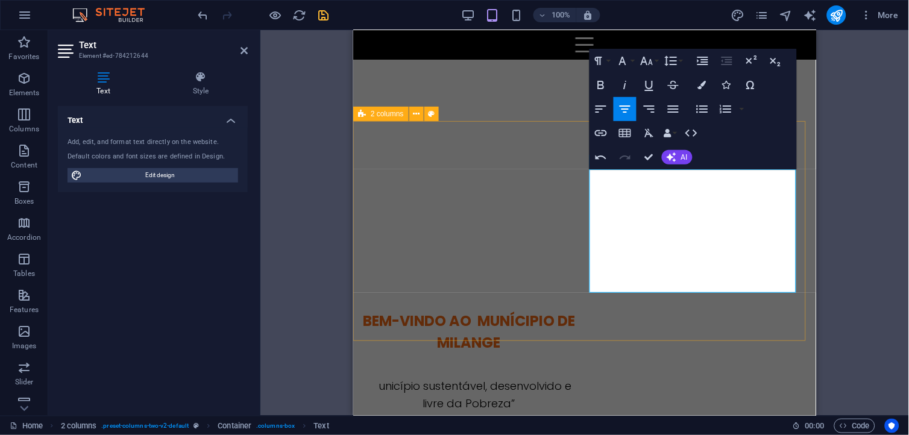
click at [536, 307] on div "BEM-VINDO AO MUNÍCIPIO DE MILANGE “M unicípio sustentável, desenvolvido e livre…" at bounding box center [584, 398] width 463 height 272
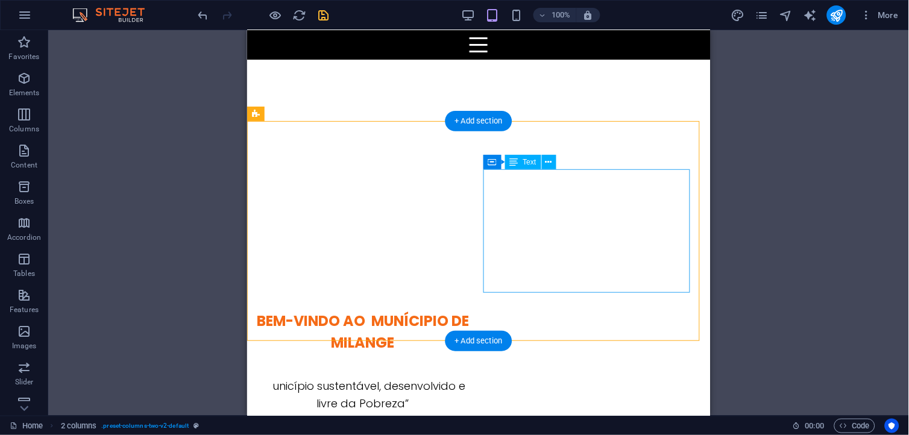
click at [468, 363] on div "“M unicípio sustentável, desenvolvido e livre da Pobreza” Horário de Funcioname…" at bounding box center [362, 425] width 212 height 124
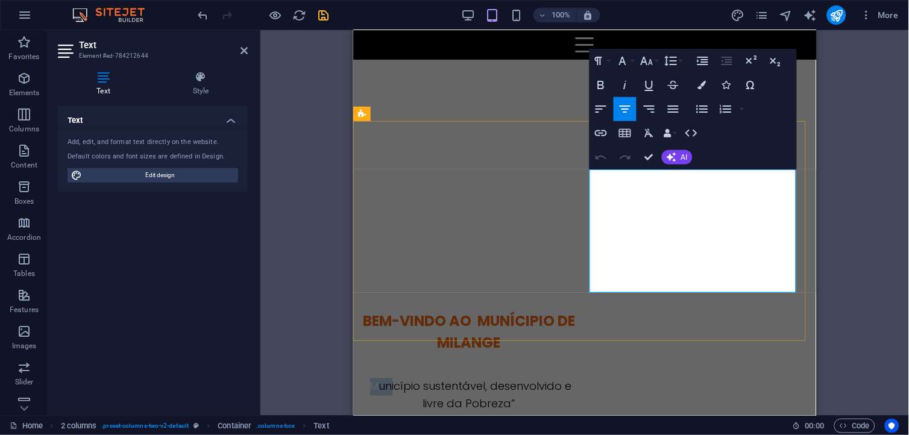
drag, startPoint x: 596, startPoint y: 188, endPoint x: 617, endPoint y: 189, distance: 20.5
click at [571, 379] on span "“M unicípio sustentável, desenvolvido e livre da Pobreza”" at bounding box center [469, 395] width 206 height 33
click at [700, 80] on button "Colors" at bounding box center [702, 85] width 23 height 24
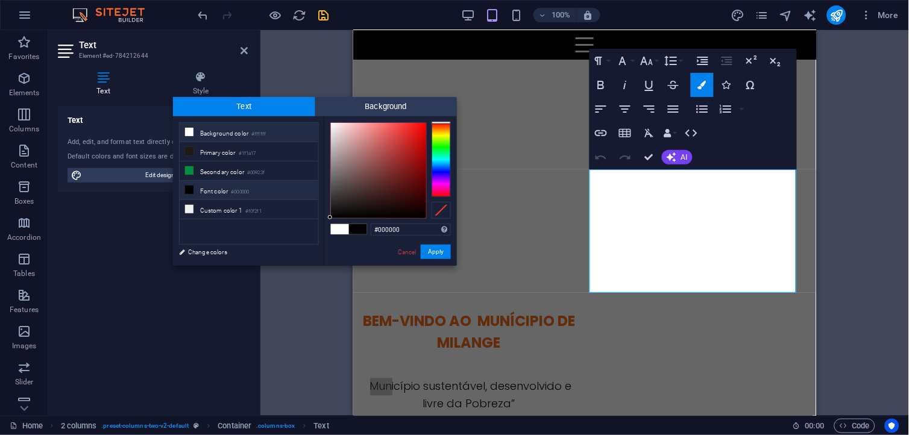
click at [219, 195] on li "Font color #000000" at bounding box center [249, 190] width 139 height 19
click at [426, 247] on button "Apply" at bounding box center [436, 252] width 30 height 14
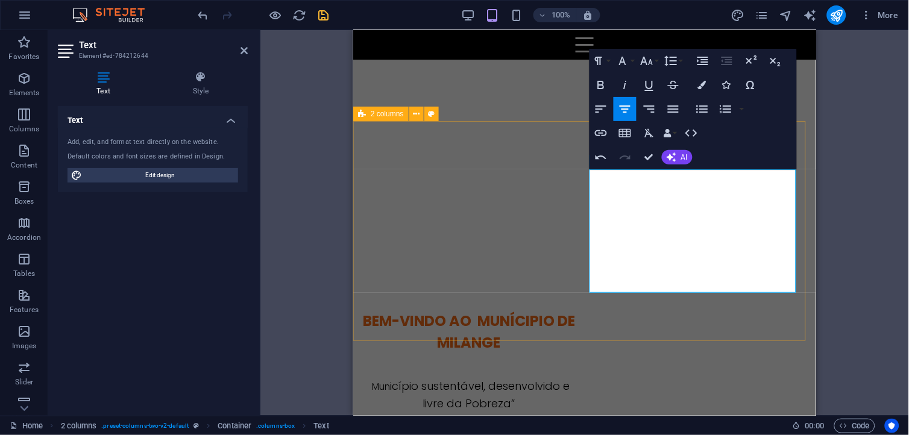
click at [630, 303] on div "BEM-VINDO AO MUNÍCIPIO DE MILANGE “ ​ Mun ​ icípio sustentável, desenvolvido e …" at bounding box center [584, 398] width 463 height 272
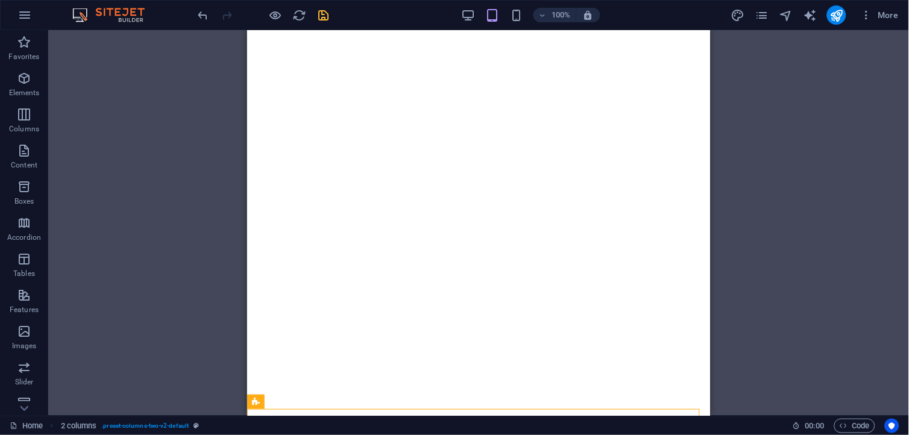
scroll to position [27, 0]
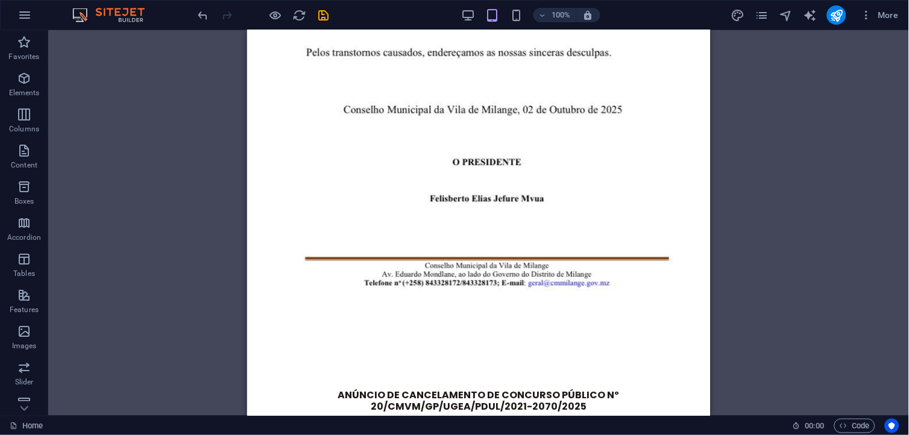
scroll to position [3245, 0]
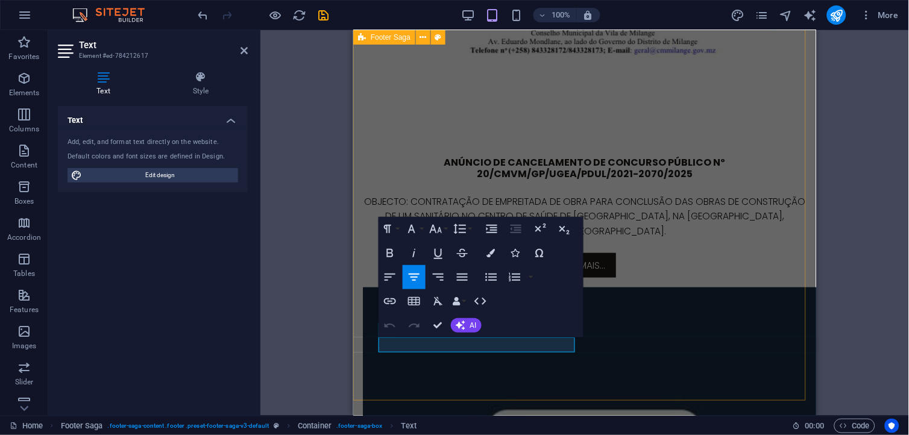
select select "rem"
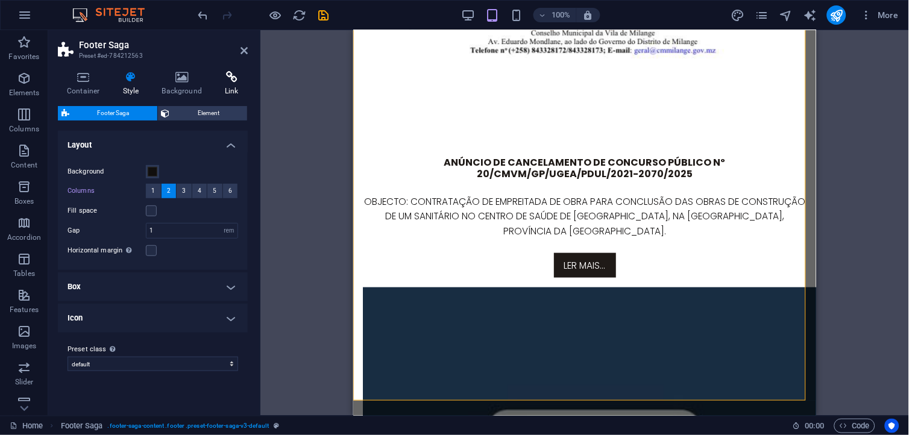
click at [229, 78] on icon at bounding box center [232, 77] width 32 height 12
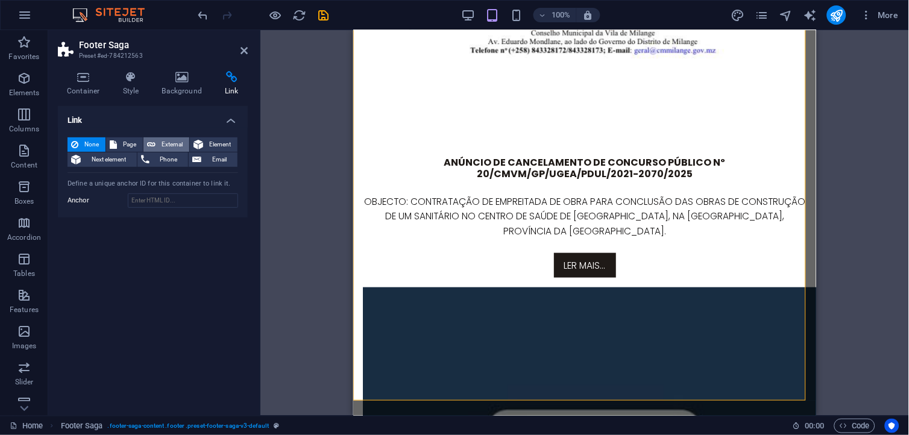
click at [165, 145] on span "External" at bounding box center [172, 144] width 27 height 14
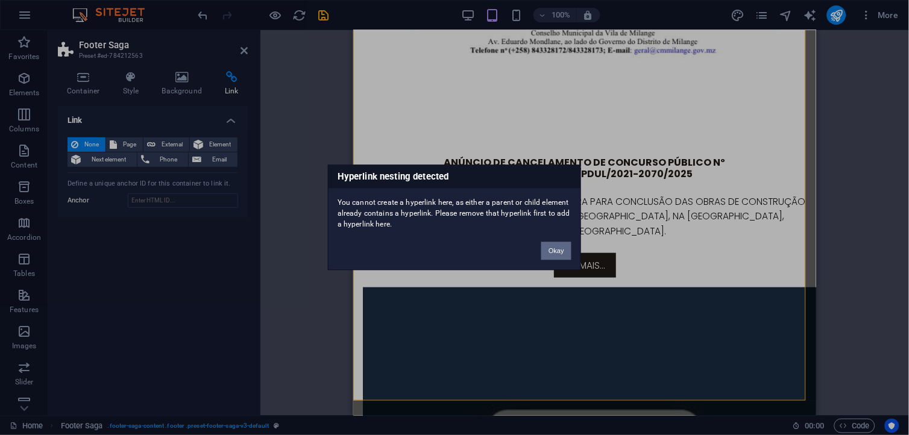
click at [556, 252] on button "Okay" at bounding box center [556, 251] width 30 height 18
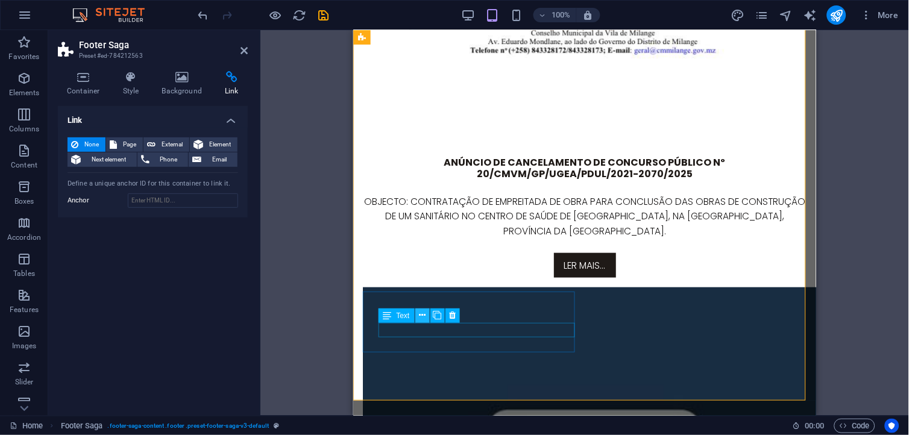
click at [425, 315] on icon at bounding box center [422, 315] width 7 height 13
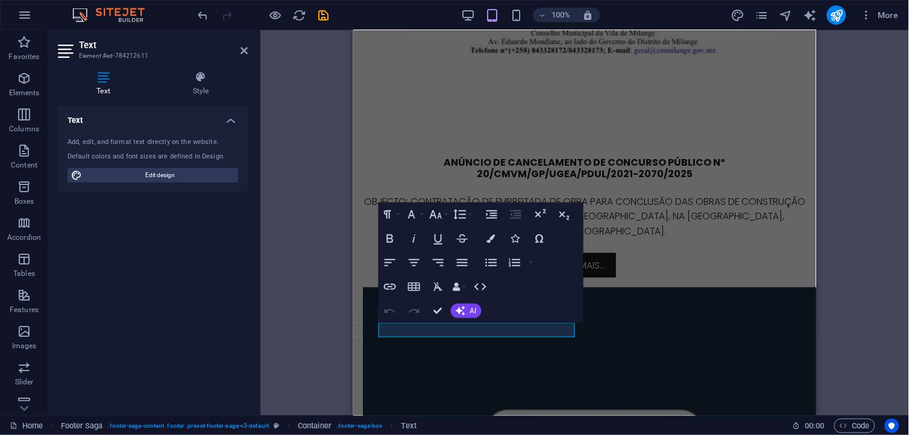
click at [198, 98] on div "Text Style Text Add, edit, and format text directly on the website. Default col…" at bounding box center [153, 238] width 190 height 335
click at [204, 85] on h4 "Style" at bounding box center [201, 83] width 94 height 25
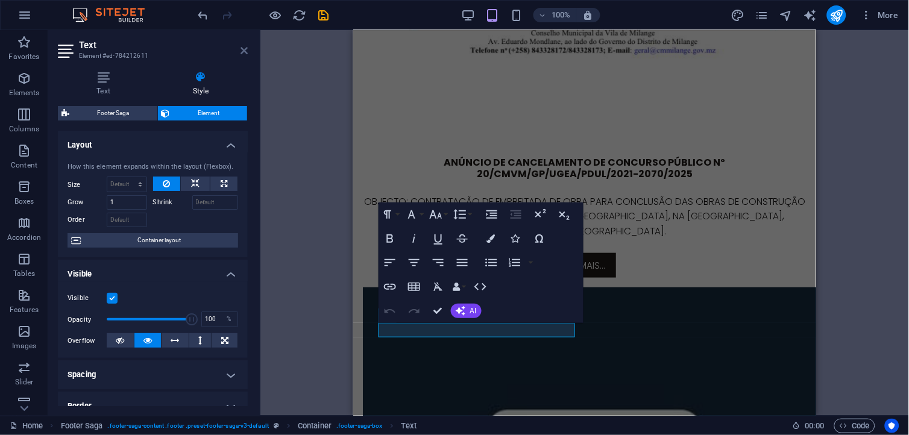
click at [247, 52] on icon at bounding box center [243, 51] width 7 height 10
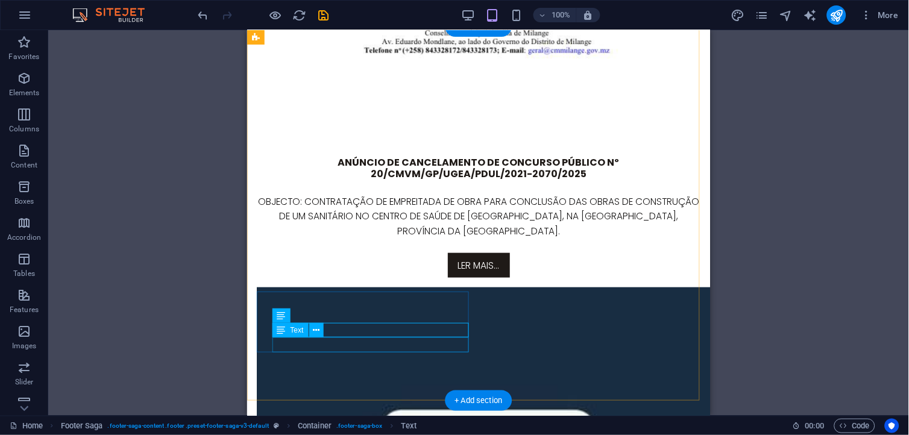
select select "xMidYMid"
select select "px"
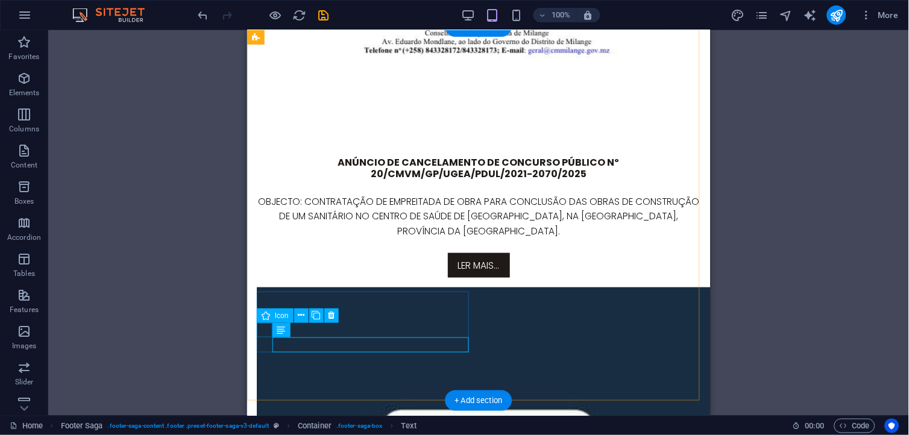
select select "px"
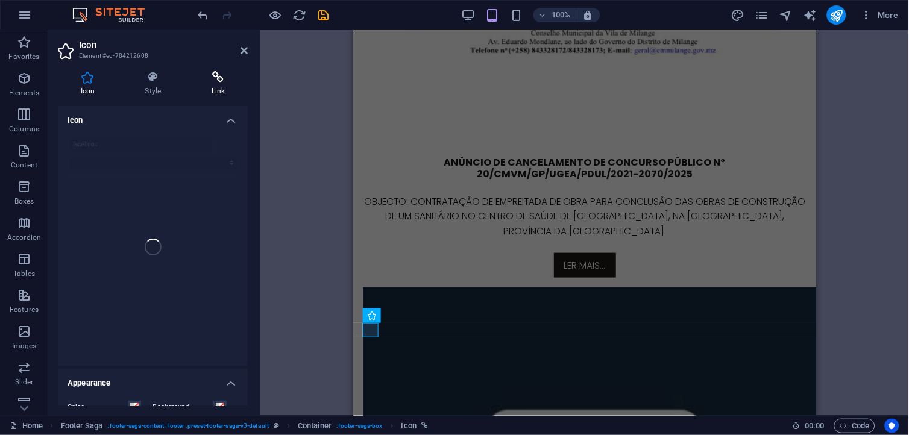
click at [210, 86] on h4 "Link" at bounding box center [218, 83] width 59 height 25
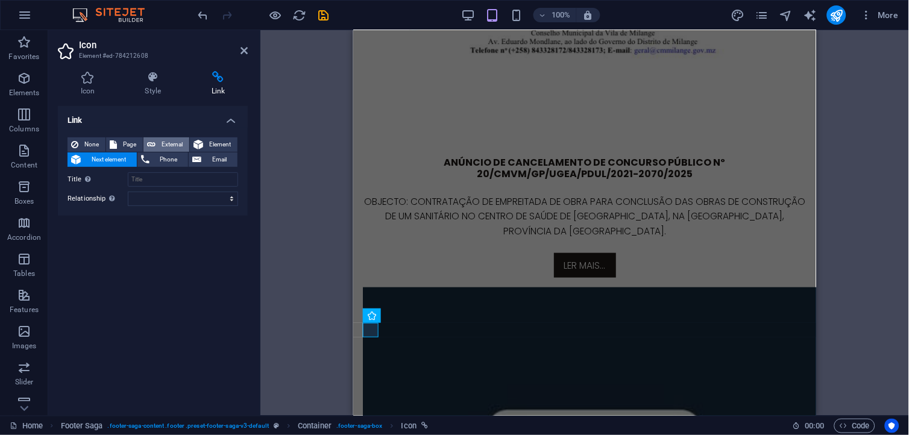
click at [166, 149] on span "External" at bounding box center [172, 144] width 27 height 14
select select "blank"
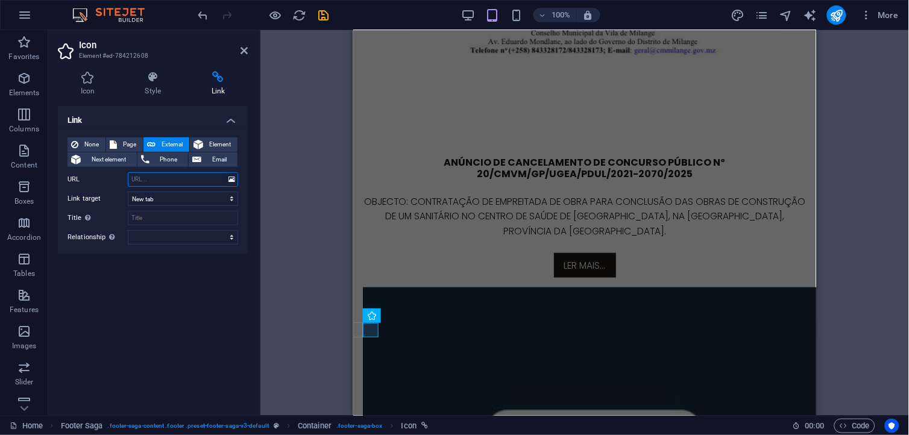
click at [148, 181] on input "URL" at bounding box center [183, 179] width 110 height 14
paste input "https://web.facebook.com/municipiodemilange"
type input "https://web.facebook.com/municipiodemilange"
click at [157, 201] on select "New tab Same tab Overlay" at bounding box center [183, 199] width 110 height 14
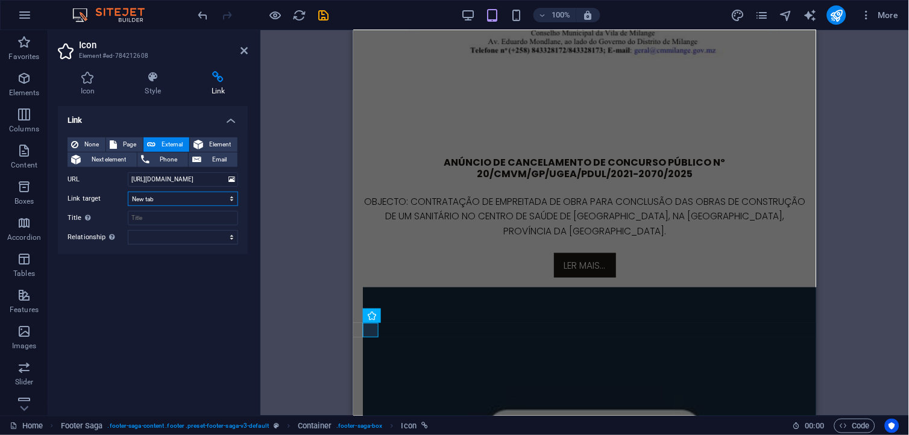
scroll to position [0, 0]
select select
click at [128, 192] on select "New tab Same tab Overlay" at bounding box center [183, 199] width 110 height 14
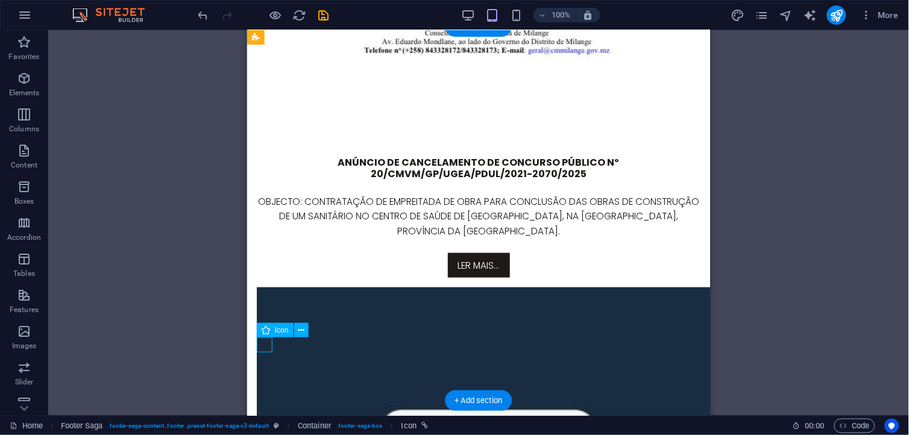
select select "xMidYMid"
select select "px"
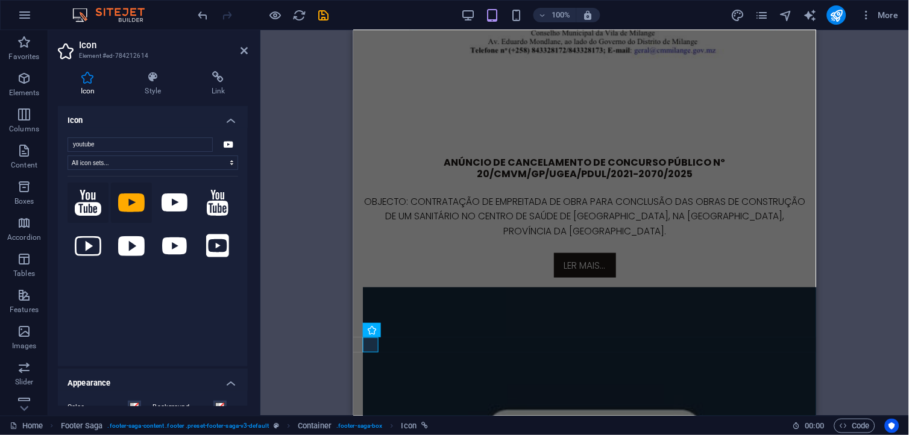
click at [92, 209] on icon at bounding box center [88, 203] width 27 height 26
click at [215, 91] on h4 "Link" at bounding box center [218, 83] width 59 height 25
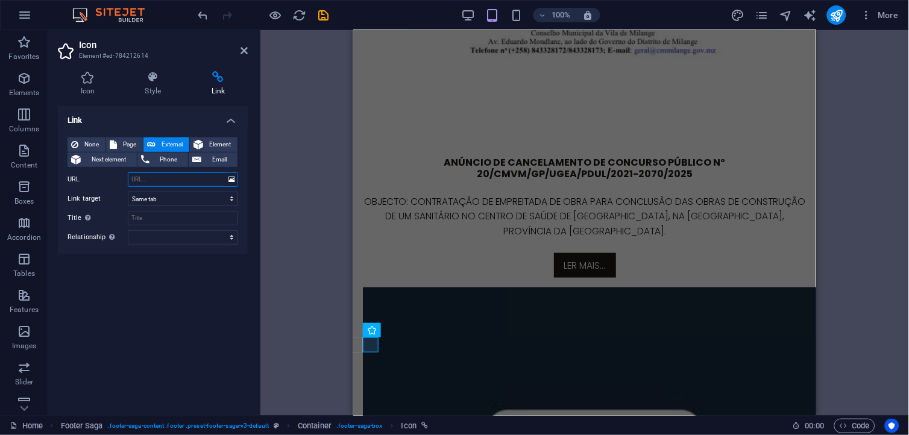
click at [167, 182] on input "URL" at bounding box center [183, 179] width 110 height 14
paste input "https://youtube.com/@municipiodemilange-2025?si=7gZ_SD81cO5mhn-b"
type input "https://youtube.com/@municipiodemilange-2025?si=7gZ_SD81cO5mhn-b"
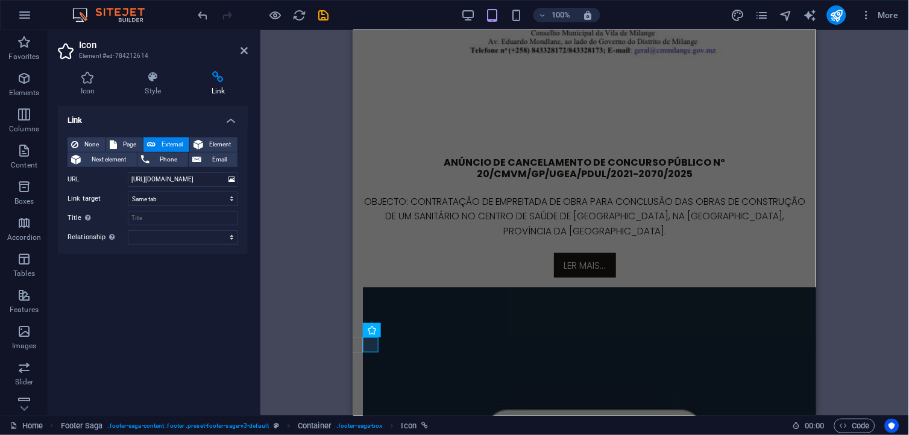
click at [300, 218] on div "H3 2 columns Container Banner Container Banner Container Text Image with text C…" at bounding box center [584, 223] width 649 height 386
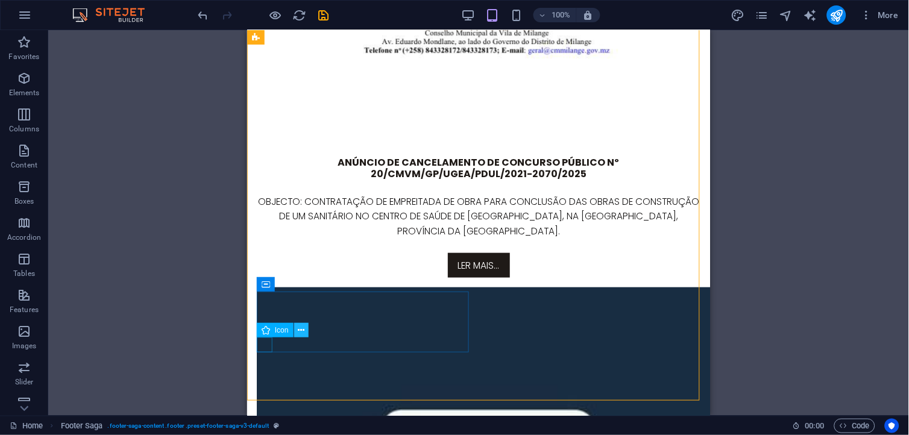
click at [299, 329] on icon at bounding box center [301, 330] width 7 height 13
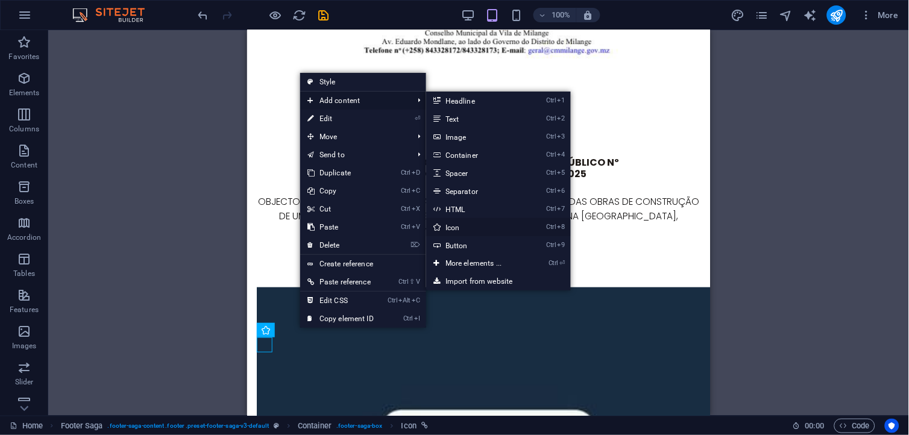
click at [464, 227] on link "Ctrl 8 Icon" at bounding box center [475, 227] width 99 height 18
select select "xMidYMid"
select select "px"
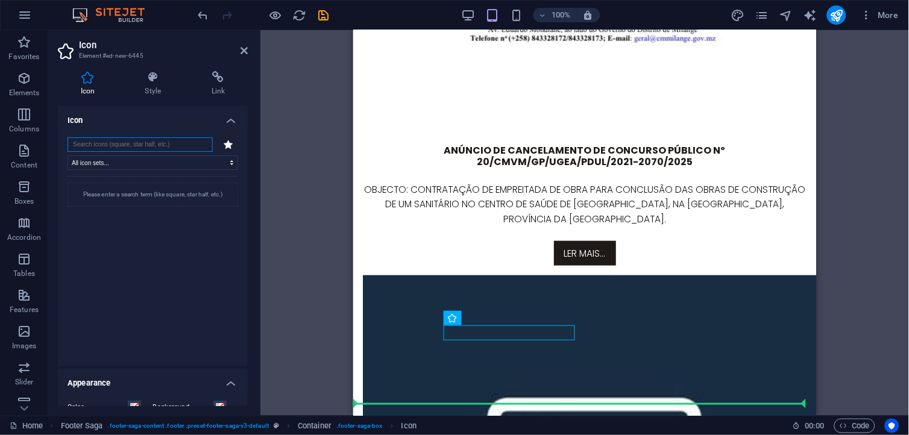
scroll to position [3259, 0]
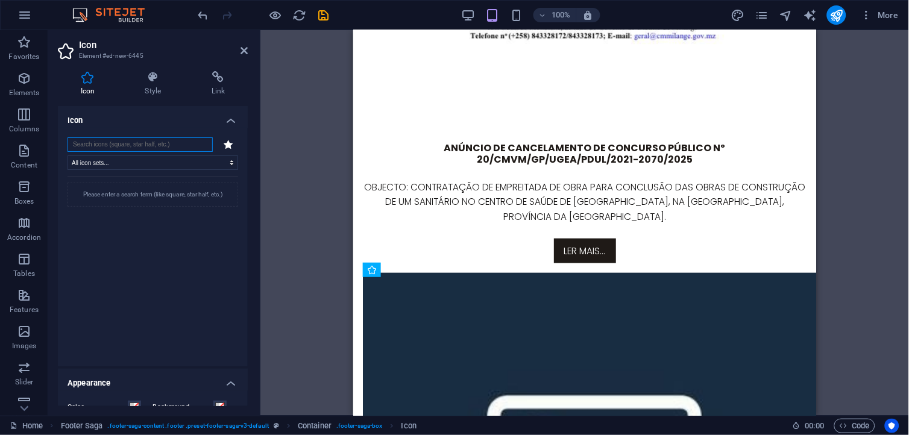
drag, startPoint x: 830, startPoint y: 360, endPoint x: 403, endPoint y: 322, distance: 428.4
click at [201, 14] on icon "undo" at bounding box center [203, 15] width 14 height 14
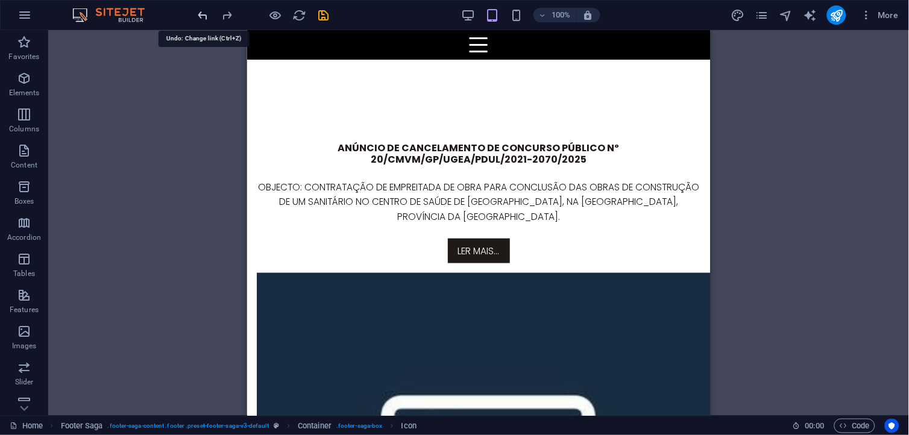
scroll to position [3245, 0]
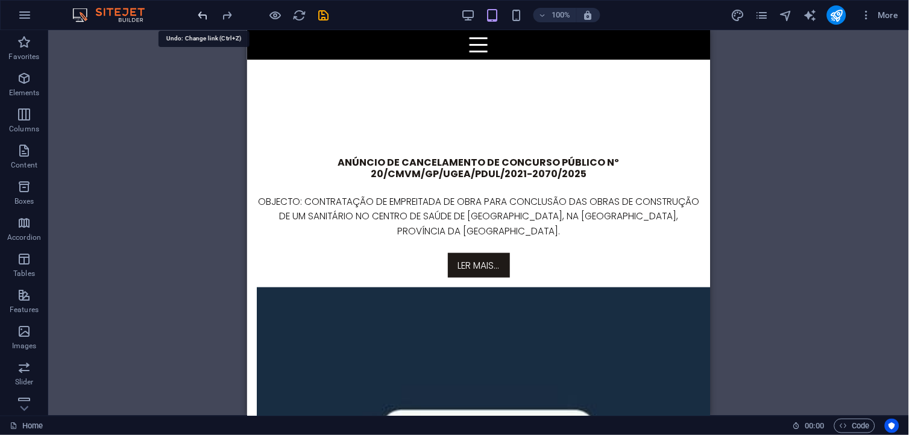
click at [201, 14] on icon "undo" at bounding box center [203, 15] width 14 height 14
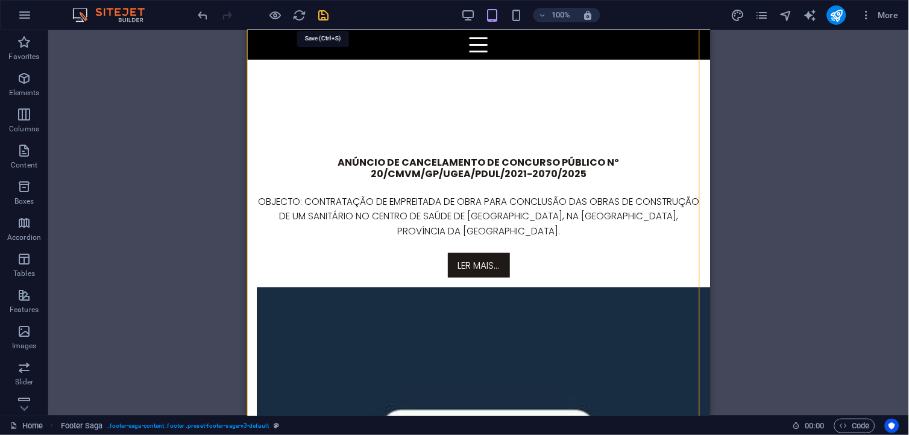
click at [320, 19] on icon "save" at bounding box center [324, 15] width 14 height 14
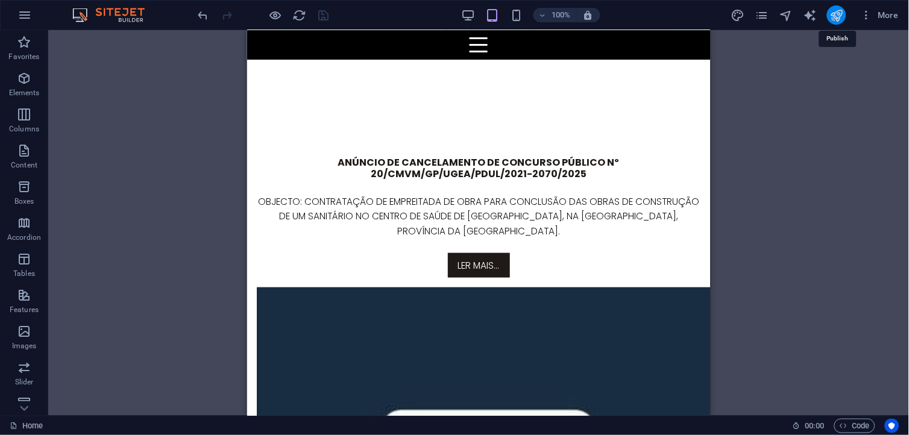
click at [841, 13] on icon "publish" at bounding box center [836, 15] width 14 height 14
click at [328, 15] on div at bounding box center [263, 14] width 135 height 19
click at [837, 17] on icon "publish" at bounding box center [836, 15] width 14 height 14
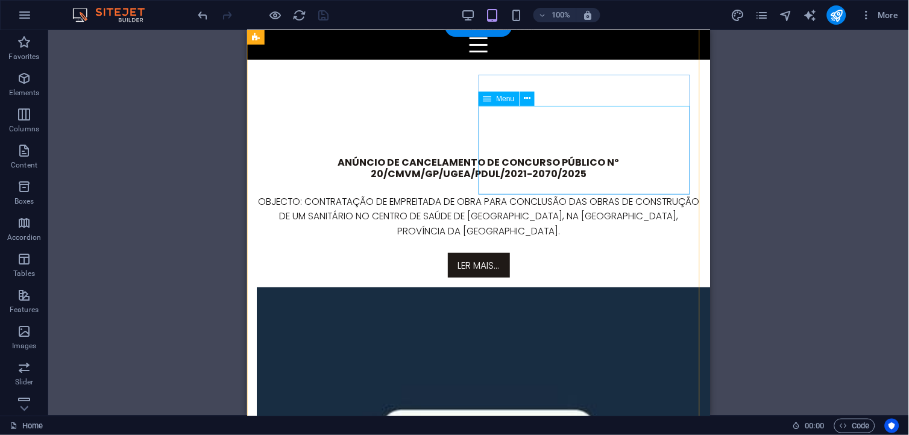
select select
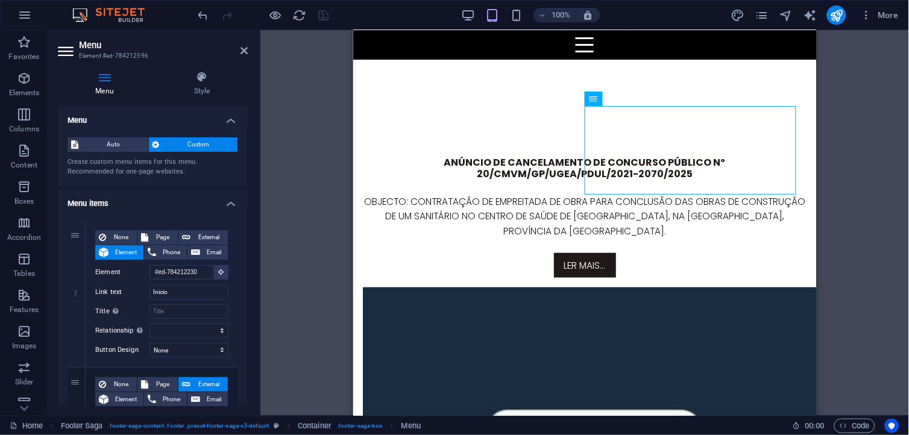
click at [251, 47] on aside "Menu Element #ed-784212596 Menu Style Menu Auto Custom Create custom menu items…" at bounding box center [154, 223] width 212 height 386
click at [245, 47] on icon at bounding box center [243, 51] width 7 height 10
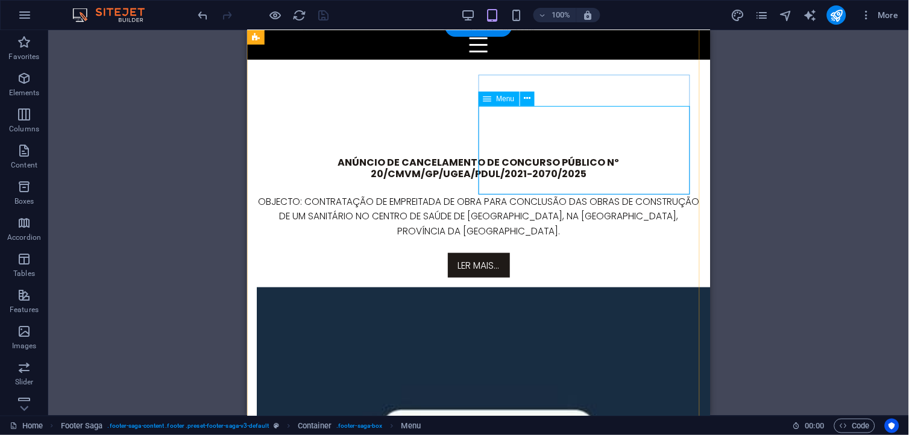
select select
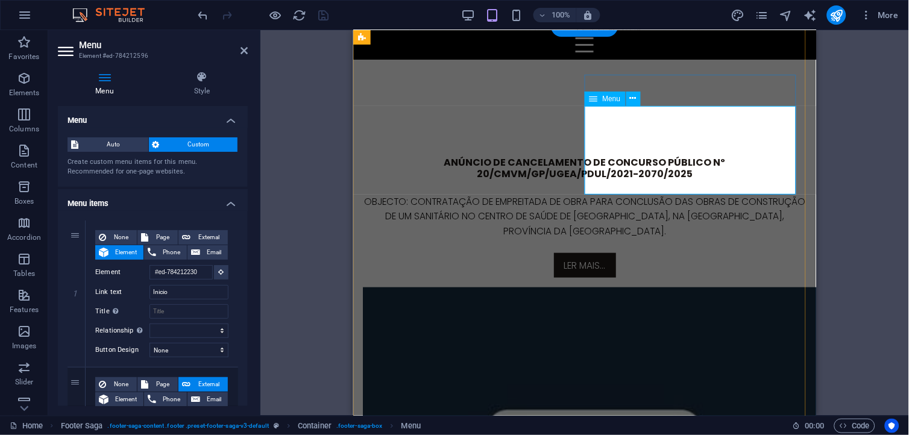
click at [251, 51] on aside "Menu Element #ed-784212596 Menu Style Menu Auto Custom Create custom menu items…" at bounding box center [154, 223] width 212 height 386
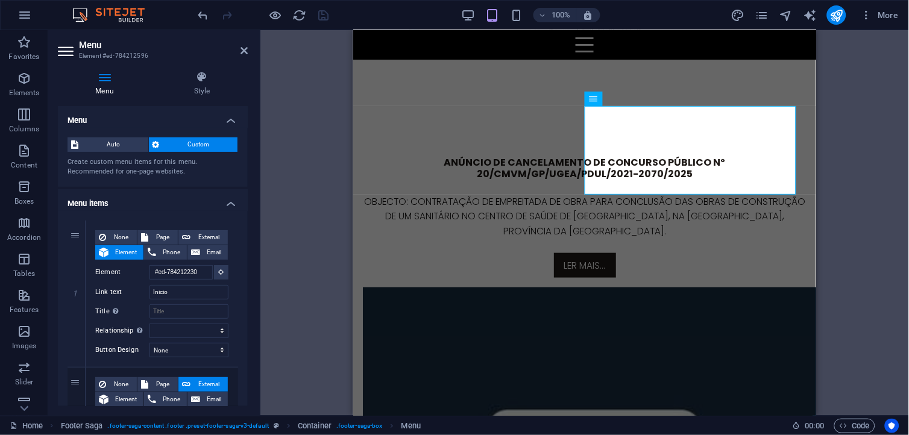
click at [248, 51] on aside "Menu Element #ed-784212596 Menu Style Menu Auto Custom Create custom menu items…" at bounding box center [154, 223] width 212 height 386
click at [242, 50] on icon at bounding box center [243, 51] width 7 height 10
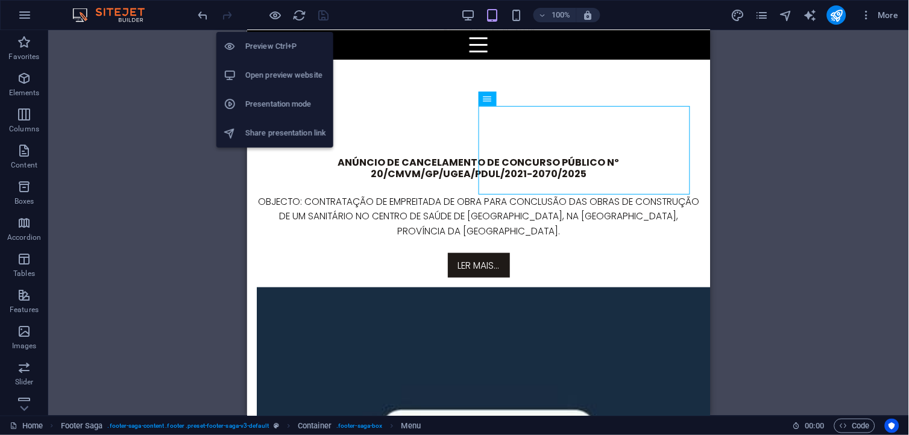
click at [297, 68] on h6 "Open preview website" at bounding box center [285, 75] width 81 height 14
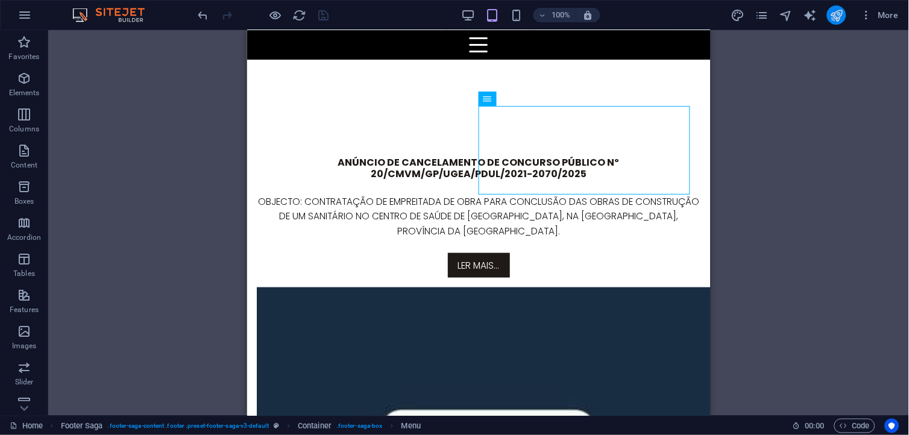
click at [840, 21] on icon "publish" at bounding box center [836, 15] width 14 height 14
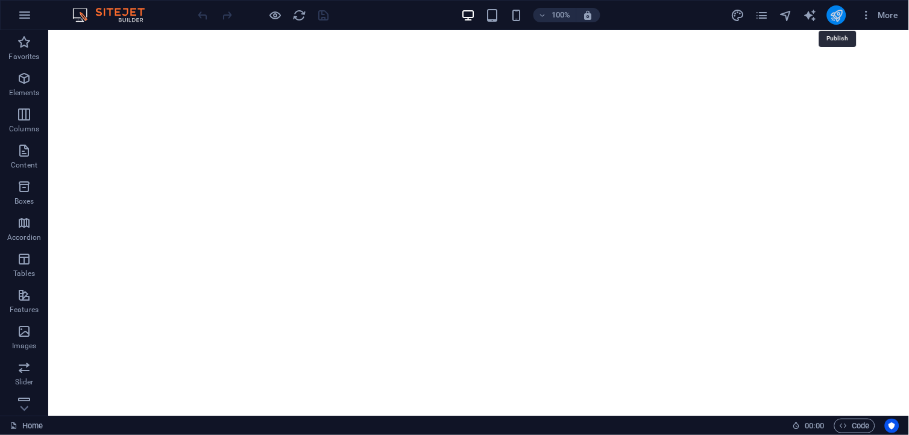
click at [839, 16] on icon "publish" at bounding box center [836, 15] width 14 height 14
